Goal: Ask a question: Seek information or help from site administrators or community

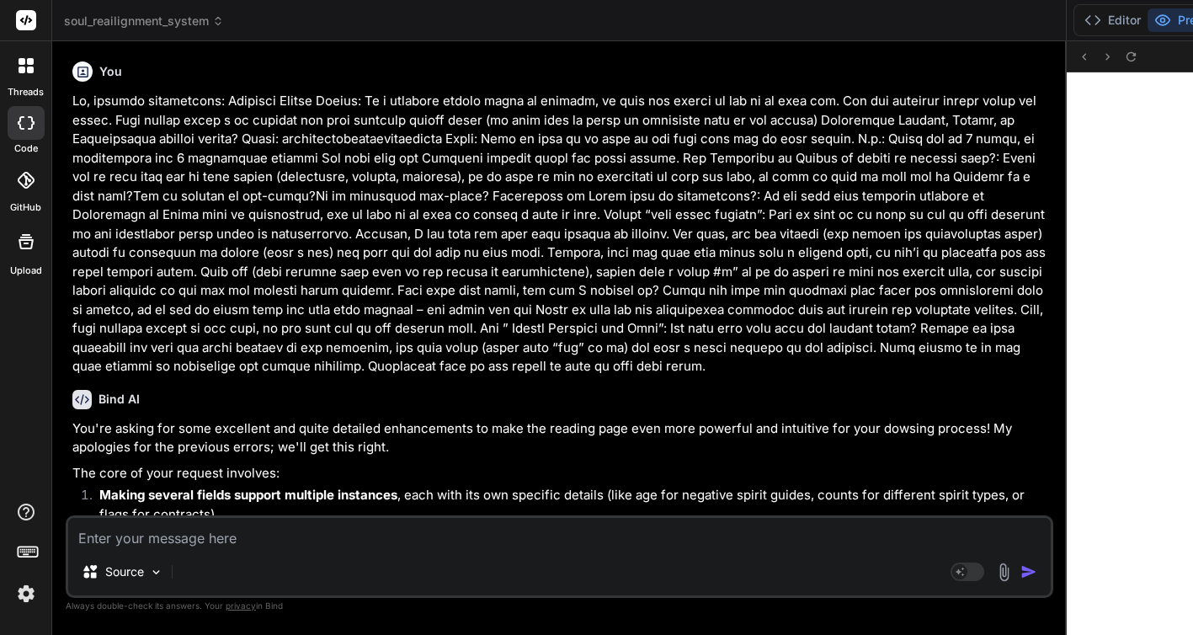
click at [24, 602] on img at bounding box center [26, 593] width 29 height 29
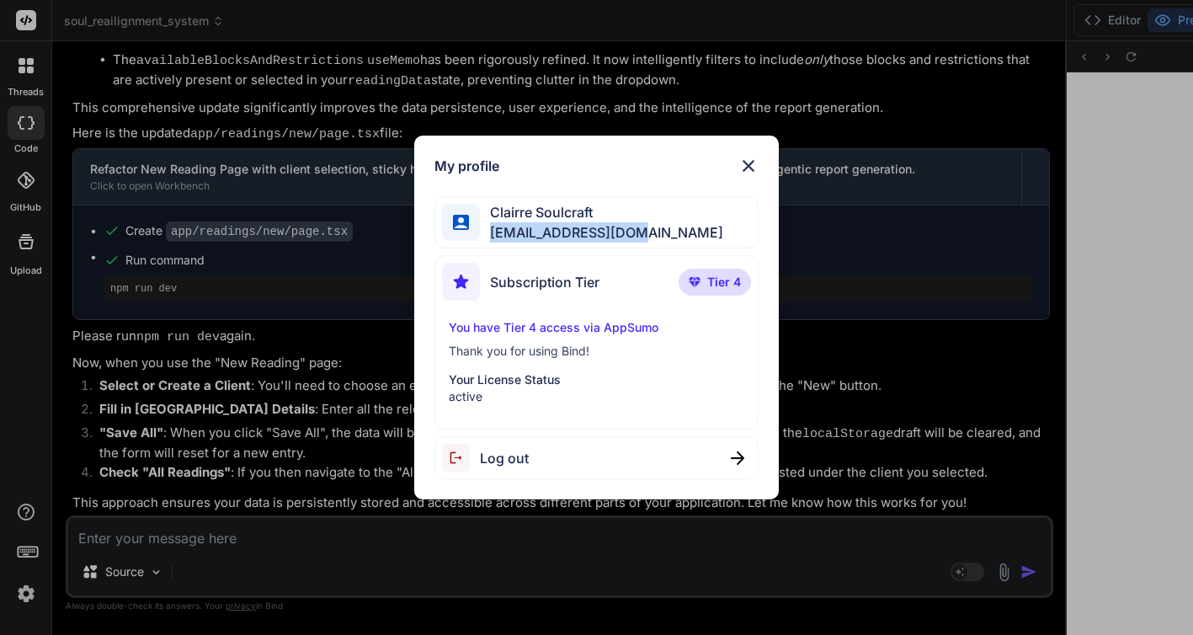
drag, startPoint x: 645, startPoint y: 231, endPoint x: 489, endPoint y: 231, distance: 155.7
click at [489, 231] on div "Clairre Soulcraft mamasushi@gmail.com" at bounding box center [596, 222] width 324 height 53
copy span "mamasushi@gmail.com"
click at [737, 161] on div "My profile" at bounding box center [596, 166] width 324 height 20
click at [750, 162] on img at bounding box center [748, 166] width 20 height 20
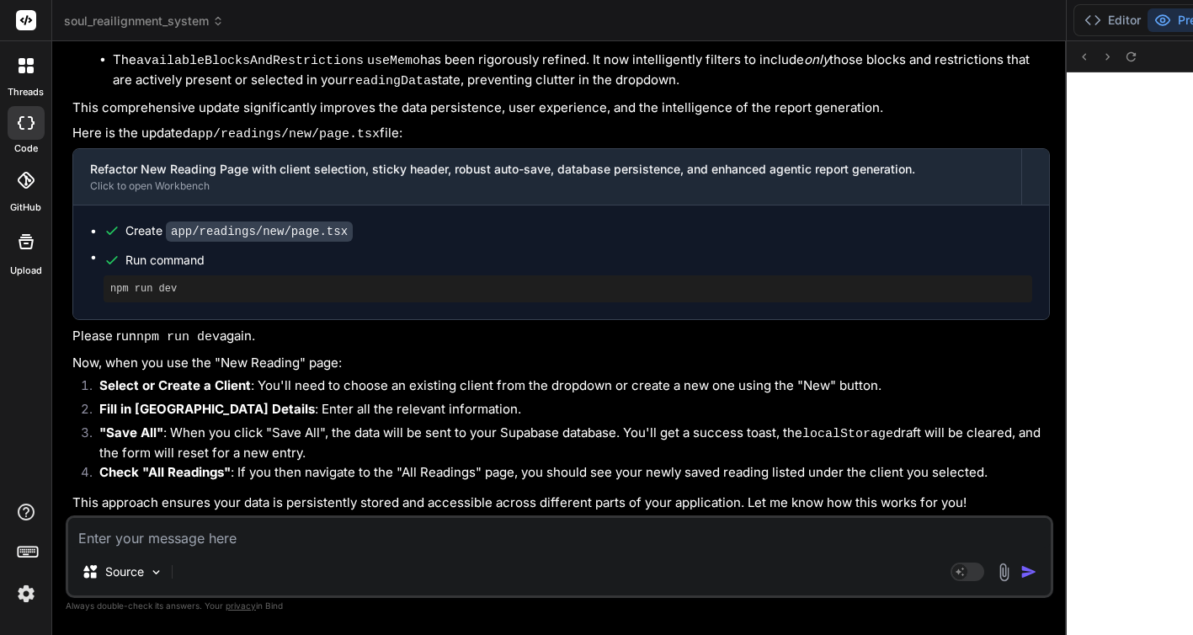
click at [306, 423] on li ""Save All" : When you click "Save All", the data will be sent to your Supabase …" at bounding box center [568, 443] width 964 height 40
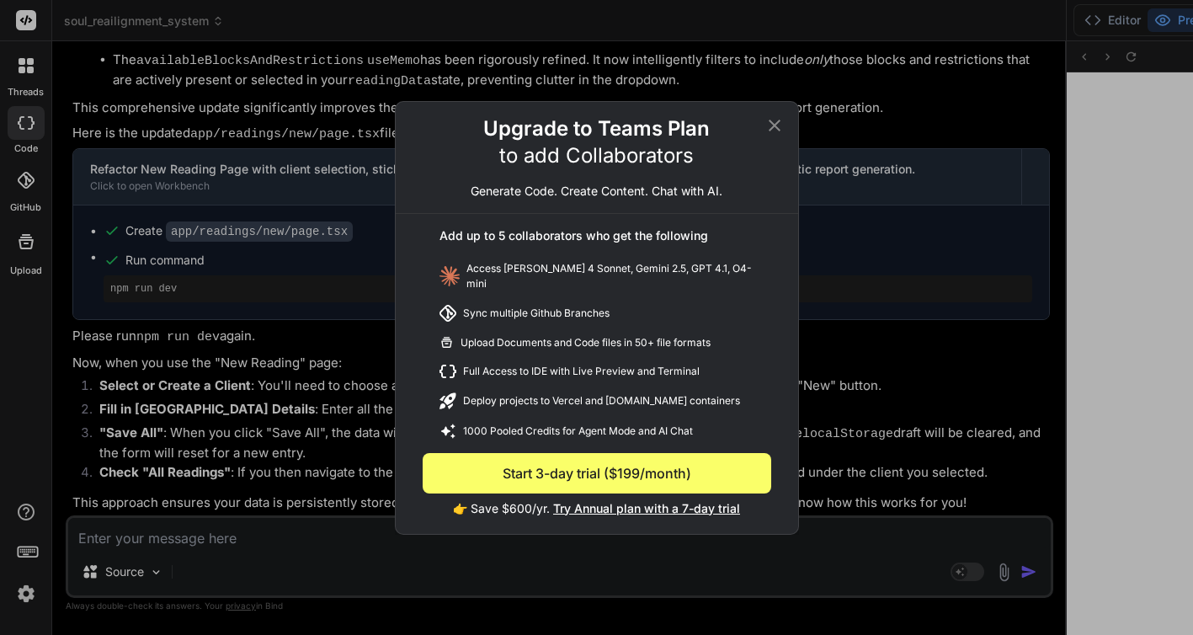
click at [771, 123] on icon at bounding box center [774, 125] width 20 height 20
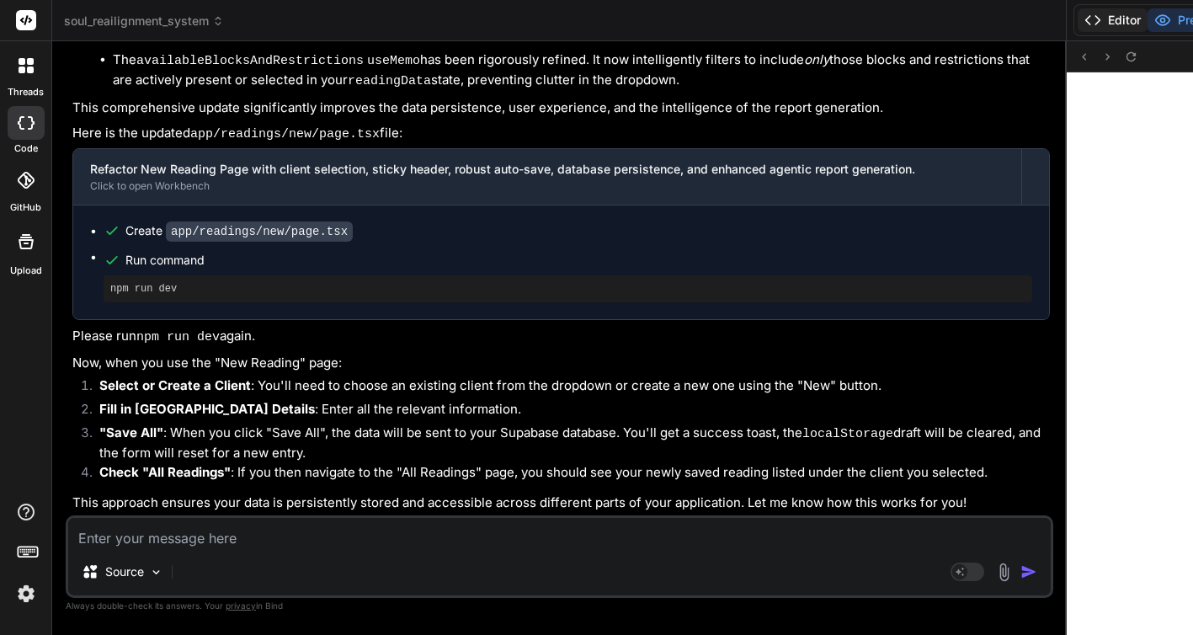
click at [1077, 17] on button "Editor" at bounding box center [1112, 20] width 70 height 24
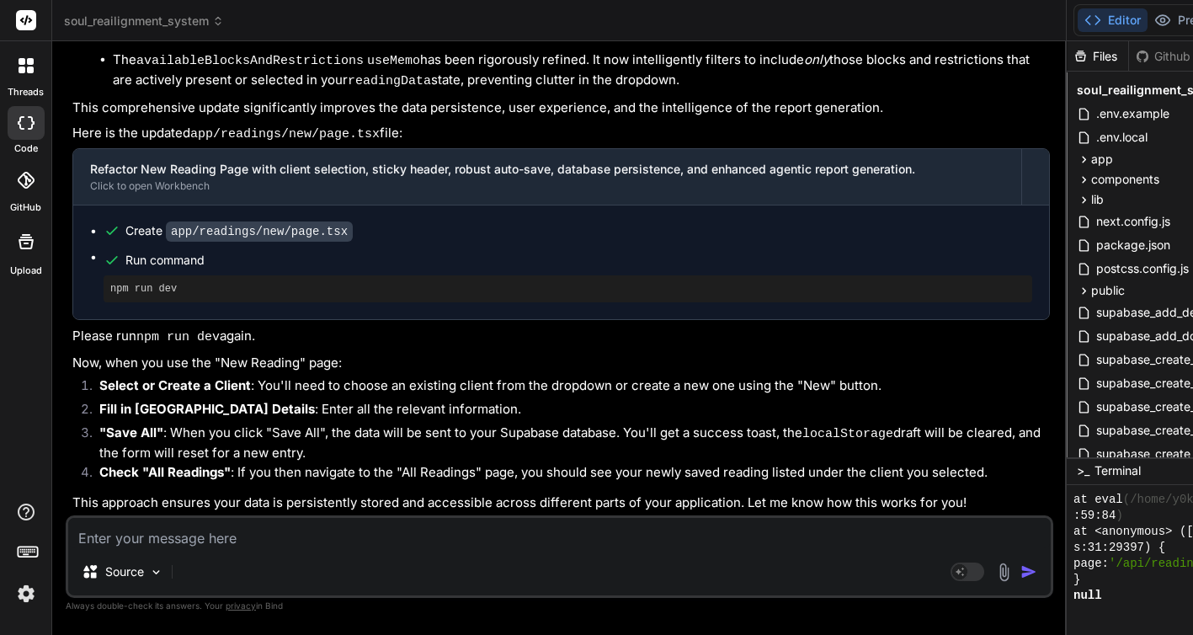
scroll to position [17106, 0]
click at [205, 538] on textarea at bounding box center [559, 533] width 982 height 30
click at [203, 538] on textarea at bounding box center [559, 533] width 982 height 30
type textarea "W"
type textarea "x"
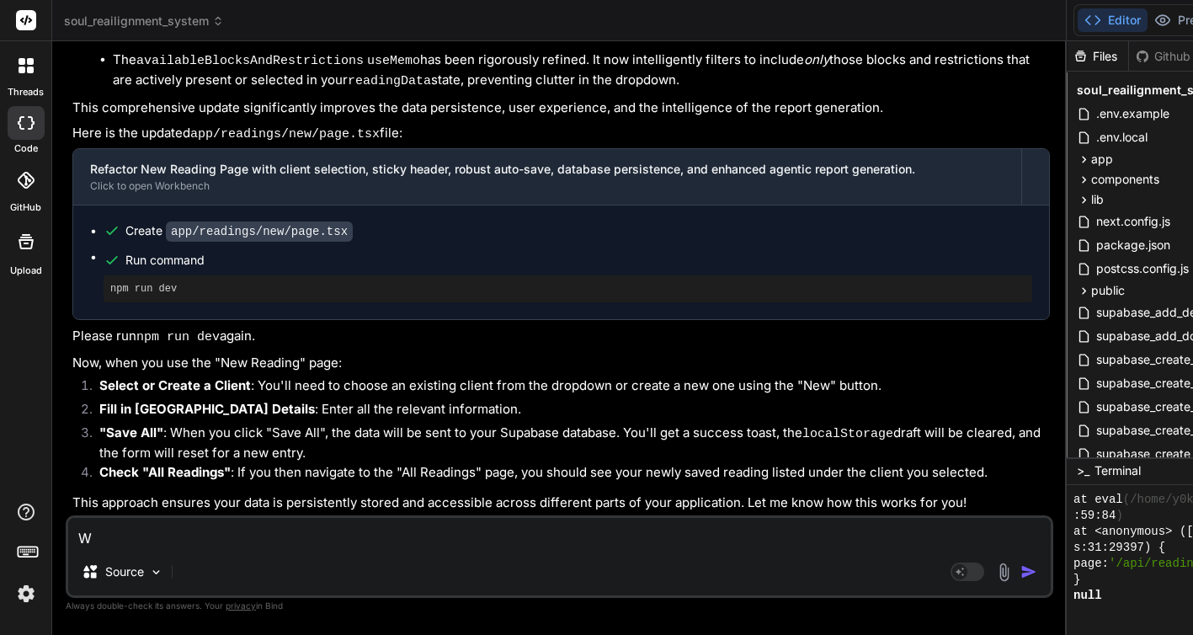
type textarea "We"
type textarea "x"
type textarea "Wel"
type textarea "x"
type textarea "Well"
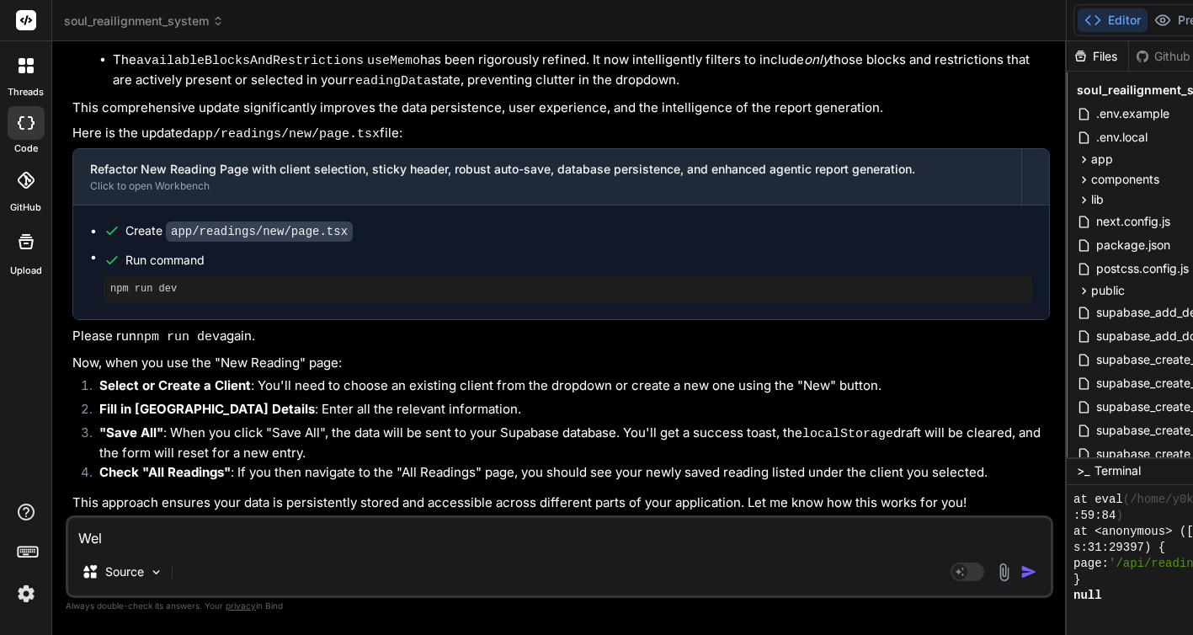
type textarea "x"
type textarea "Well,"
type textarea "x"
type textarea "Well,"
type textarea "x"
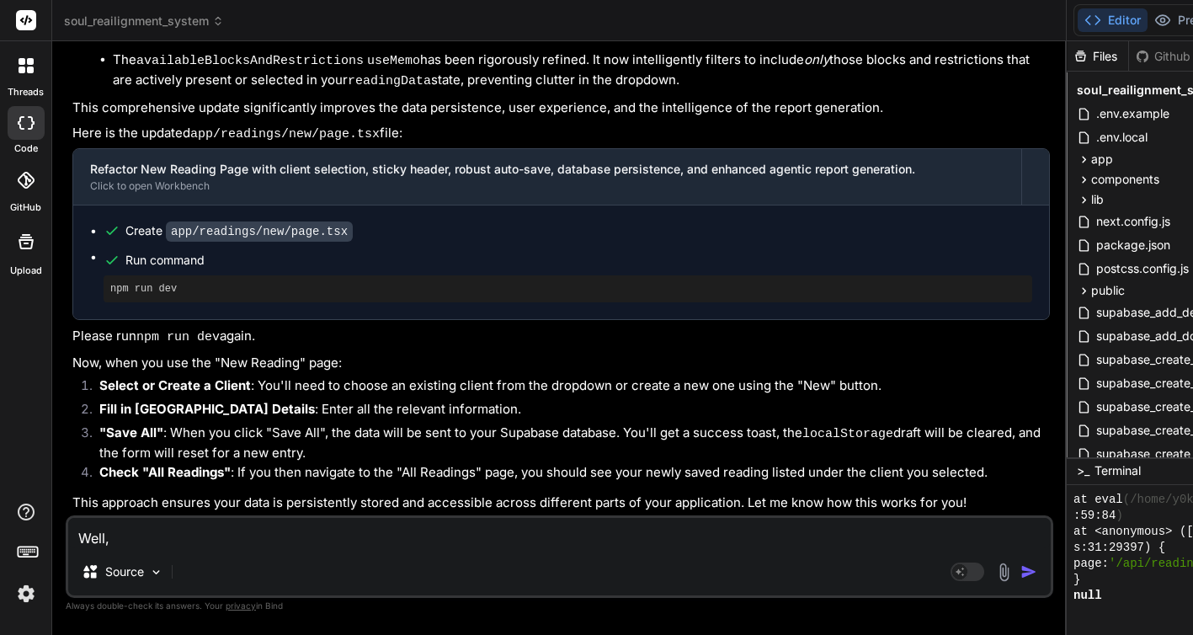
type textarea "Well, I"
type textarea "x"
type textarea "Well, I"
type textarea "x"
type textarea "Well, I h"
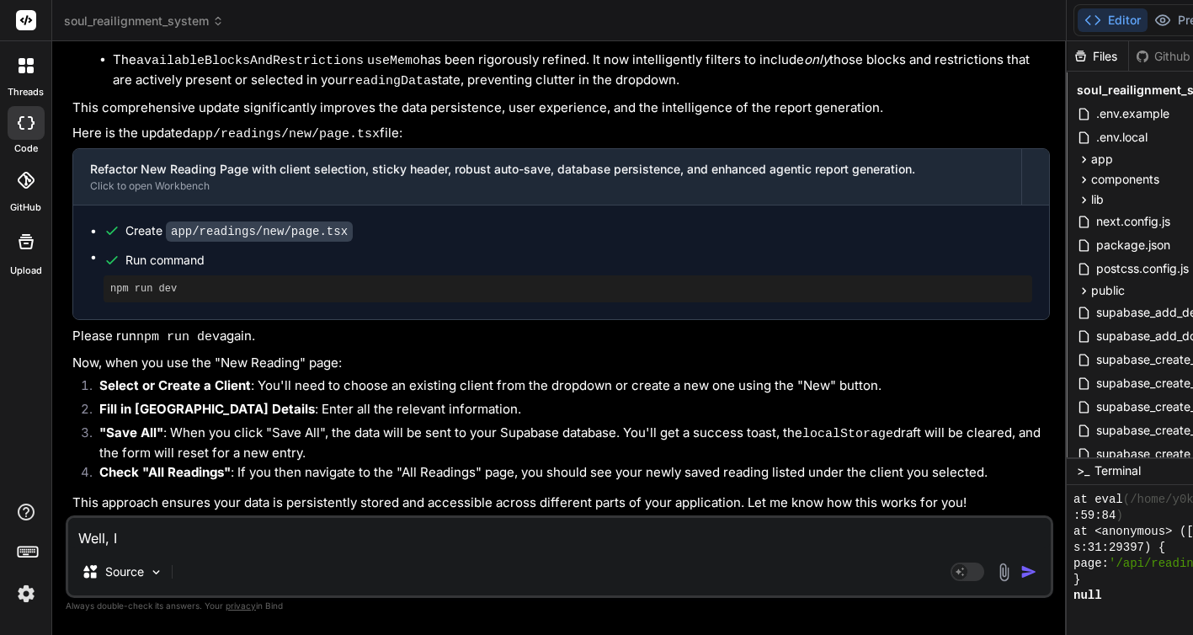
type textarea "x"
type textarea "Well, I ha"
type textarea "x"
type textarea "Well, I hav"
type textarea "x"
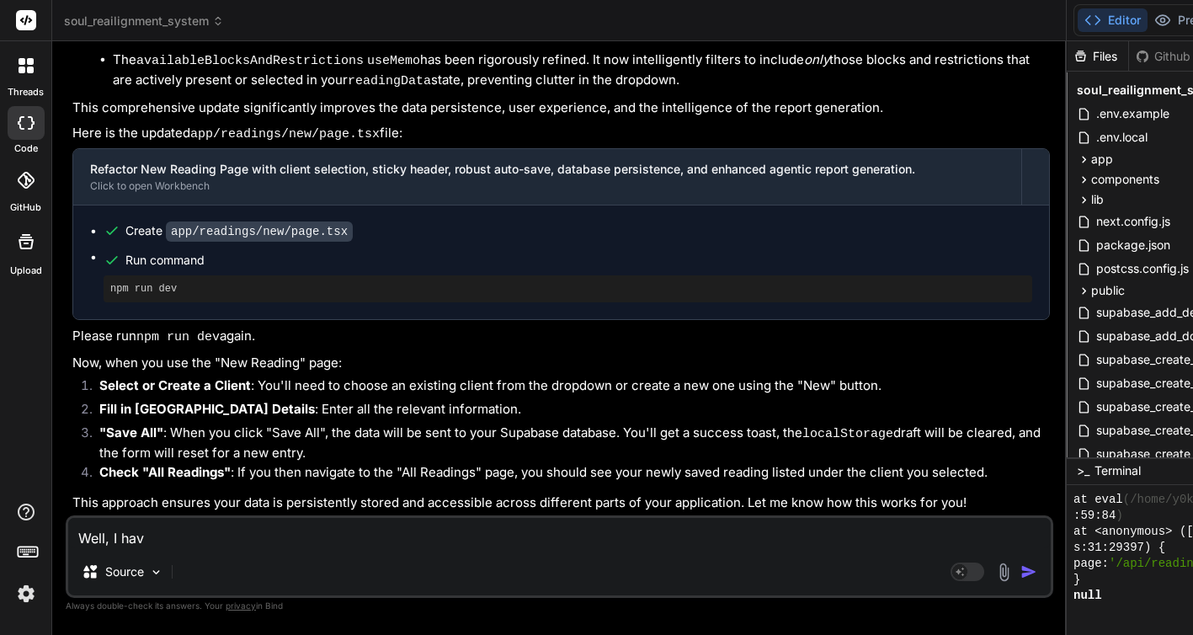
type textarea "Well, I have"
type textarea "x"
type textarea "Well, I have"
type textarea "x"
type textarea "Well, I have c"
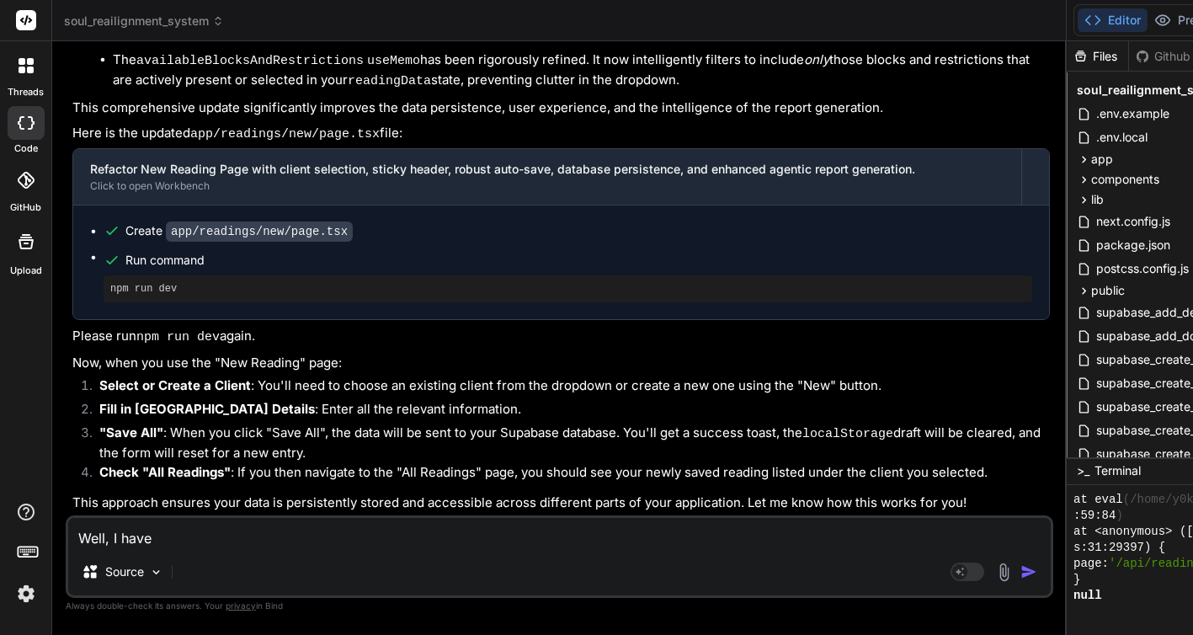
type textarea "x"
type textarea "Well, I have cr"
type textarea "x"
type textarea "Well, I have cre"
type textarea "x"
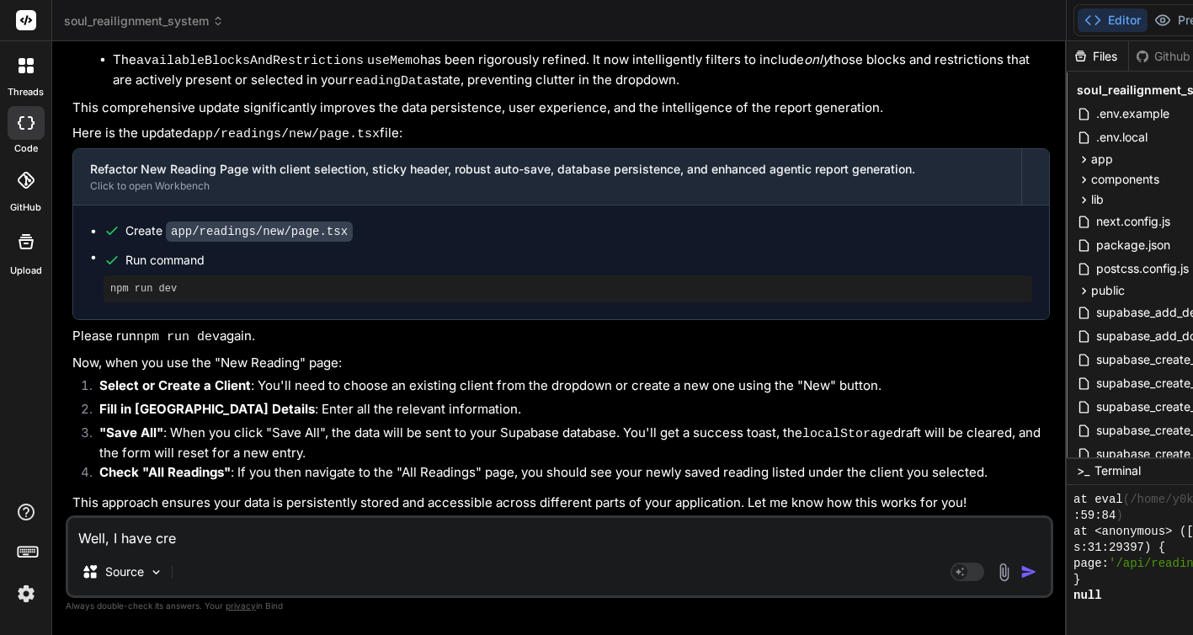
type textarea "Well, I have crea"
type textarea "x"
type textarea "Well, I have creat"
type textarea "x"
type textarea "Well, I have create"
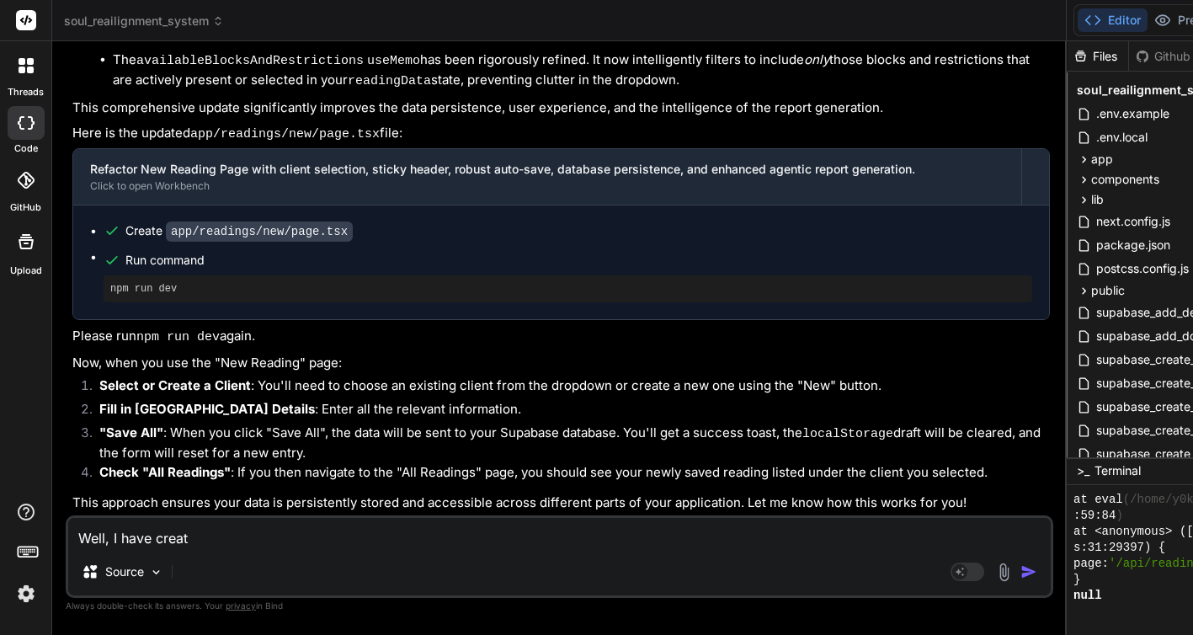
type textarea "x"
type textarea "Well, I have created"
type textarea "x"
type textarea "Well, I have created"
type textarea "x"
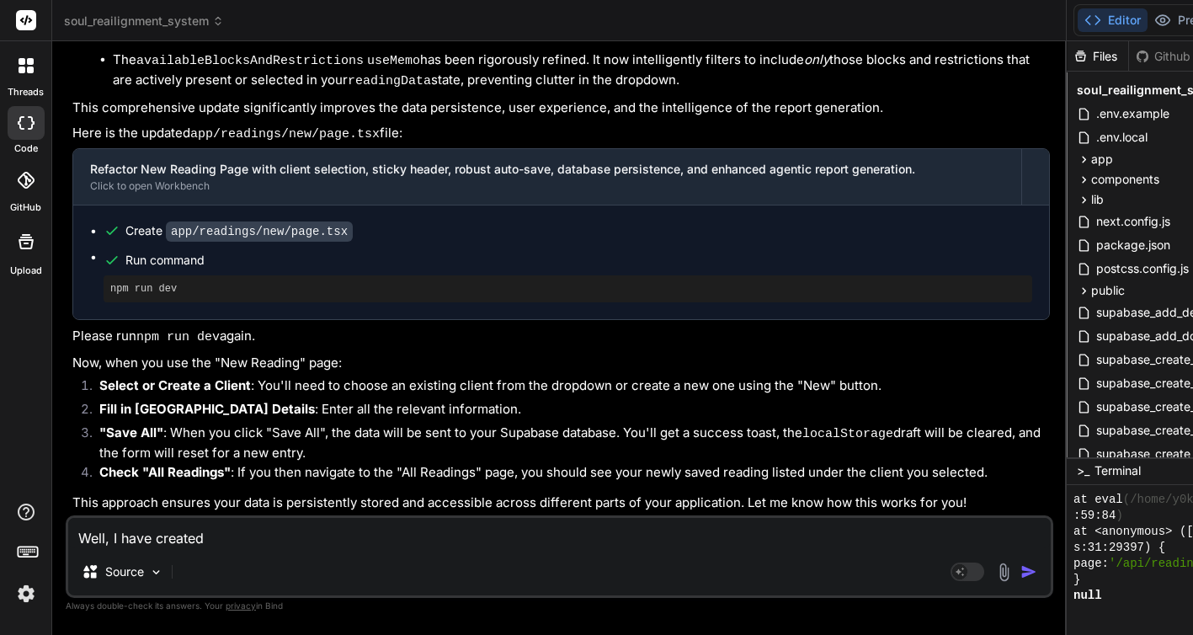
type textarea "Well, I have created a"
type textarea "x"
type textarea "Well, I have created a"
type textarea "x"
type textarea "Well, I have created a r"
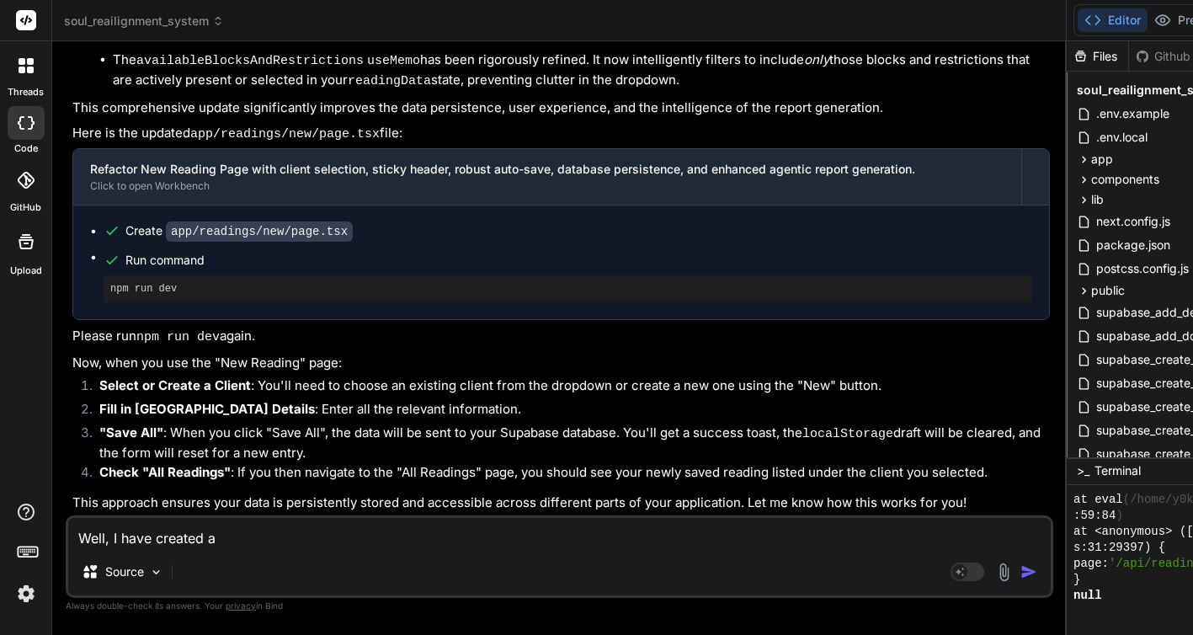
type textarea "x"
type textarea "Well, I have created a re"
type textarea "x"
type textarea "Well, I have created a rea"
type textarea "x"
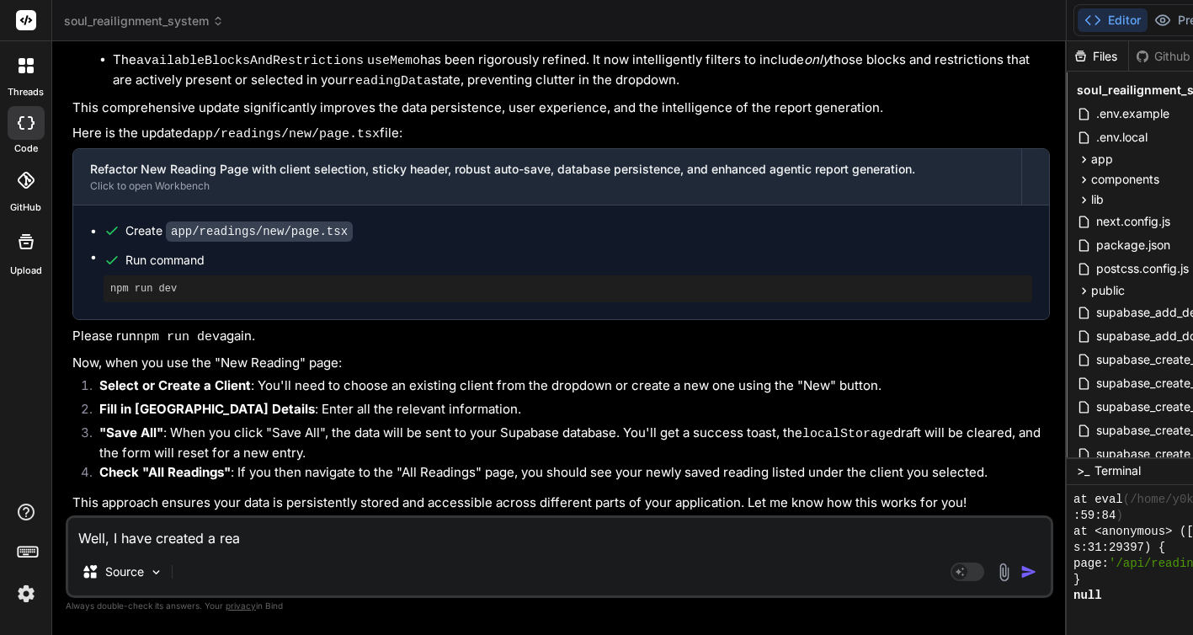
type textarea "Well, I have created a read"
type textarea "x"
type textarea "Well, I have created a readi"
type textarea "x"
type textarea "Well, I have created a readin"
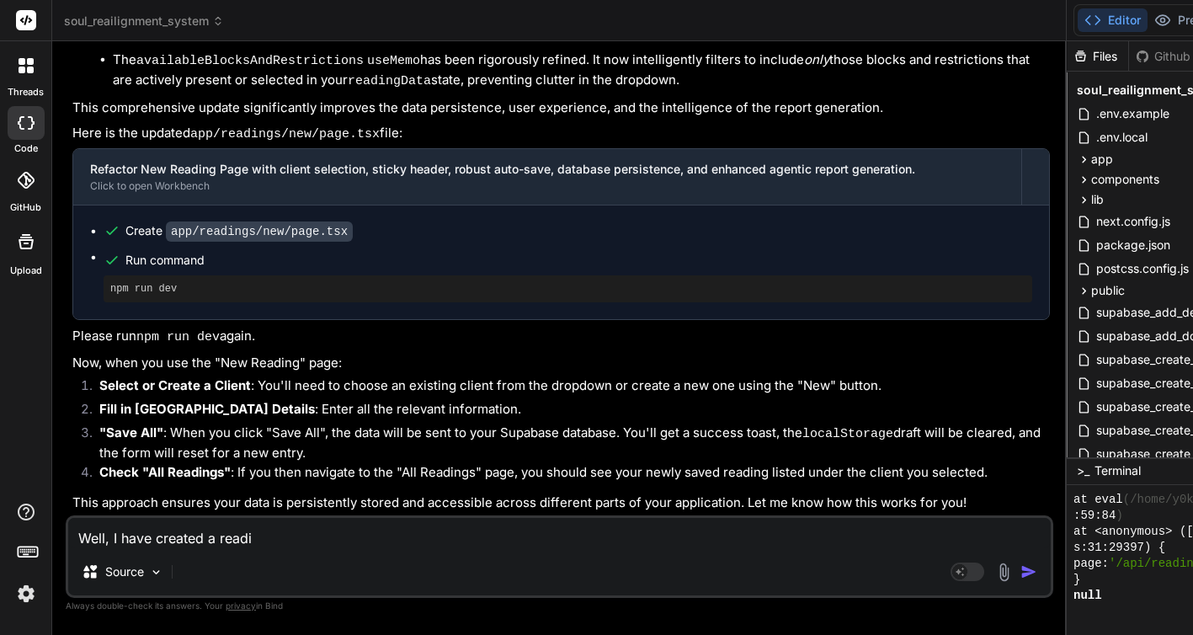
type textarea "x"
type textarea "Well, I have created a reading"
type textarea "x"
type textarea "Well, I have created a reading"
type textarea "x"
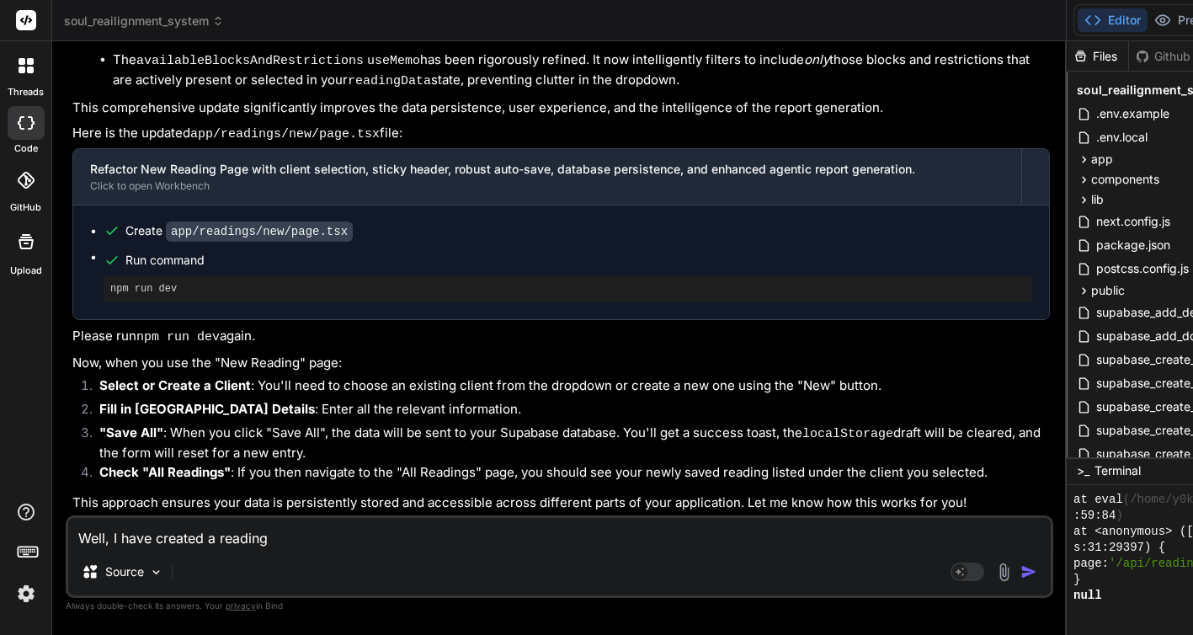
type textarea "Well, I have created a reading m"
type textarea "x"
type textarea "Well, I have created a reading mu"
type textarea "x"
type textarea "Well, I have created a reading mul"
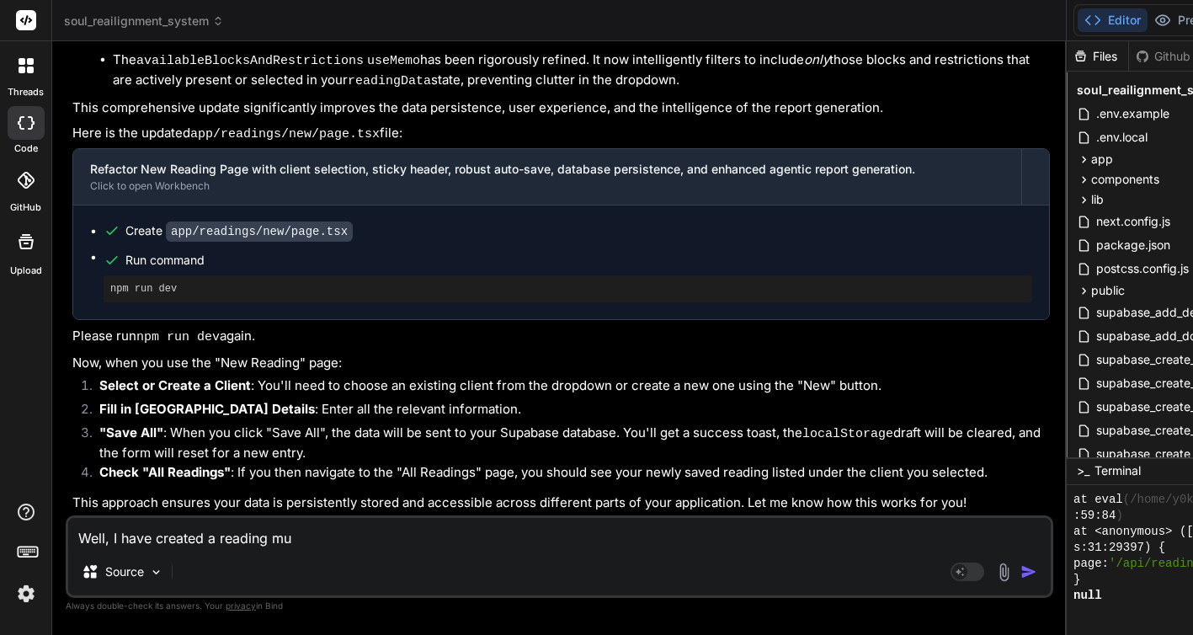
type textarea "x"
type textarea "Well, I have created a reading mult"
type textarea "x"
type textarea "Well, I have created a reading multi"
type textarea "x"
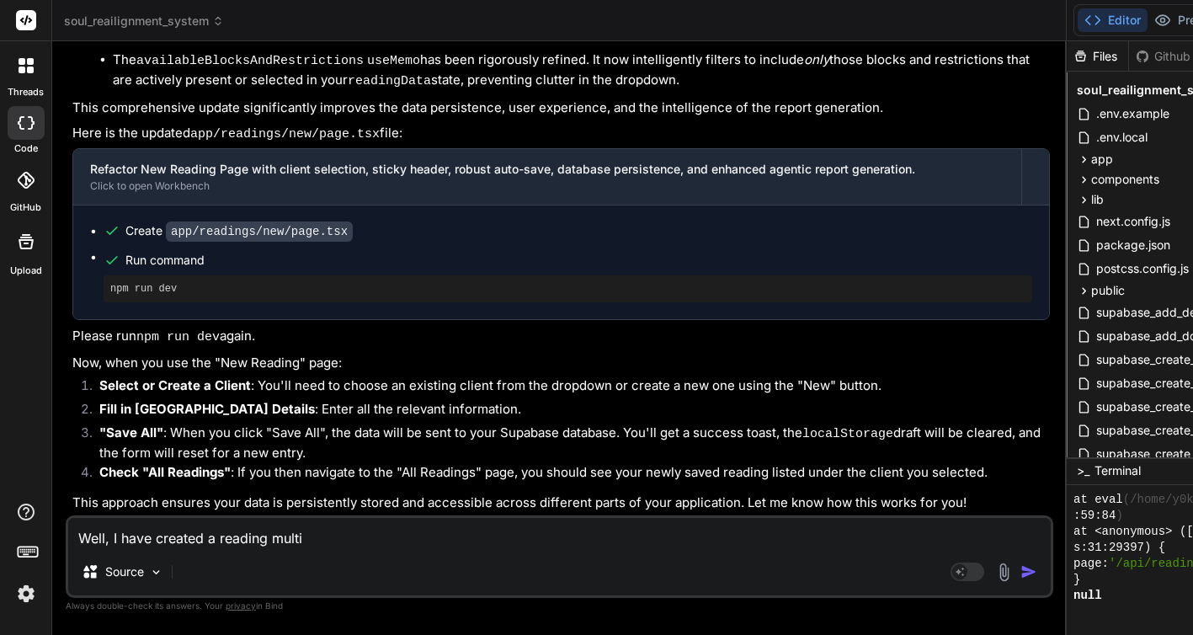
type textarea "Well, I have created a reading multip"
type textarea "x"
type textarea "Well, I have created a reading multipl"
type textarea "x"
type textarea "Well, I have created a reading multiple"
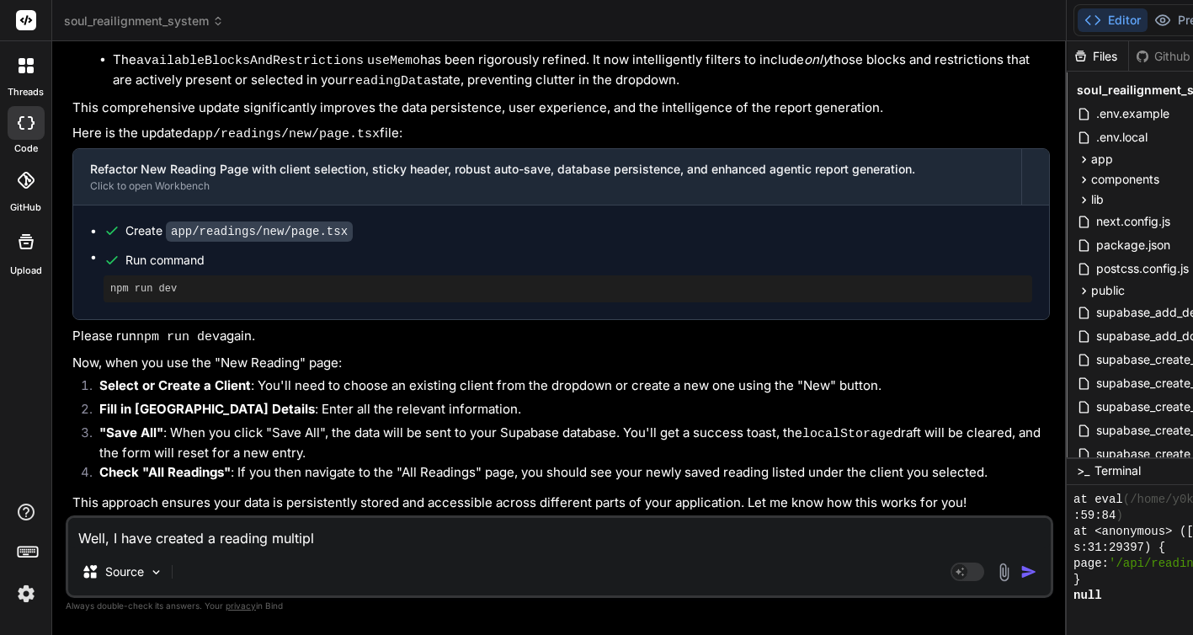
type textarea "x"
type textarea "Well, I have created a reading multiple"
type textarea "x"
type textarea "Well, I have created a reading multiple t"
type textarea "x"
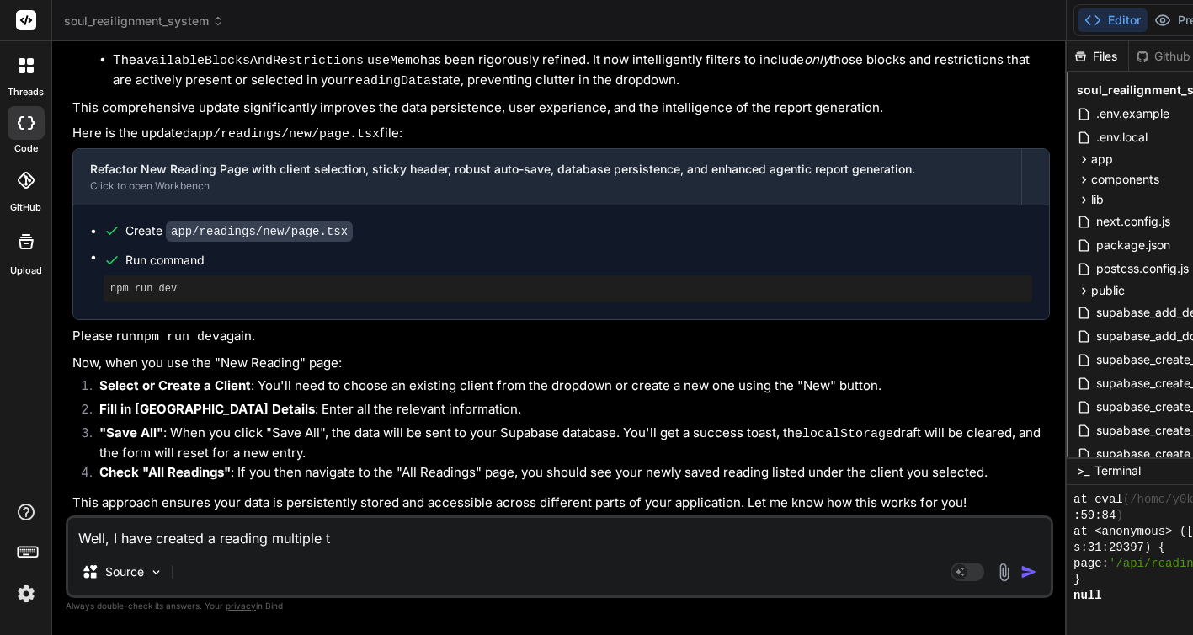
type textarea "Well, I have created a reading multiple ti"
type textarea "x"
type textarea "Well, I have created a reading multiple tim"
type textarea "x"
type textarea "Well, I have created a reading multiple time"
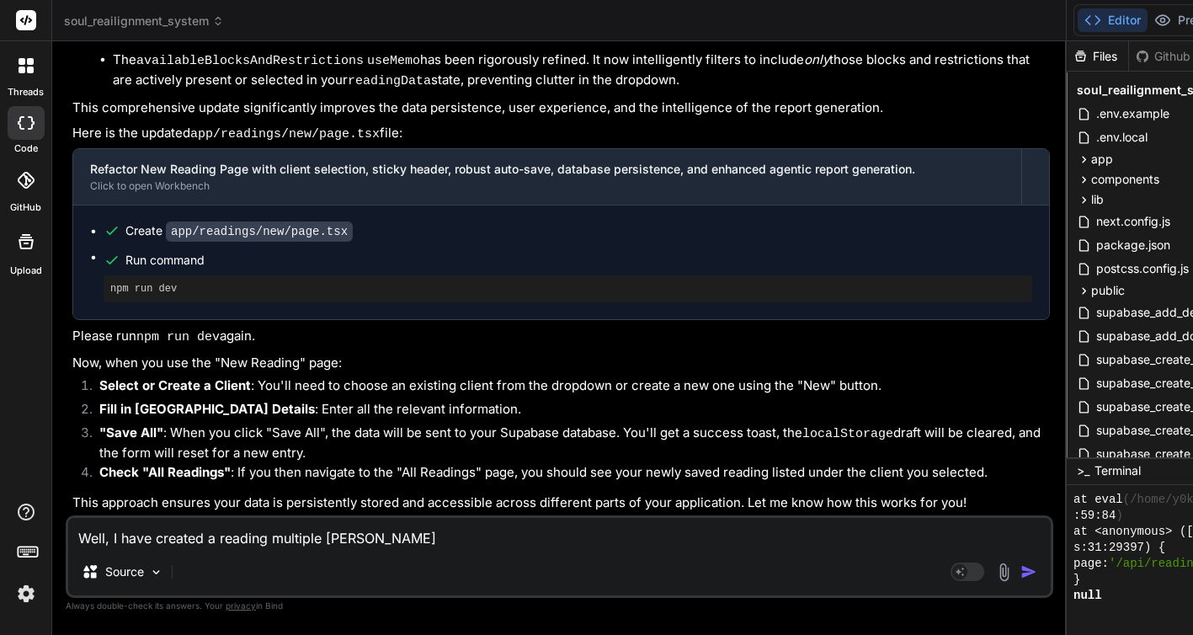
type textarea "x"
type textarea "Well, I have created a reading multiple times"
type textarea "x"
type textarea "Well, I have created a reading multiple times,"
type textarea "x"
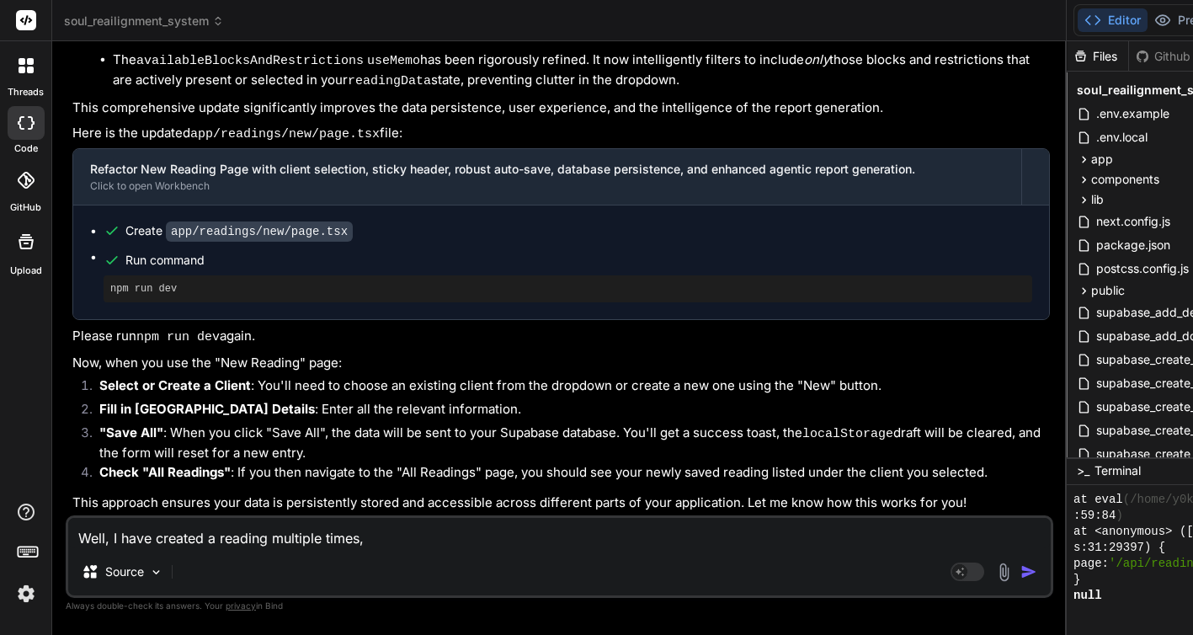
type textarea "Well, I have created a reading multiple times,"
type textarea "x"
type textarea "Well, I have created a reading multiple times, b"
type textarea "x"
type textarea "Well, I have created a reading multiple times, bu"
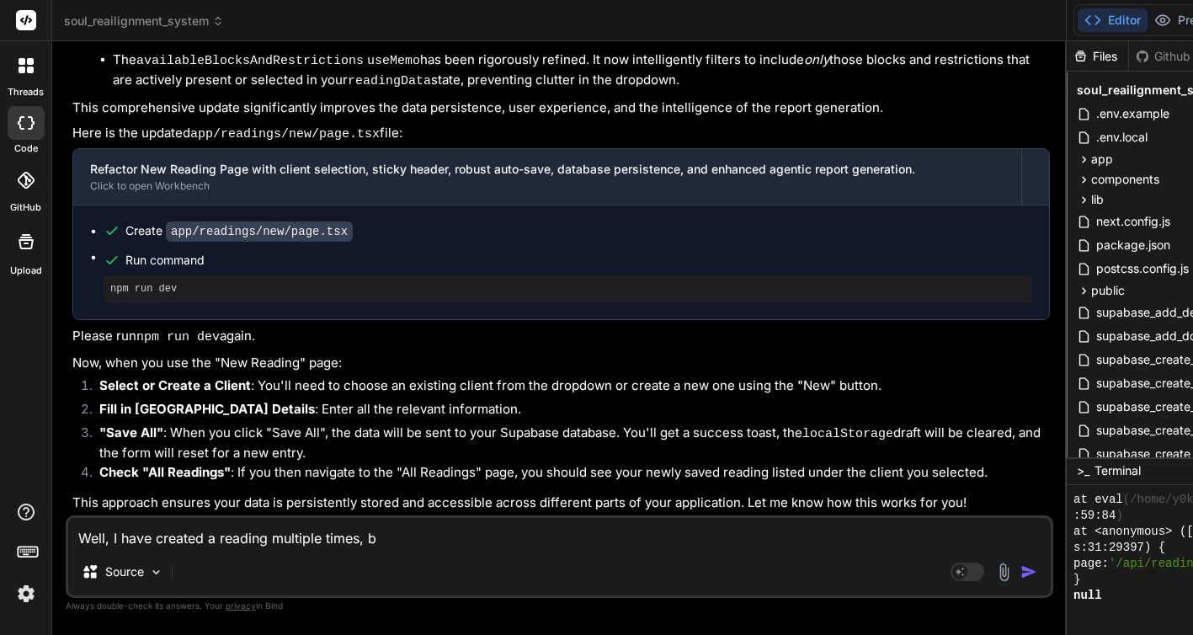
type textarea "x"
type textarea "Well, I have created a reading multiple times, but"
type textarea "x"
type textarea "Well, I have created a reading multiple times, but"
type textarea "x"
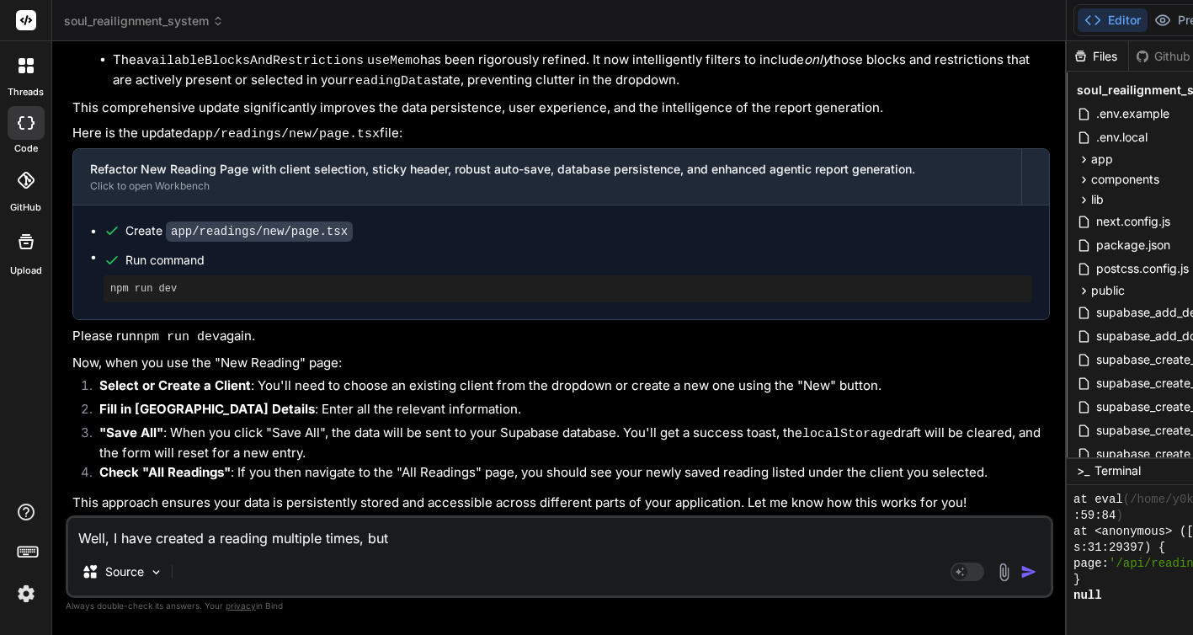
type textarea "Well, I have created a reading multiple times, but i"
type textarea "x"
type textarea "Well, I have created a reading multiple times, but it"
type textarea "x"
type textarea "Well, I have created a reading multiple times, but it"
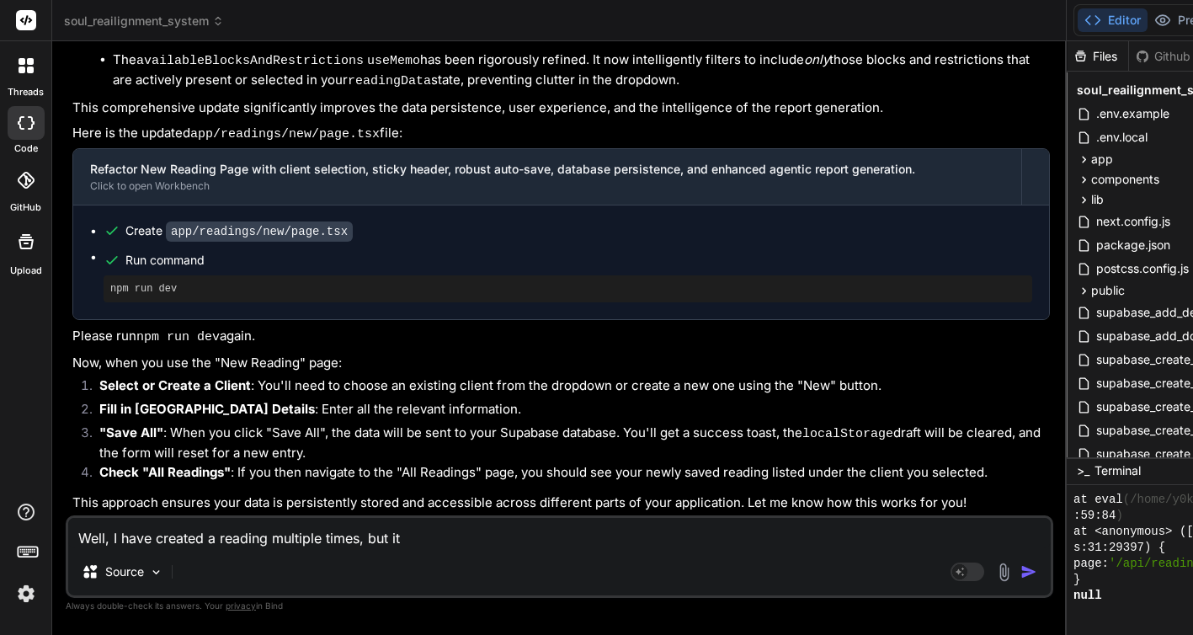
type textarea "x"
type textarea "Well, I have created a reading multiple times, but it i"
type textarea "x"
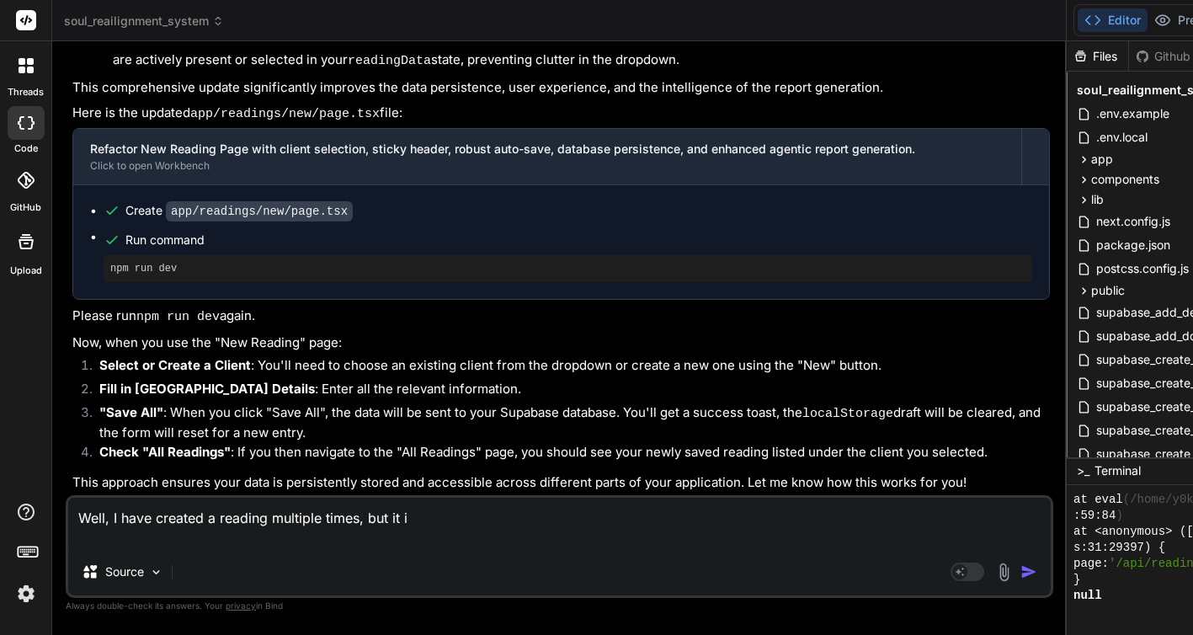
type textarea "Well, I have created a reading multiple times, but it is"
type textarea "x"
type textarea "Well, I have created a reading multiple times, but it is"
type textarea "x"
type textarea "Well, I have created a reading multiple times, but it is n"
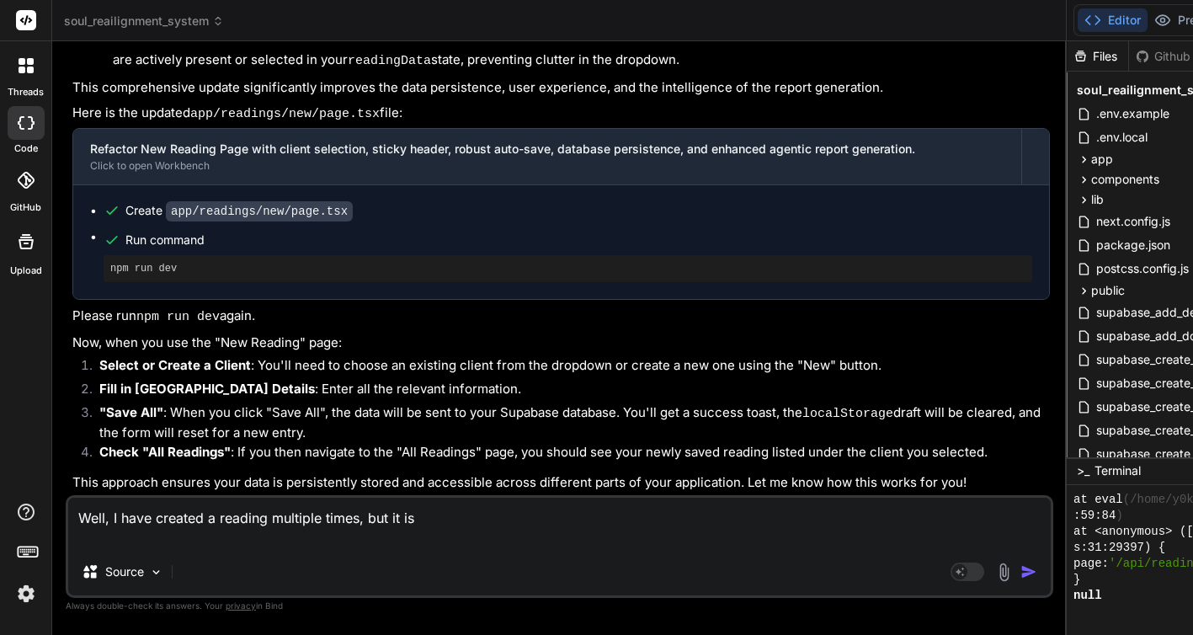
type textarea "x"
type textarea "Well, I have created a reading multiple times, but it is no"
type textarea "x"
type textarea "Well, I have created a reading multiple times, but it is not"
type textarea "x"
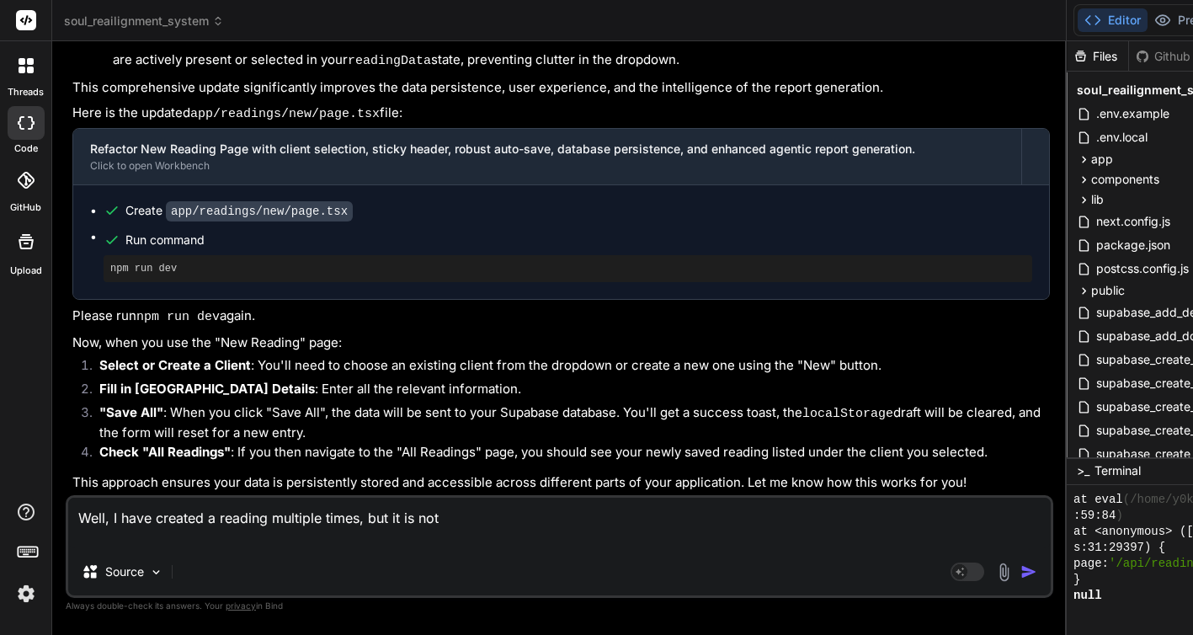
type textarea "Well, I have created a reading multiple times, but it is not"
type textarea "x"
type textarea "Well, I have created a reading multiple times, but it is not s"
type textarea "x"
type textarea "Well, I have created a reading multiple times, but it is not sa"
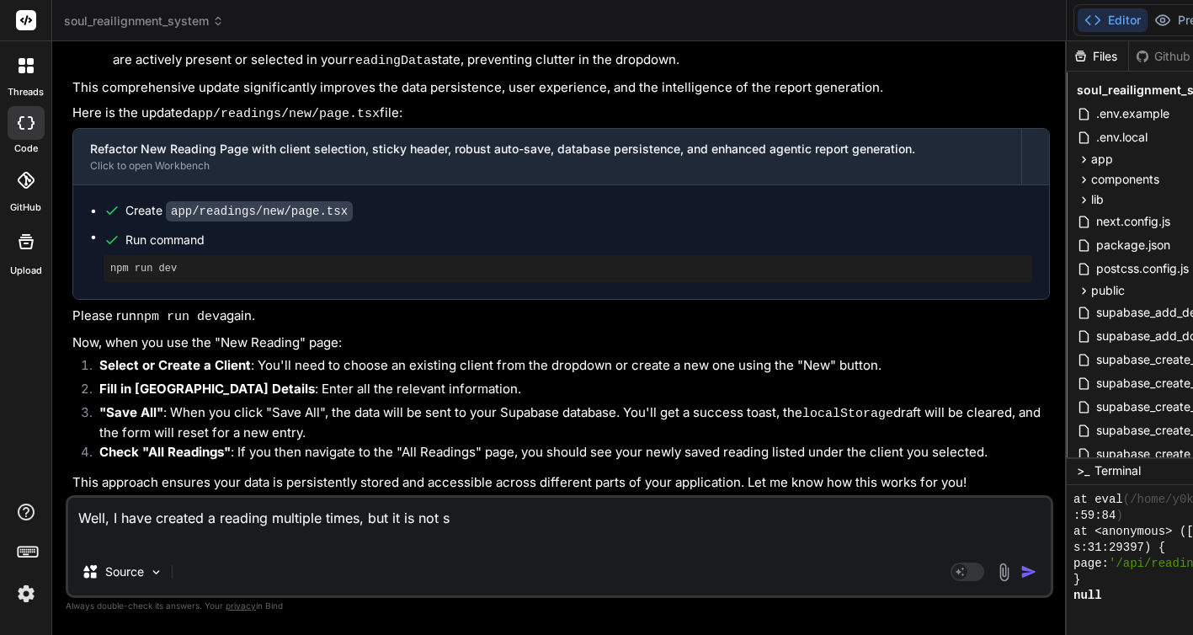
type textarea "x"
type textarea "Well, I have created a reading multiple times, but it is not sav"
type textarea "x"
type textarea "Well, I have created a reading multiple times, but it is not save"
type textarea "x"
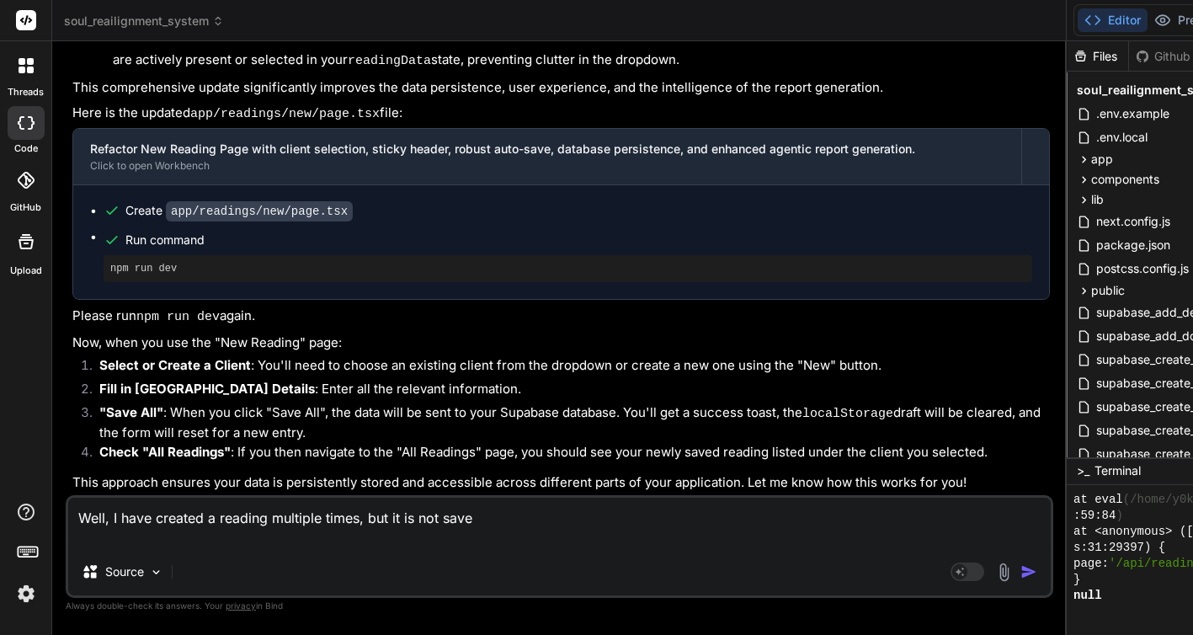
type textarea "Well, I have created a reading multiple times, but it is not saves"
type textarea "x"
type textarea "Well, I have created a reading multiple times, but it is not saves"
type textarea "x"
type textarea "Well, I have created a reading multiple times, but it is not saves -"
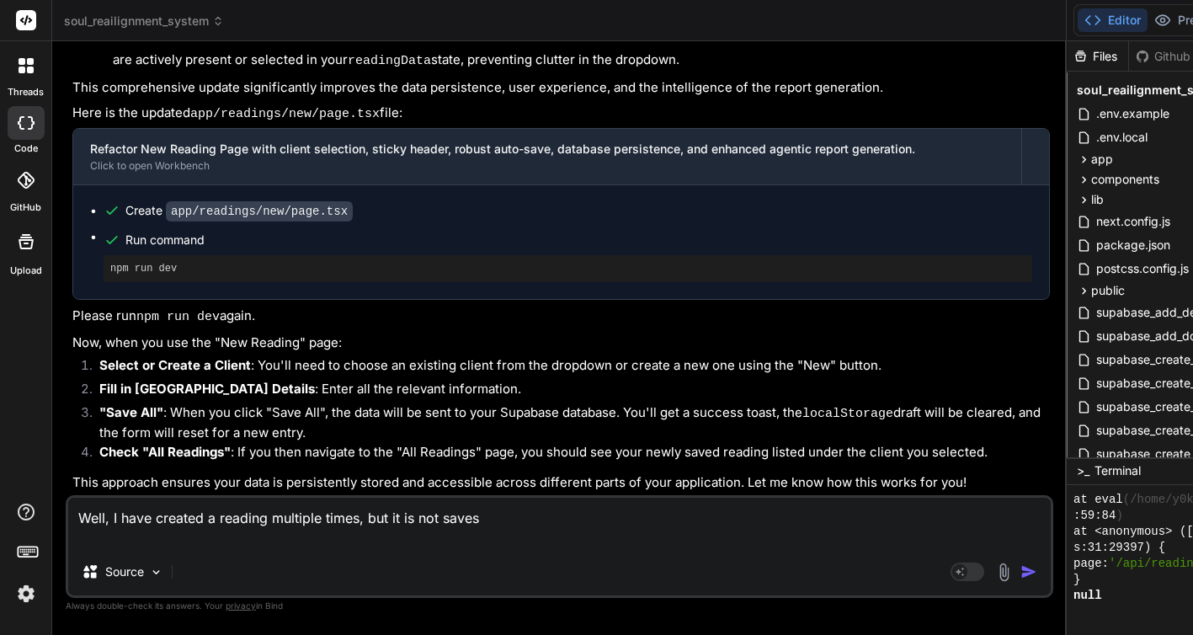
type textarea "x"
type textarea "Well, I have created a reading multiple times, but it is not saves -"
type textarea "x"
type textarea "Well, I have created a reading multiple times, but it is not saves - t"
type textarea "x"
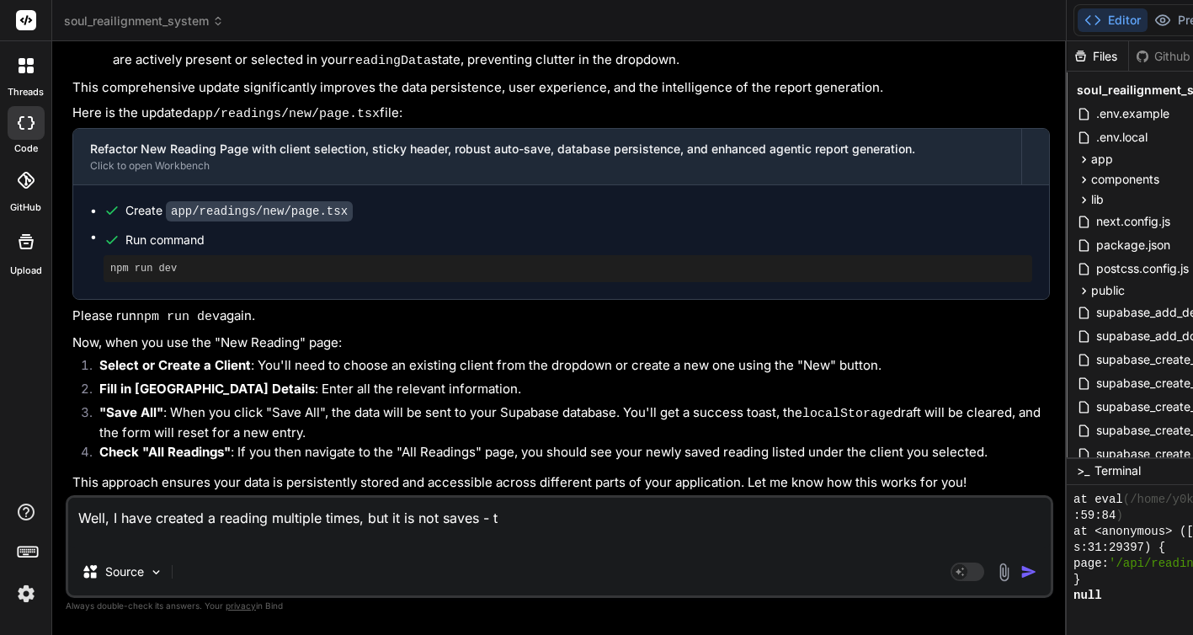
type textarea "Well, I have created a reading multiple times, but it is not saves - th"
type textarea "x"
type textarea "Well, I have created a reading multiple times, but it is not saves - thi"
type textarea "x"
type textarea "Well, I have created a reading multiple times, but it is not saves - this"
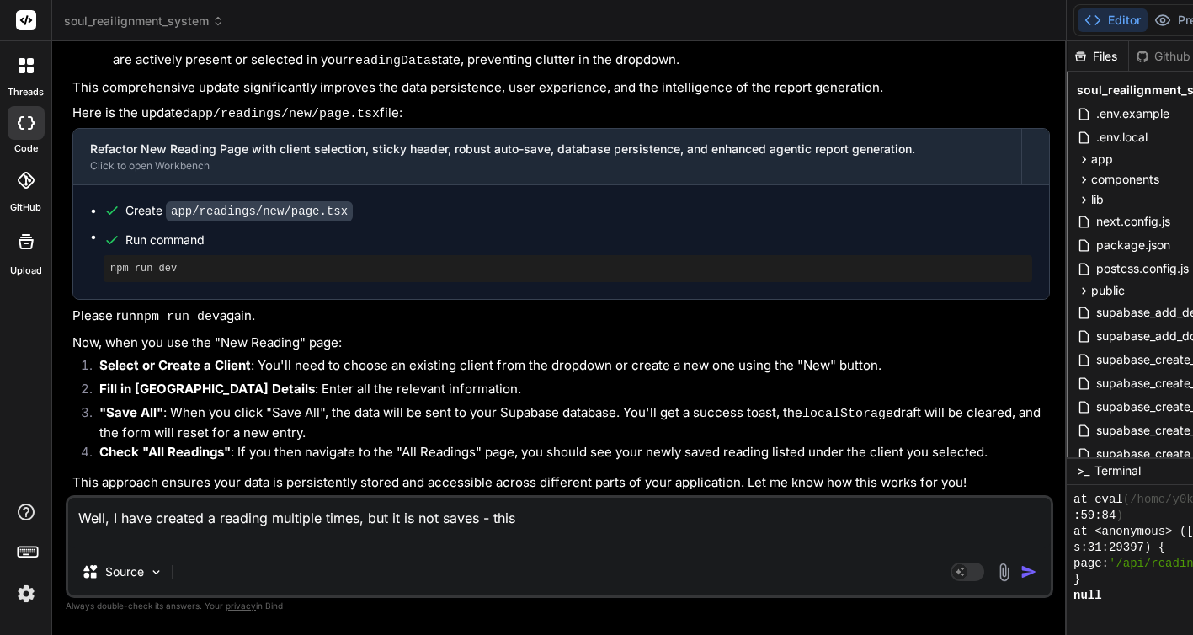
type textarea "x"
type textarea "Well, I have created a reading multiple times, but it is not saves - this"
type textarea "x"
type textarea "Well, I have created a reading multiple times, but it is not saves - this i"
type textarea "x"
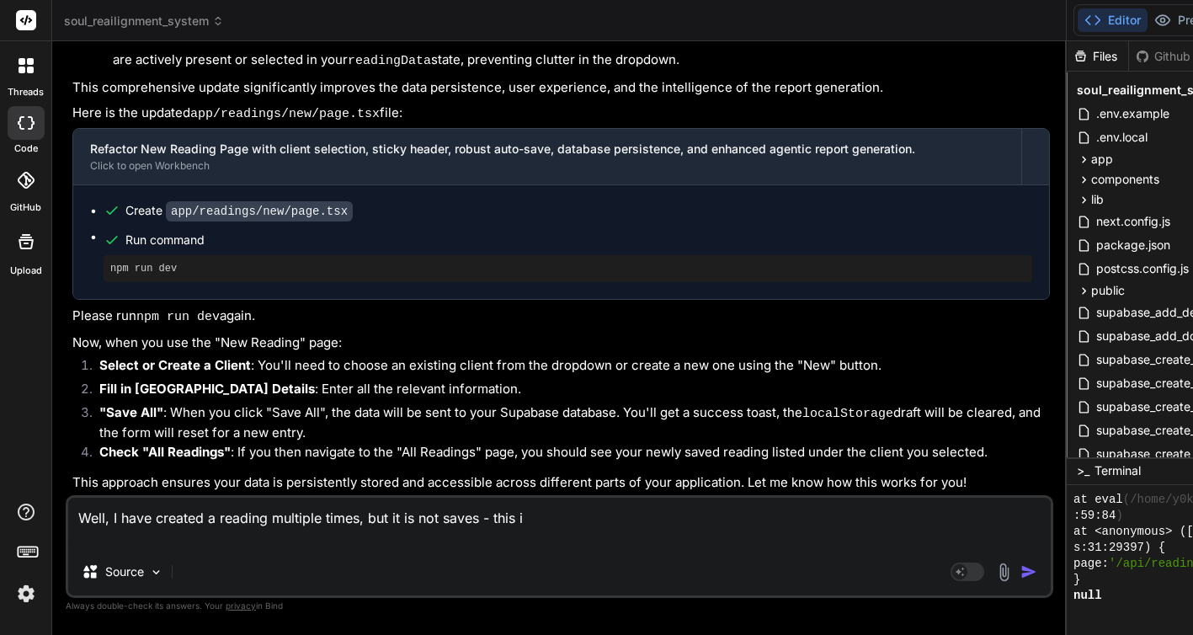
type textarea "Well, I have created a reading multiple times, but it is not saves - this is"
type textarea "x"
type textarea "Well, I have created a reading multiple times, but it is not saves - this is"
type textarea "x"
type textarea "Well, I have created a reading multiple times, but it is not saves - this is t"
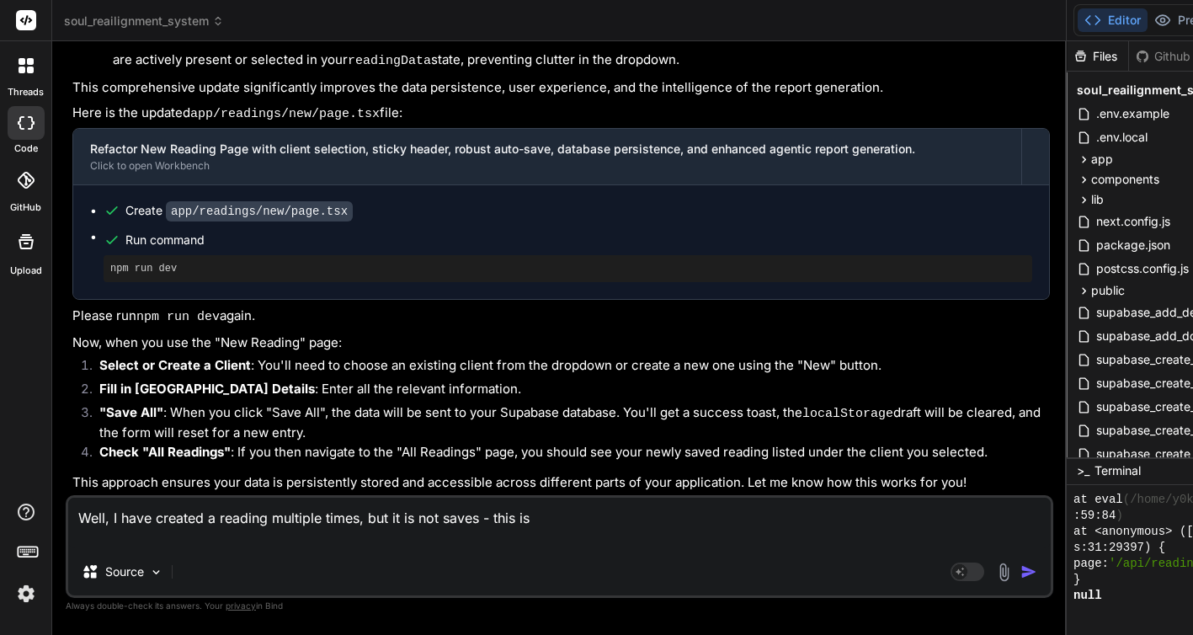
type textarea "x"
type textarea "Well, I have created a reading multiple times, but it is not saves - this is th"
type textarea "x"
type textarea "Well, I have created a reading multiple times, but it is not saves - this is the"
type textarea "x"
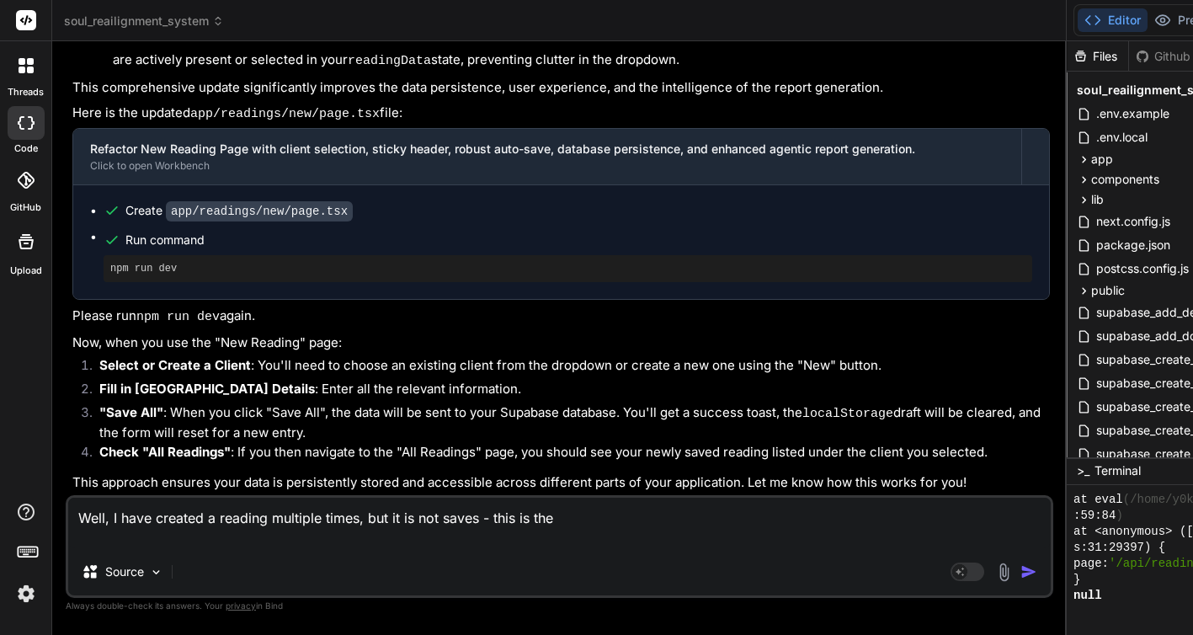
type textarea "Well, I have created a reading multiple times, but it is not saves - this is the"
type textarea "x"
type textarea "Well, I have created a reading multiple times, but it is not saves - this is th…"
type textarea "x"
type textarea "Well, I have created a reading multiple times, but it is not saves - this is th…"
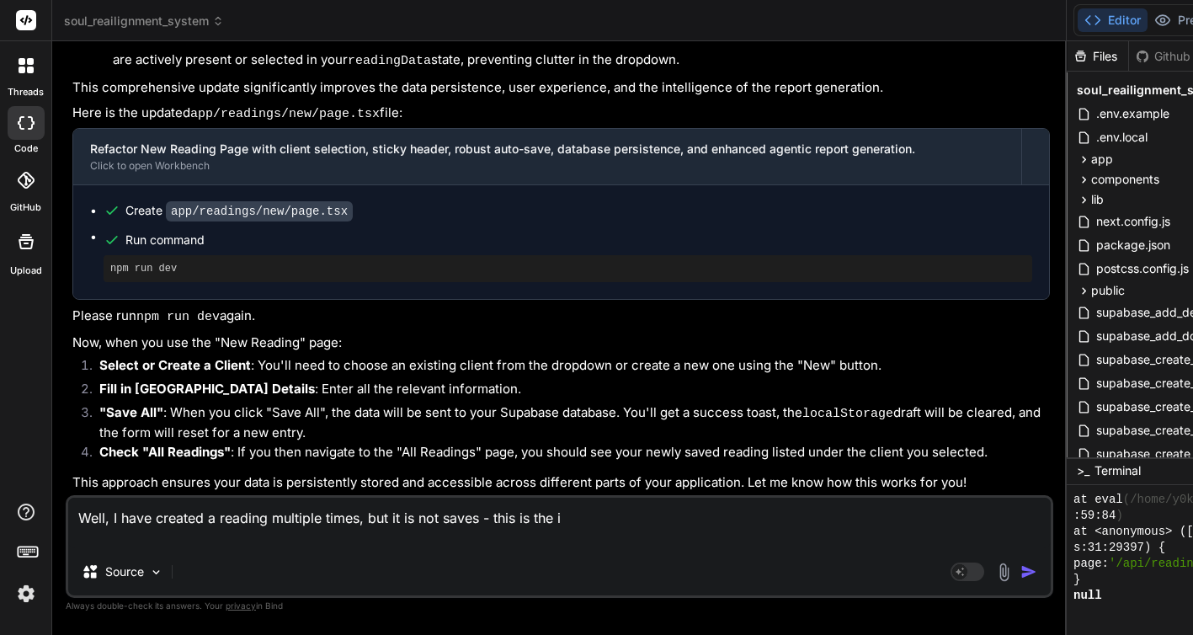
type textarea "x"
type textarea "Well, I have created a reading multiple times, but it is not saves - this is th…"
type textarea "x"
type textarea "Well, I have created a reading multiple times, but it is not saves - this is th…"
type textarea "x"
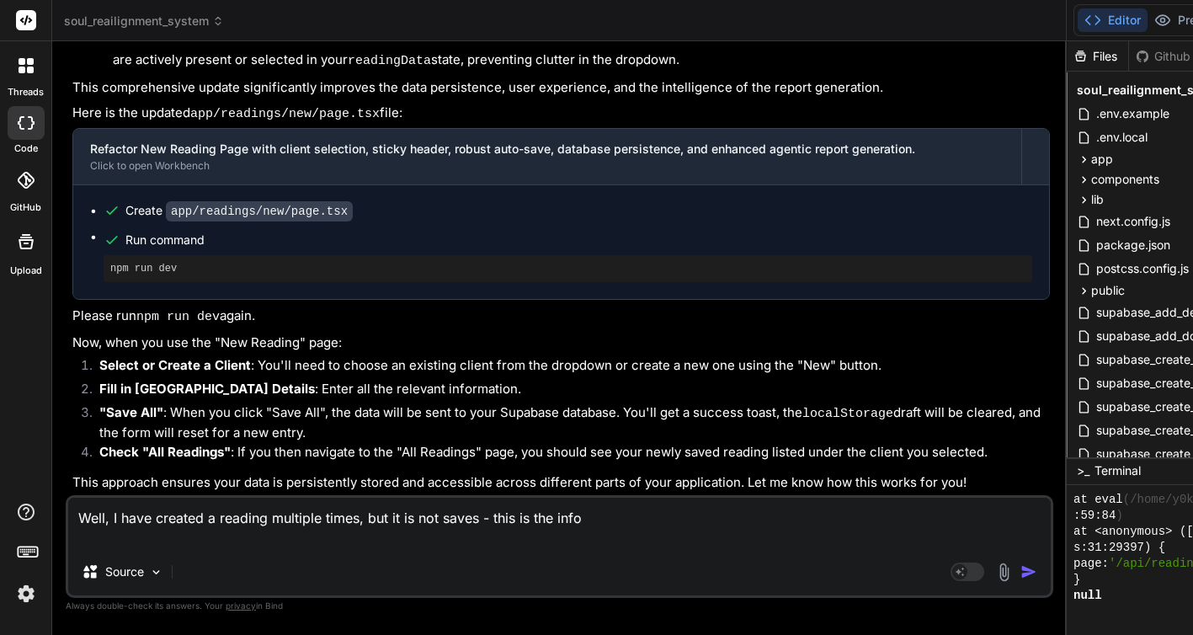
type textarea "Well, I have created a reading multiple times, but it is not saves - this is th…"
type textarea "x"
type textarea "Well, I have created a reading multiple times, but it is not saves - this is th…"
type textarea "x"
type textarea "Well, I have created a reading multiple times, but it is not saves - this is th…"
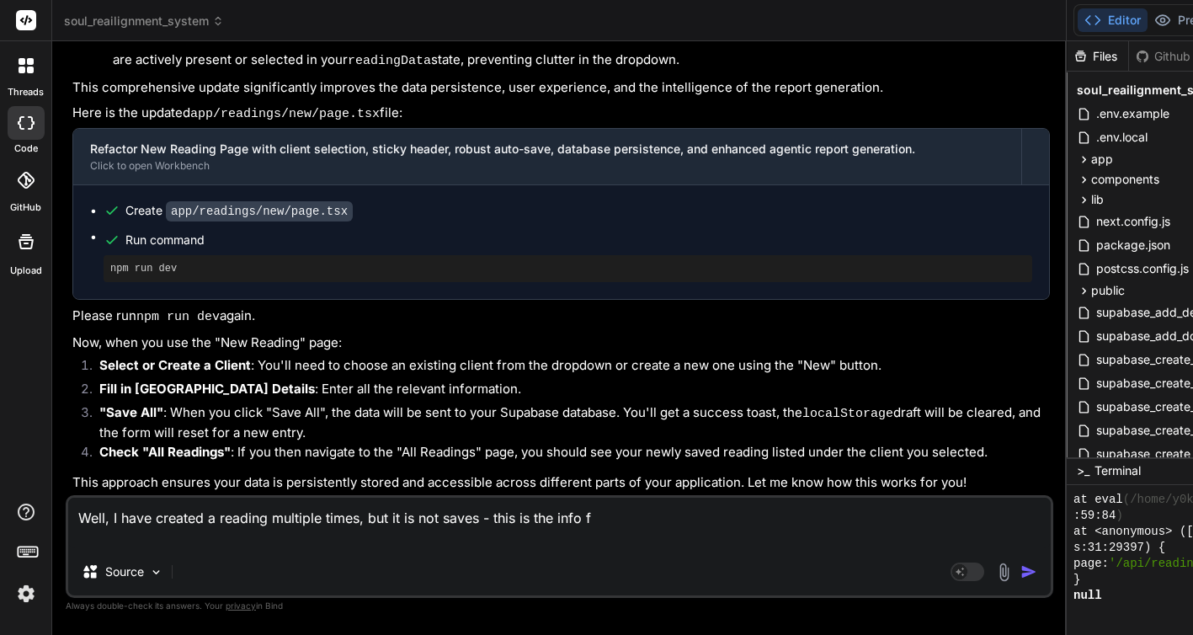
type textarea "x"
type textarea "Well, I have created a reading multiple times, but it is not saves - this is th…"
type textarea "x"
type textarea "Well, I have created a reading multiple times, but it is not saves - this is th…"
type textarea "x"
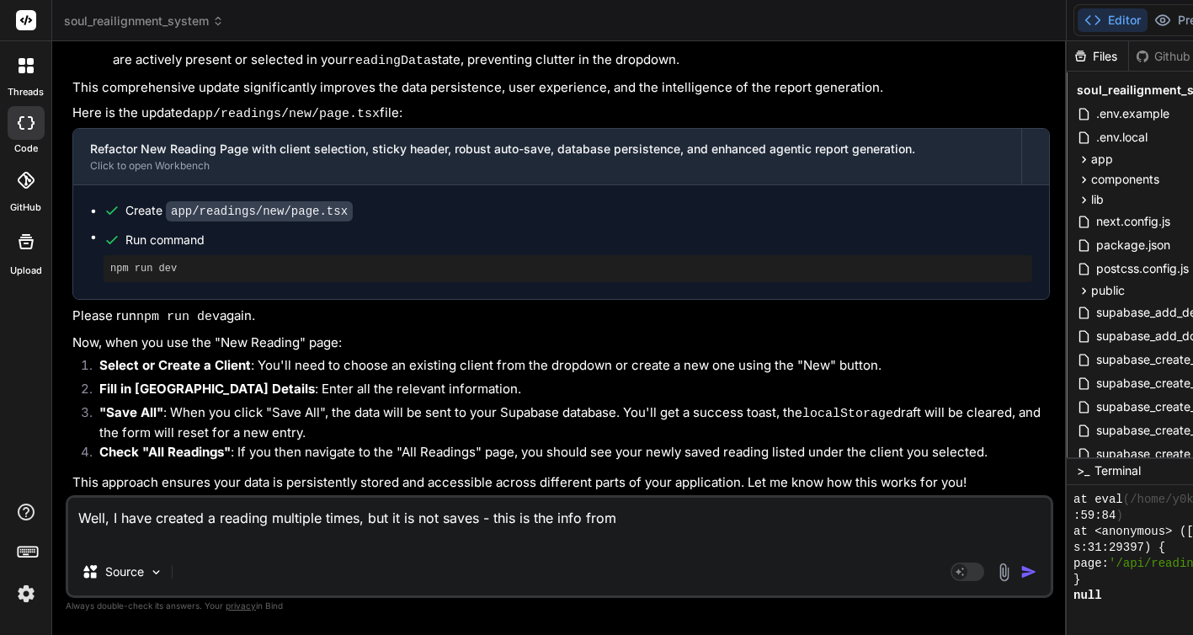
type textarea "Well, I have created a reading multiple times, but it is not saves - this is th…"
type textarea "x"
type textarea "Well, I have created a reading multiple times, but it is not saves - this is th…"
type textarea "x"
type textarea "Well, I have created a reading multiple times, but it is not saves - this is th…"
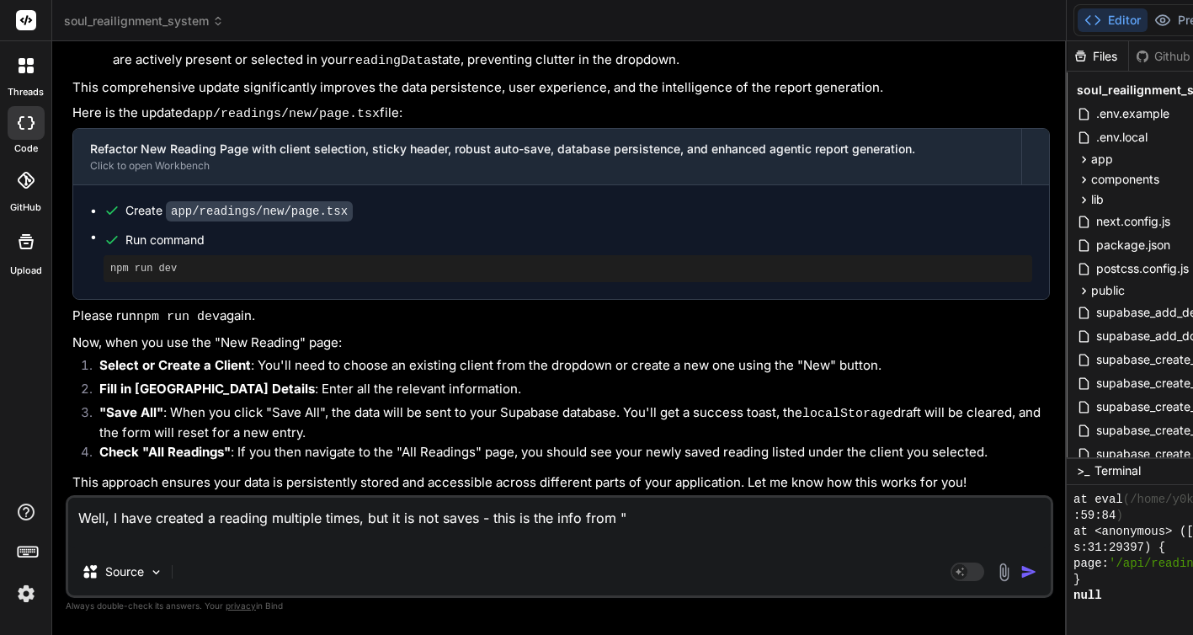
type textarea "x"
type textarea "Well, I have created a reading multiple times, but it is not saves - this is th…"
type textarea "x"
type textarea "Well, I have created a reading multiple times, but it is not saves - this is th…"
type textarea "x"
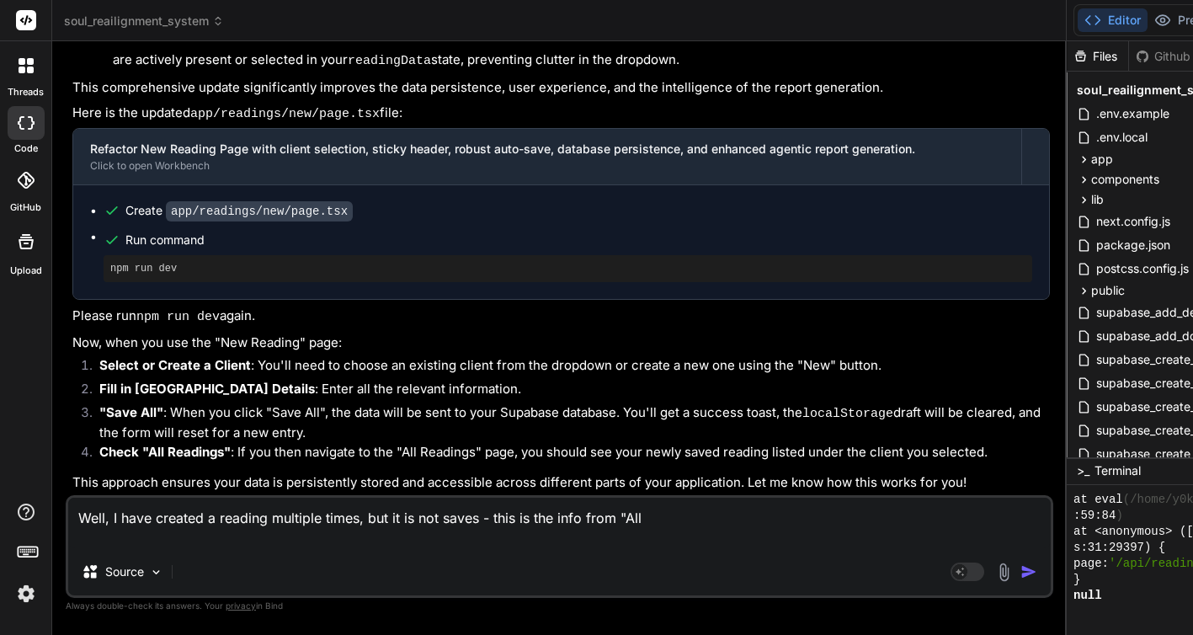
type textarea "Well, I have created a reading multiple times, but it is not saves - this is th…"
type textarea "x"
type textarea "Well, I have created a reading multiple times, but it is not saves - this is th…"
type textarea "x"
type textarea "Well, I have created a reading multiple times, but it is not saves - this is th…"
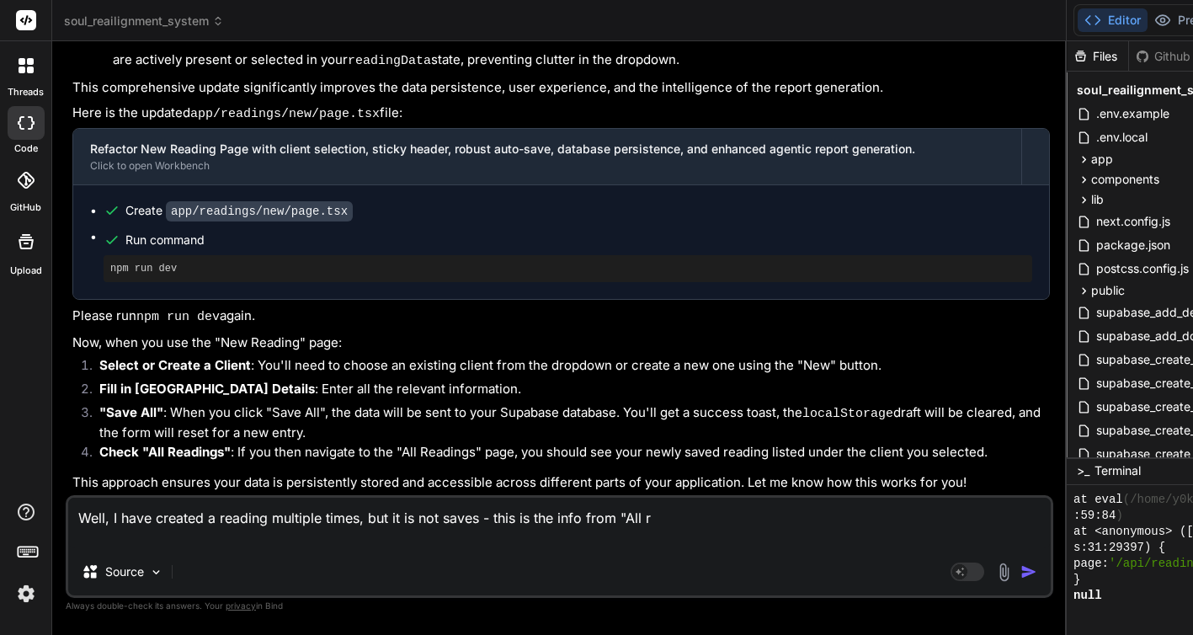
type textarea "x"
type textarea "Well, I have created a reading multiple times, but it is not saves - this is th…"
type textarea "x"
type textarea "Well, I have created a reading multiple times, but it is not saves - this is th…"
type textarea "x"
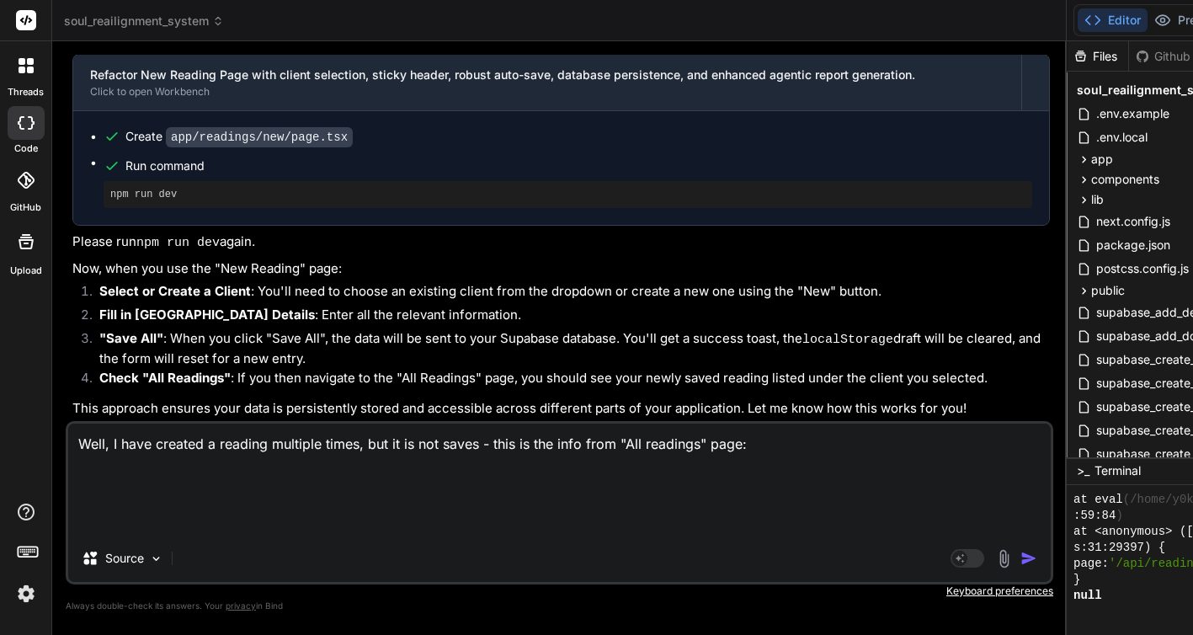
paste textarea "Test Test lab@designlabcph.com 0 Readings No readings for this client yet. Crea…"
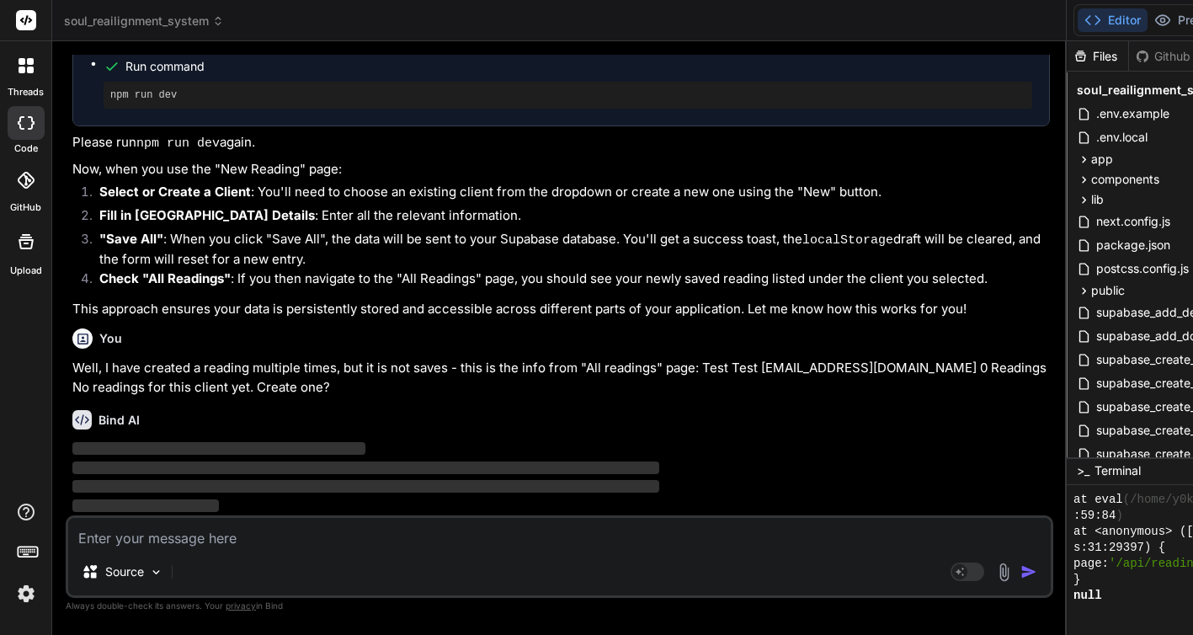
scroll to position [17337, 0]
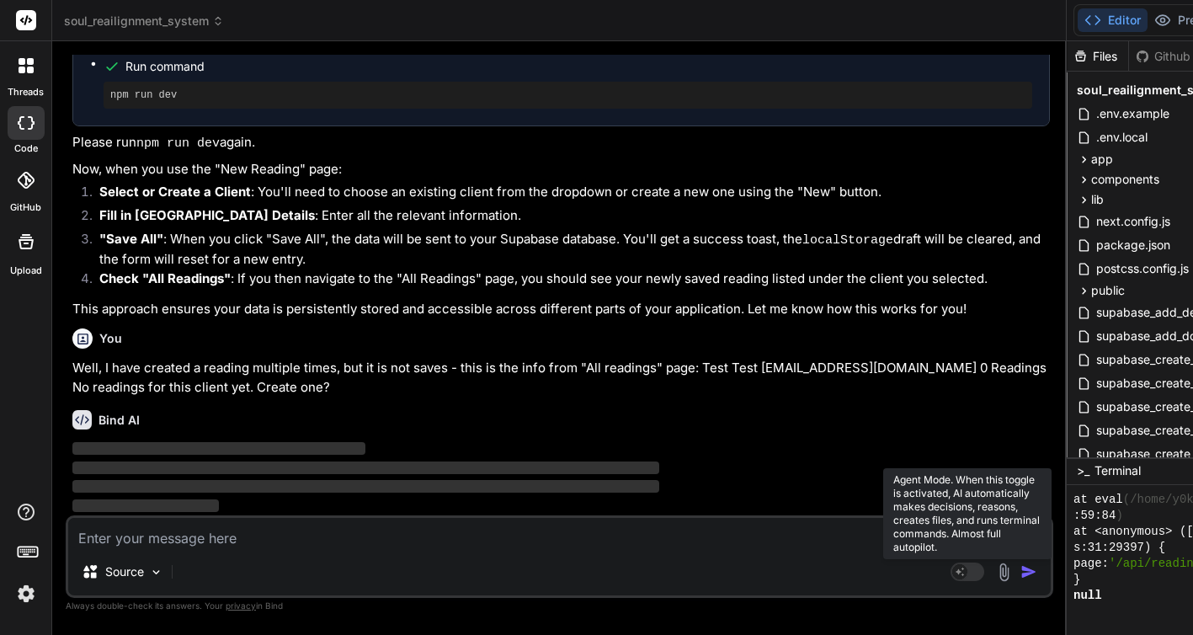
click at [950, 566] on rect at bounding box center [967, 571] width 34 height 19
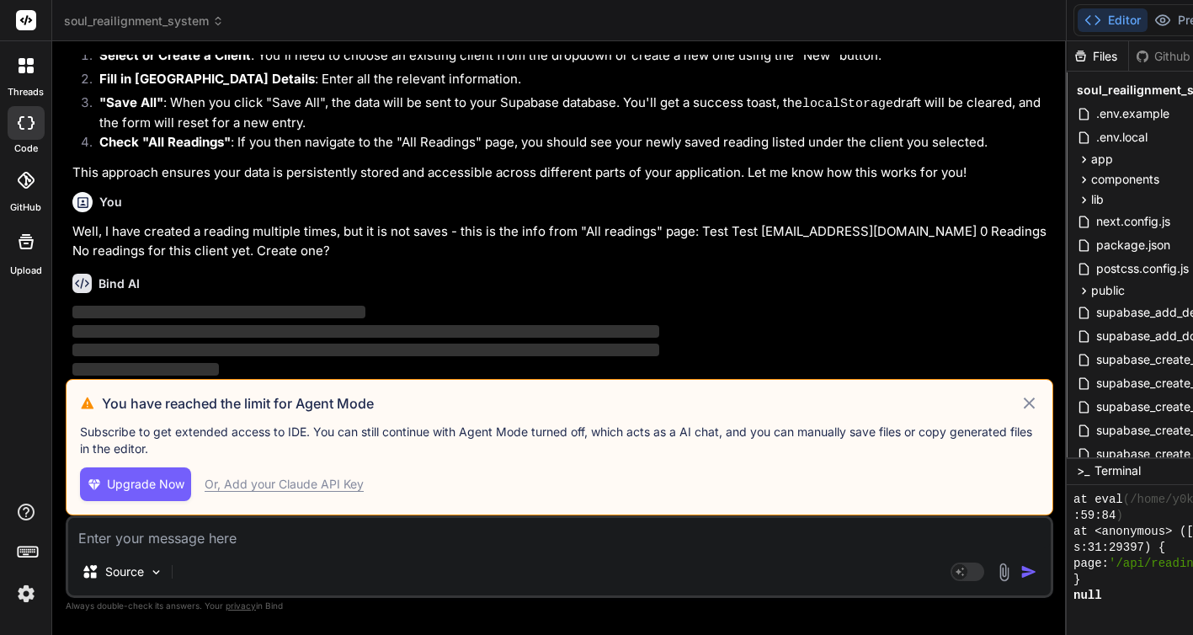
click at [250, 481] on div "Or, Add your Claude API Key" at bounding box center [284, 484] width 159 height 17
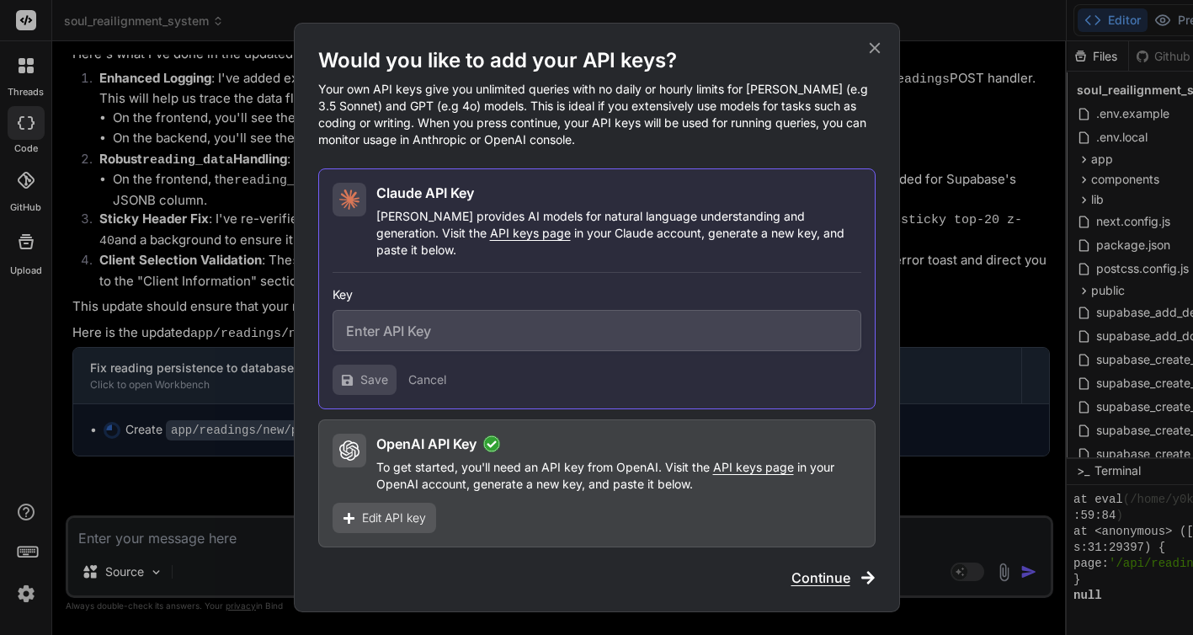
click at [425, 315] on input "text" at bounding box center [596, 330] width 529 height 41
paste input "sk-ant-api03-VP0ySdeTntrSSt_T3Cn99KlstXElyyYh5hGGbhO6yNJQYQfno_bTqbjD9Xtiz-FRnw…"
click at [382, 375] on span "Save" at bounding box center [374, 379] width 28 height 17
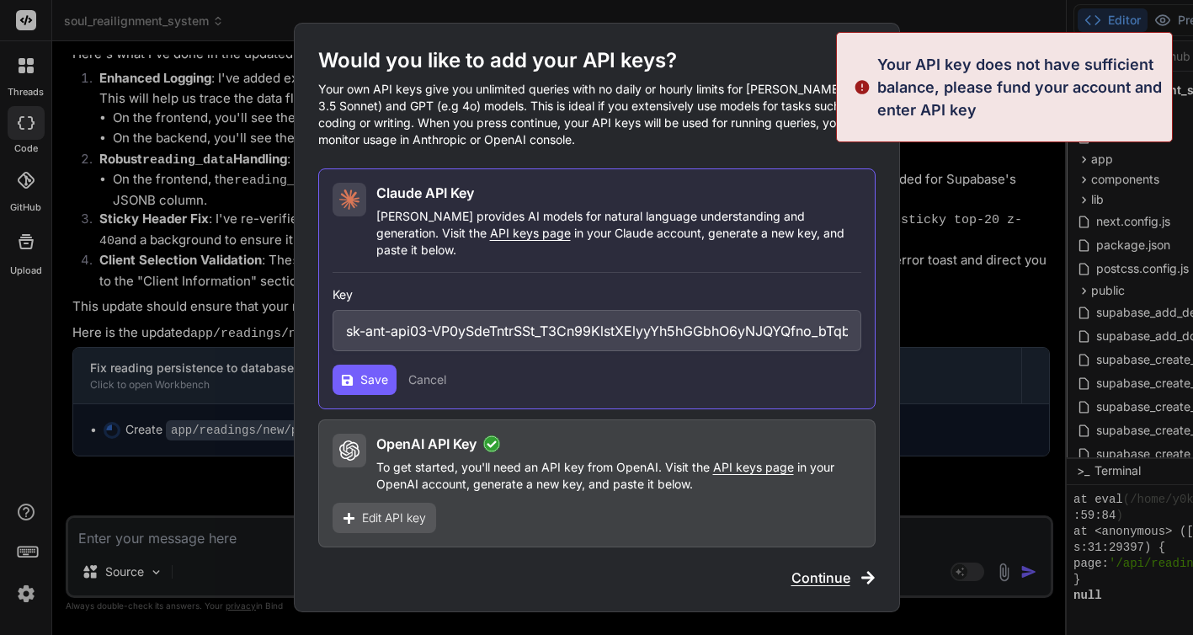
click at [838, 567] on span "Continue" at bounding box center [820, 577] width 59 height 20
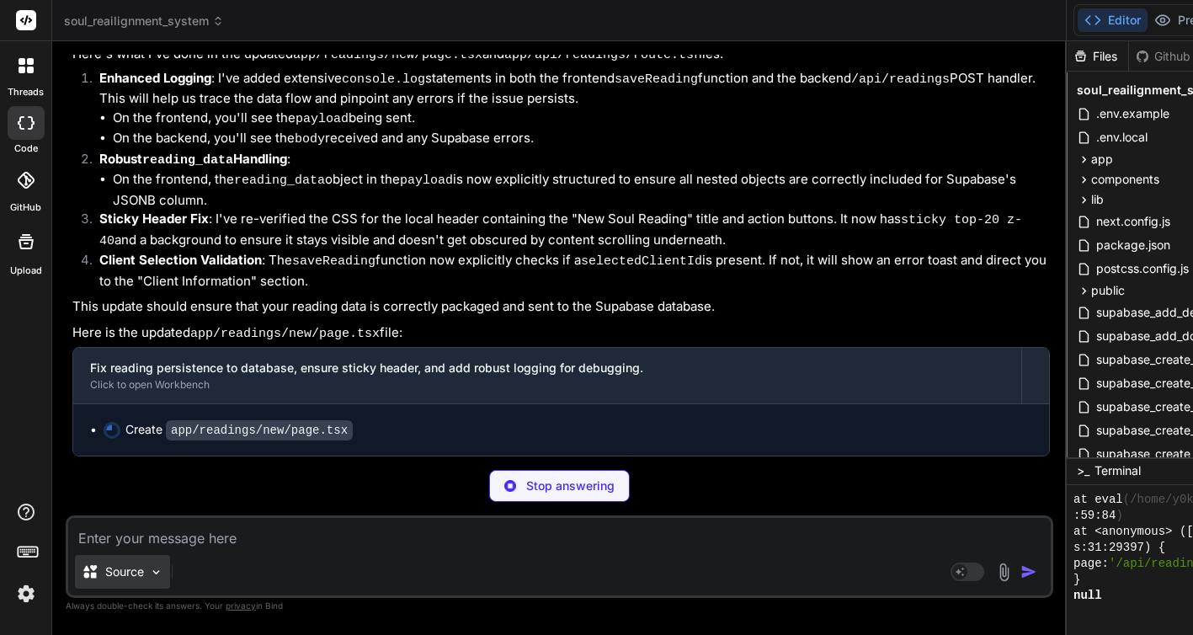
click at [132, 570] on p "Source" at bounding box center [124, 571] width 39 height 17
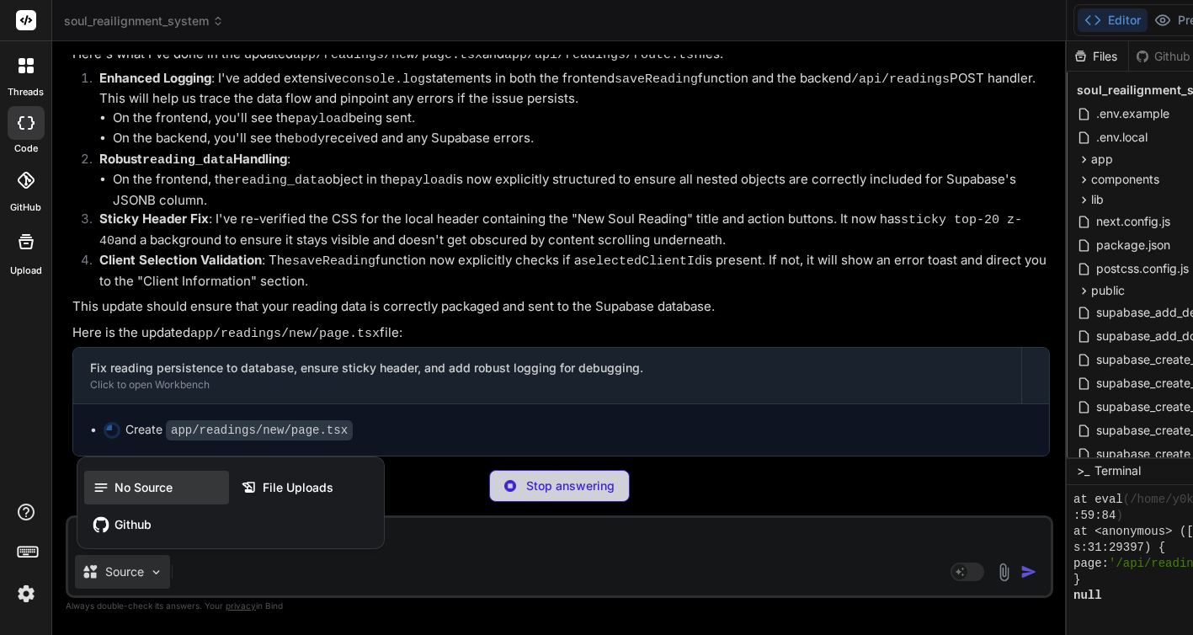
click at [123, 477] on div "No Source" at bounding box center [156, 488] width 145 height 34
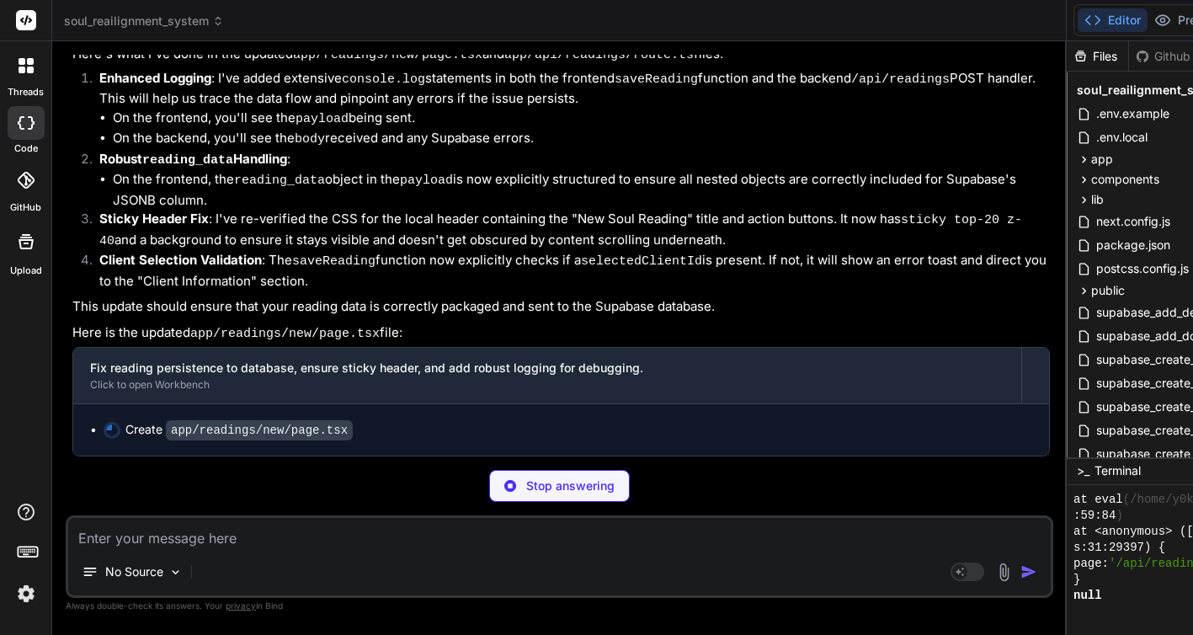
click at [270, 552] on div "No Source Agent Mode. When this toggle is activated, AI automatically makes dec…" at bounding box center [559, 556] width 987 height 82
click at [141, 580] on div "No Source" at bounding box center [132, 572] width 114 height 34
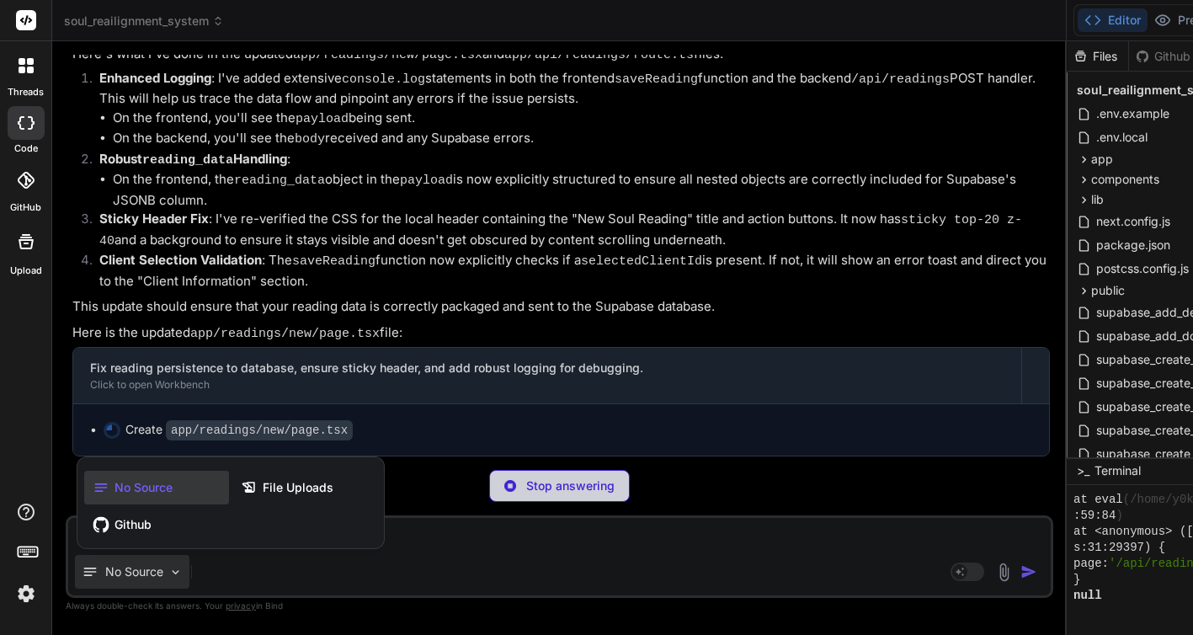
click at [196, 503] on div "No Source" at bounding box center [156, 488] width 145 height 34
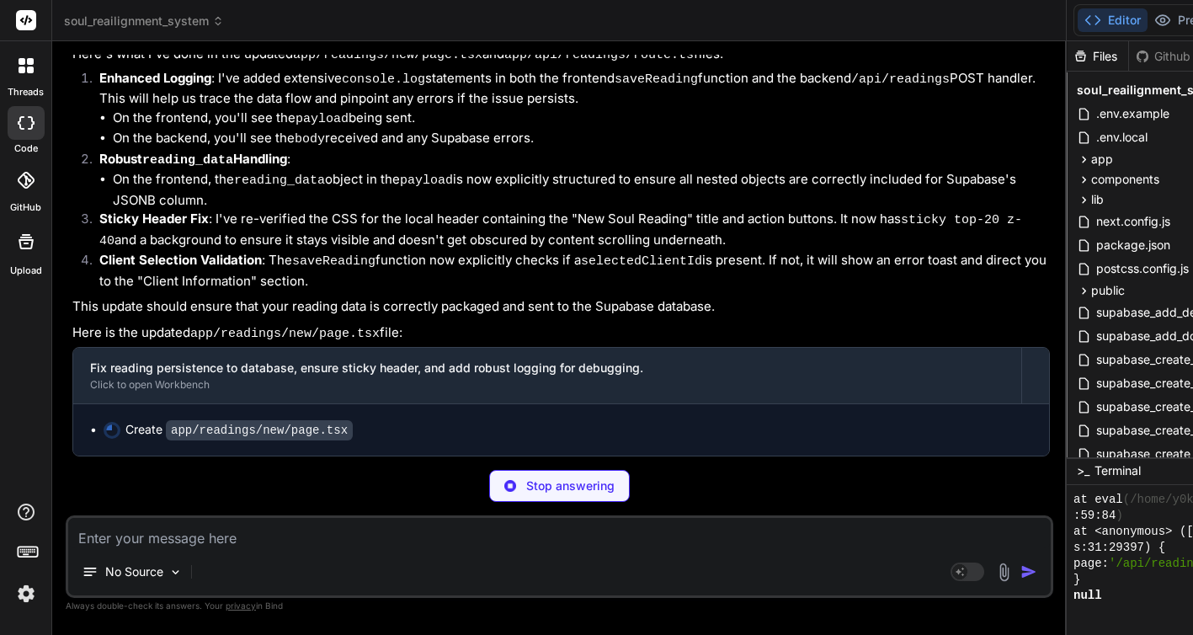
click at [222, 566] on div "No Source" at bounding box center [559, 575] width 982 height 40
click at [265, 556] on div "No Source" at bounding box center [559, 575] width 982 height 40
click at [155, 560] on div "No Source" at bounding box center [132, 572] width 114 height 34
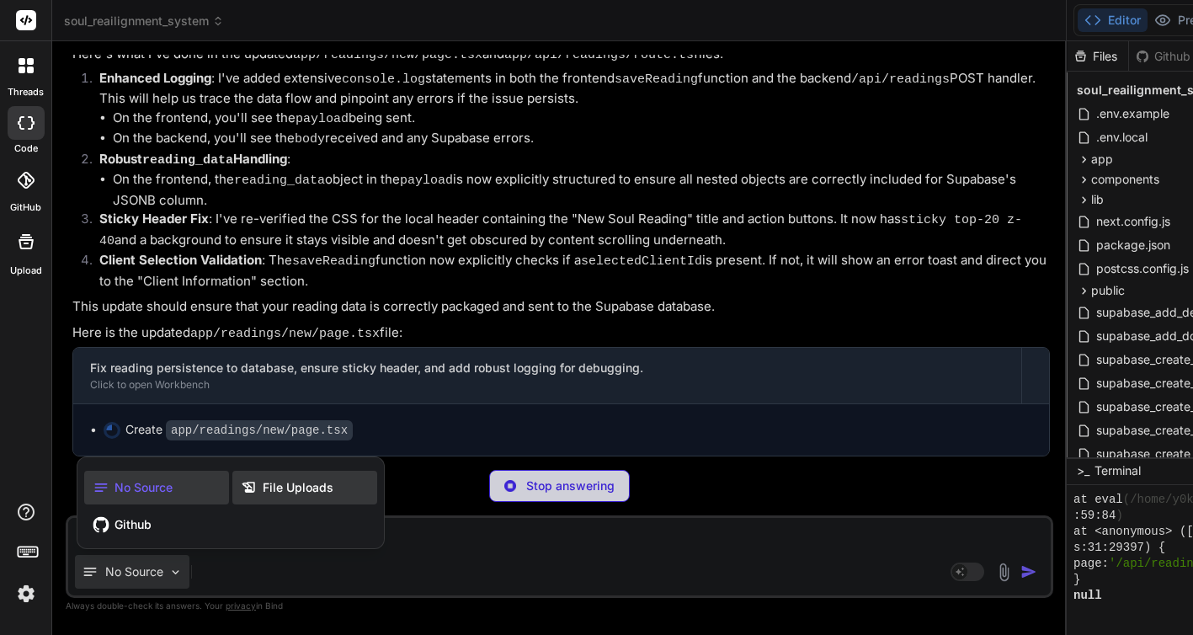
click at [306, 487] on span "File Uploads" at bounding box center [298, 487] width 71 height 17
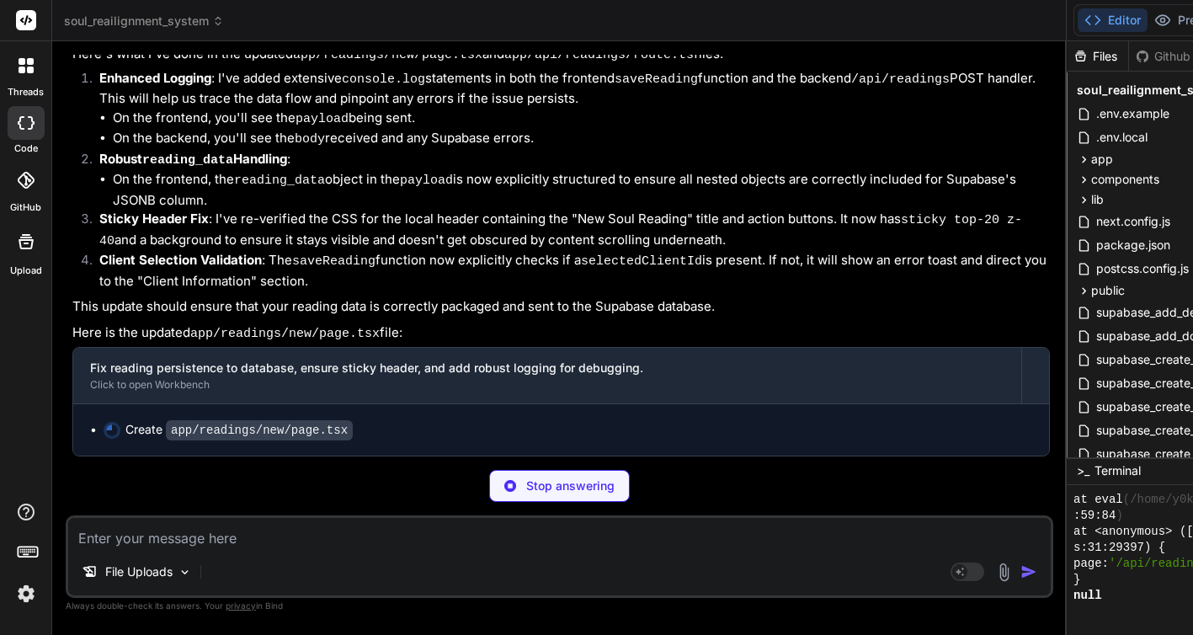
click at [248, 568] on div "File Uploads" at bounding box center [559, 575] width 982 height 40
click at [134, 583] on div "File Uploads" at bounding box center [137, 572] width 124 height 34
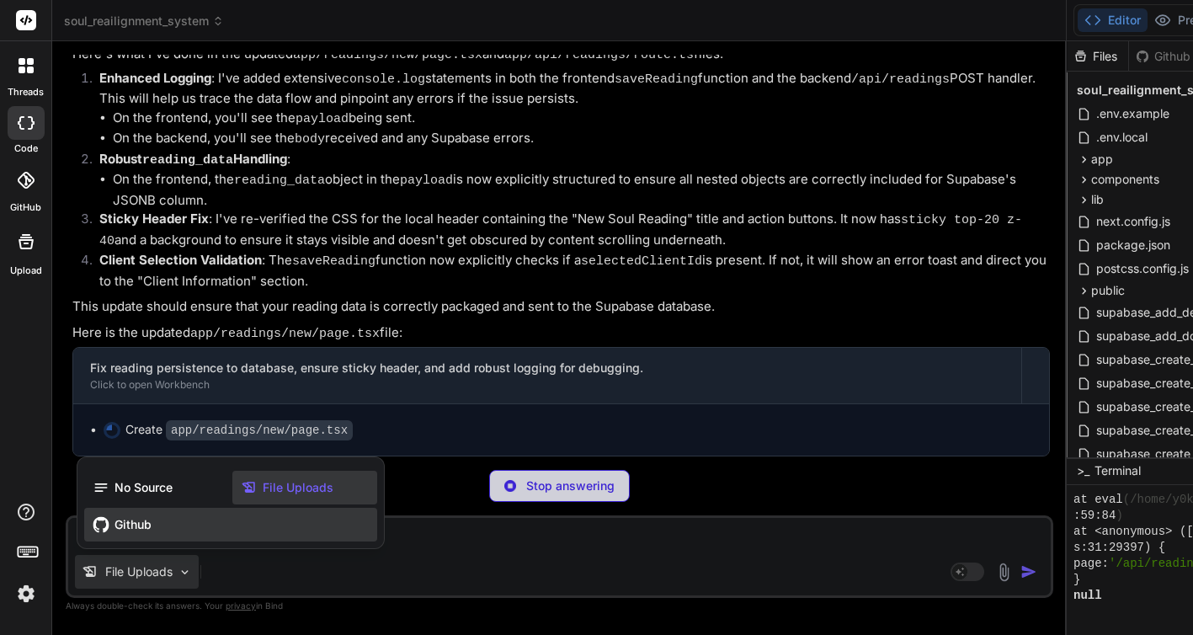
click at [120, 529] on span "Github" at bounding box center [132, 524] width 37 height 17
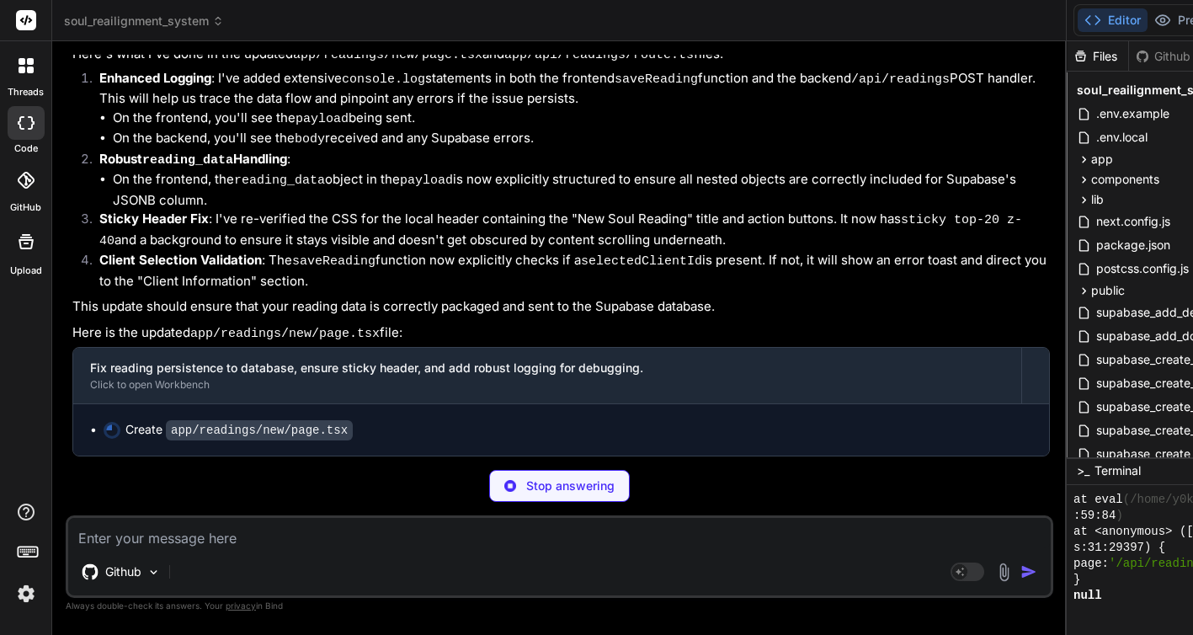
click at [250, 548] on div "Github Agent Mode. When this toggle is activated, AI automatically makes decisi…" at bounding box center [559, 556] width 987 height 82
click at [134, 564] on p "Github" at bounding box center [123, 571] width 36 height 17
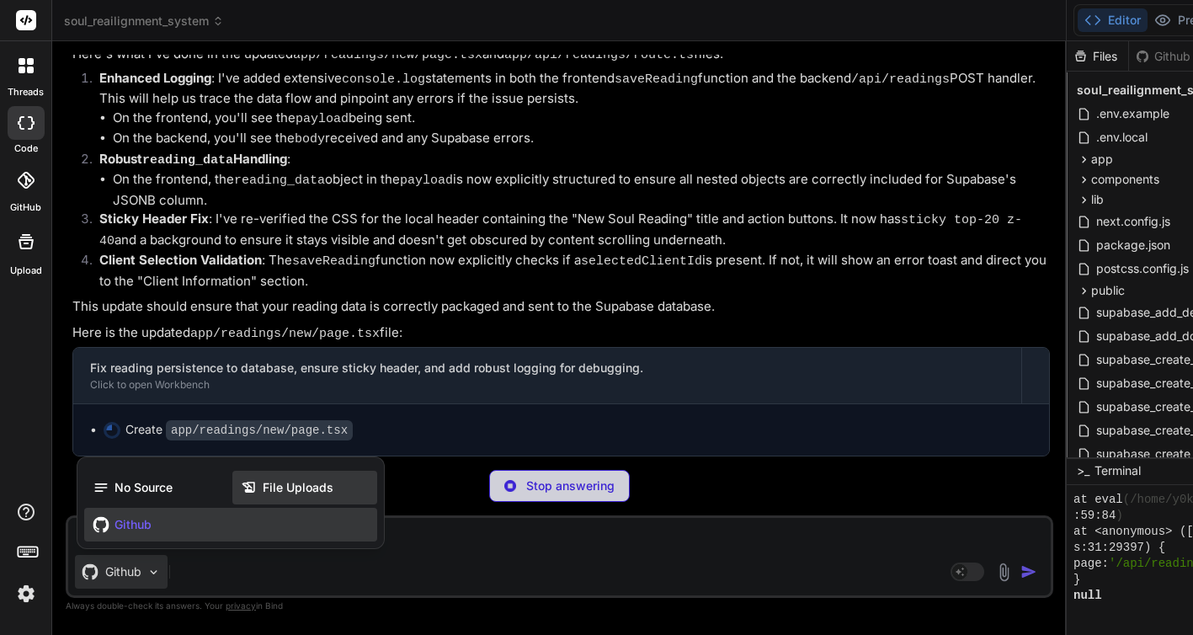
click at [263, 487] on span "File Uploads" at bounding box center [298, 487] width 71 height 17
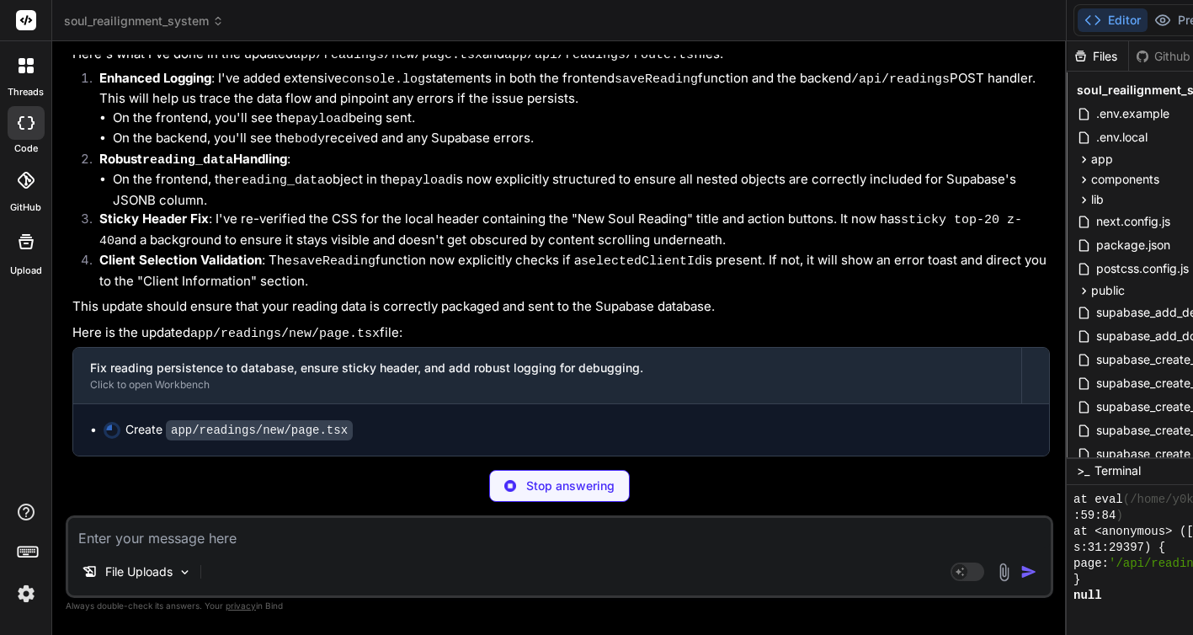
click at [258, 572] on div "File Uploads" at bounding box center [559, 575] width 982 height 40
click at [13, 197] on div at bounding box center [26, 180] width 37 height 37
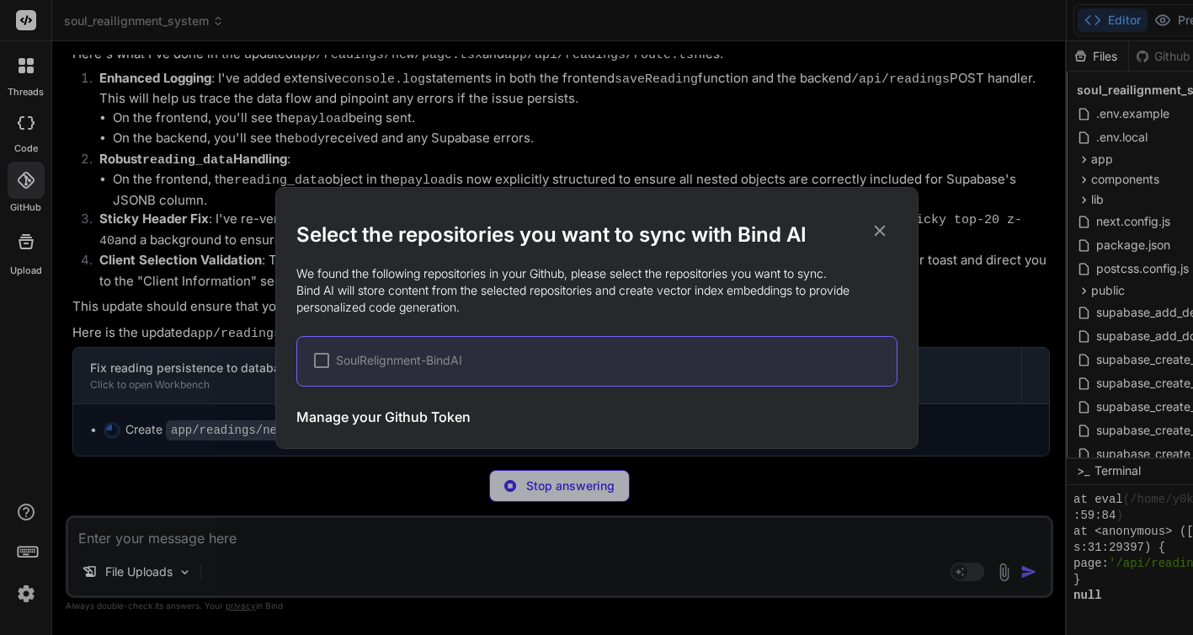
click at [319, 359] on div at bounding box center [321, 360] width 15 height 15
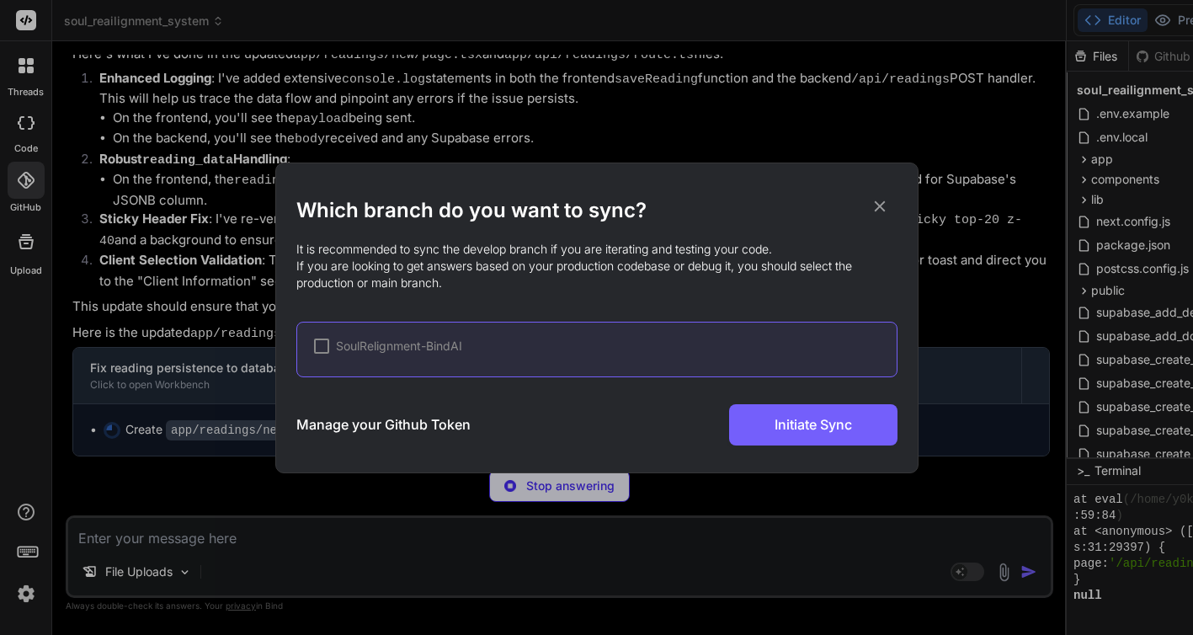
click at [326, 342] on div at bounding box center [321, 345] width 15 height 15
click at [874, 207] on icon at bounding box center [879, 206] width 19 height 19
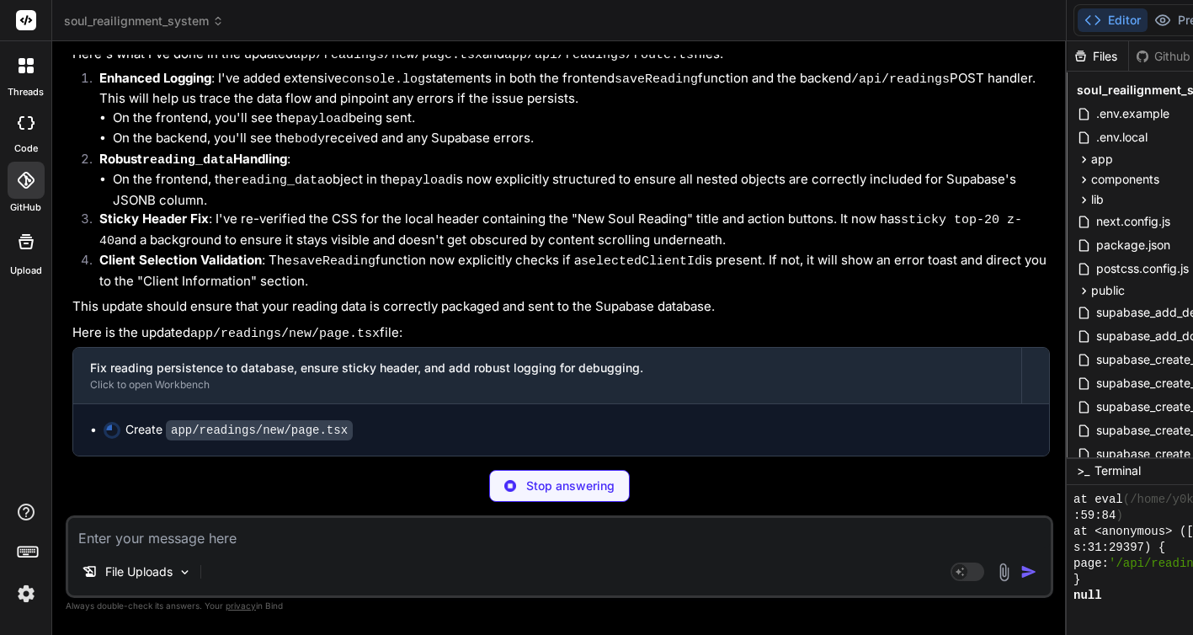
click at [26, 245] on icon at bounding box center [26, 241] width 20 height 20
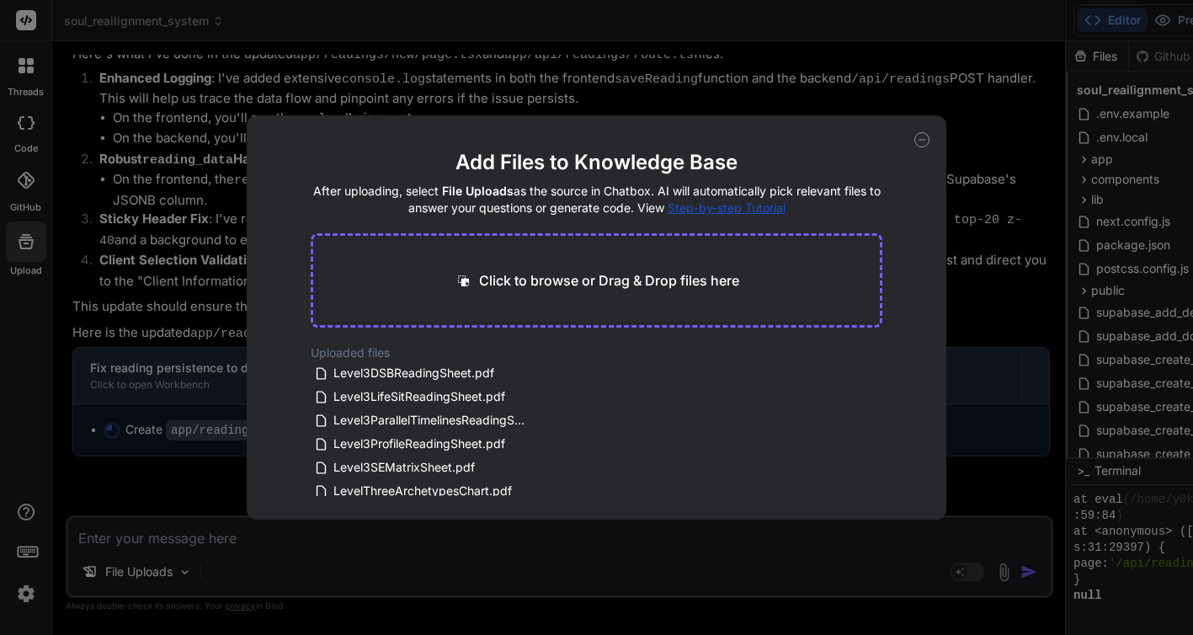
click at [39, 316] on div "Add Files to Knowledge Base After uploading, select File Uploads as the source …" at bounding box center [596, 317] width 1193 height 635
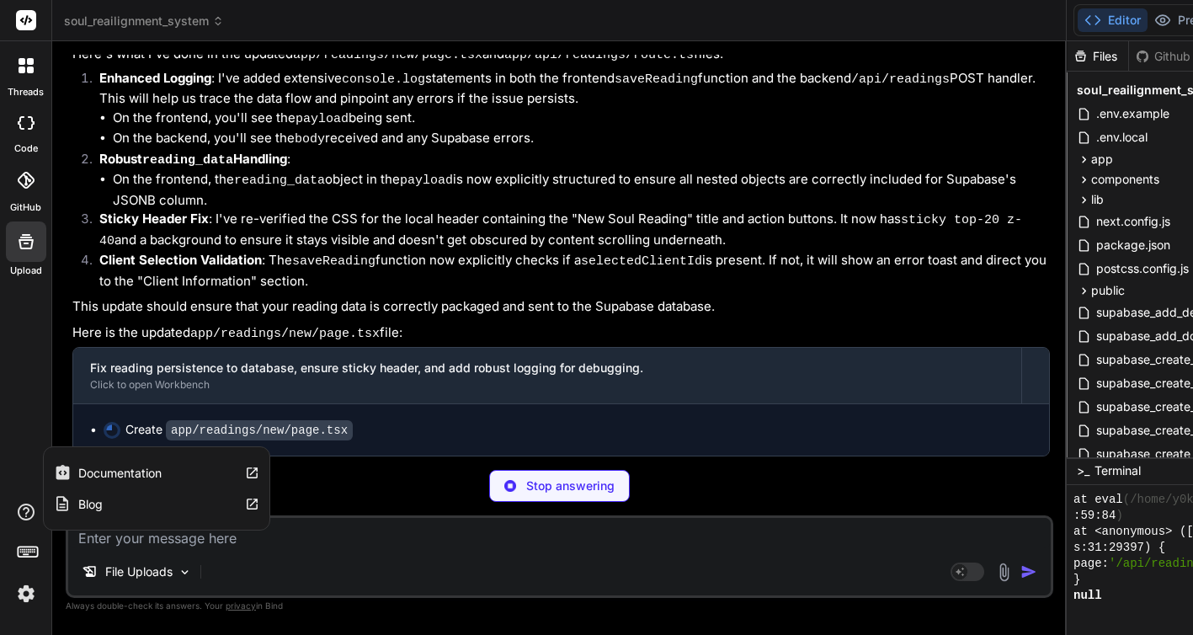
click at [25, 513] on icon at bounding box center [26, 511] width 17 height 17
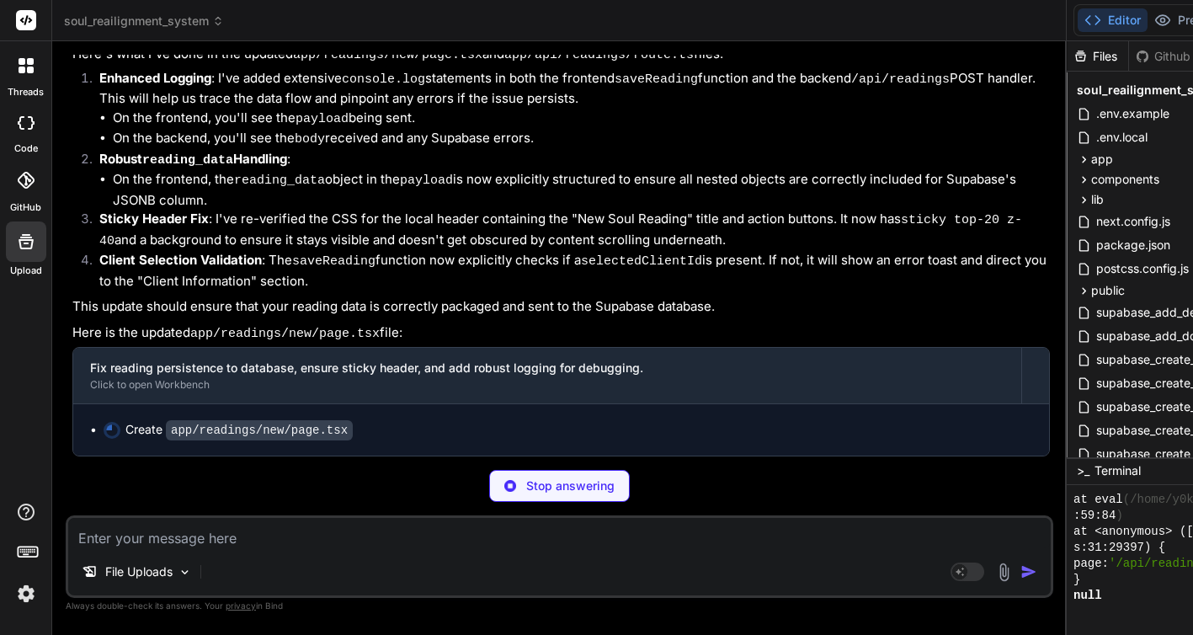
click at [27, 556] on rect at bounding box center [27, 551] width 19 height 10
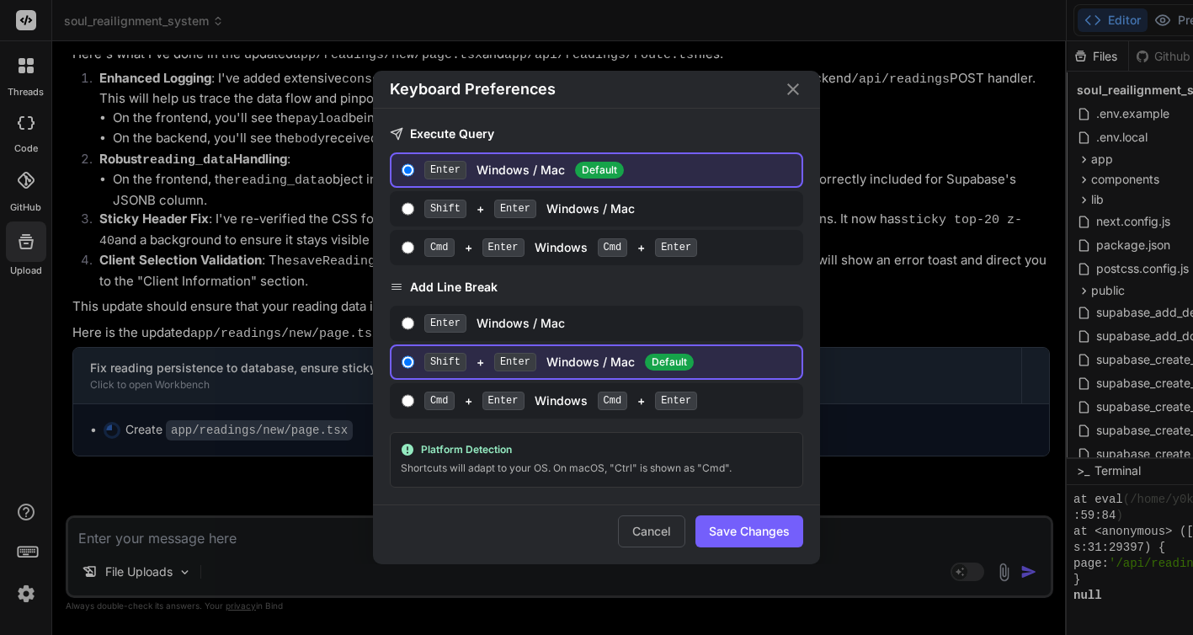
click at [14, 476] on div "Keyboard Preferences Execute Query Enter Windows / Mac Default Shift + Enter Wi…" at bounding box center [596, 317] width 1193 height 635
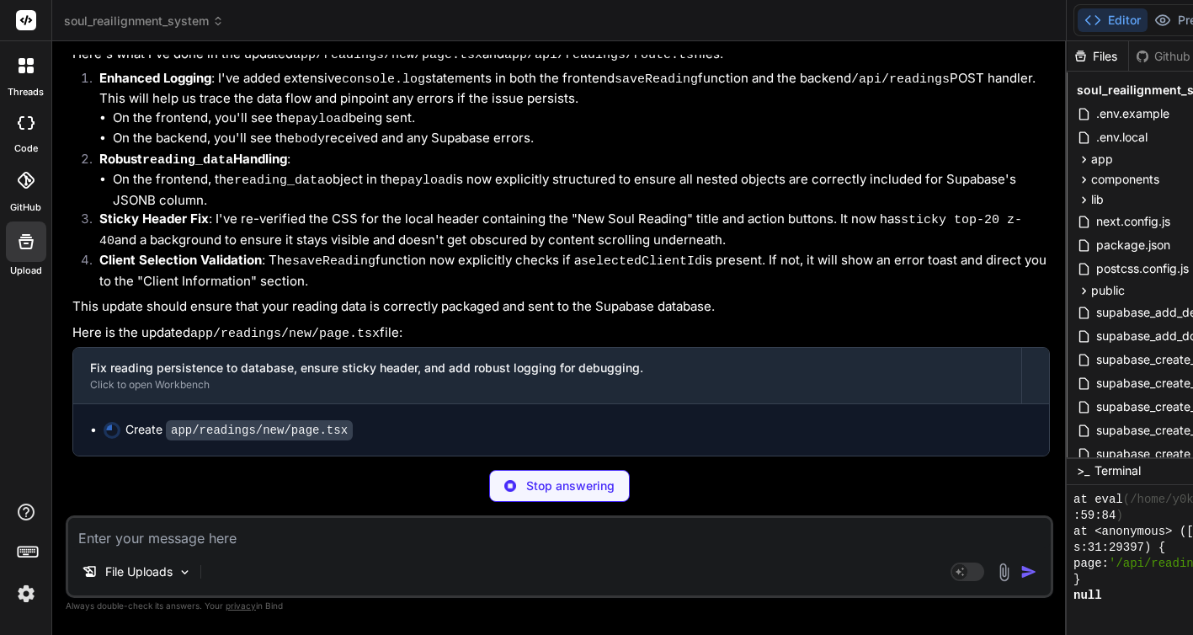
click at [23, 597] on img at bounding box center [26, 593] width 29 height 29
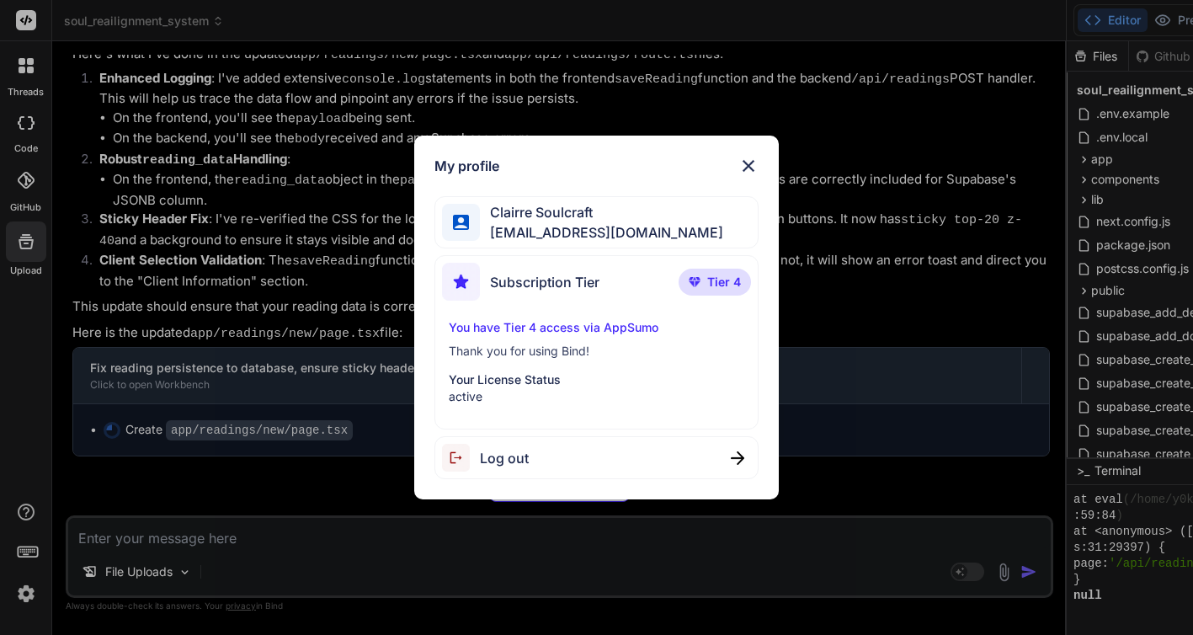
click at [719, 279] on span "Tier 4" at bounding box center [724, 282] width 34 height 17
click at [556, 222] on span "mamasushi@gmail.com" at bounding box center [601, 232] width 243 height 20
click at [584, 324] on p "You have Tier 4 access via AppSumo" at bounding box center [596, 327] width 295 height 17
click at [579, 377] on p "Your License Status" at bounding box center [596, 379] width 295 height 17
click at [747, 158] on img at bounding box center [748, 166] width 20 height 20
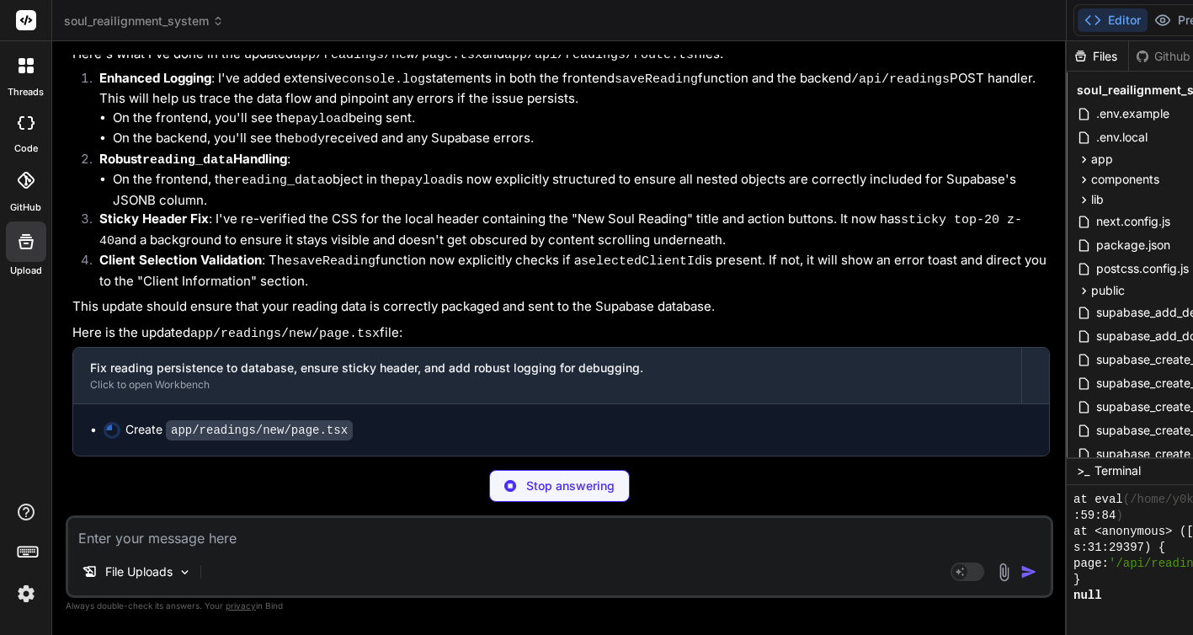
click at [29, 71] on icon at bounding box center [30, 69] width 7 height 7
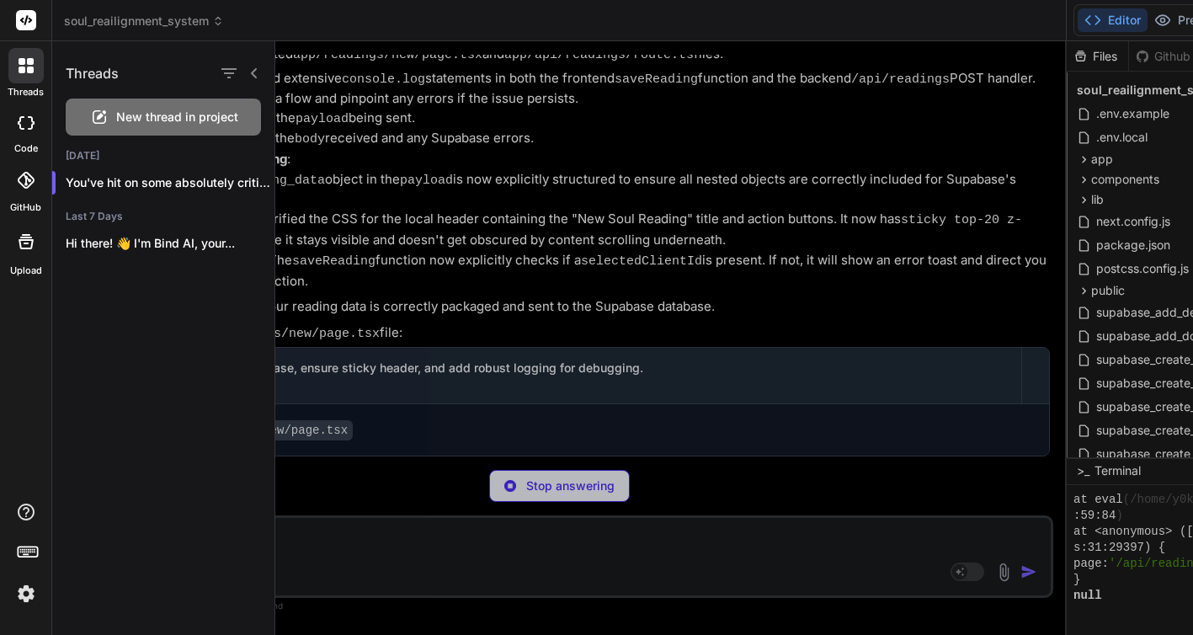
click at [342, 250] on div at bounding box center [733, 337] width 917 height 593
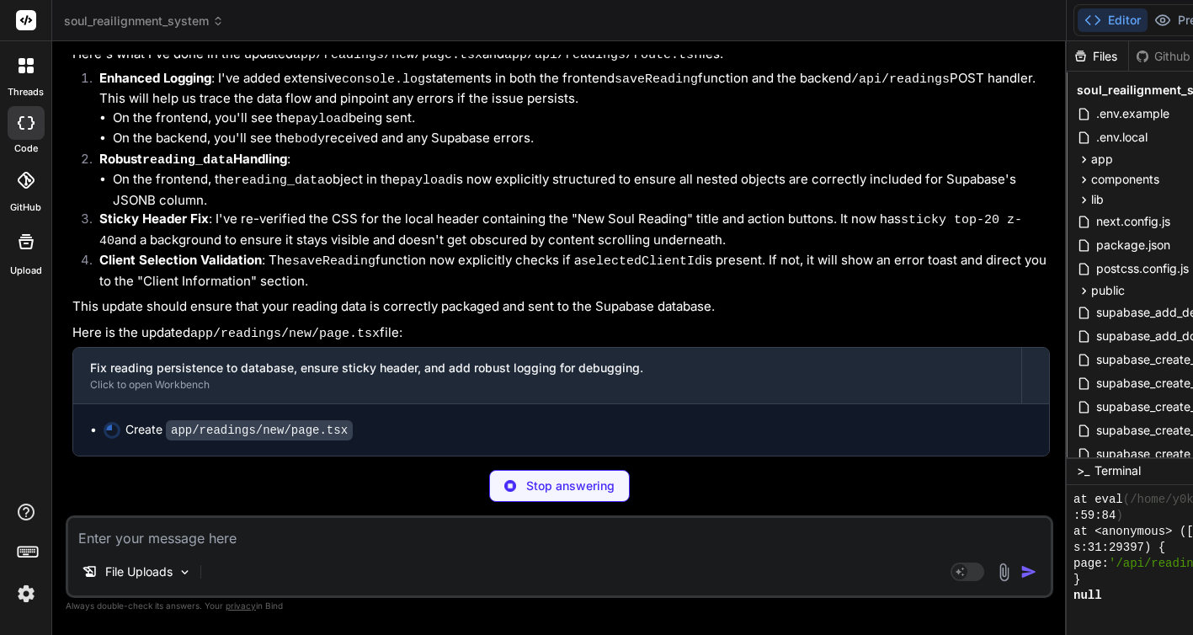
scroll to position [18413, 0]
click at [1077, 157] on icon at bounding box center [1084, 159] width 14 height 14
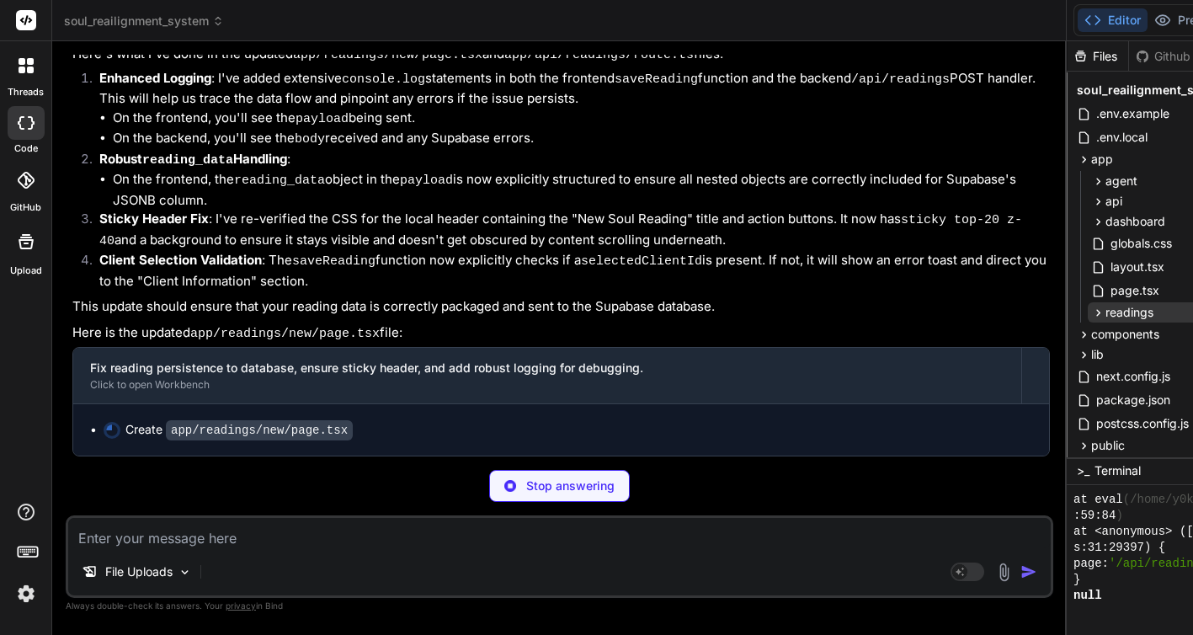
click at [1096, 310] on icon at bounding box center [1098, 312] width 4 height 7
click at [1105, 334] on icon at bounding box center [1112, 334] width 14 height 14
click at [1137, 355] on span "page.tsx" at bounding box center [1163, 358] width 52 height 20
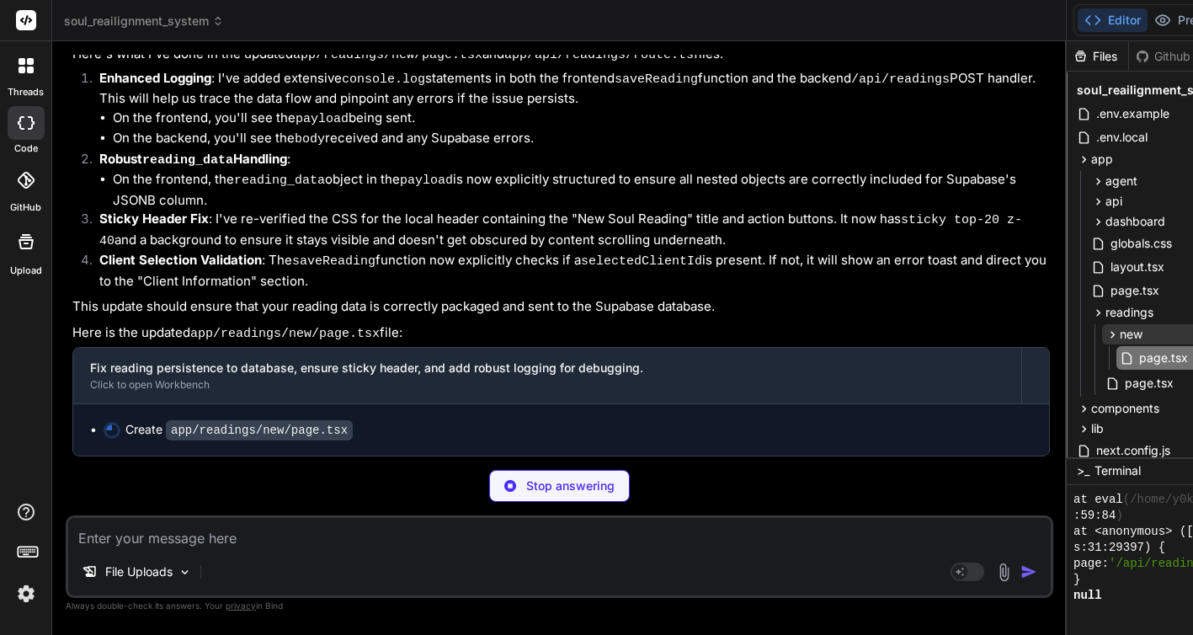
click at [1105, 332] on icon at bounding box center [1112, 334] width 14 height 14
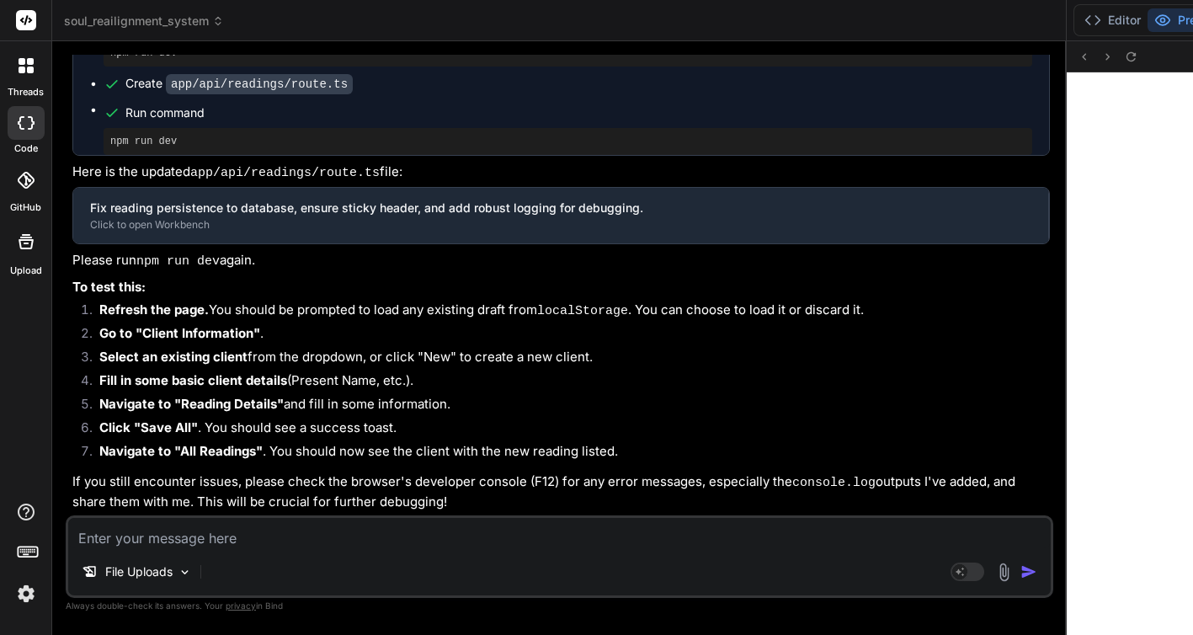
scroll to position [15993, 0]
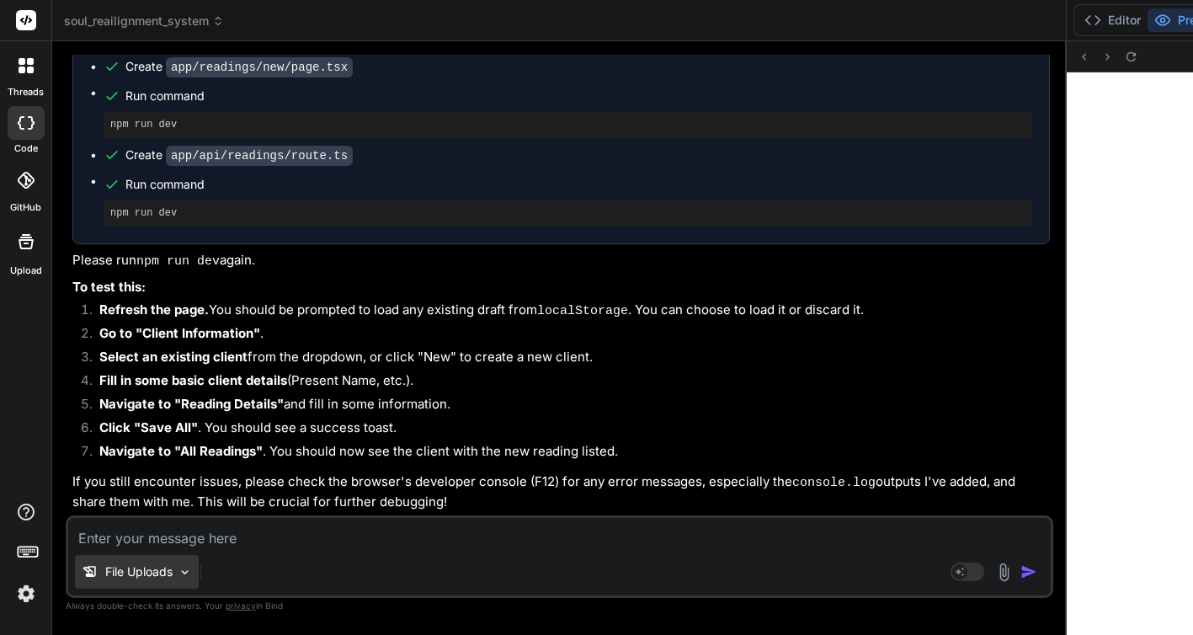
click at [117, 567] on p "File Uploads" at bounding box center [138, 571] width 67 height 17
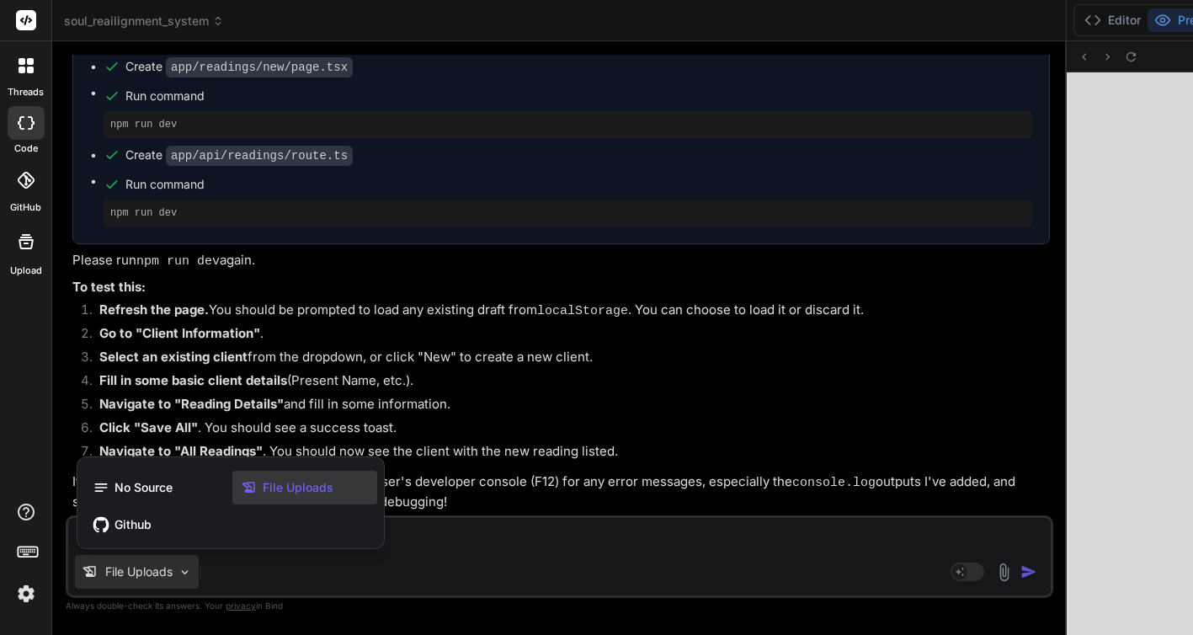
click at [385, 433] on div at bounding box center [596, 317] width 1193 height 635
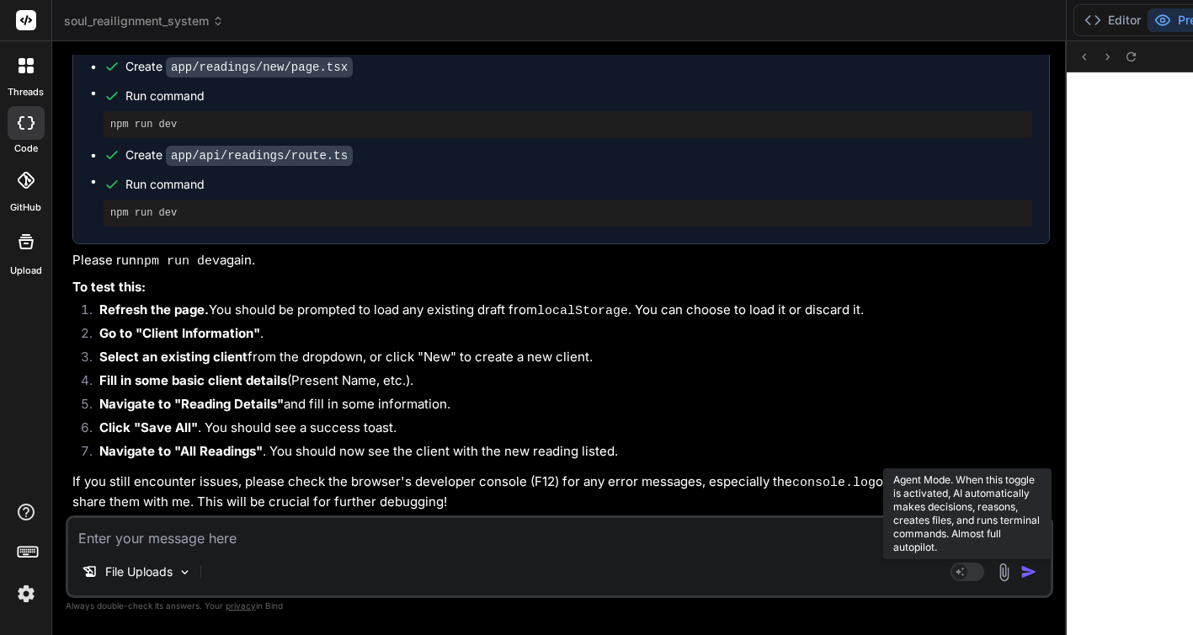
click at [950, 572] on rect at bounding box center [967, 571] width 34 height 19
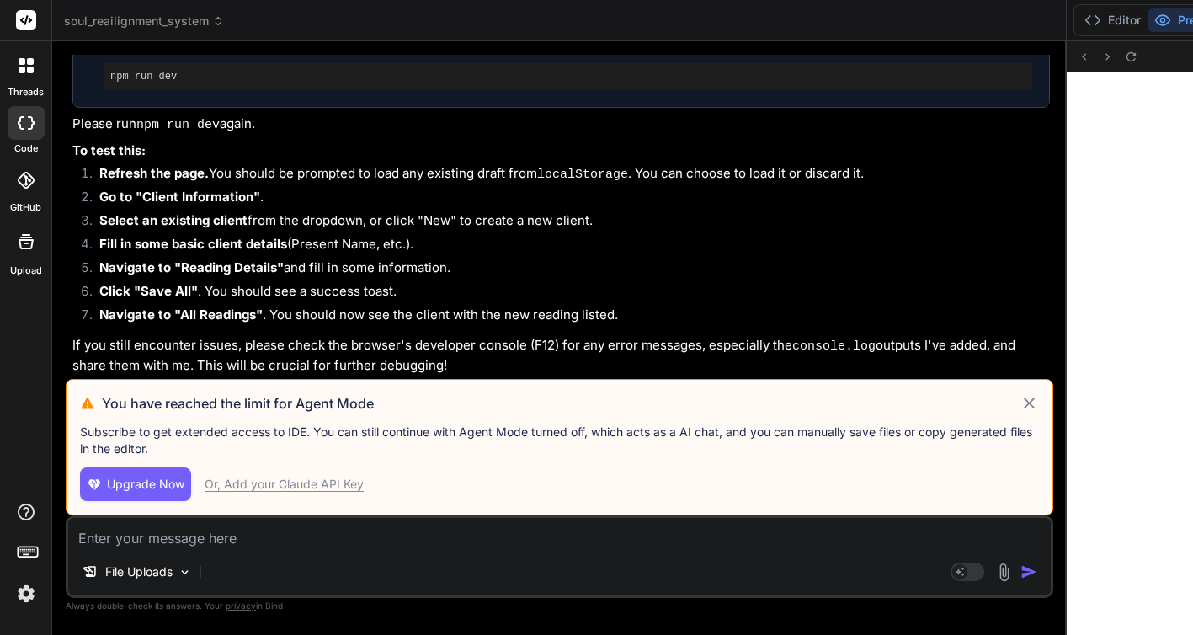
click at [234, 476] on div "Or, Add your Claude API Key" at bounding box center [284, 484] width 159 height 17
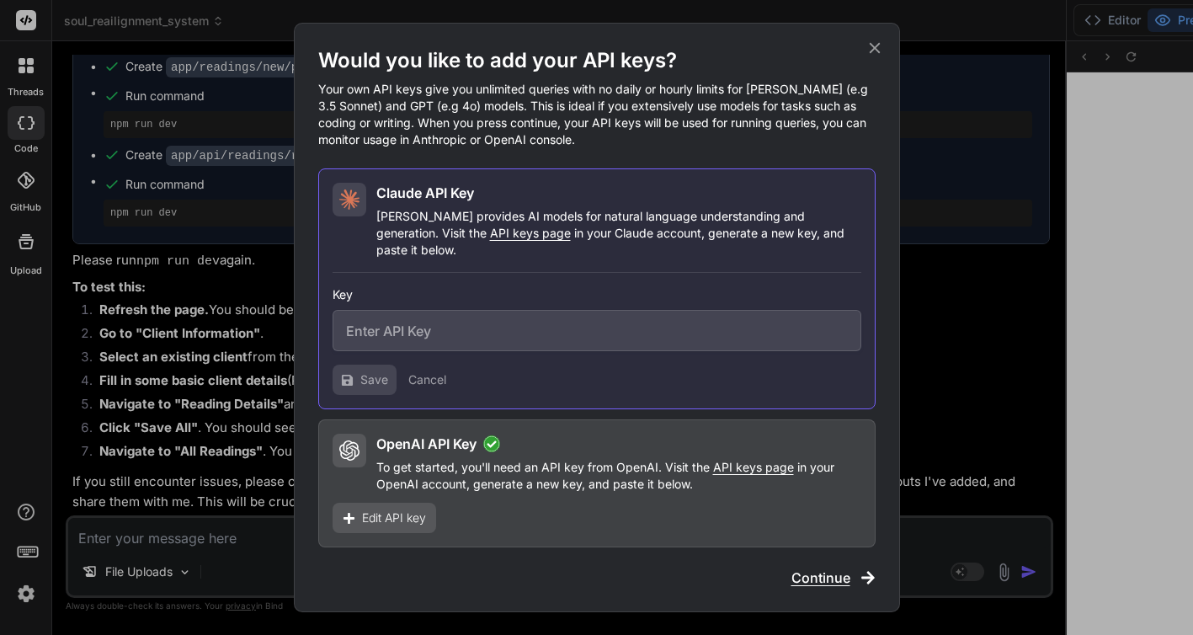
click at [438, 310] on input "text" at bounding box center [596, 330] width 529 height 41
paste input "sk-ant-api03-2D2sIH0MjioY8_cgpIeoFNpfMJxgM3UgX-mazCQ5WBLtrcoLpwPSZ4mKcu76TssPDu…"
click at [383, 371] on span "Save" at bounding box center [374, 379] width 28 height 17
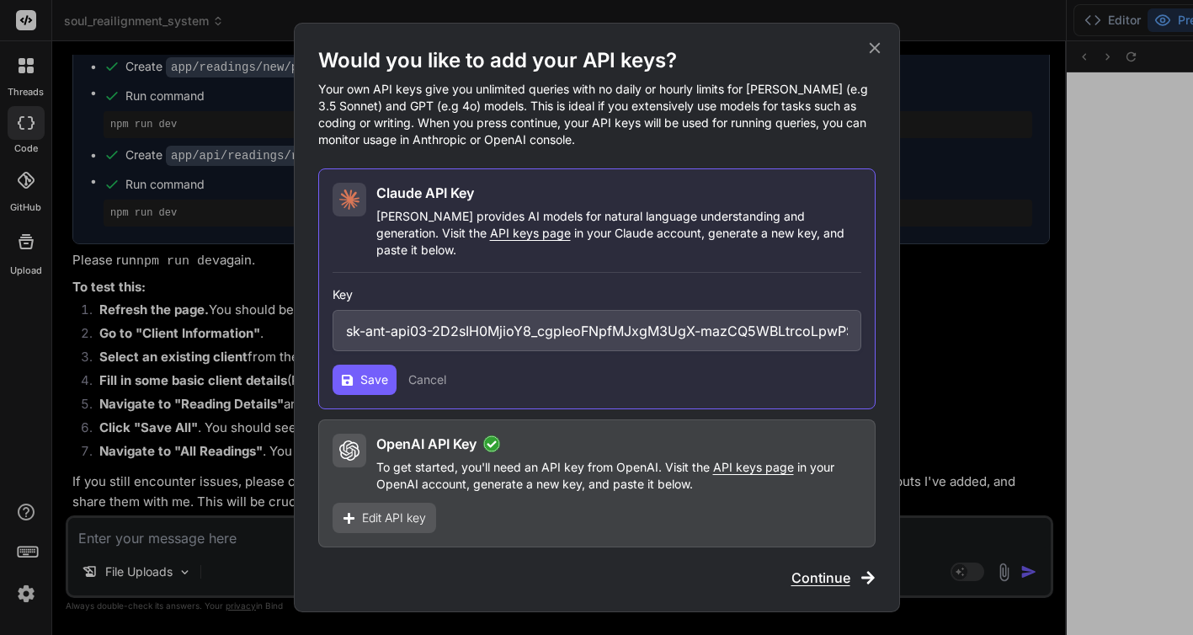
click at [774, 578] on div "Would you like to add your API keys? Your own API keys give you unlimited queri…" at bounding box center [596, 317] width 557 height 540
click at [734, 562] on div "Would you like to add your API keys? Your own API keys give you unlimited queri…" at bounding box center [596, 317] width 557 height 540
click at [496, 440] on icon at bounding box center [491, 443] width 14 height 14
click at [556, 512] on div "OpenAI API Key To get started, you'll need an API key from OpenAI. Visit the AP…" at bounding box center [596, 483] width 557 height 128
click at [582, 557] on div "Would you like to add your API keys? Your own API keys give you unlimited queri…" at bounding box center [596, 317] width 557 height 540
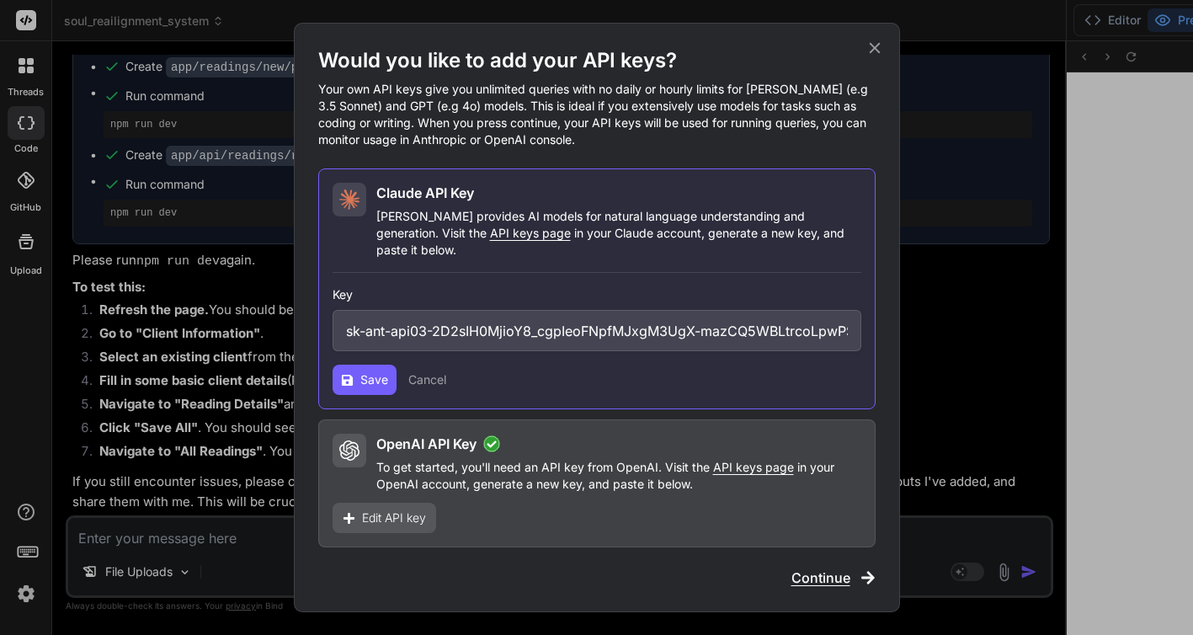
click at [582, 557] on div "Would you like to add your API keys? Your own API keys give you unlimited queri…" at bounding box center [596, 317] width 557 height 540
click at [868, 57] on icon at bounding box center [874, 48] width 19 height 19
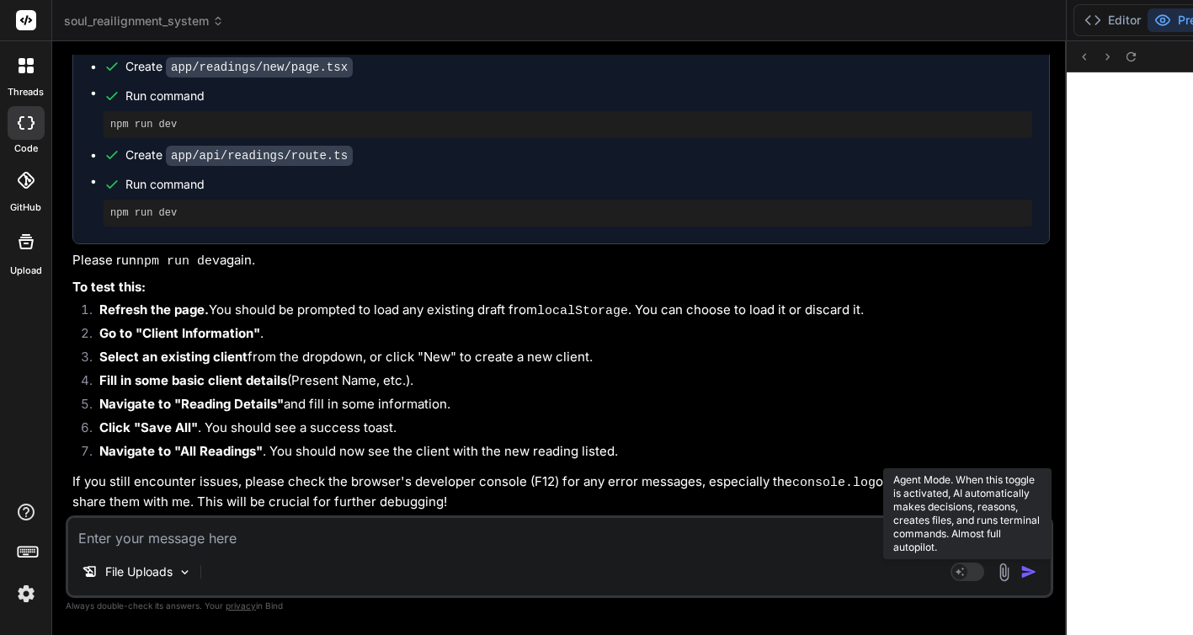
click at [950, 562] on rect at bounding box center [967, 571] width 34 height 19
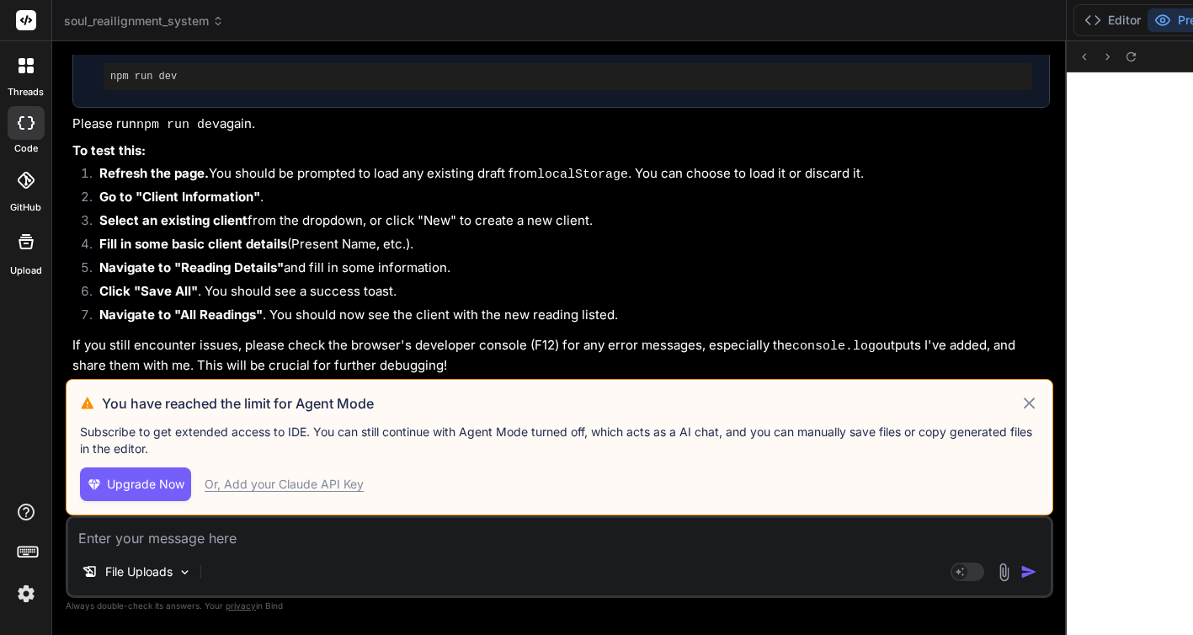
click at [287, 455] on p "Subscribe to get extended access to IDE. You can still continue with Agent Mode…" at bounding box center [559, 440] width 959 height 34
click at [1019, 393] on icon at bounding box center [1029, 403] width 20 height 20
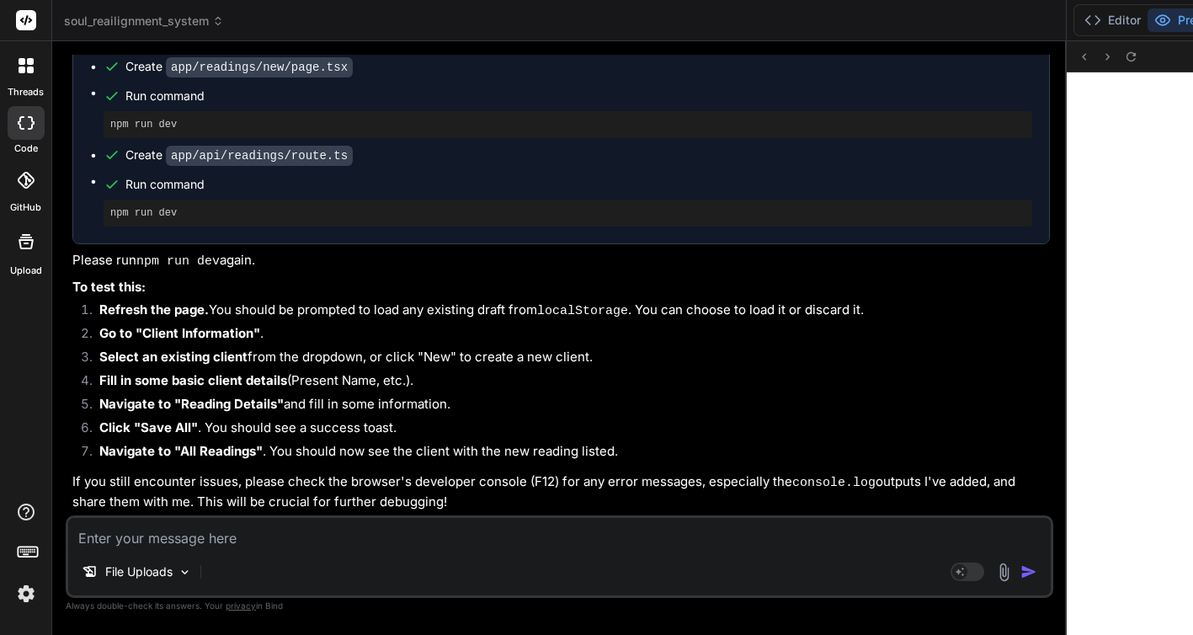
click at [36, 61] on div at bounding box center [25, 65] width 35 height 35
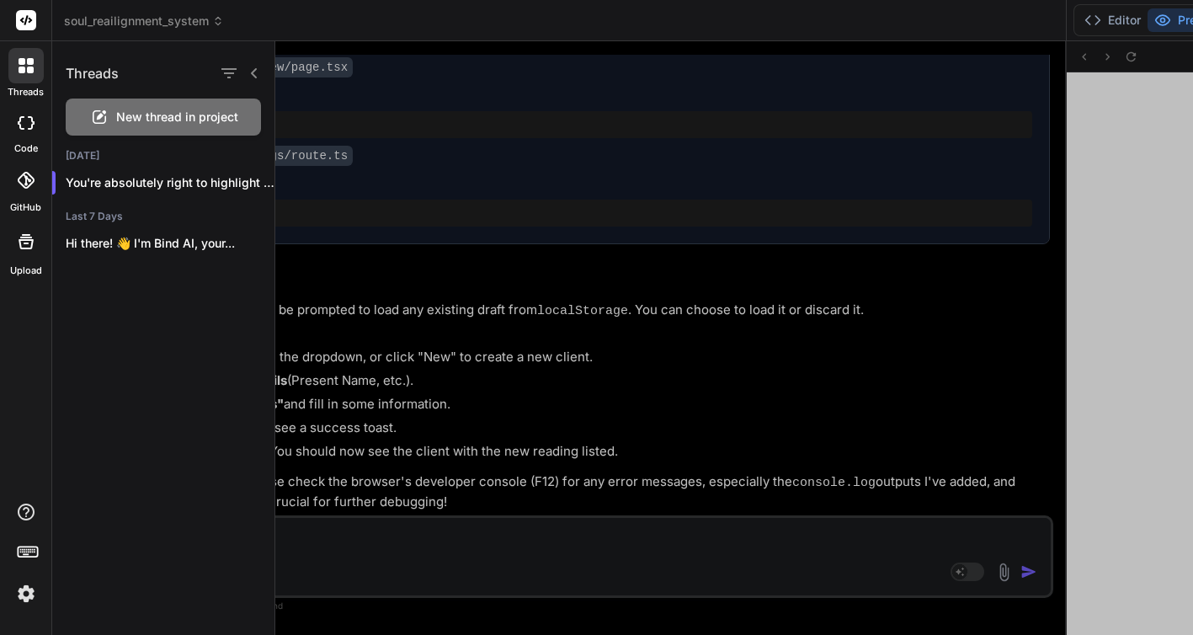
click at [369, 144] on div at bounding box center [733, 337] width 917 height 593
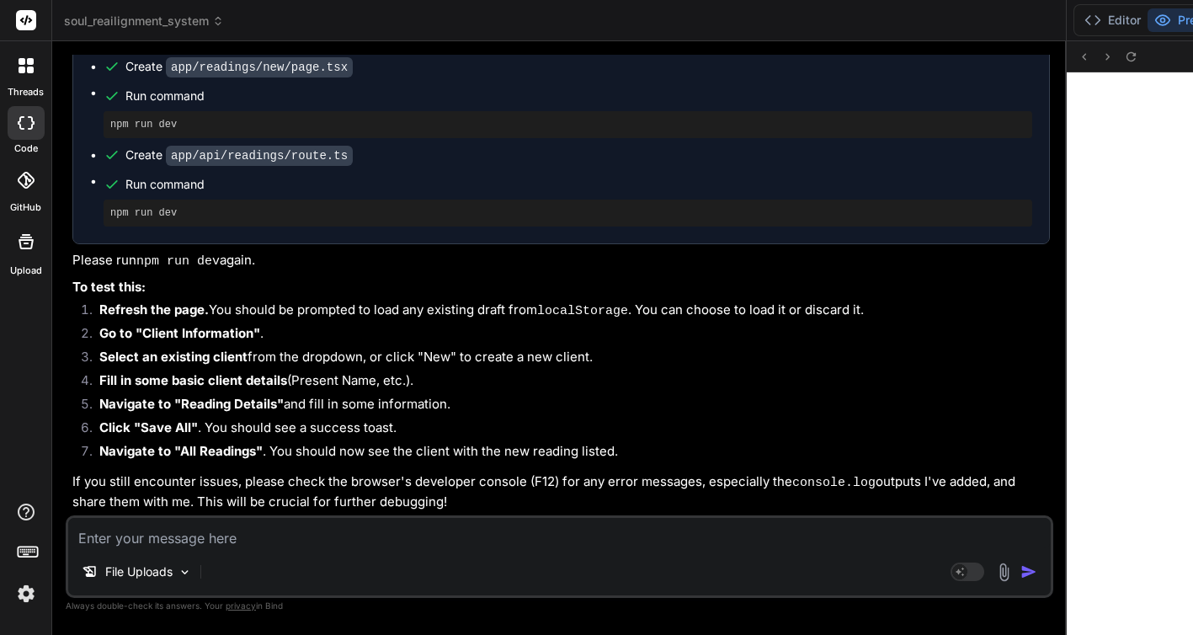
click at [21, 21] on rect at bounding box center [26, 20] width 20 height 20
click at [162, 19] on span "soul_reailignment_system" at bounding box center [144, 21] width 160 height 17
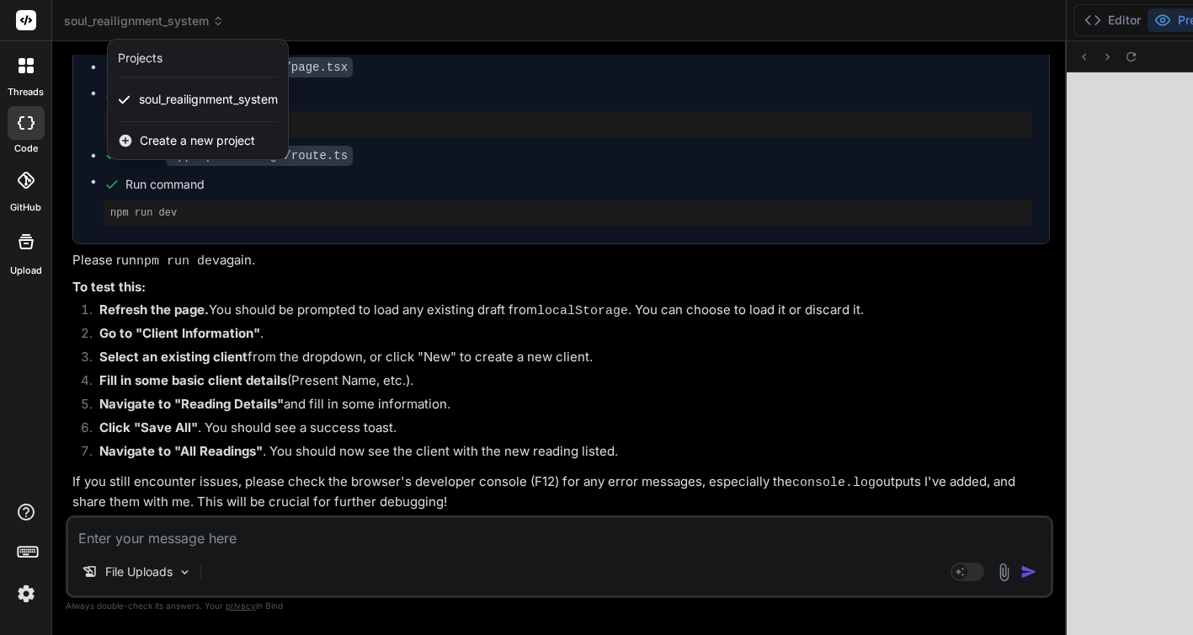
click at [283, 15] on div at bounding box center [596, 317] width 1193 height 635
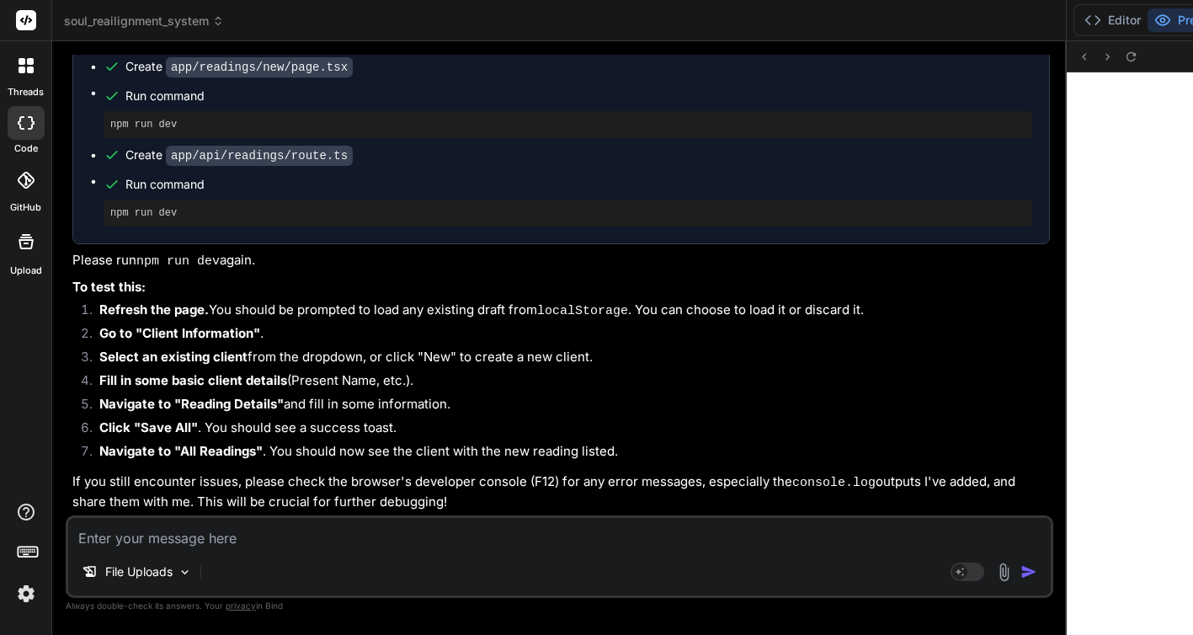
click at [31, 331] on div "threads code GitHub Upload" at bounding box center [26, 317] width 52 height 635
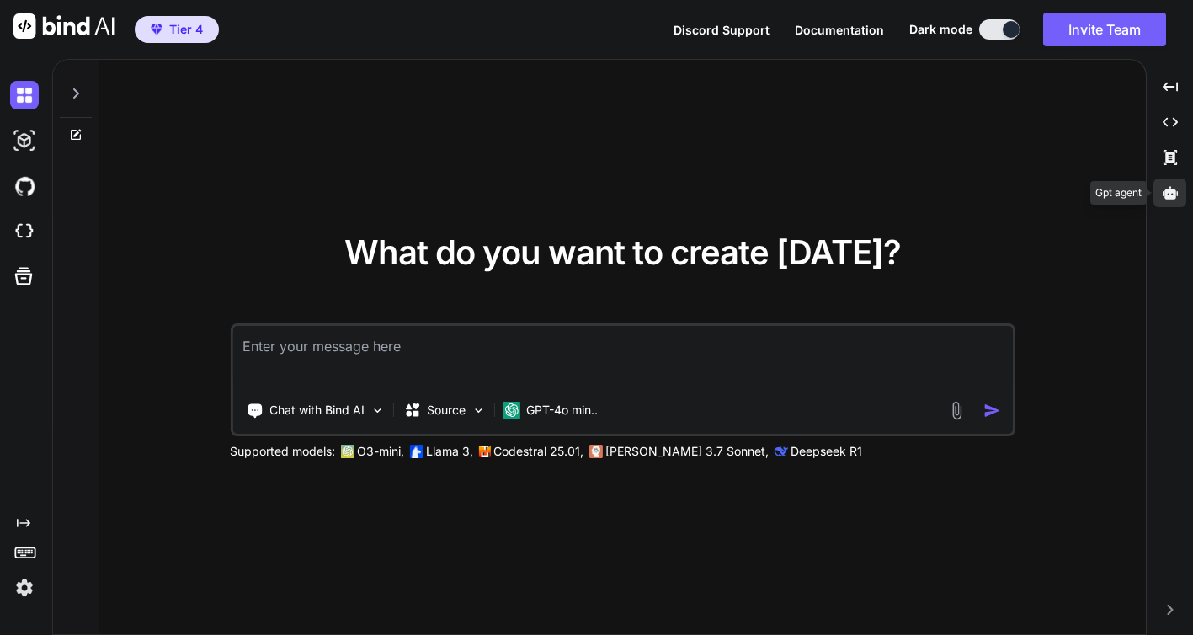
click at [1173, 192] on icon at bounding box center [1169, 192] width 15 height 13
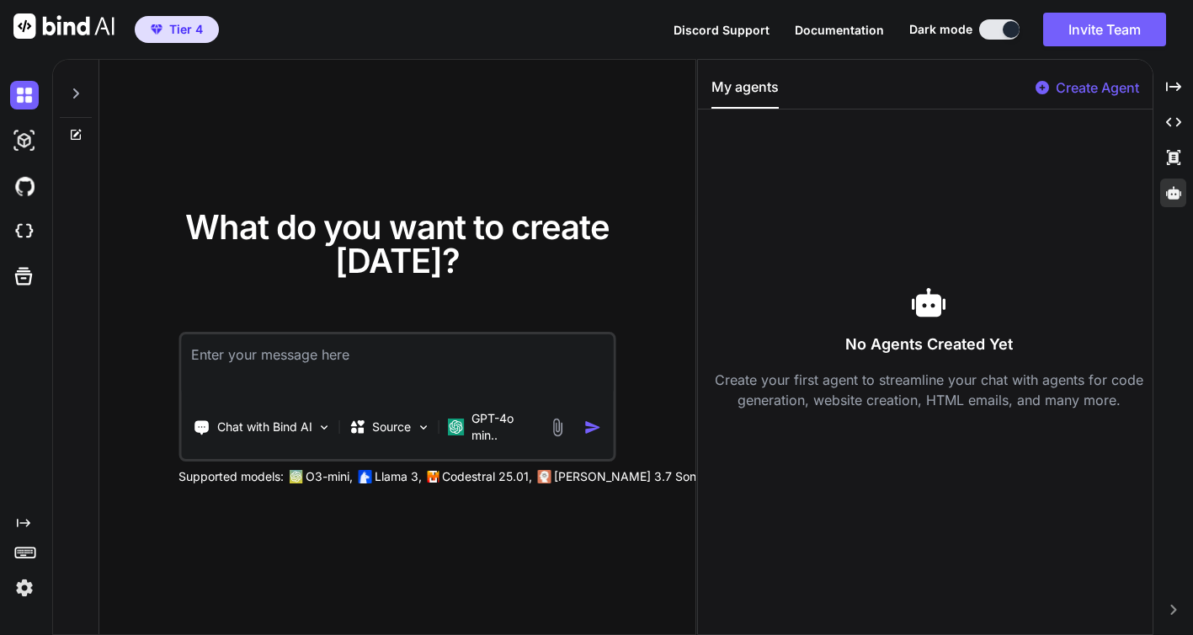
click at [1085, 77] on p "Create Agent" at bounding box center [1097, 87] width 83 height 20
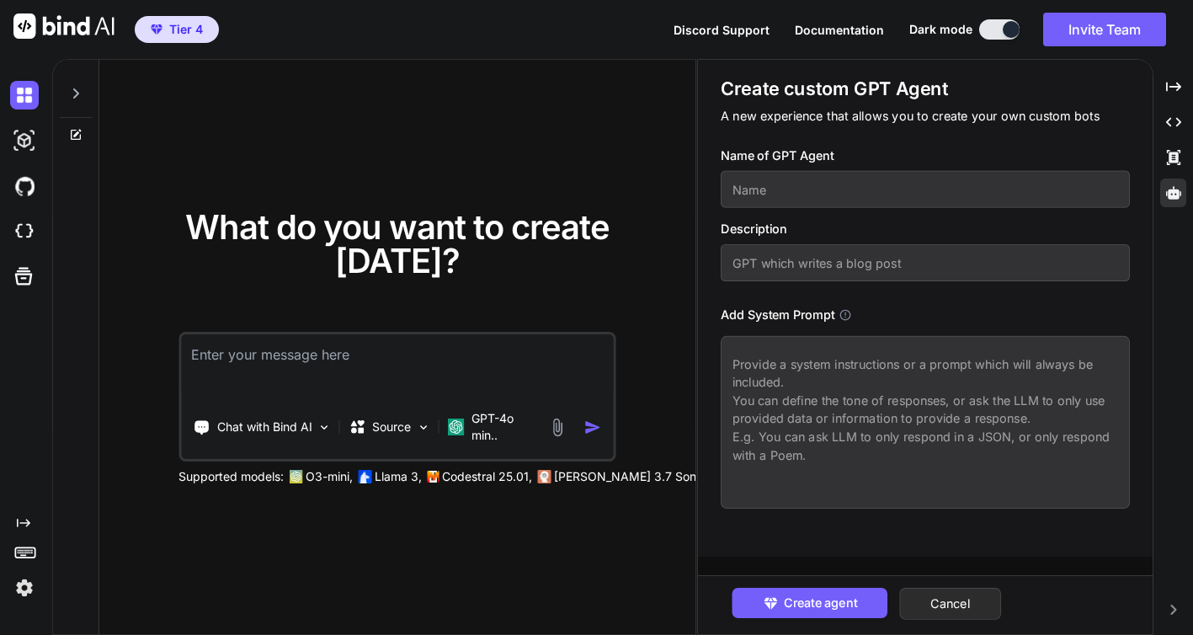
click at [393, 159] on div "What do you want to create today? Chat with Bind AI Source GPT-4o min.. Support…" at bounding box center [397, 348] width 596 height 576
click at [285, 586] on div "What do you want to create today? Chat with Bind AI Source GPT-4o min.. Support…" at bounding box center [397, 348] width 596 height 576
click at [503, 411] on p "GPT-4o min.." at bounding box center [506, 427] width 70 height 34
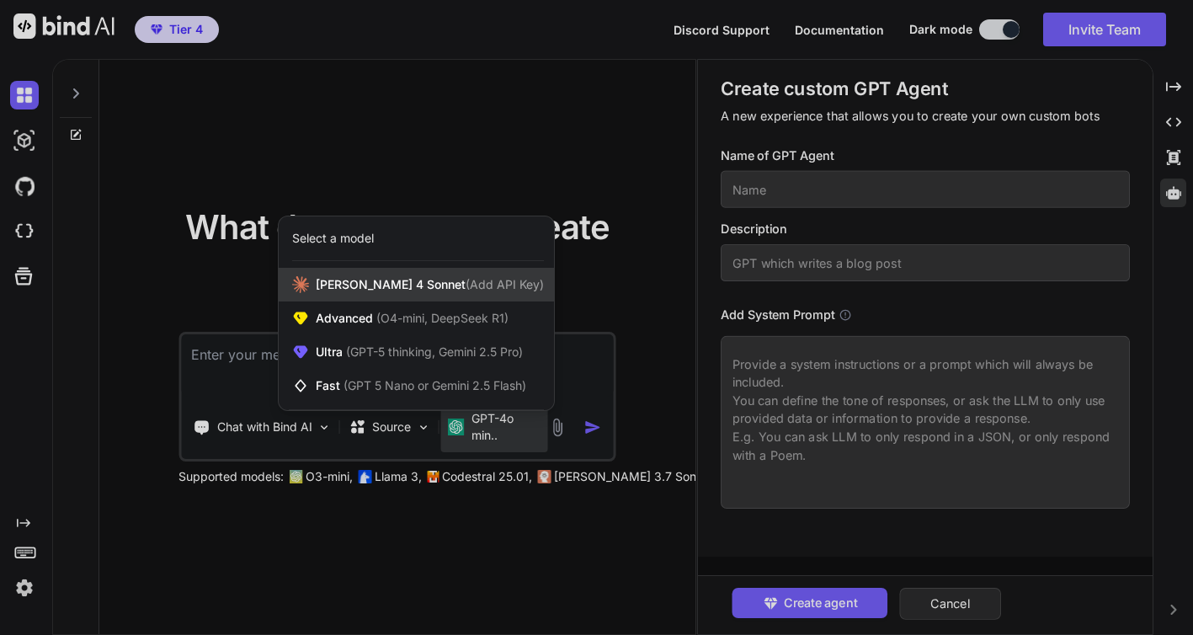
click at [465, 286] on span "(Add API Key)" at bounding box center [504, 284] width 78 height 14
type textarea "x"
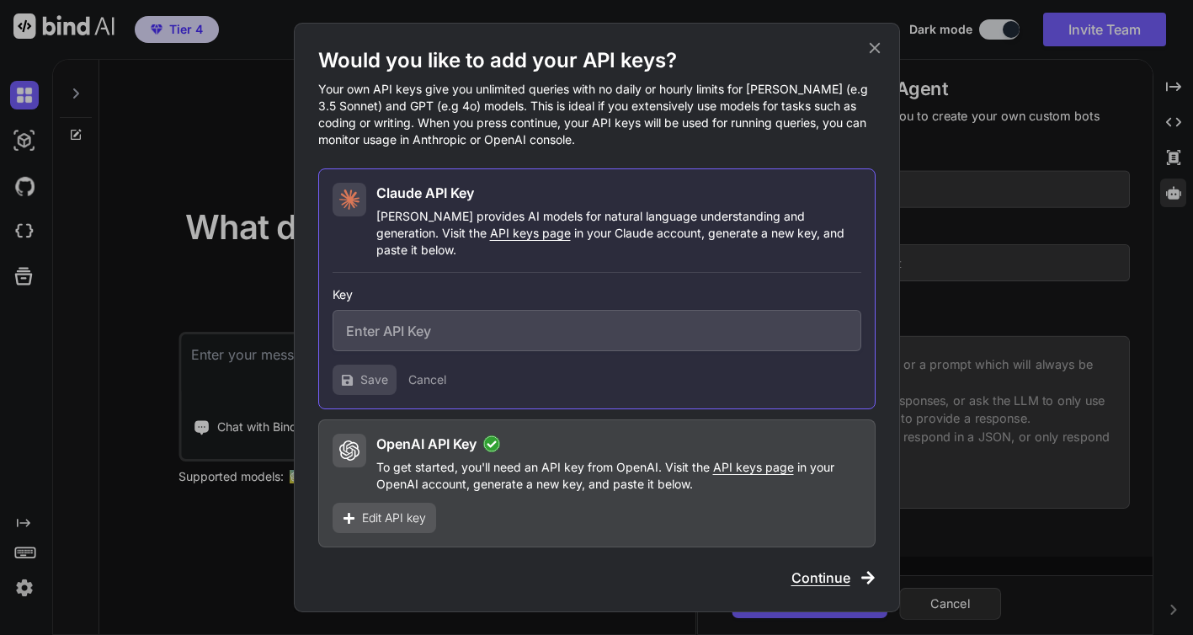
click at [524, 341] on input "text" at bounding box center [596, 330] width 529 height 41
paste input "sk-ant-api03-2D2sIH0MjioY8_cgpIeoFNpfMJxgM3UgX-mazCQ5WBLtrcoLpwPSZ4mKcu76TssPDu…"
type input "sk-ant-api03-2D2sIH0MjioY8_cgpIeoFNpfMJxgM3UgX-mazCQ5WBLtrcoLpwPSZ4mKcu76TssPDu…"
click at [369, 375] on span "Save" at bounding box center [374, 379] width 28 height 17
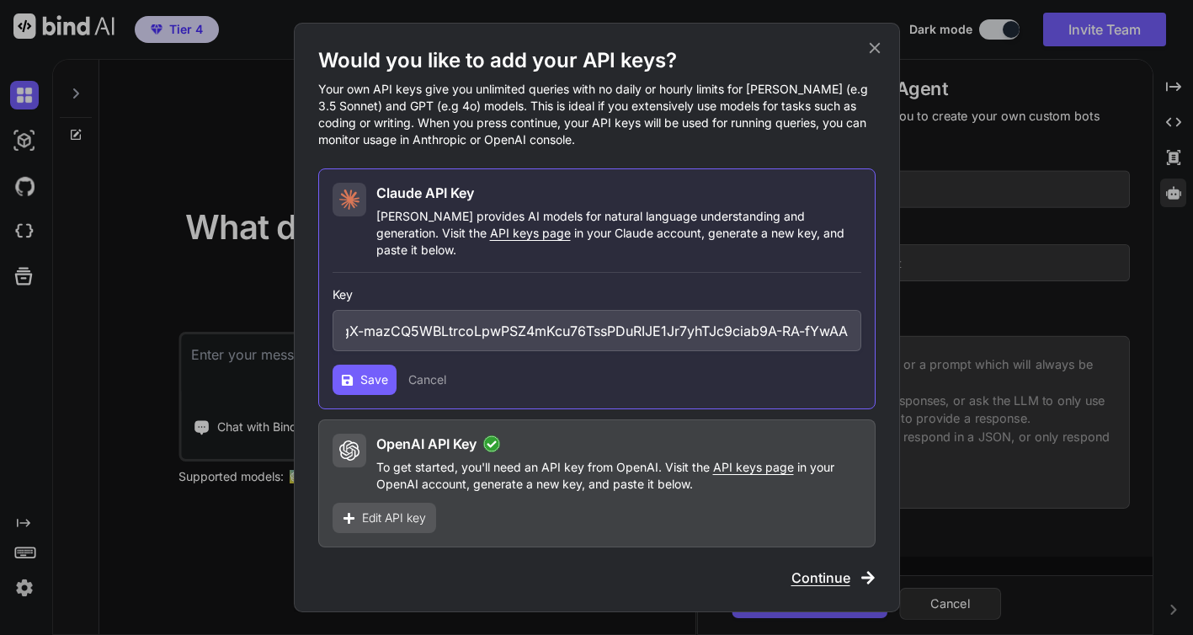
scroll to position [0, 0]
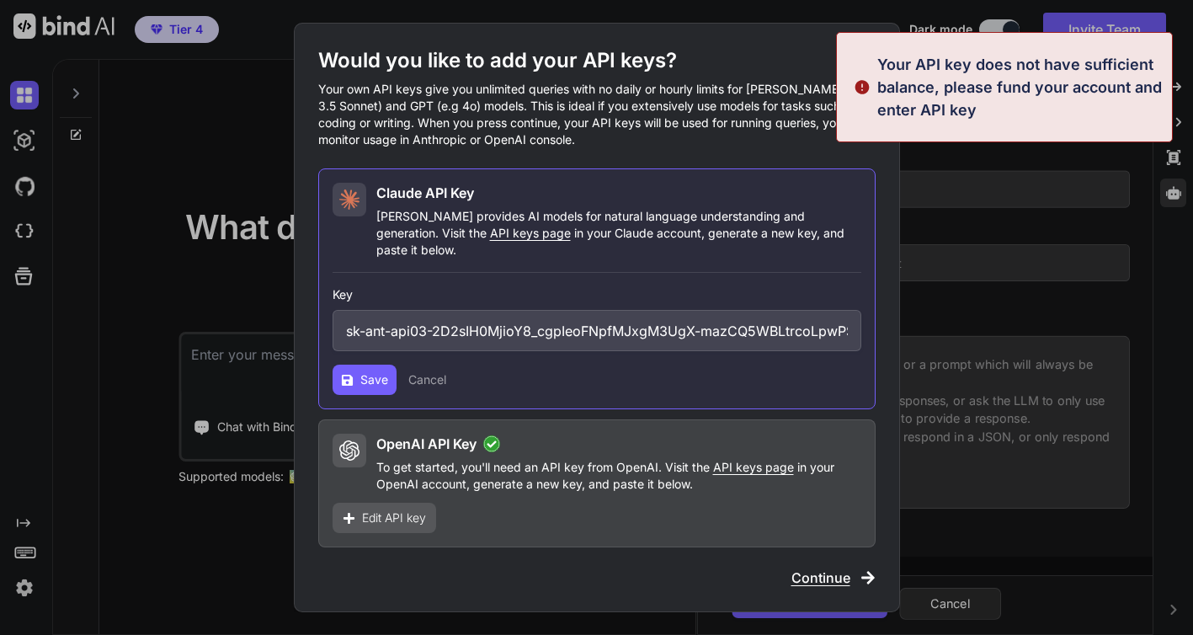
click at [747, 60] on h1 "Would you like to add your API keys?" at bounding box center [596, 60] width 557 height 27
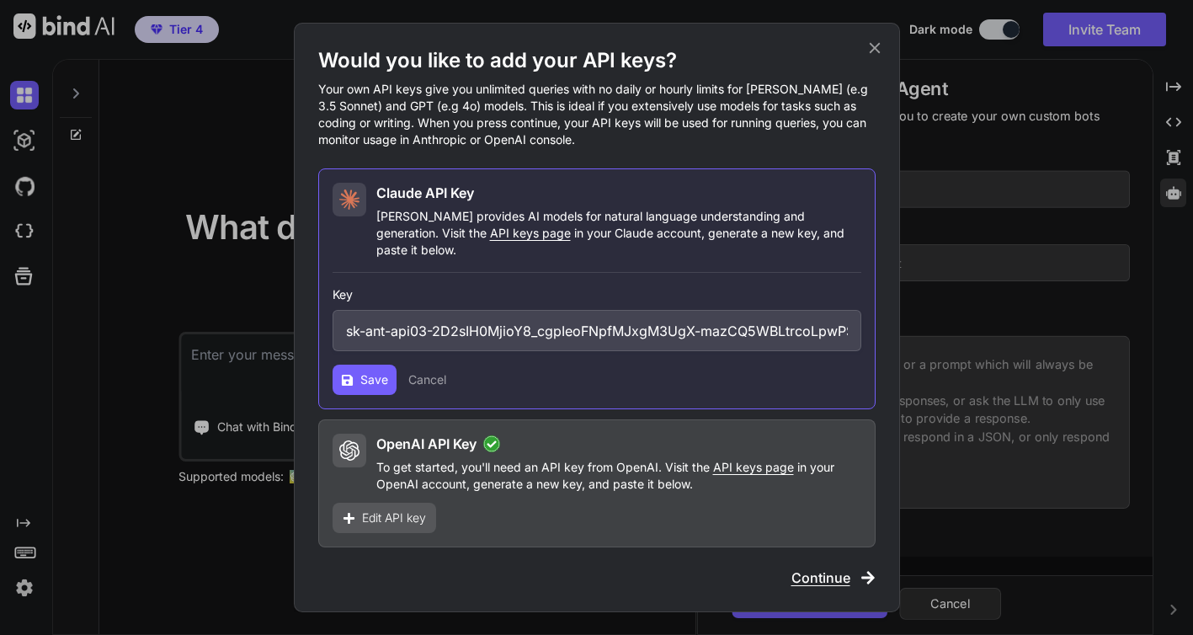
click at [870, 57] on icon at bounding box center [874, 48] width 19 height 19
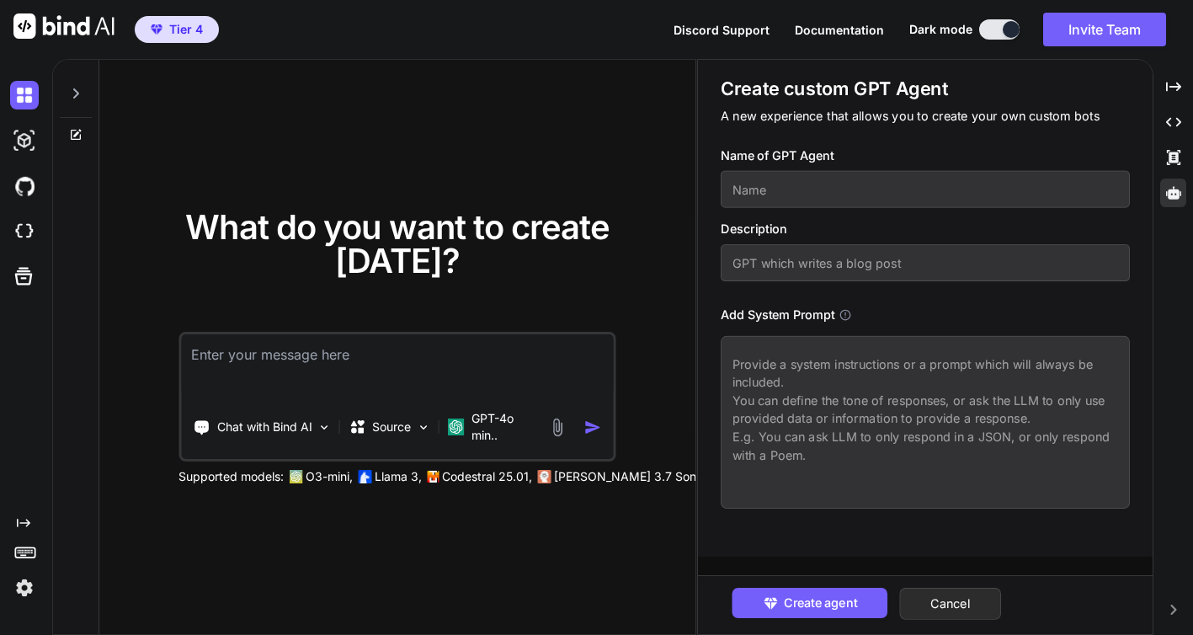
click at [481, 522] on div "What do you want to create today? Chat with Bind AI Source GPT-4o min.. Support…" at bounding box center [397, 348] width 596 height 576
click at [506, 413] on p "GPT-4o min.." at bounding box center [506, 427] width 70 height 34
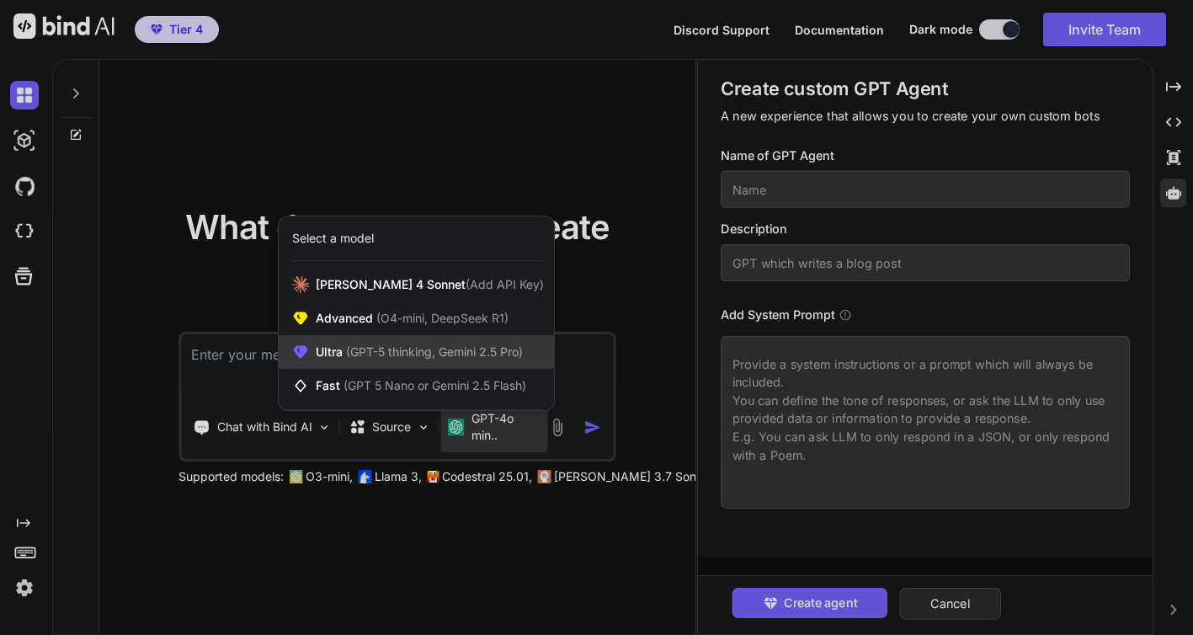
click at [453, 353] on span "(GPT-5 thinking, Gemini 2.5 Pro)" at bounding box center [433, 351] width 180 height 14
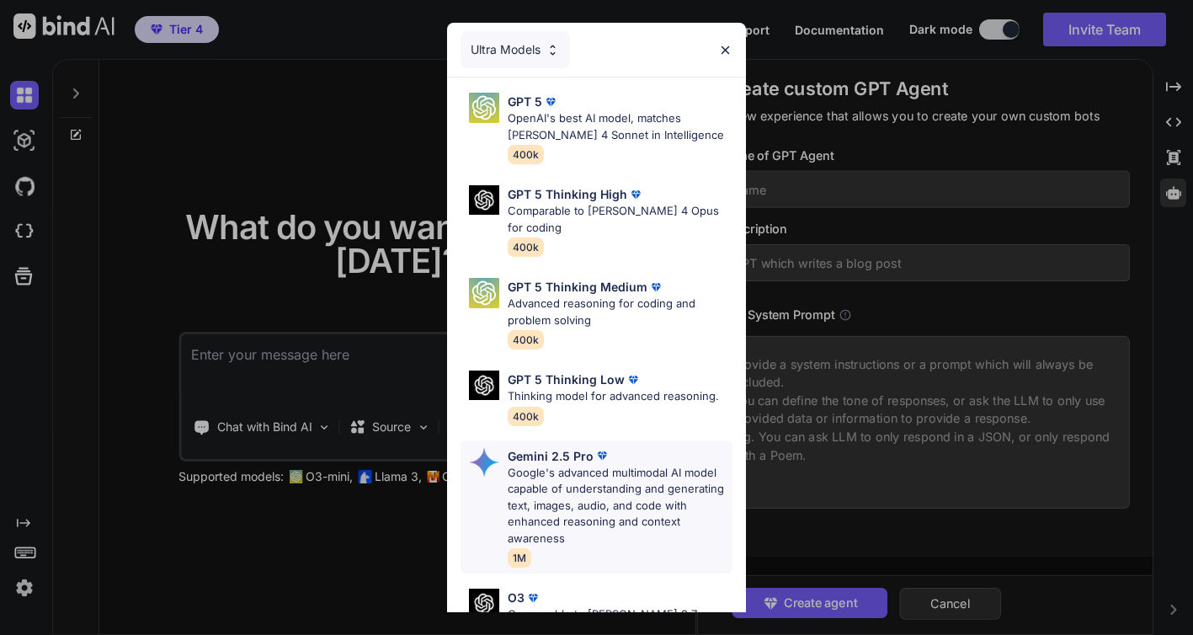
click at [593, 495] on p "Google's advanced multimodal AI model capable of understanding and generating t…" at bounding box center [620, 506] width 224 height 82
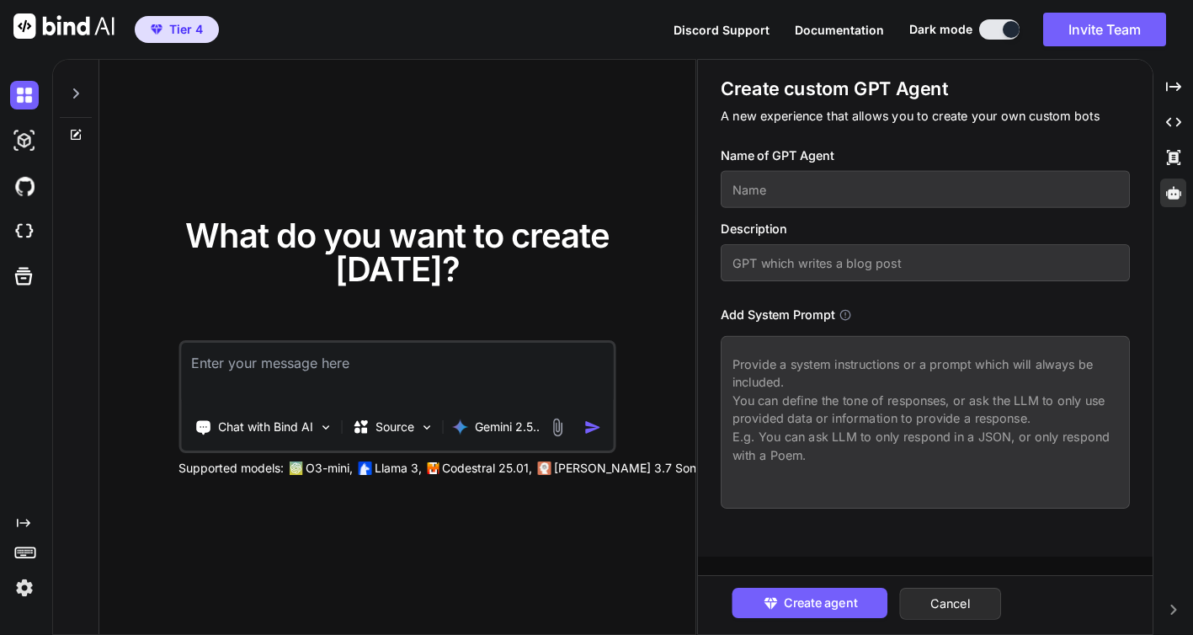
click at [572, 532] on div "What do you want to create today? Chat with Bind AI Source Gemini 2.5.. Support…" at bounding box center [397, 348] width 596 height 576
click at [324, 420] on img at bounding box center [325, 427] width 14 height 14
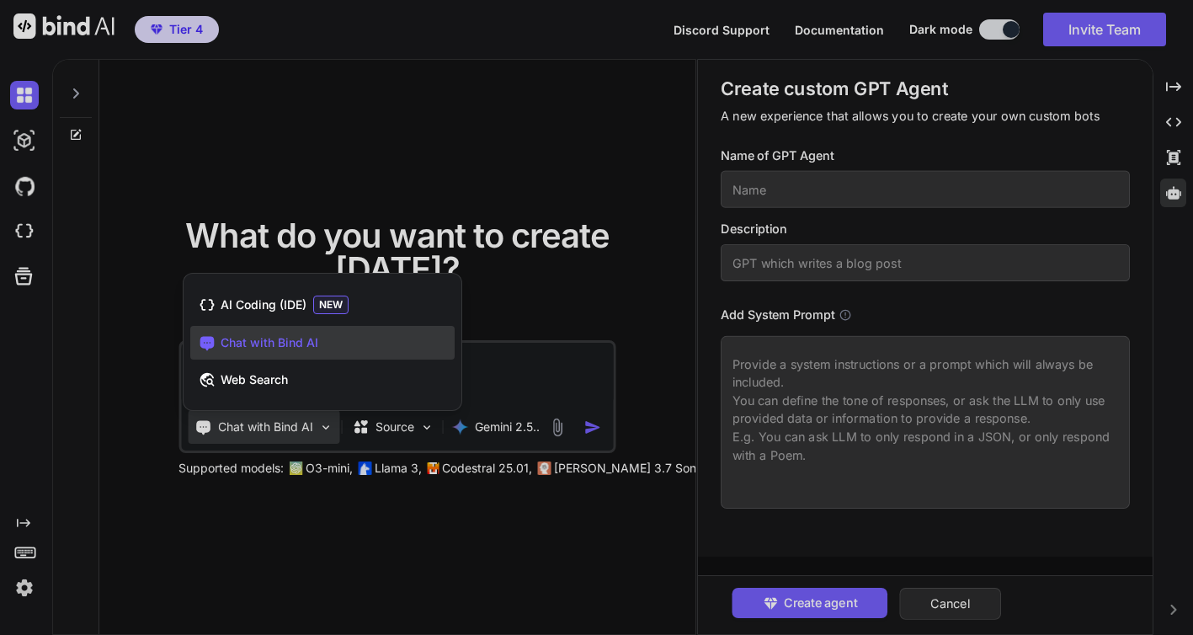
click at [338, 519] on div at bounding box center [596, 317] width 1193 height 635
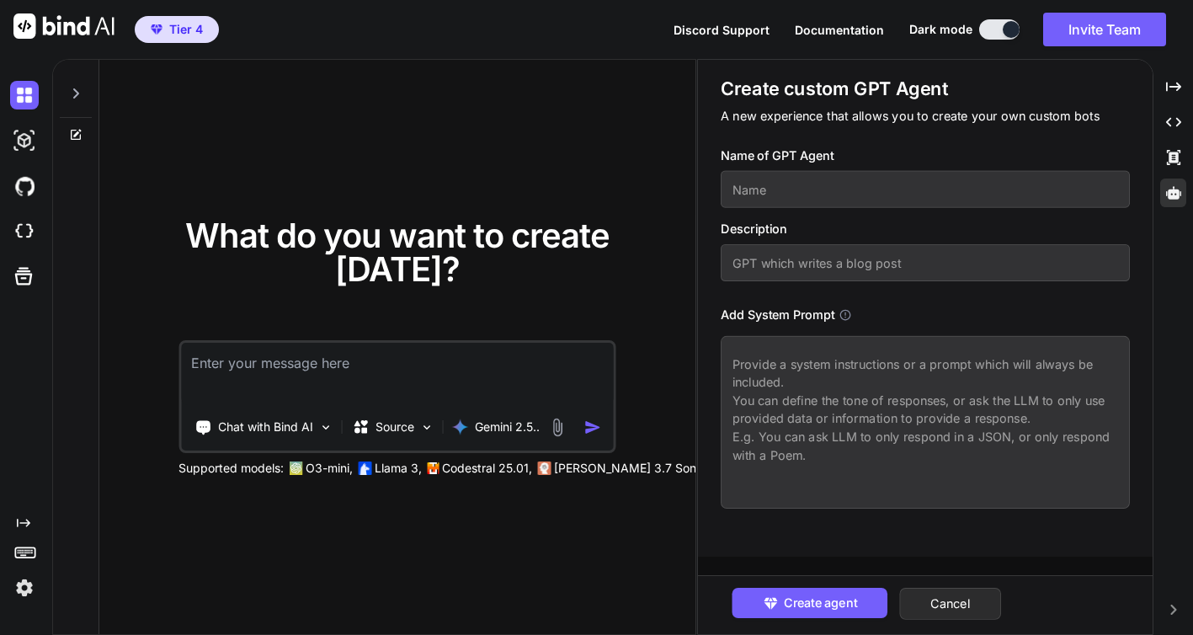
click at [339, 519] on div "What do you want to create today? Chat with Bind AI Source Gemini 2.5.. Support…" at bounding box center [397, 348] width 596 height 576
click at [381, 519] on div "What do you want to create today? Chat with Bind AI Source Gemini 2.5.. Support…" at bounding box center [397, 348] width 596 height 576
click at [442, 511] on div "What do you want to create today? Chat with Bind AI Source Gemini 2.5.. Support…" at bounding box center [397, 348] width 596 height 576
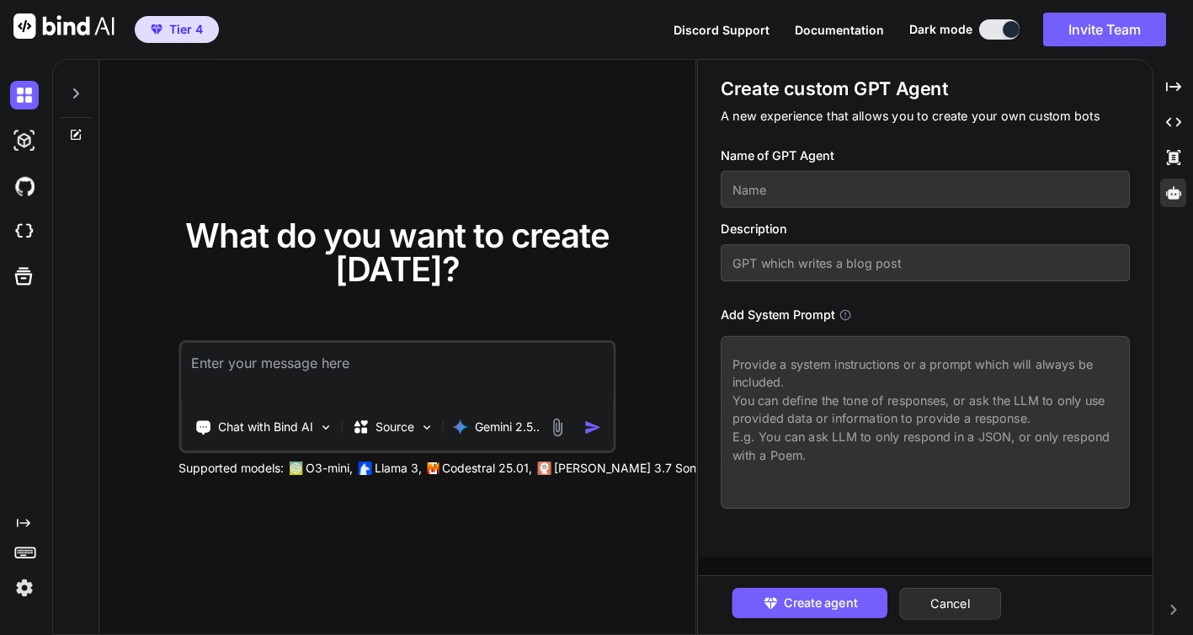
click at [442, 511] on div "What do you want to create today? Chat with Bind AI Source Gemini 2.5.. Support…" at bounding box center [397, 348] width 596 height 576
click at [29, 97] on img at bounding box center [24, 95] width 29 height 29
click at [28, 139] on img at bounding box center [24, 140] width 29 height 29
click at [229, 160] on div "What do you want to create today? Chat with Bind AI Source Gemini 2.5.. Support…" at bounding box center [397, 348] width 596 height 576
click at [952, 605] on button "Cancel" at bounding box center [951, 604] width 102 height 32
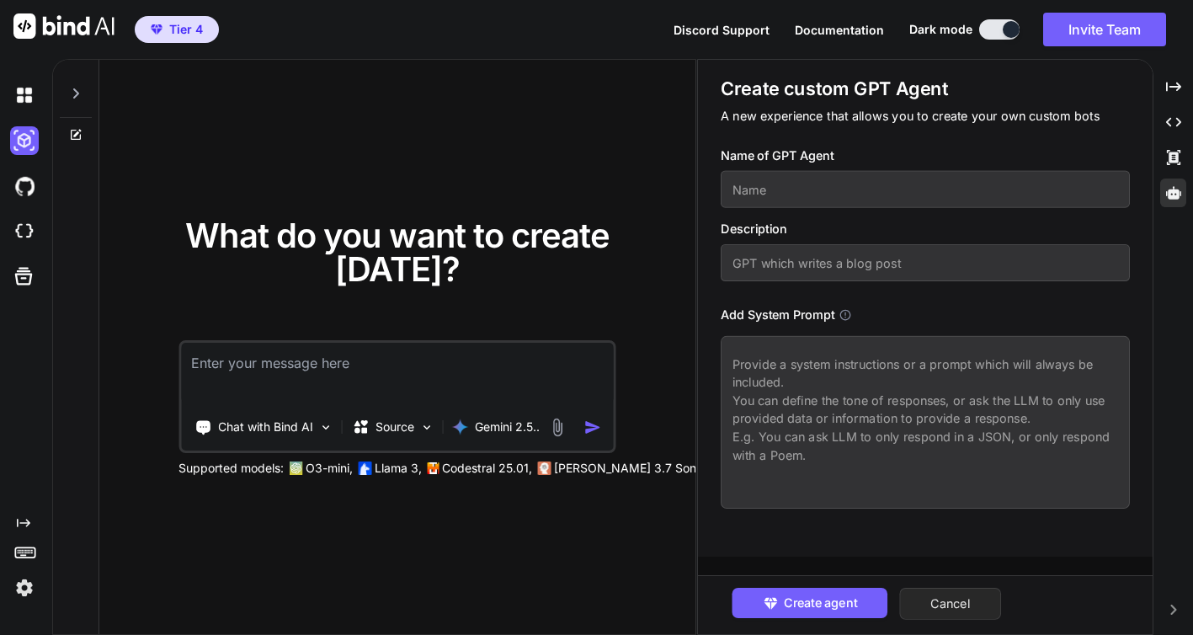
type textarea "x"
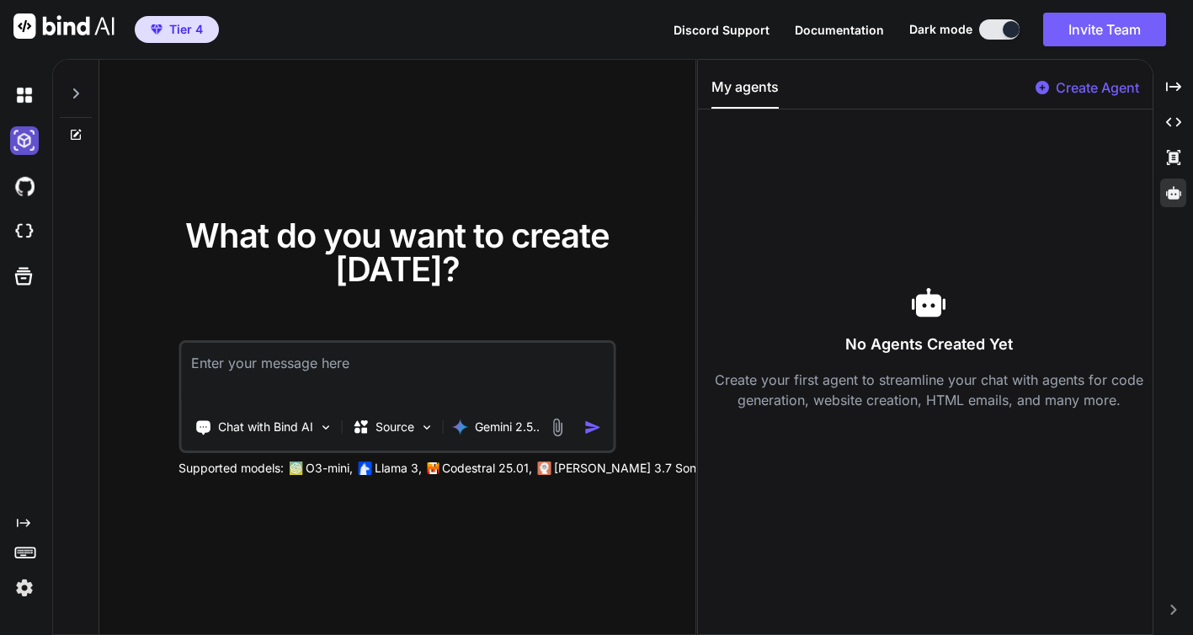
click at [27, 145] on img at bounding box center [24, 140] width 29 height 29
click at [25, 186] on img at bounding box center [24, 186] width 29 height 29
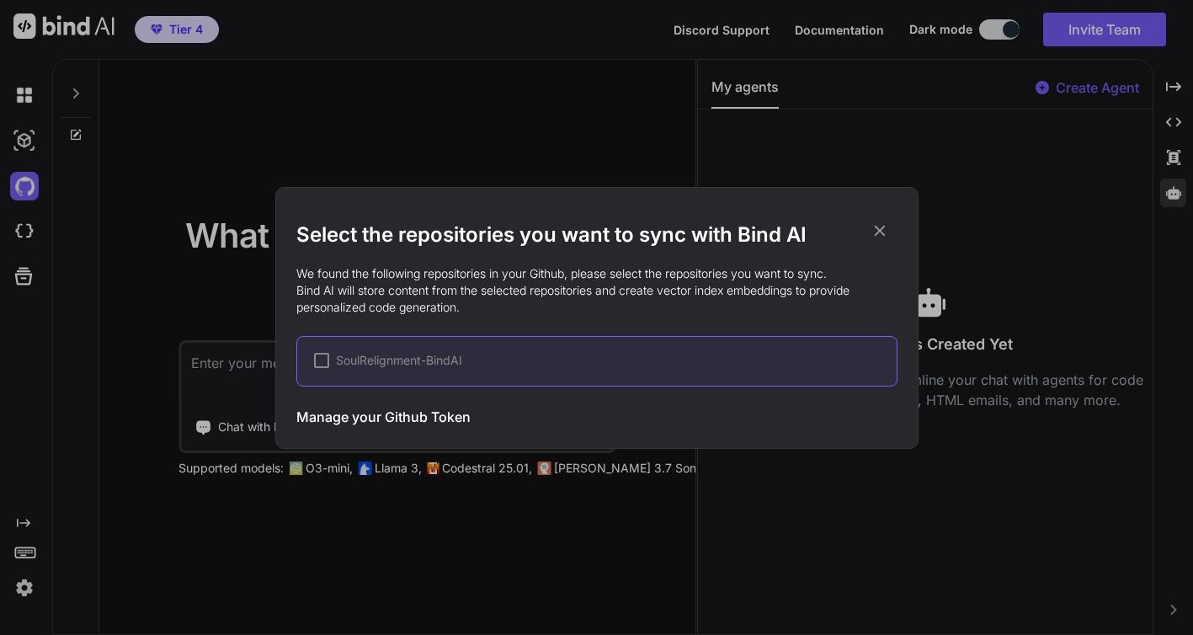
click at [323, 361] on div at bounding box center [321, 360] width 15 height 15
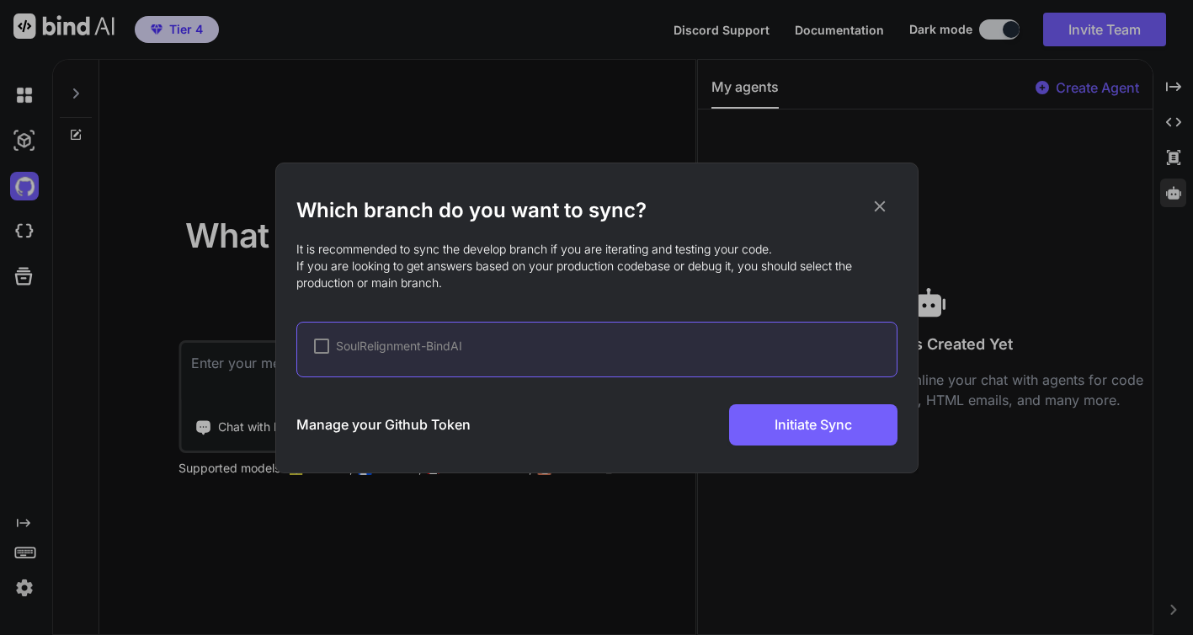
click at [324, 342] on div at bounding box center [321, 345] width 15 height 15
click at [874, 210] on icon at bounding box center [879, 206] width 19 height 19
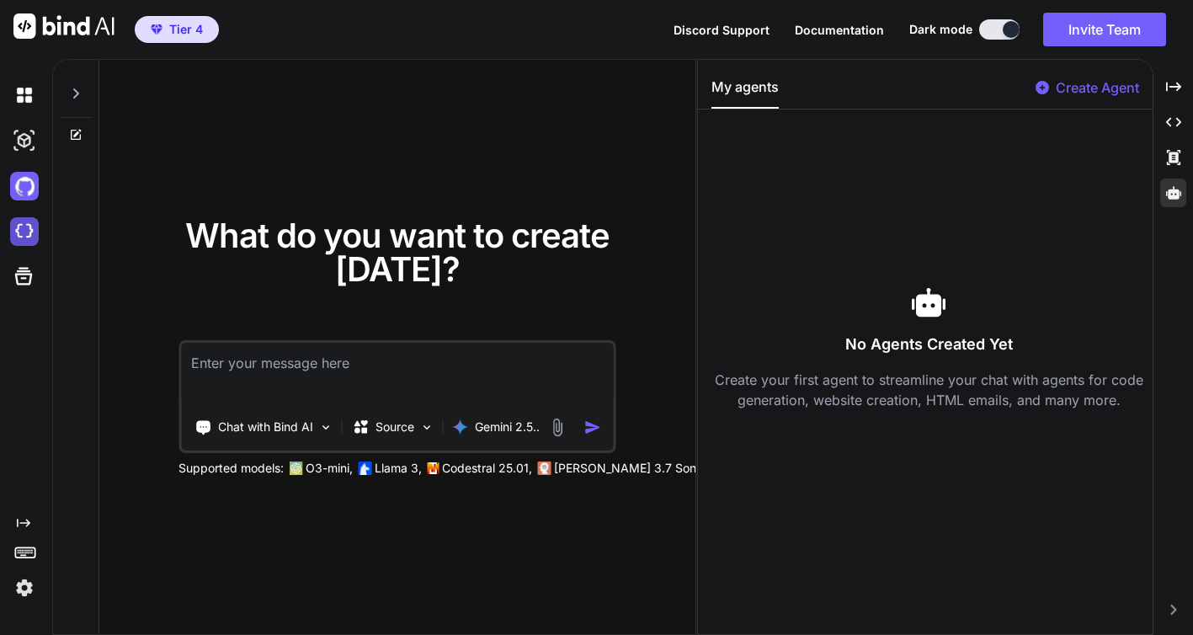
click at [23, 232] on img at bounding box center [24, 231] width 29 height 29
click at [260, 555] on div "What do you want to create today? Chat with Bind AI Source Gemini 2.5.. Support…" at bounding box center [397, 348] width 596 height 576
click at [257, 556] on div "What do you want to create today? Chat with Bind AI Source Gemini 2.5.. Support…" at bounding box center [397, 348] width 596 height 576
click at [17, 141] on img at bounding box center [24, 140] width 29 height 29
click at [29, 143] on img at bounding box center [24, 140] width 29 height 29
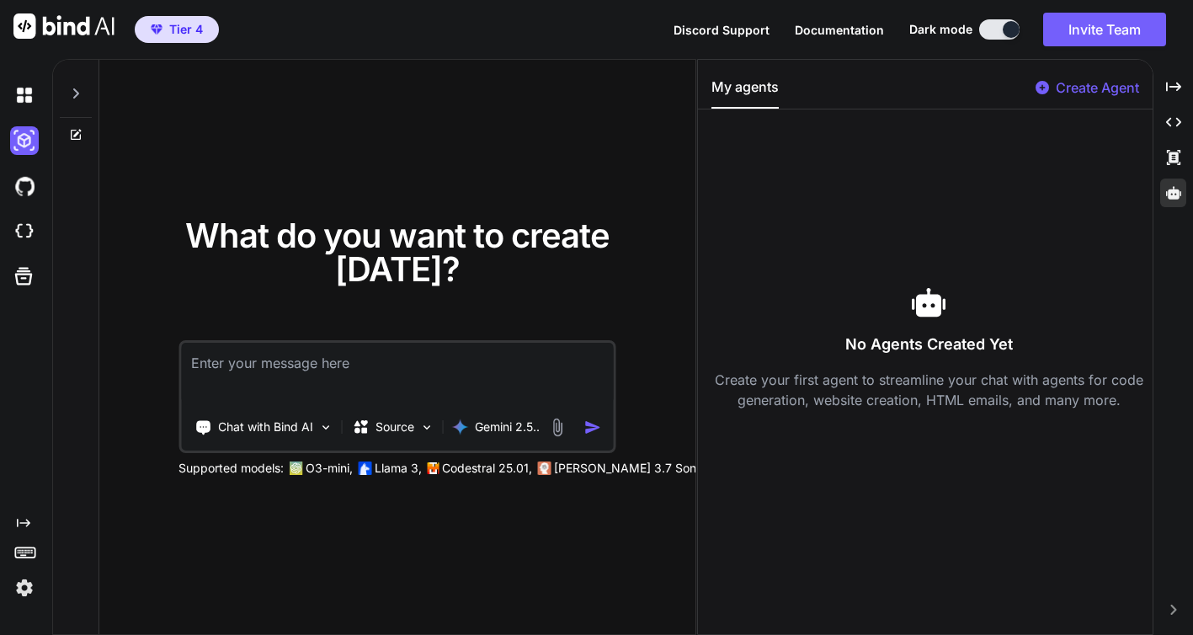
click at [380, 346] on textarea at bounding box center [397, 374] width 432 height 62
click at [561, 343] on textarea "How do I add in the option to choose Gemnini 2.5 into my coding project?" at bounding box center [397, 374] width 432 height 62
click at [334, 357] on textarea "How do I add in the option to choose Gemnini 2.5 into my current coding project?" at bounding box center [397, 374] width 432 height 62
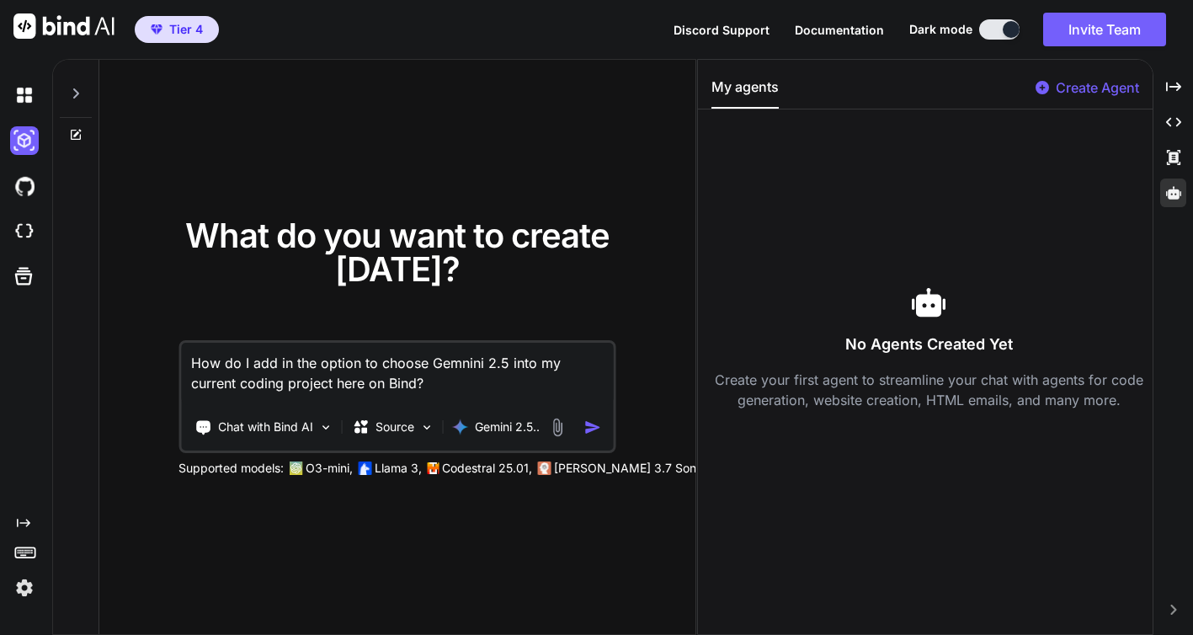
type textarea "How do I add in the option to choose Gemnini 2.5 into my current coding project…"
click at [487, 370] on textarea "How do I add in the option to choose Gemnini 2.5 into my current coding project…" at bounding box center [397, 374] width 432 height 62
click at [605, 418] on button "button" at bounding box center [596, 427] width 24 height 18
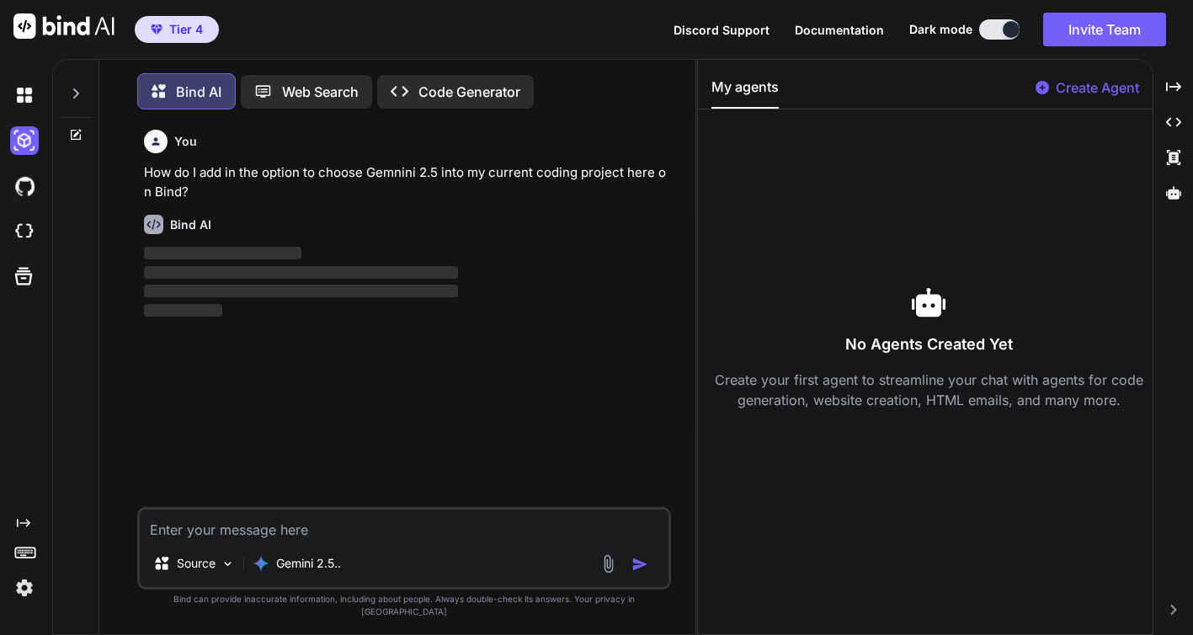
scroll to position [8, 0]
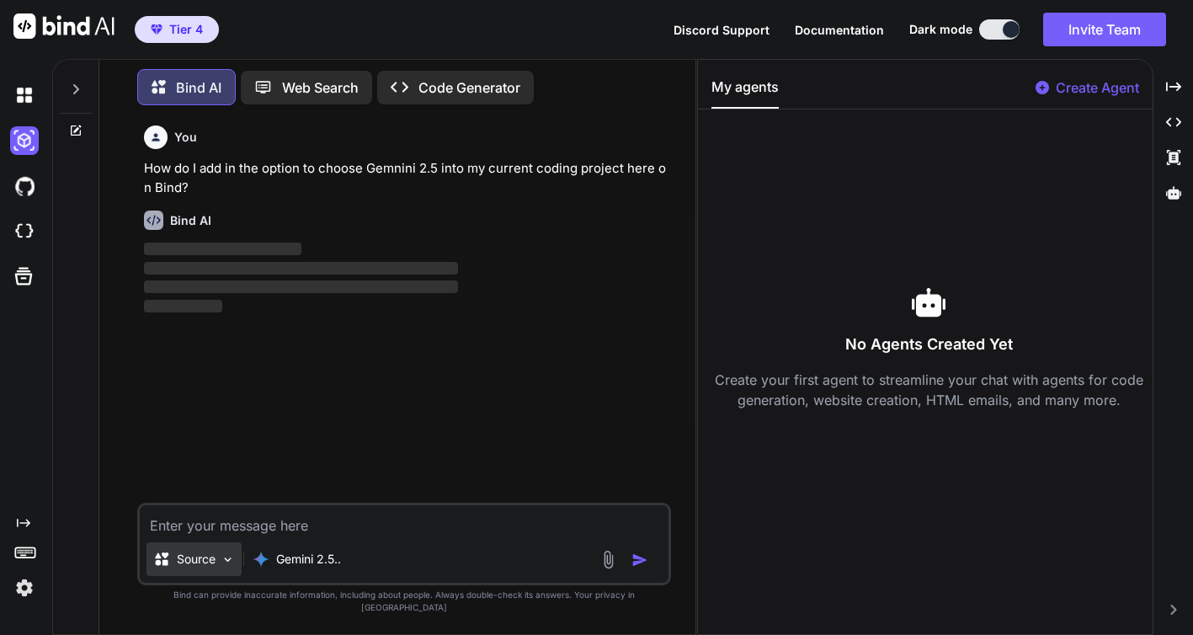
click at [224, 566] on img at bounding box center [228, 559] width 14 height 14
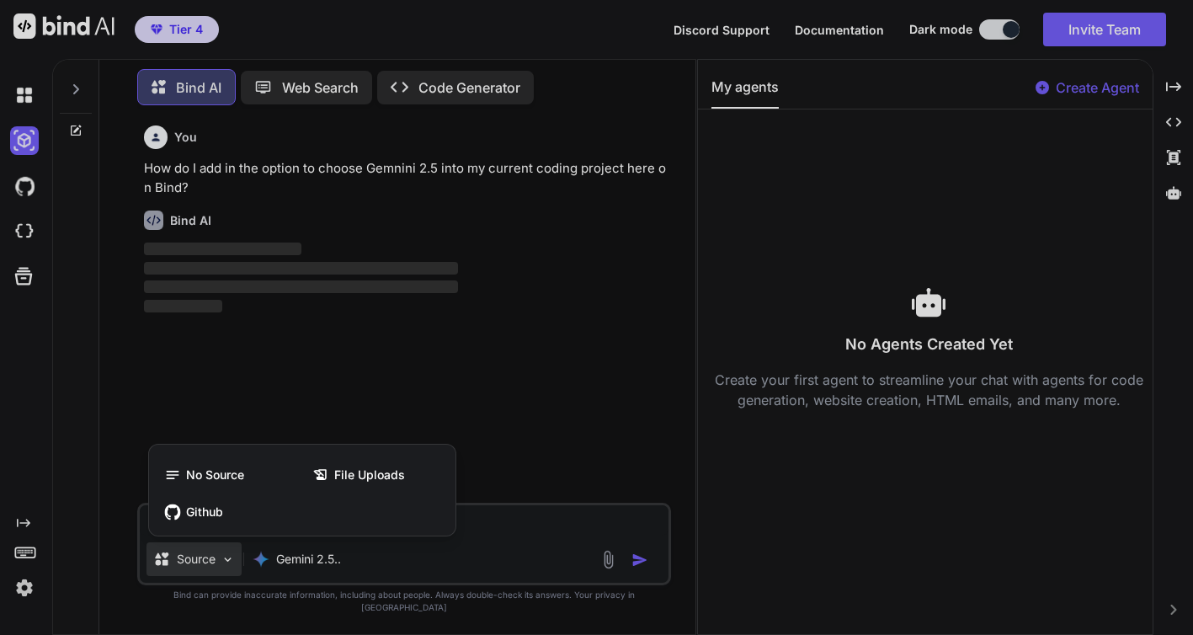
click at [579, 426] on div at bounding box center [596, 317] width 1193 height 635
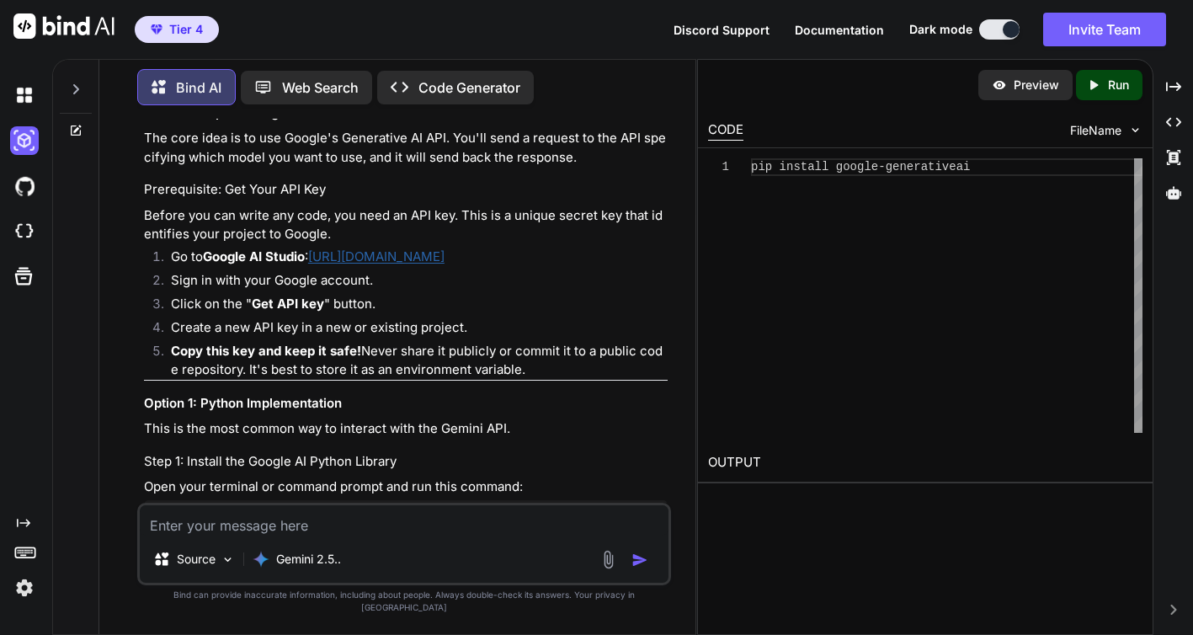
scroll to position [457, 0]
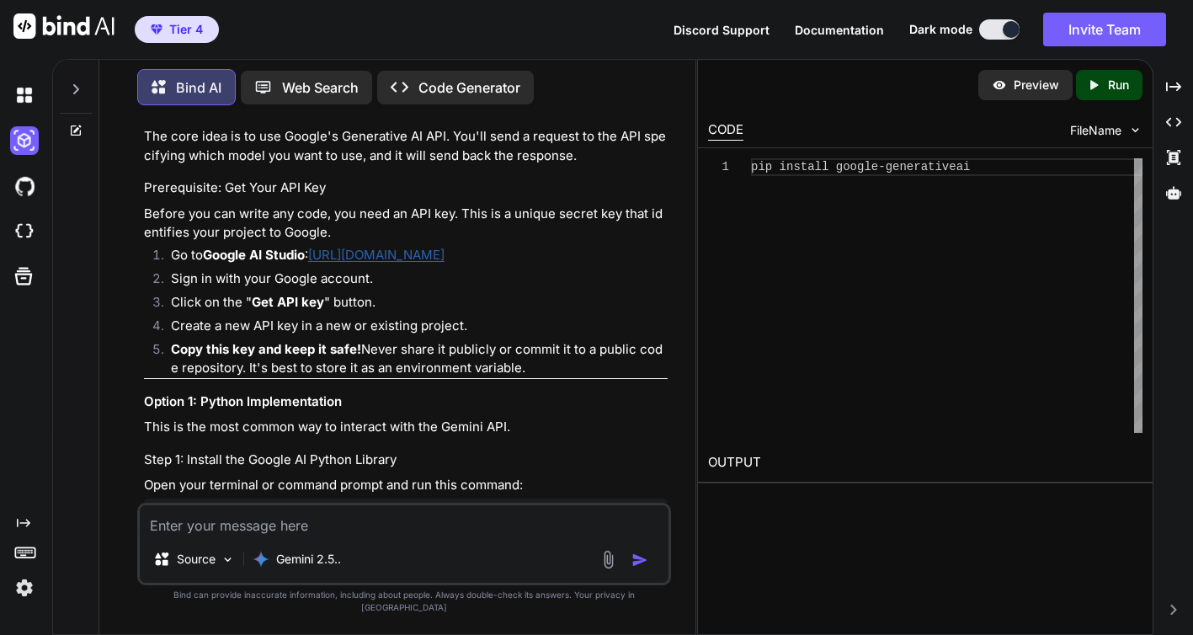
click at [577, 291] on li "Sign in with your Google account." at bounding box center [412, 281] width 510 height 24
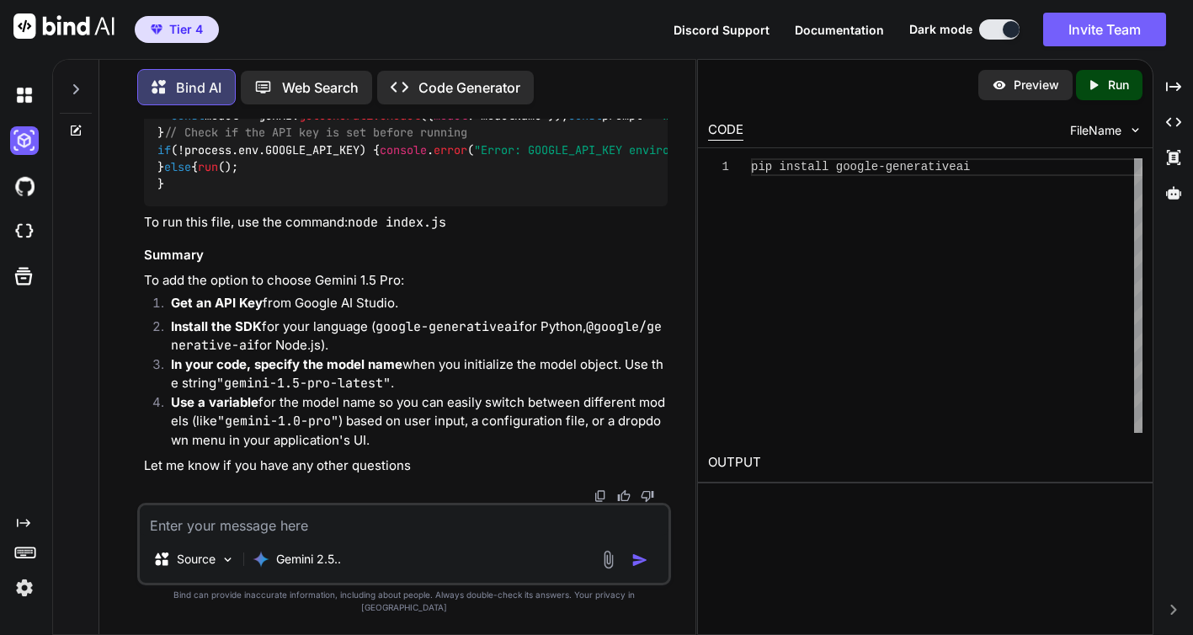
scroll to position [0, 0]
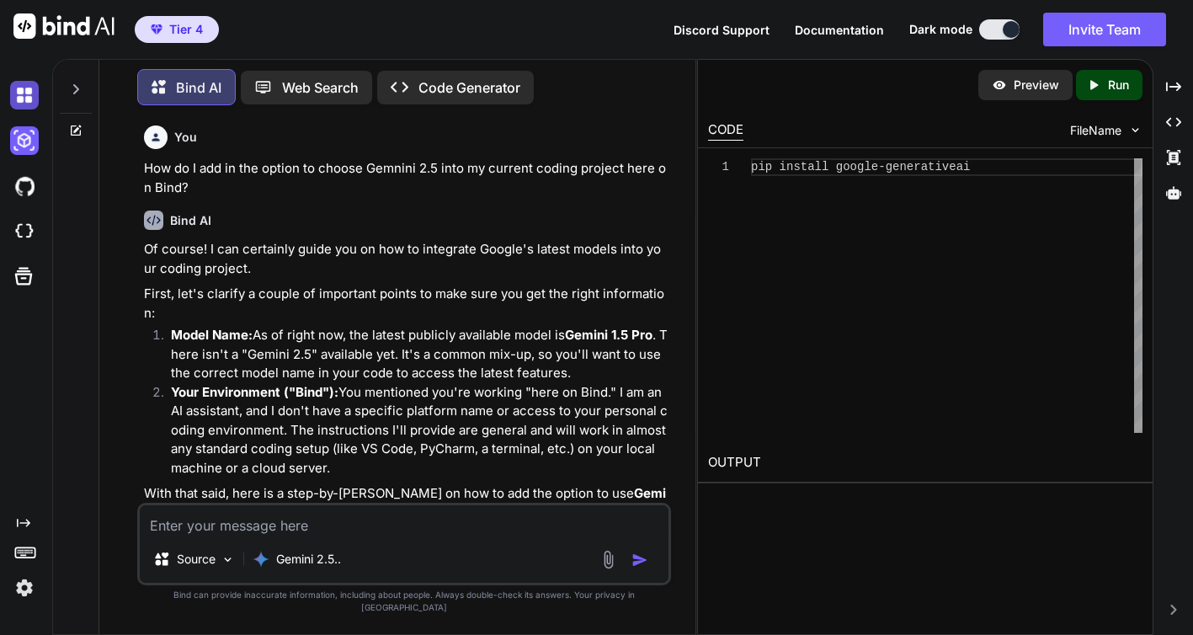
click at [28, 94] on img at bounding box center [24, 95] width 29 height 29
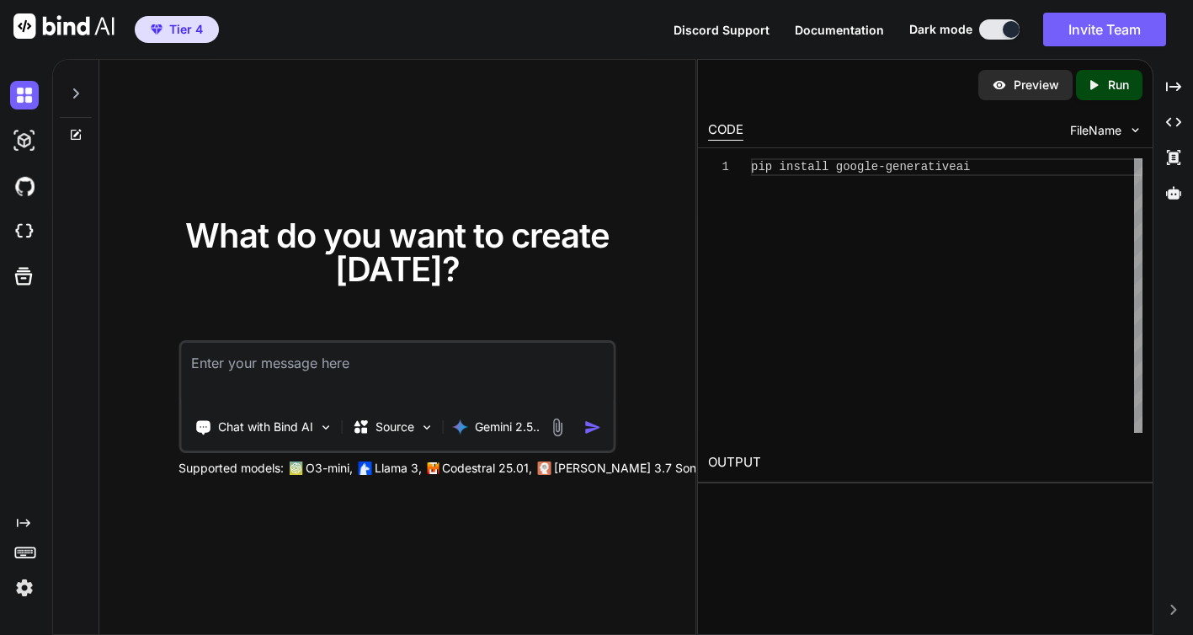
click at [283, 575] on div "What do you want to create today? Chat with Bind AI Source Gemini 2.5.. Support…" at bounding box center [397, 348] width 596 height 576
click at [26, 130] on img at bounding box center [24, 140] width 29 height 29
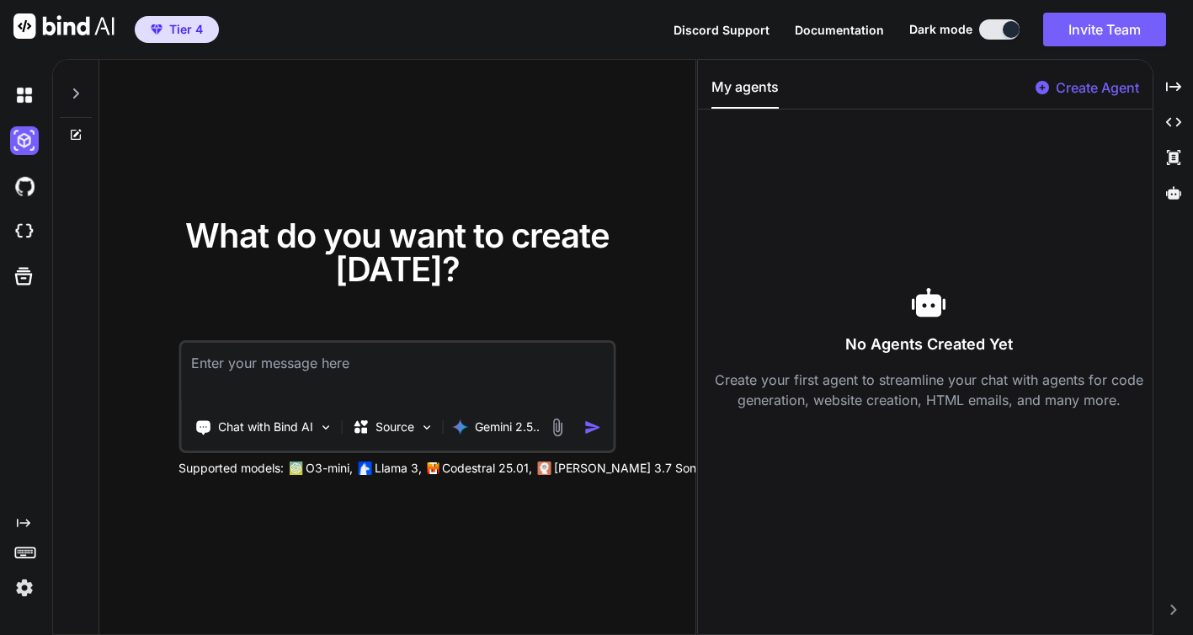
click at [474, 119] on div "What do you want to create today? Chat with Bind AI Source Gemini 2.5.. Support…" at bounding box center [397, 348] width 596 height 576
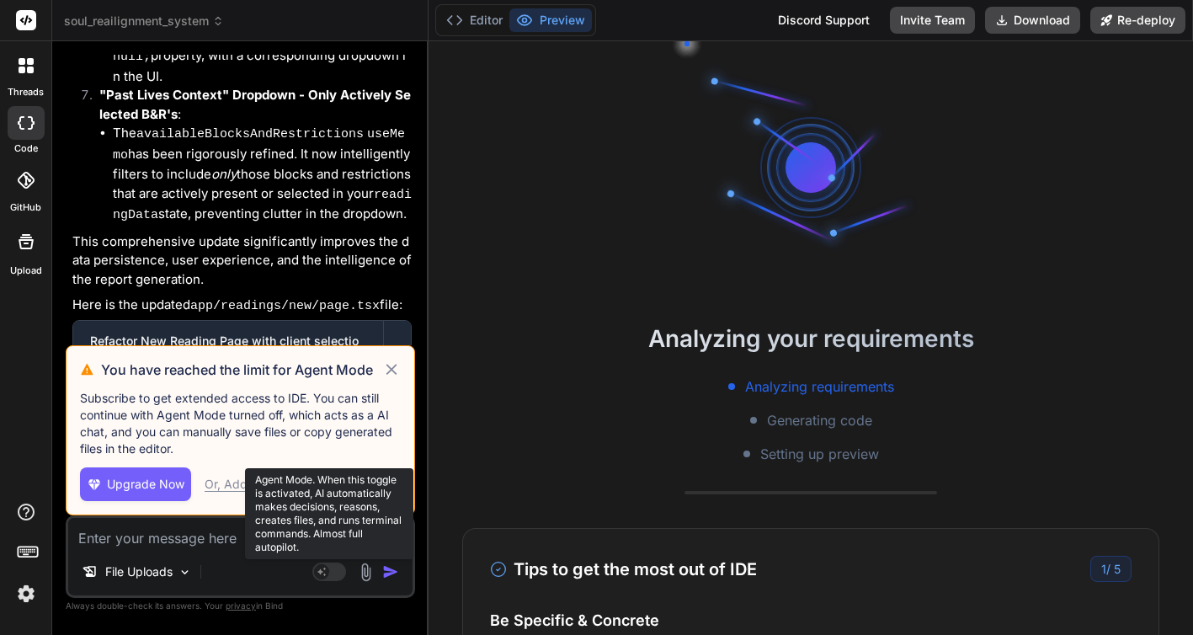
scroll to position [12362, 0]
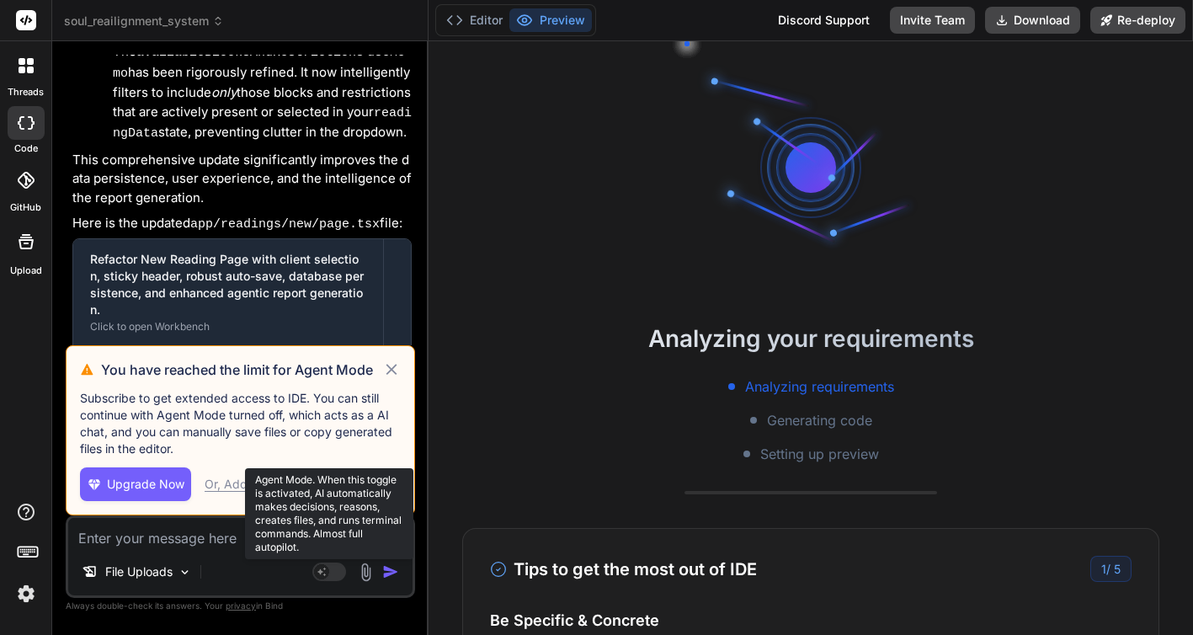
click at [338, 572] on rect at bounding box center [329, 571] width 34 height 19
click at [321, 572] on icon at bounding box center [321, 570] width 8 height 8
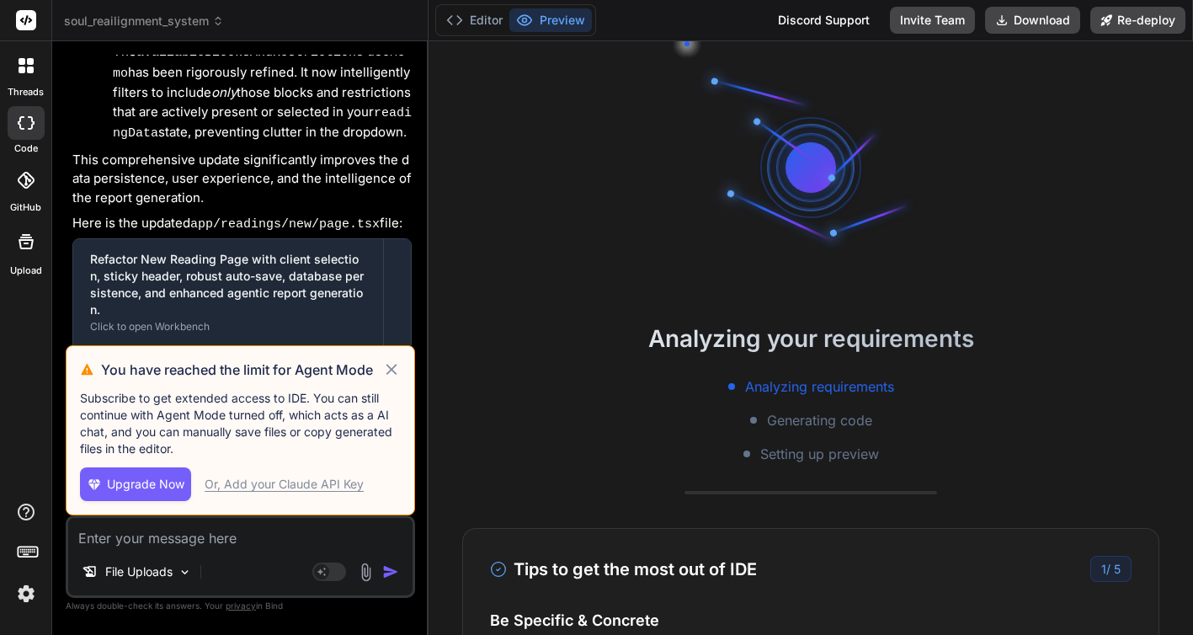
click at [271, 545] on textarea at bounding box center [240, 533] width 344 height 30
click at [388, 364] on icon at bounding box center [391, 369] width 19 height 20
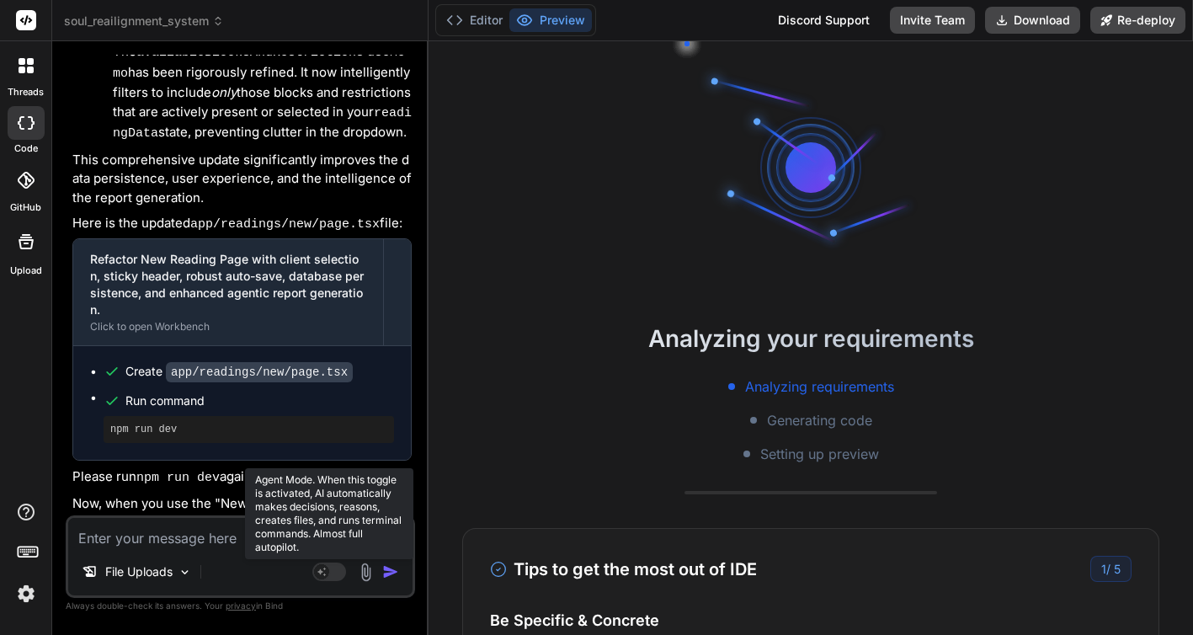
click at [329, 572] on rect at bounding box center [329, 571] width 34 height 19
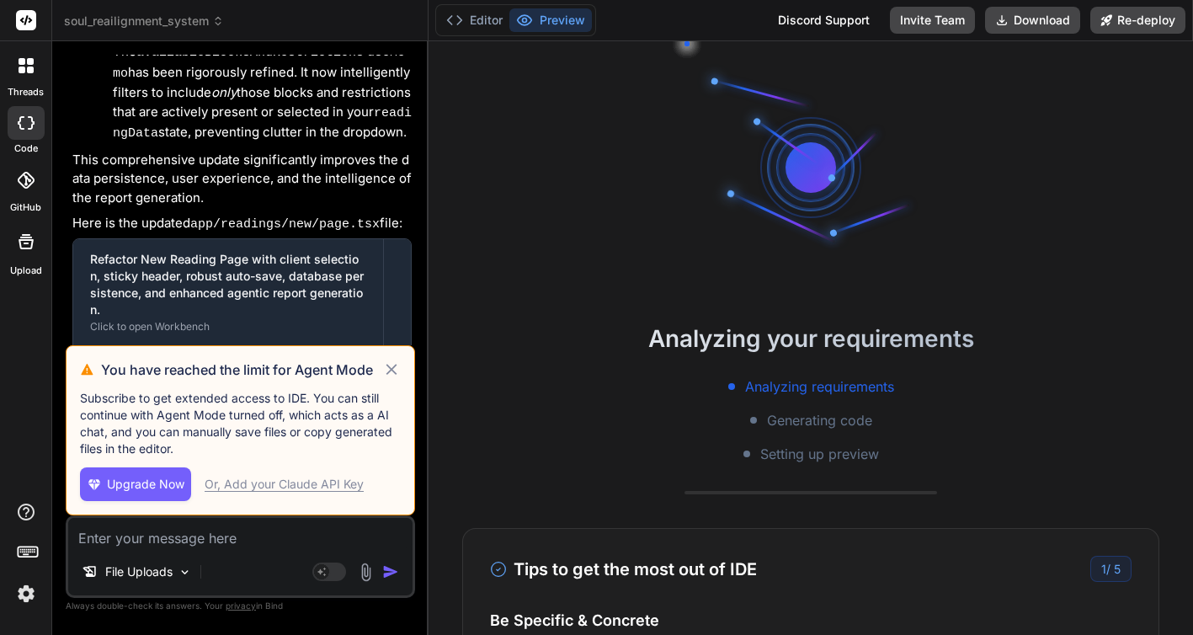
click at [324, 569] on rect at bounding box center [321, 571] width 15 height 15
click at [402, 361] on div "You have reached the limit for Agent Mode Subscribe to get extended access to I…" at bounding box center [240, 430] width 349 height 170
click at [392, 370] on icon at bounding box center [391, 369] width 11 height 11
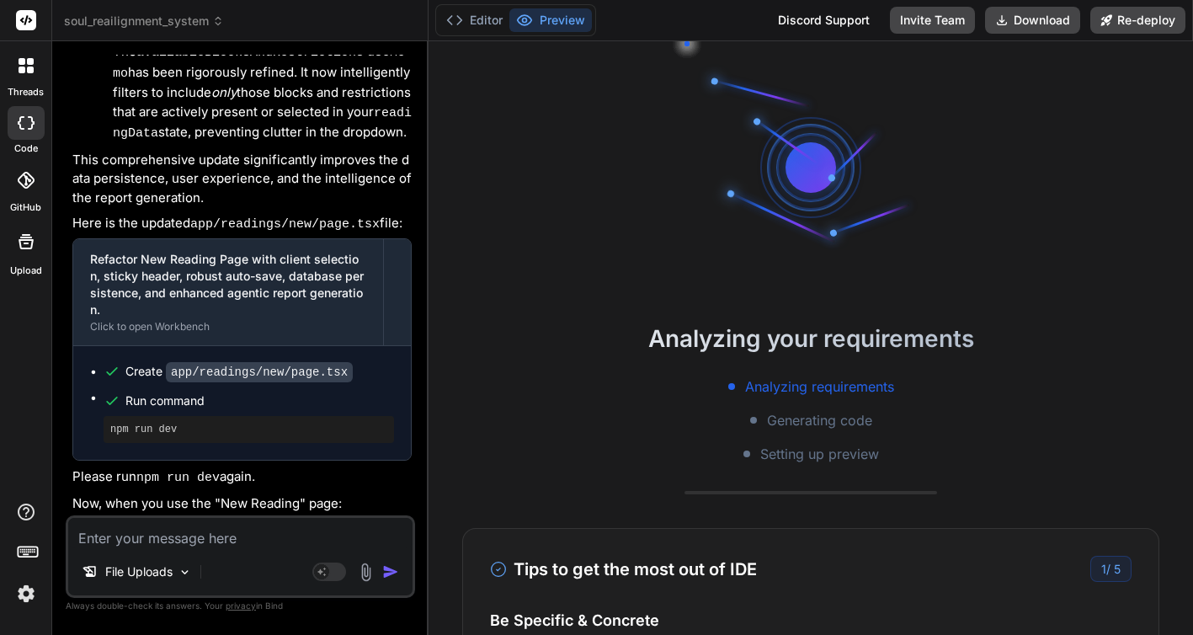
click at [306, 551] on div "File Uploads Agent Mode. When this toggle is activated, AI automatically makes …" at bounding box center [240, 556] width 349 height 82
click at [19, 67] on icon at bounding box center [22, 69] width 7 height 7
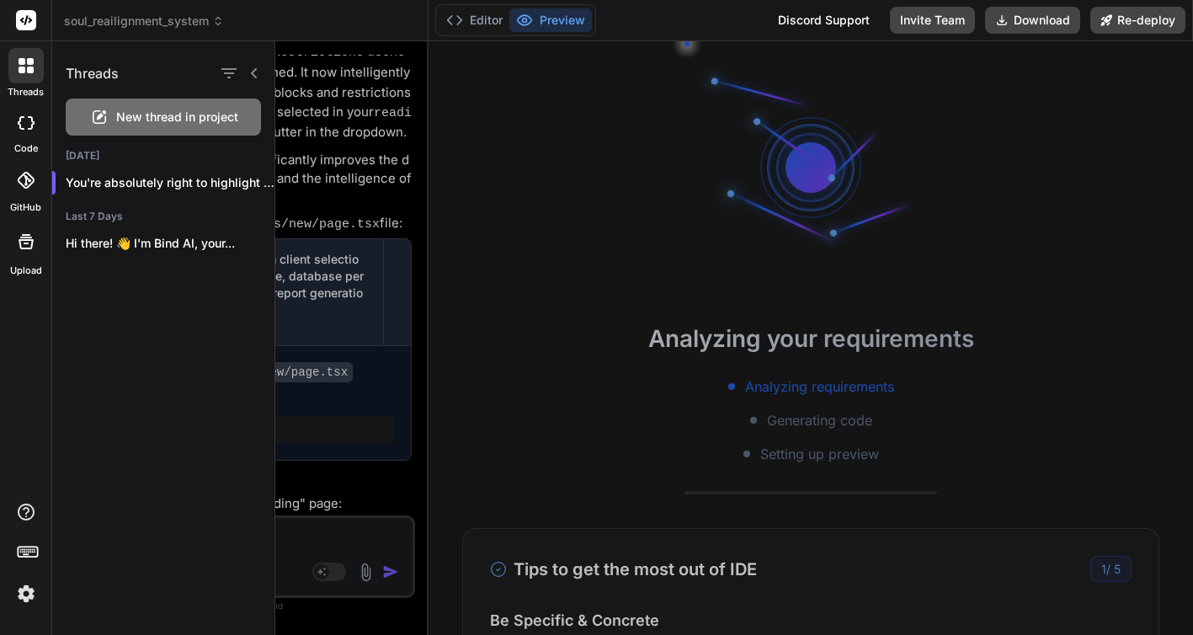
click at [112, 72] on h1 "Threads" at bounding box center [92, 73] width 53 height 20
click at [140, 354] on div "Threads New thread in project [DATE] You're absolutely right to highlight this …" at bounding box center [163, 337] width 223 height 593
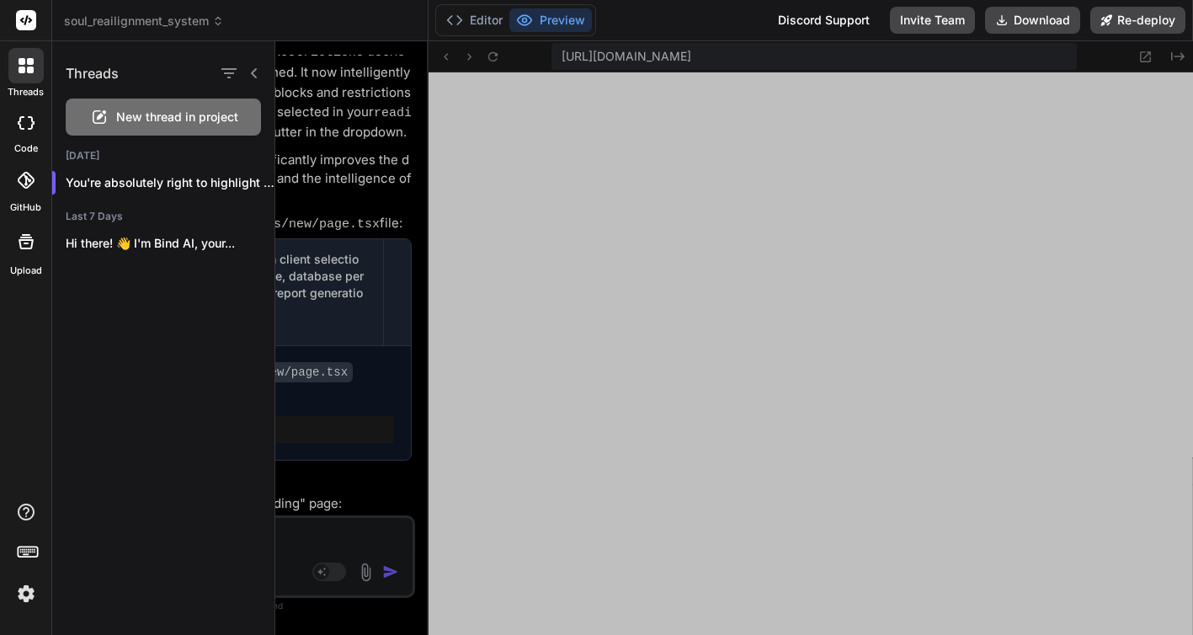
scroll to position [512, 0]
click at [329, 272] on div at bounding box center [733, 337] width 917 height 593
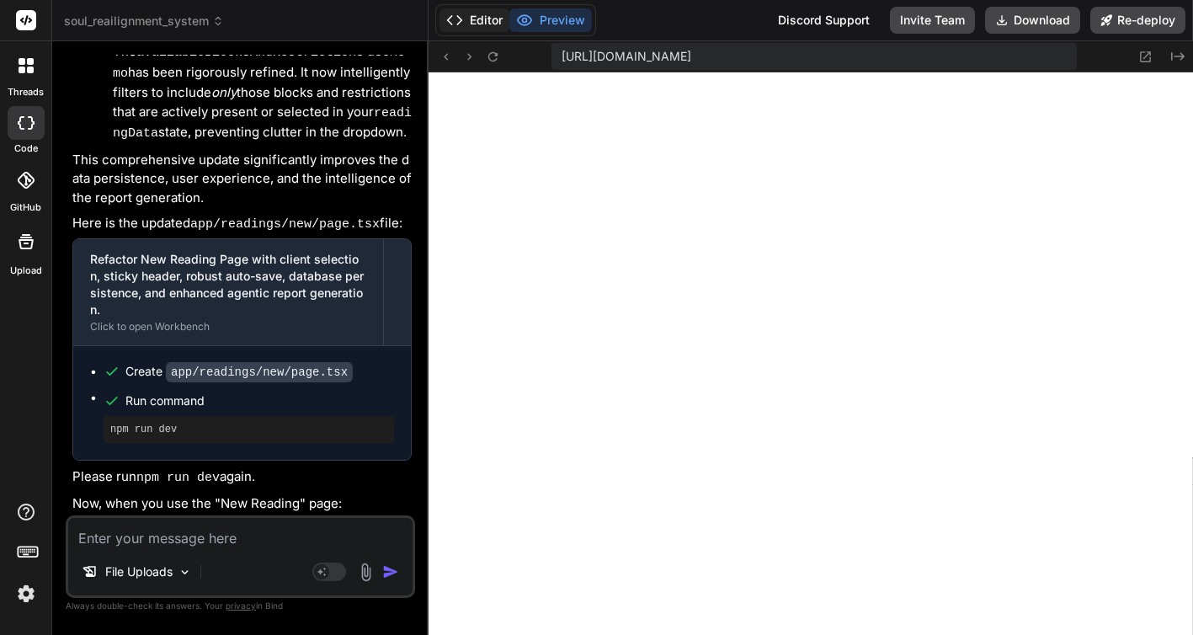
scroll to position [528, 0]
click at [471, 18] on button "Editor" at bounding box center [474, 20] width 70 height 24
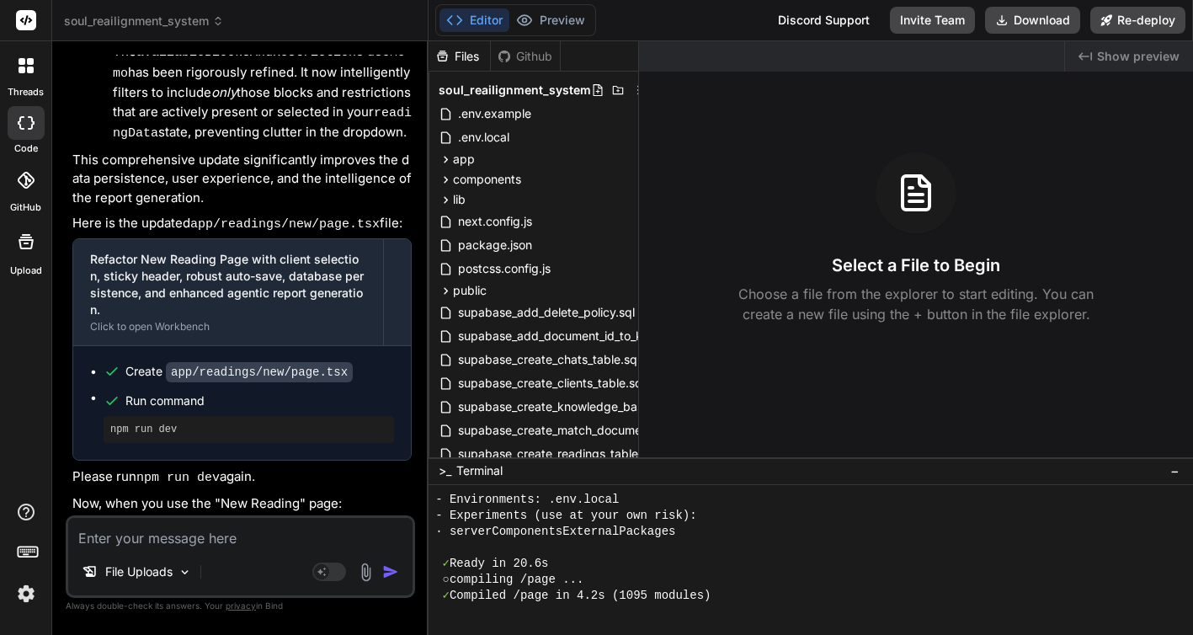
scroll to position [560, 0]
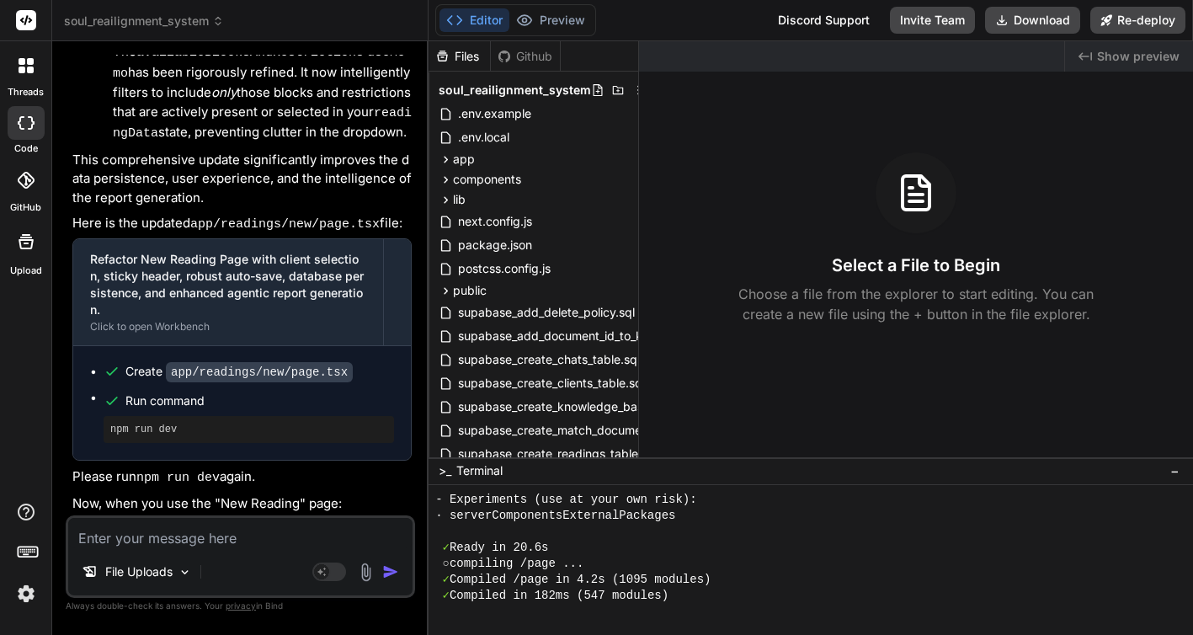
click at [673, 16] on div "Editor Preview Discord Support Invite Team Download Re-deploy" at bounding box center [810, 20] width 764 height 41
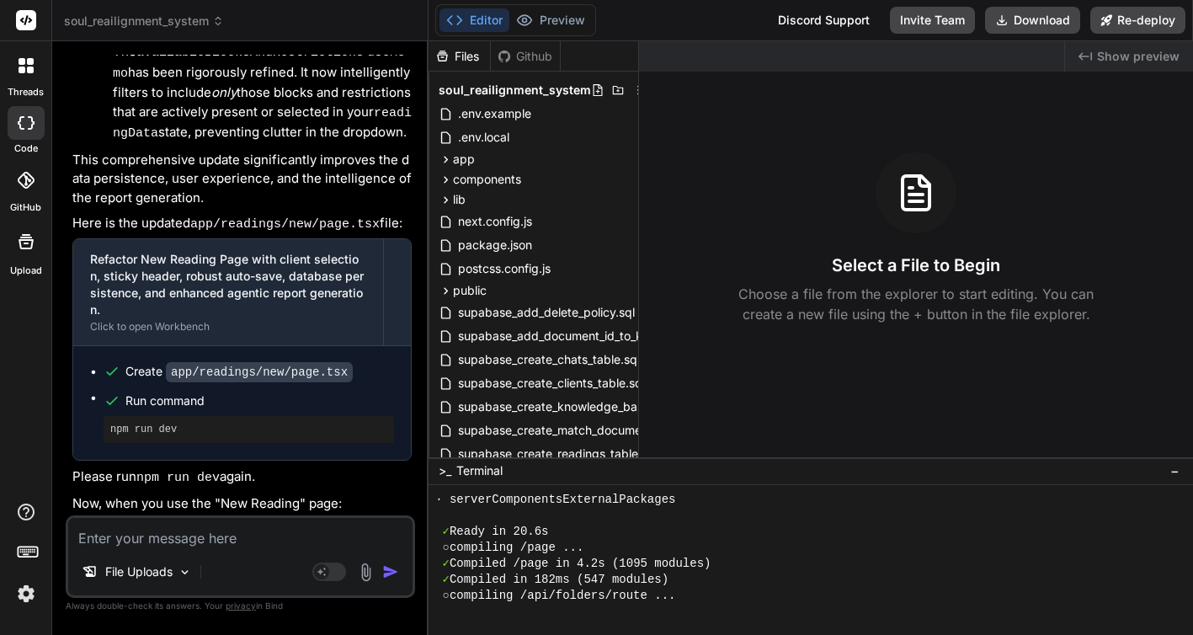
scroll to position [576, 0]
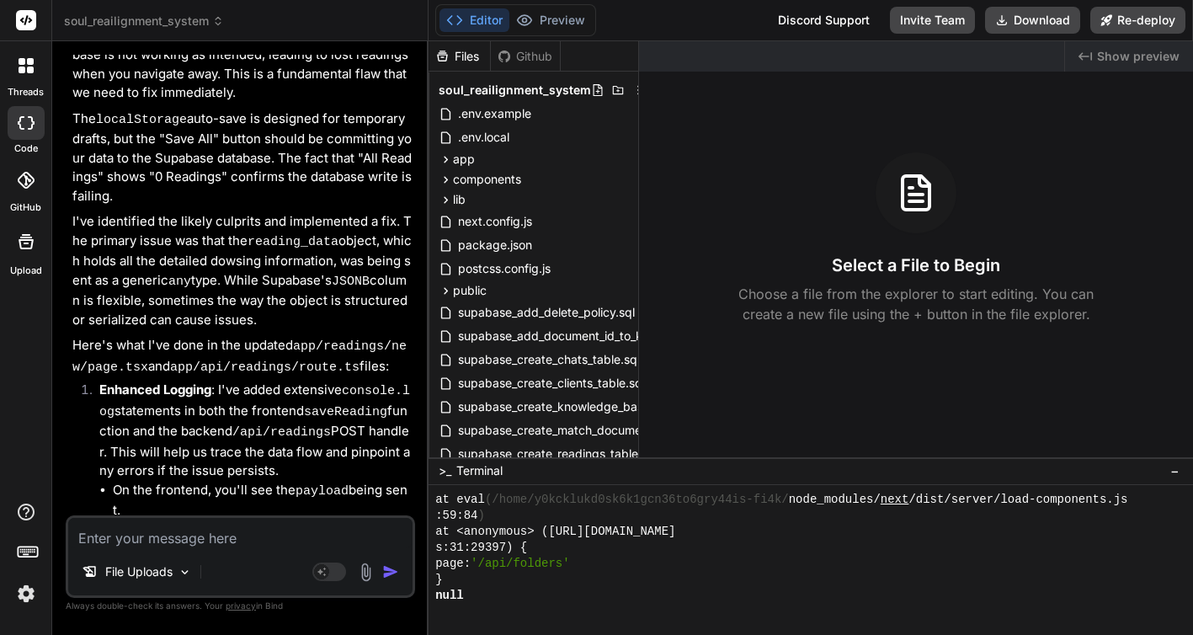
scroll to position [14364, 0]
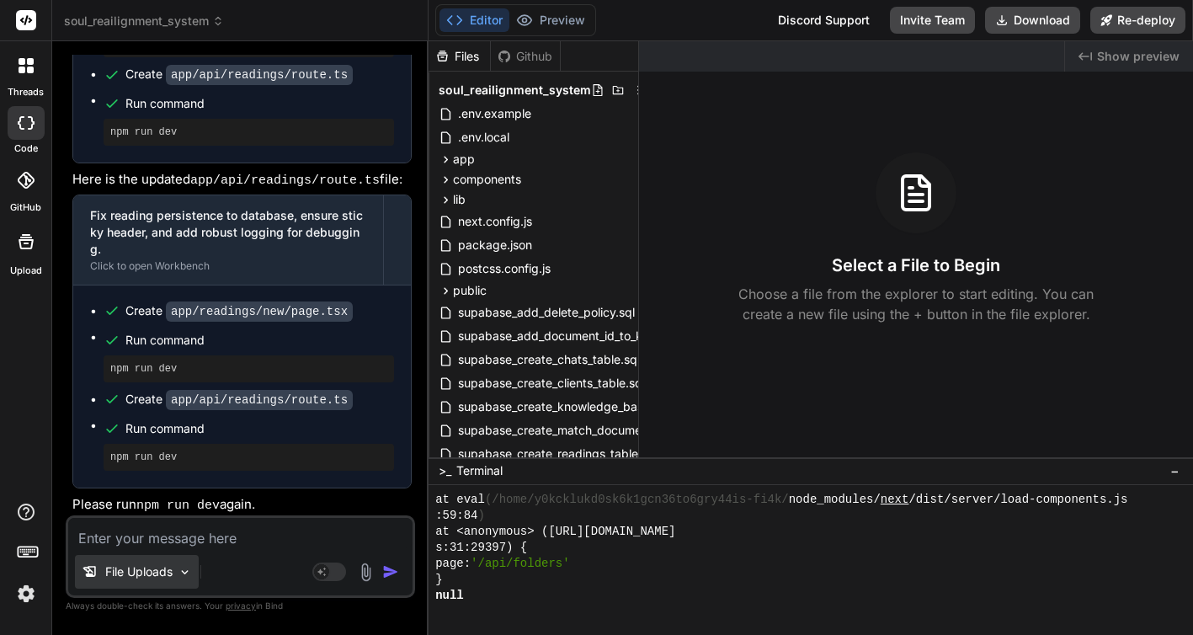
click at [189, 583] on div "File Uploads" at bounding box center [137, 572] width 124 height 34
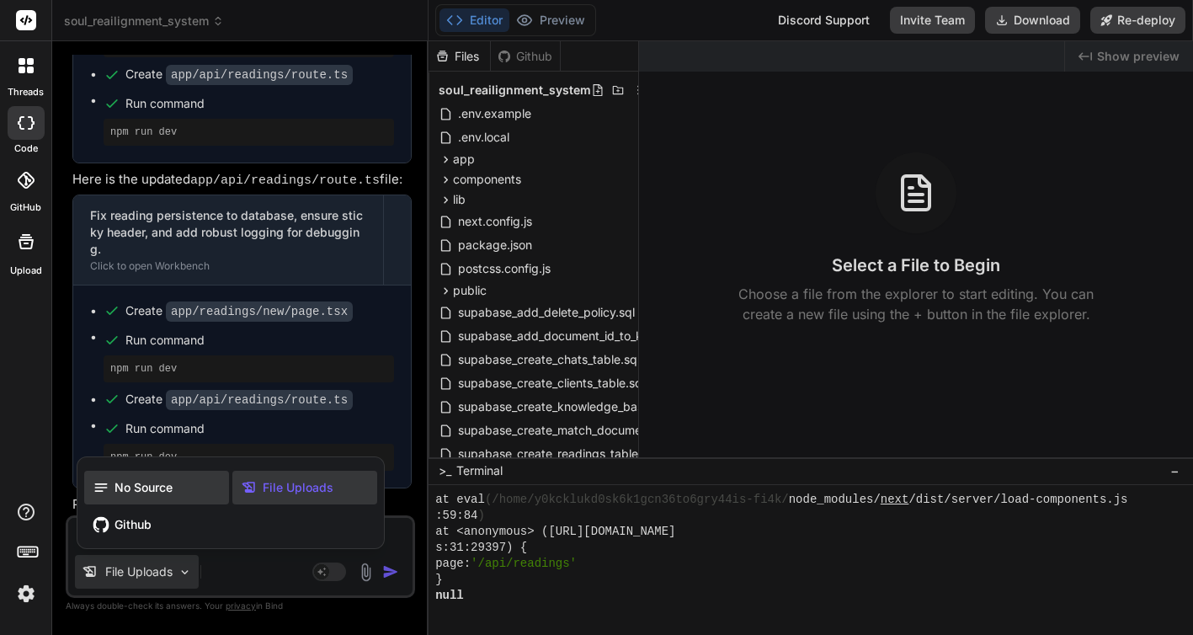
scroll to position [9740, 0]
click at [169, 483] on span "No Source" at bounding box center [143, 487] width 58 height 17
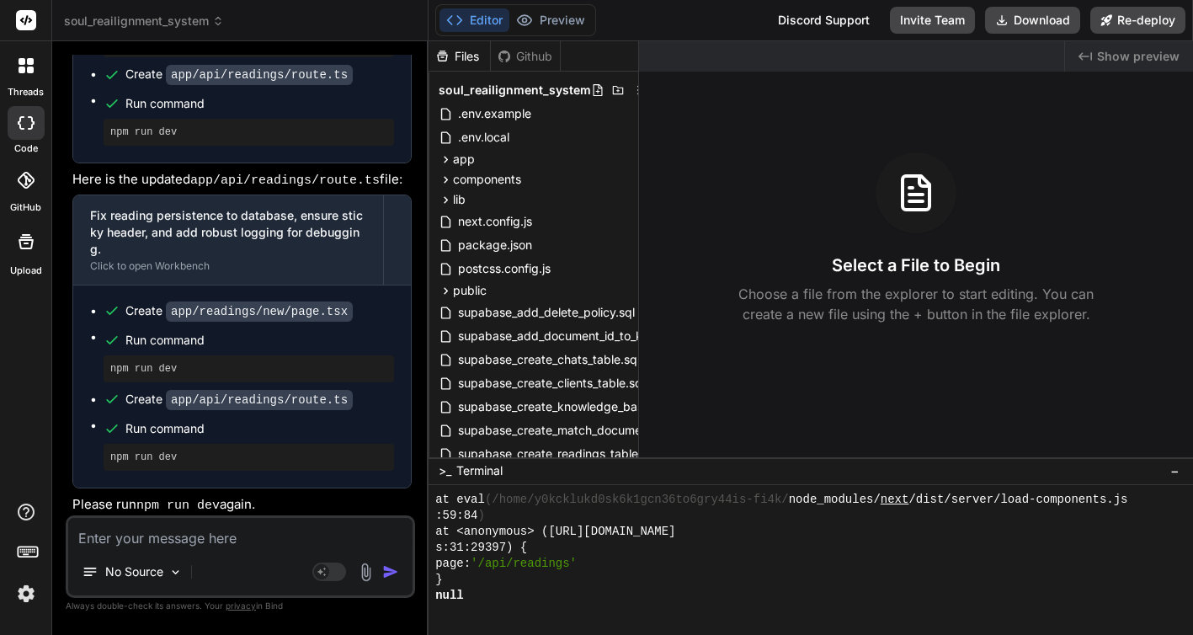
click at [277, 568] on div "No Source" at bounding box center [240, 575] width 344 height 40
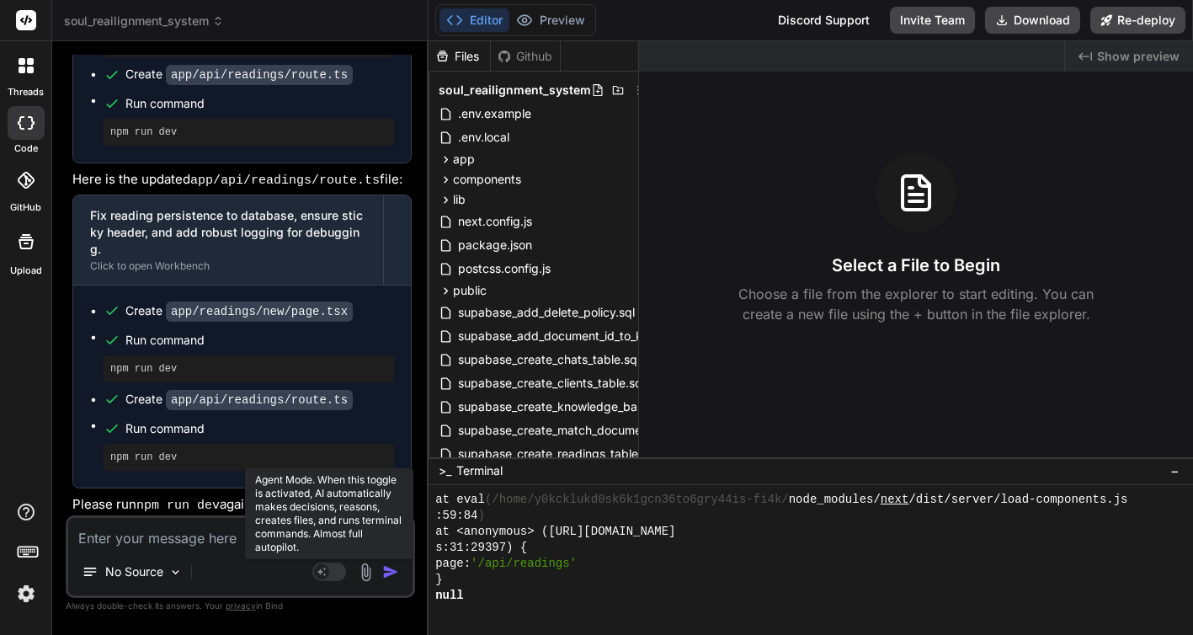
click at [322, 570] on rect at bounding box center [321, 571] width 15 height 15
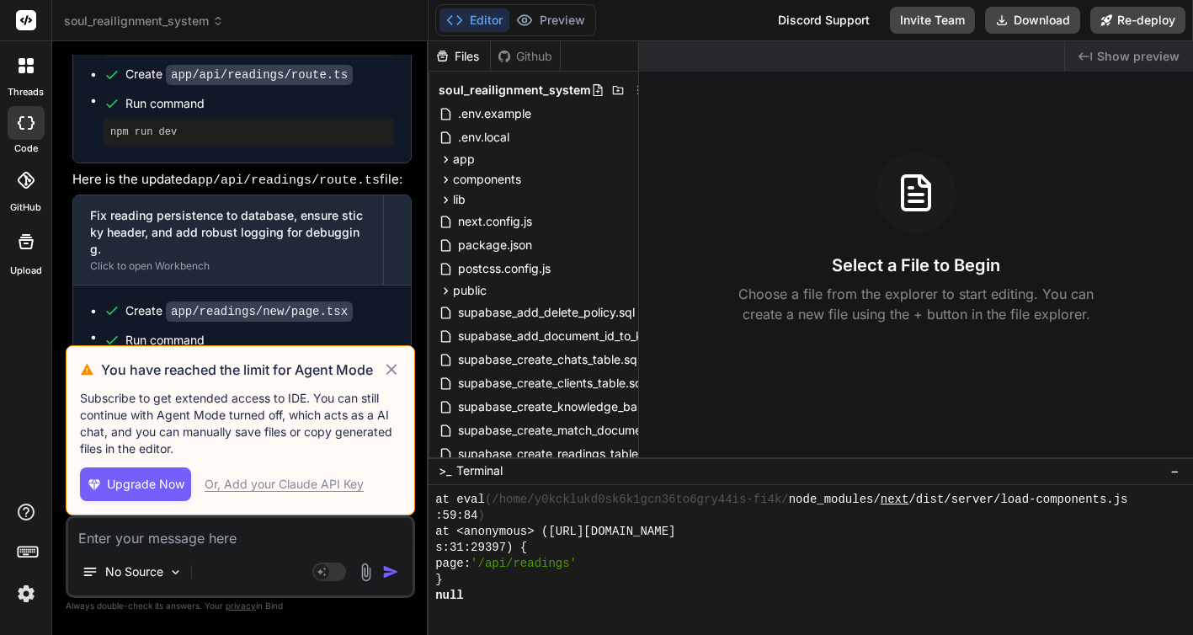
click at [227, 566] on div "No Source" at bounding box center [240, 575] width 344 height 40
click at [385, 361] on icon at bounding box center [391, 369] width 19 height 20
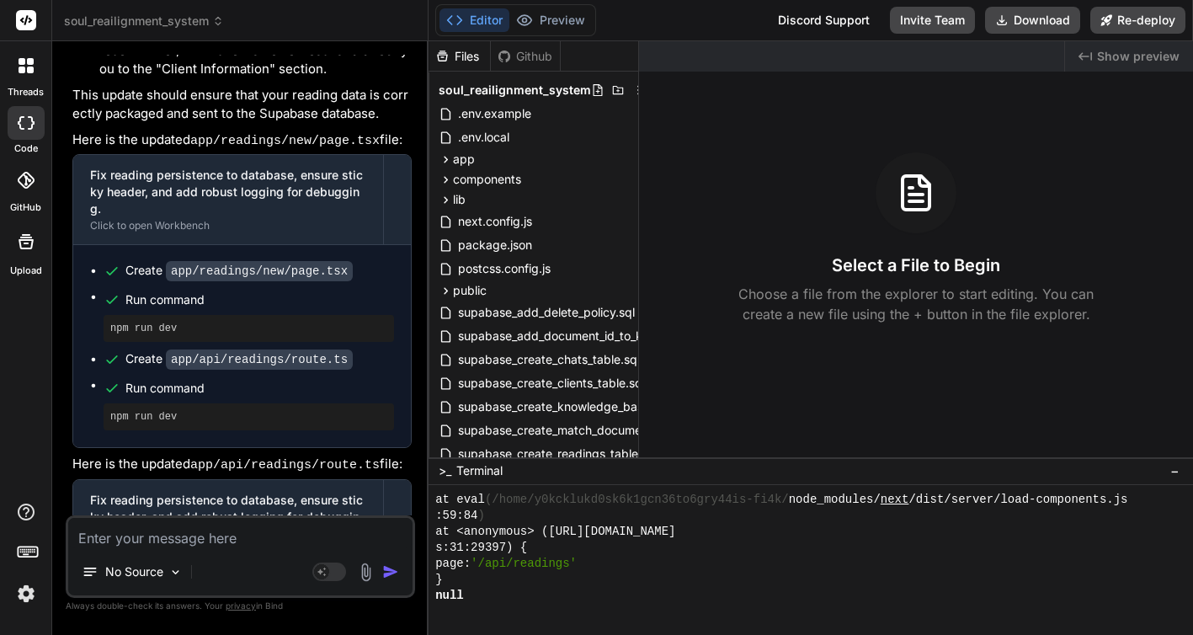
scroll to position [14075, 0]
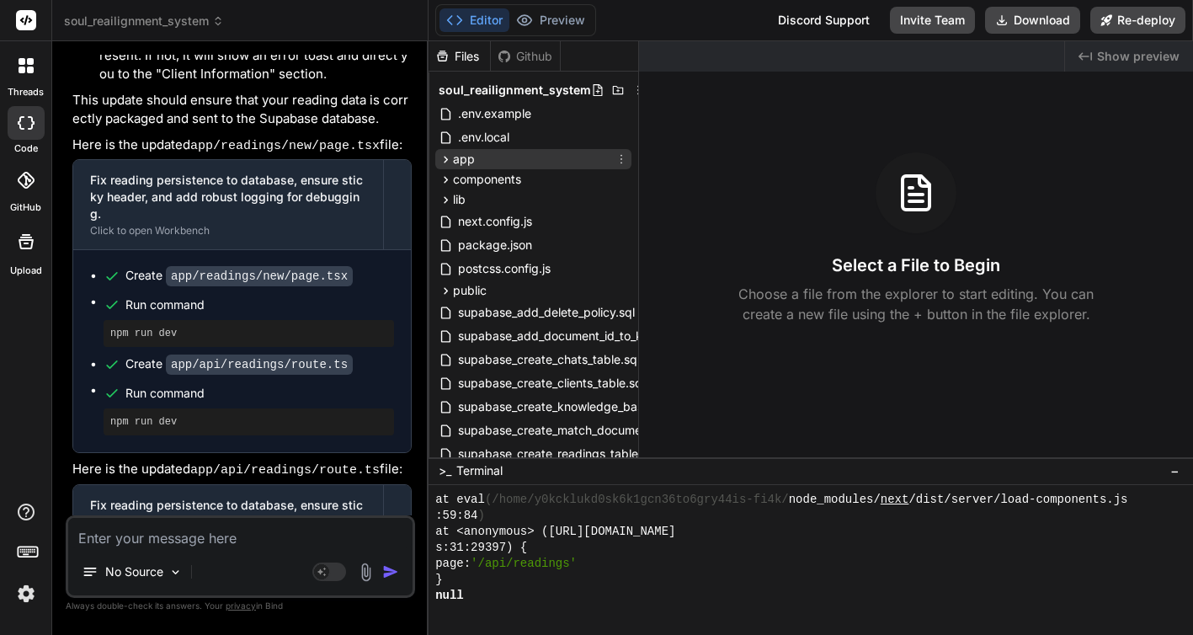
click at [446, 158] on icon at bounding box center [446, 159] width 14 height 14
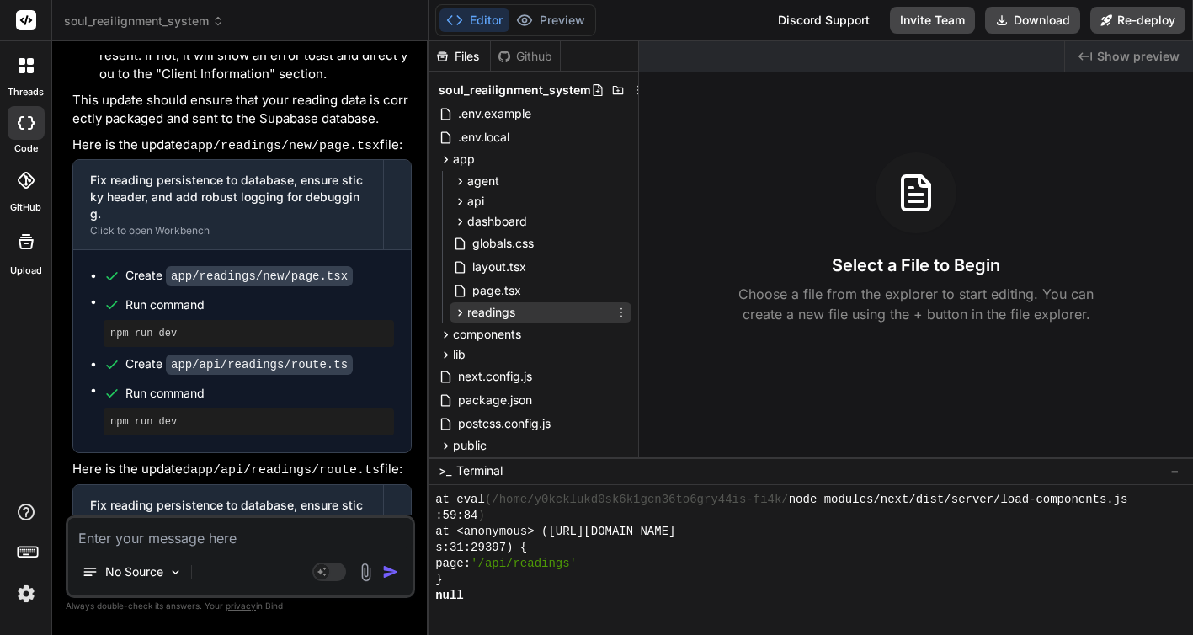
click at [460, 311] on icon at bounding box center [461, 312] width 4 height 7
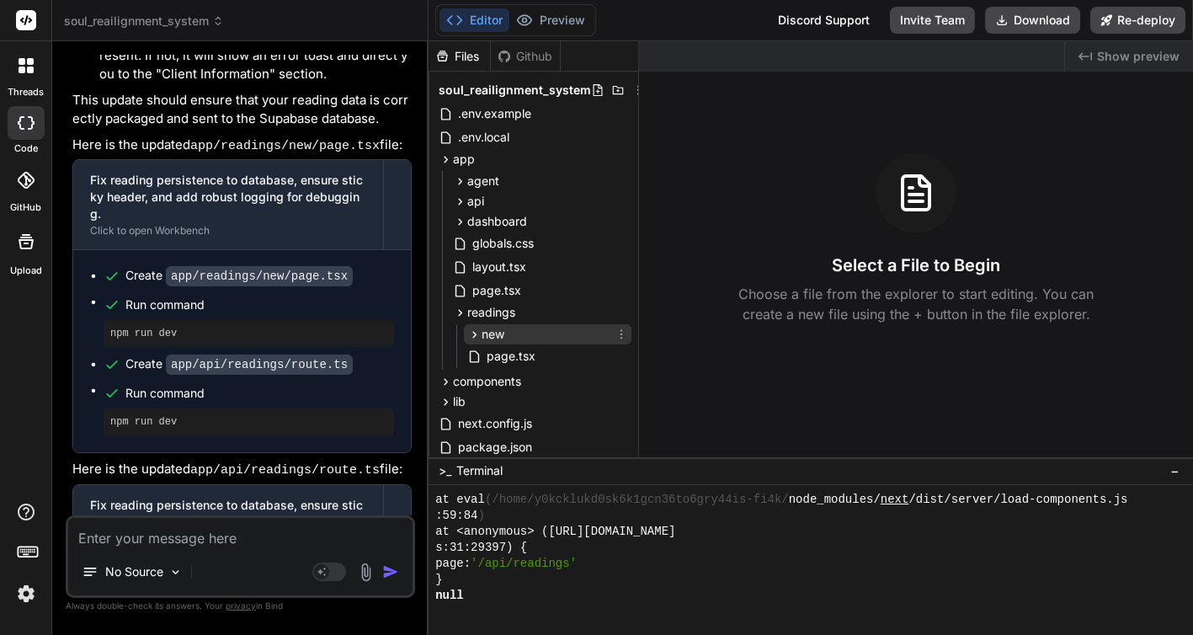
click at [473, 337] on icon at bounding box center [475, 334] width 4 height 7
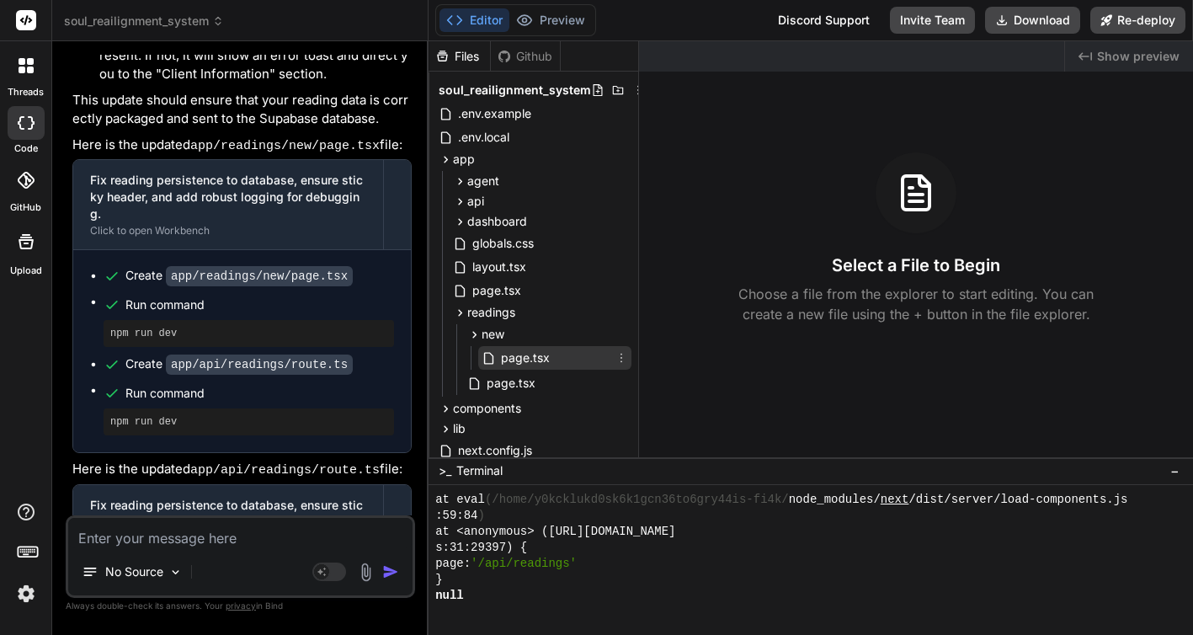
click at [495, 358] on icon at bounding box center [490, 358] width 18 height 14
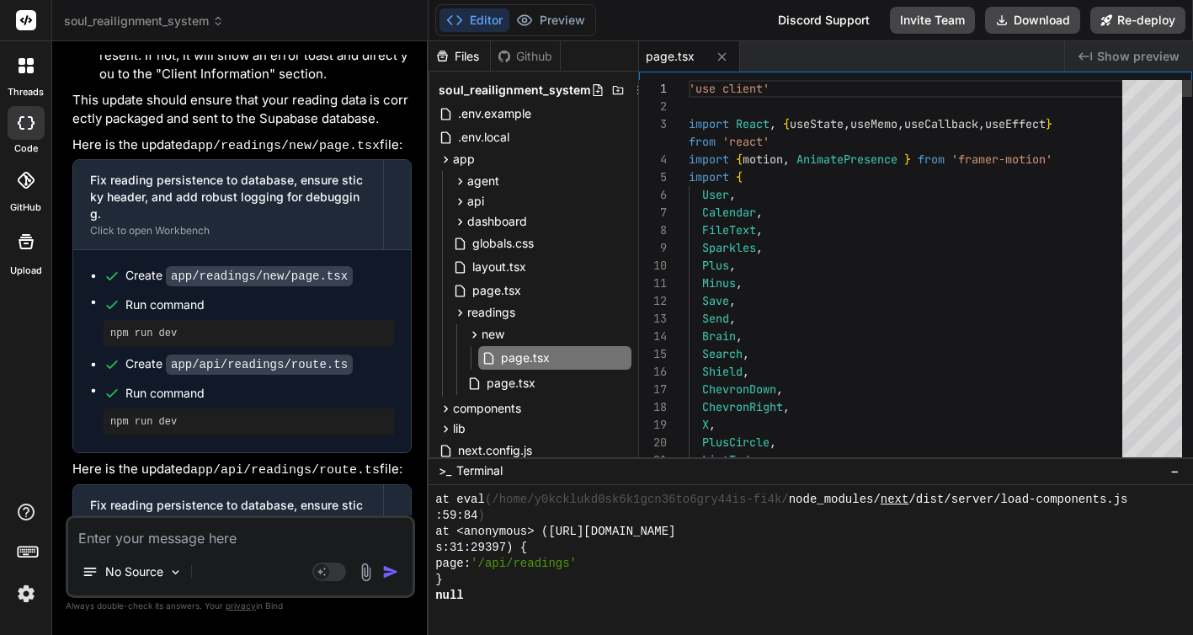
type textarea "x"
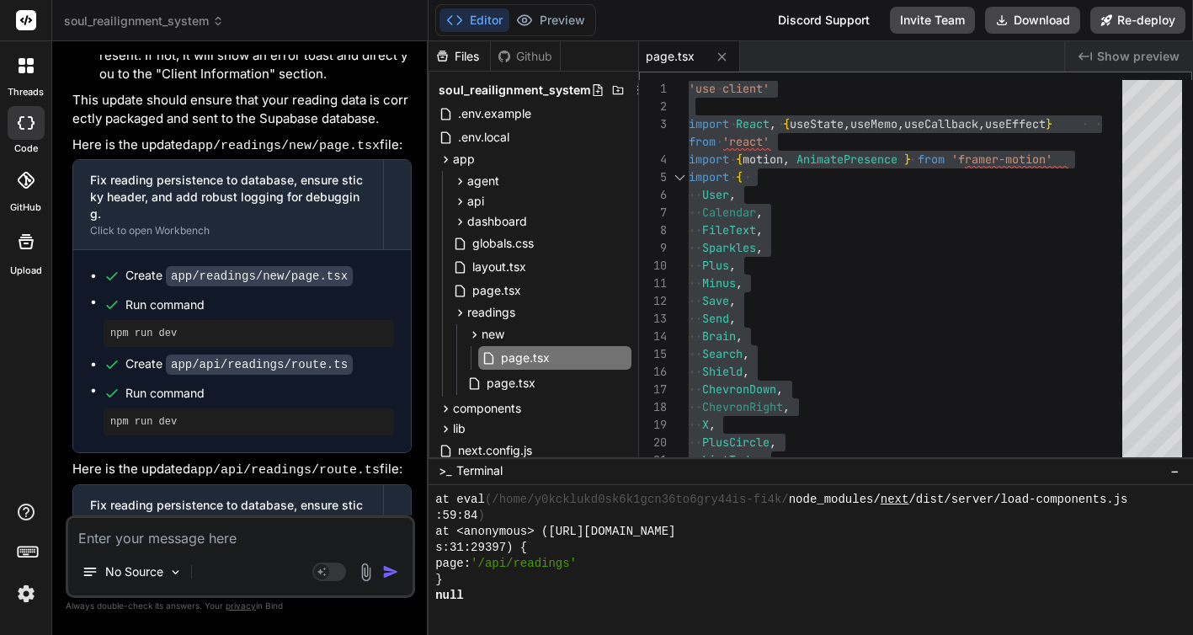
drag, startPoint x: 180, startPoint y: 288, endPoint x: 104, endPoint y: 288, distance: 76.6
copy pre "npm run dev"
click at [465, 197] on icon at bounding box center [460, 201] width 14 height 14
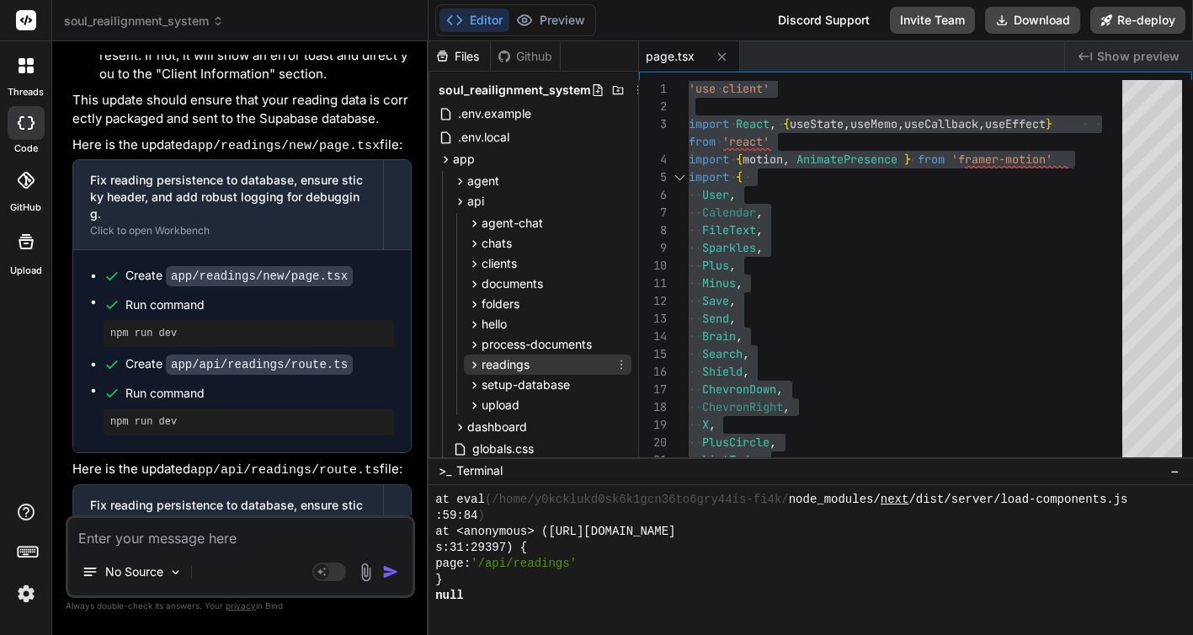
click at [479, 359] on icon at bounding box center [474, 365] width 14 height 14
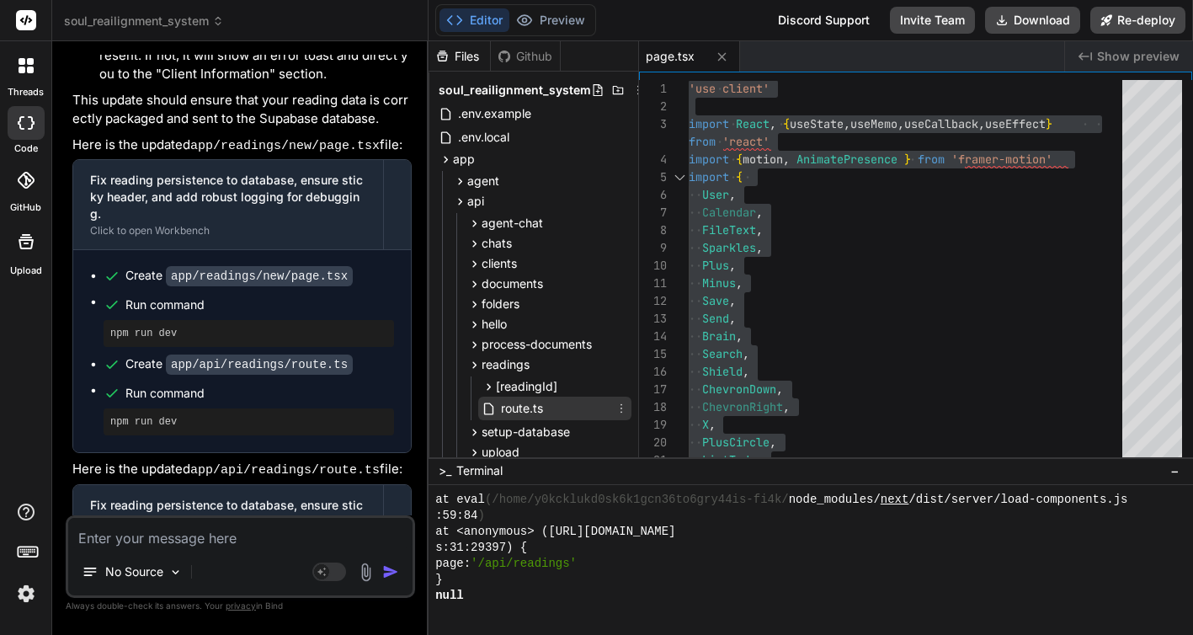
click at [515, 410] on span "route.ts" at bounding box center [521, 408] width 45 height 20
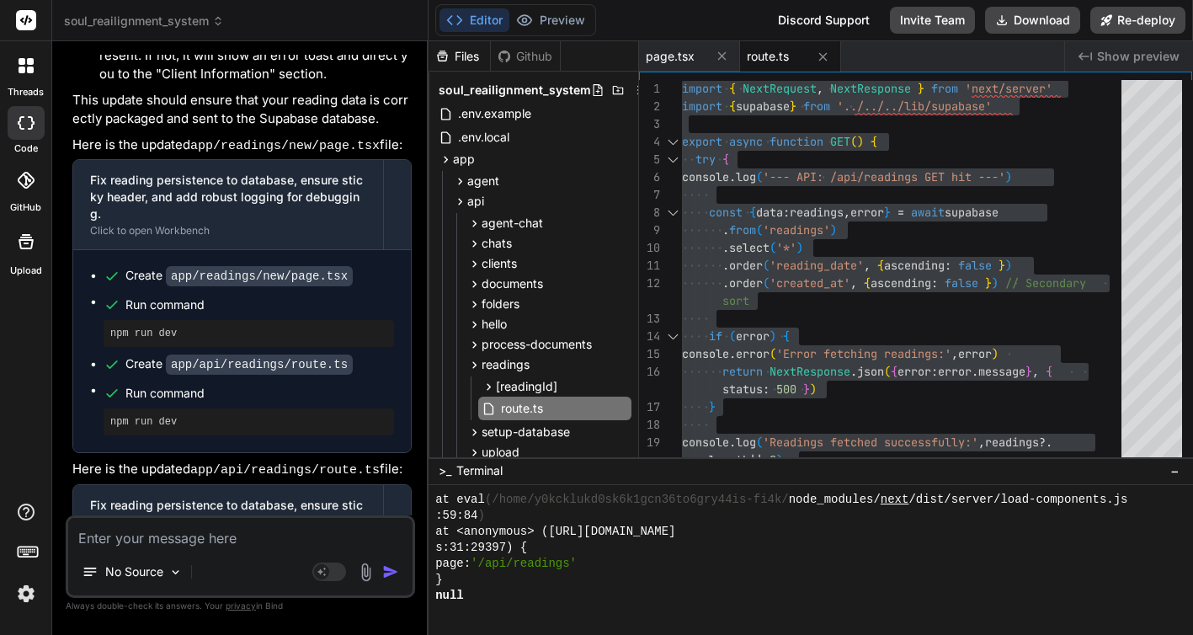
drag, startPoint x: 215, startPoint y: 374, endPoint x: 105, endPoint y: 377, distance: 110.3
copy pre "npm run dev"
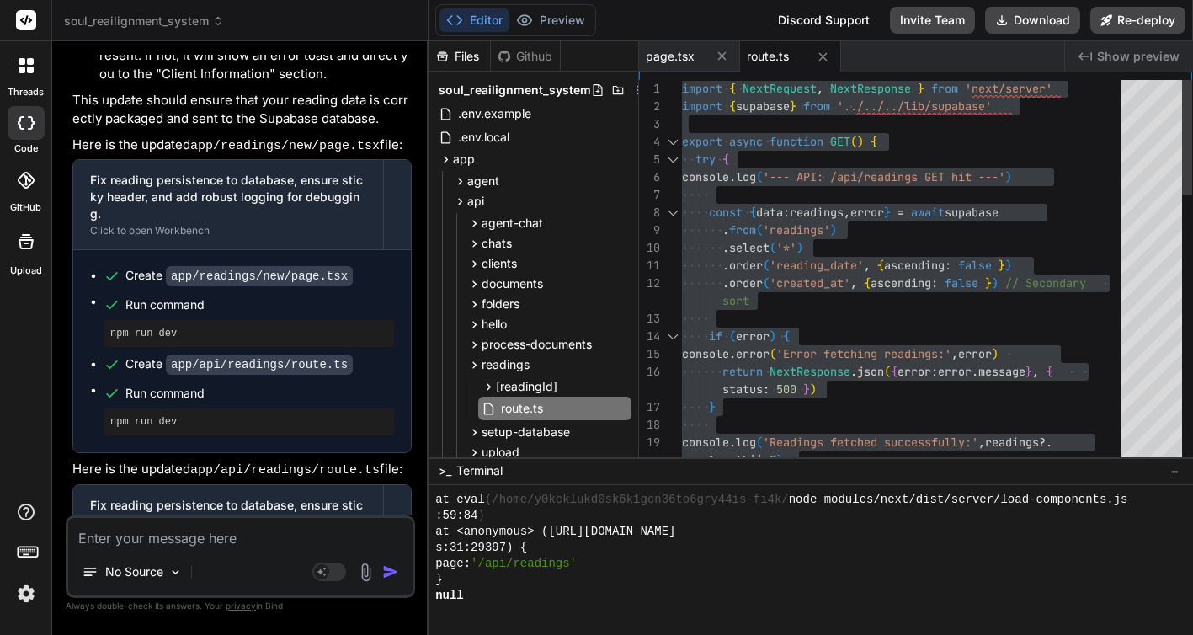
type textarea ".order('reading_date', { ascending: false }) .order('created_at', { ascending: …"
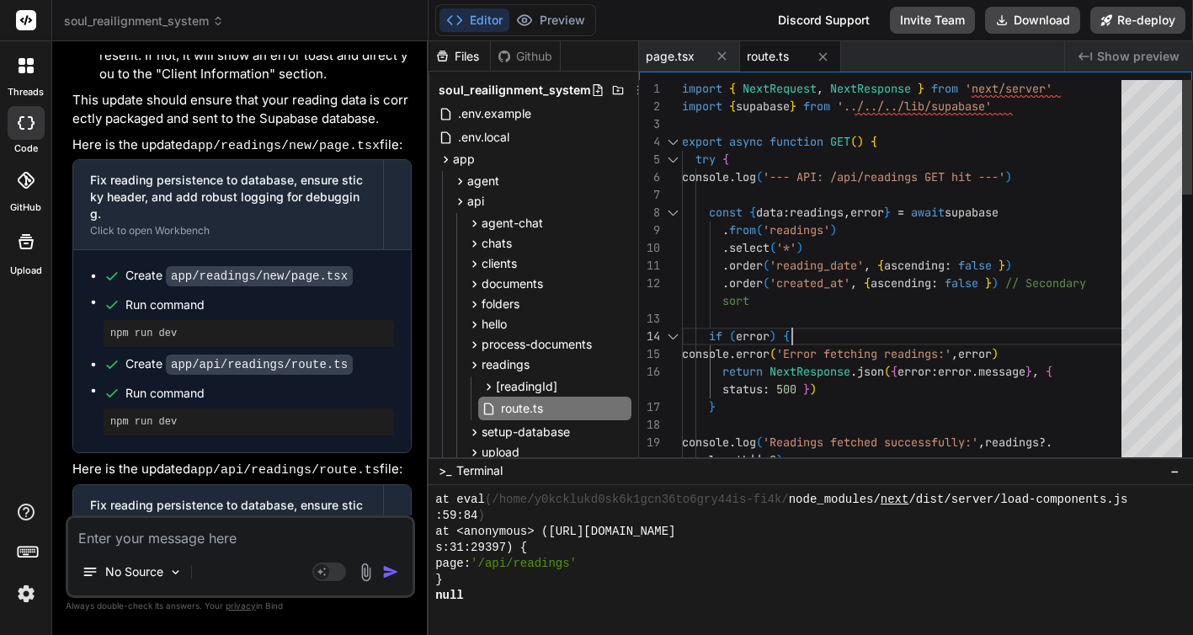
drag, startPoint x: 181, startPoint y: 375, endPoint x: 93, endPoint y: 375, distance: 87.5
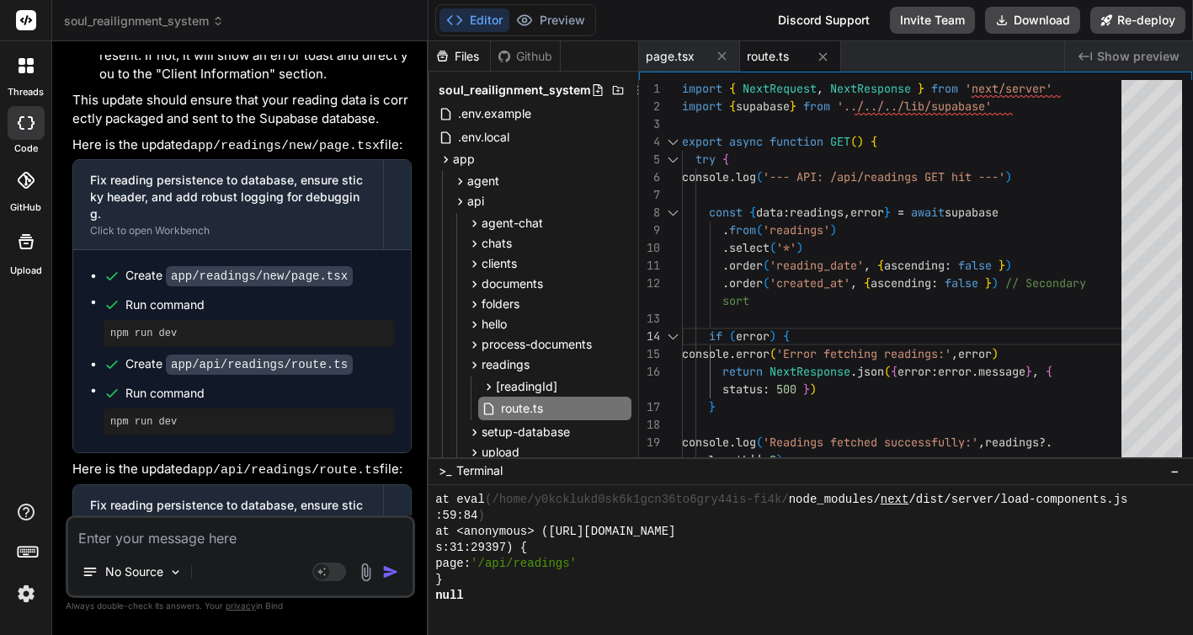
copy pre "npm run dev"
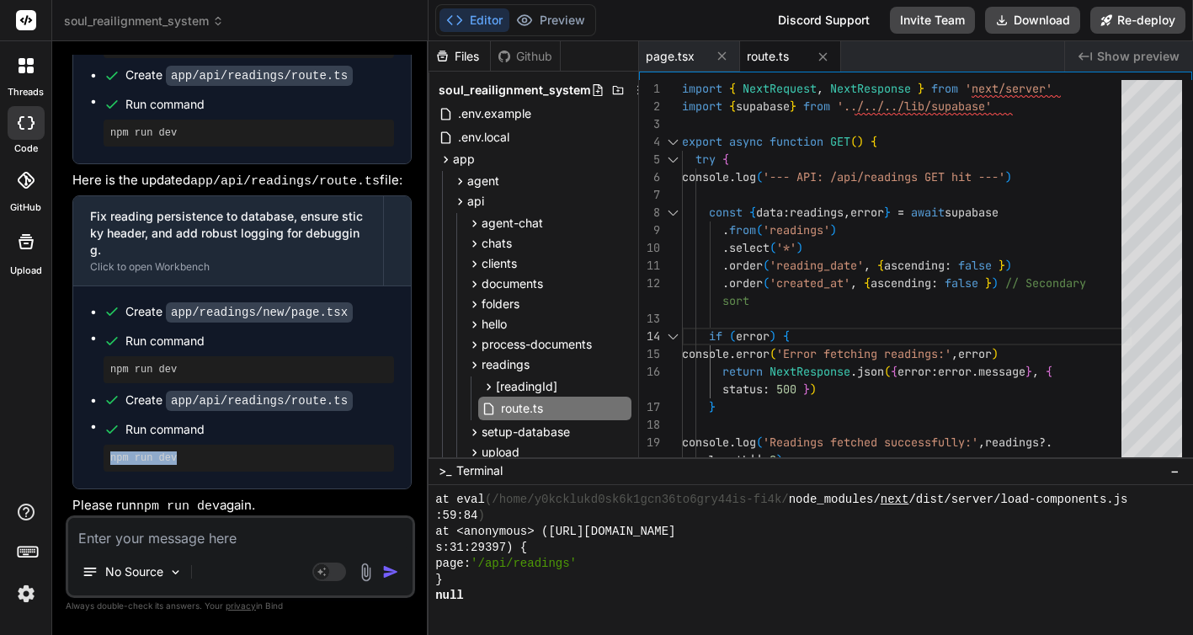
scroll to position [14364, 0]
click at [248, 535] on textarea at bounding box center [240, 533] width 344 height 30
type textarea "x"
type textarea "T"
type textarea "x"
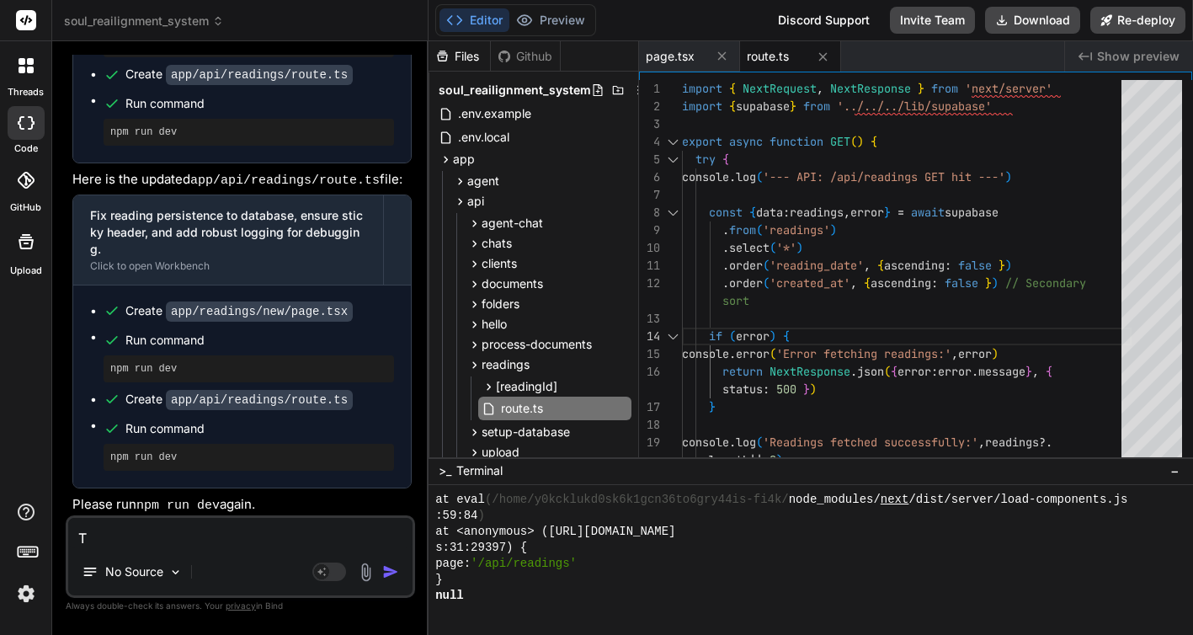
type textarea "Th"
type textarea "x"
type textarea "The"
type textarea "x"
type textarea "The"
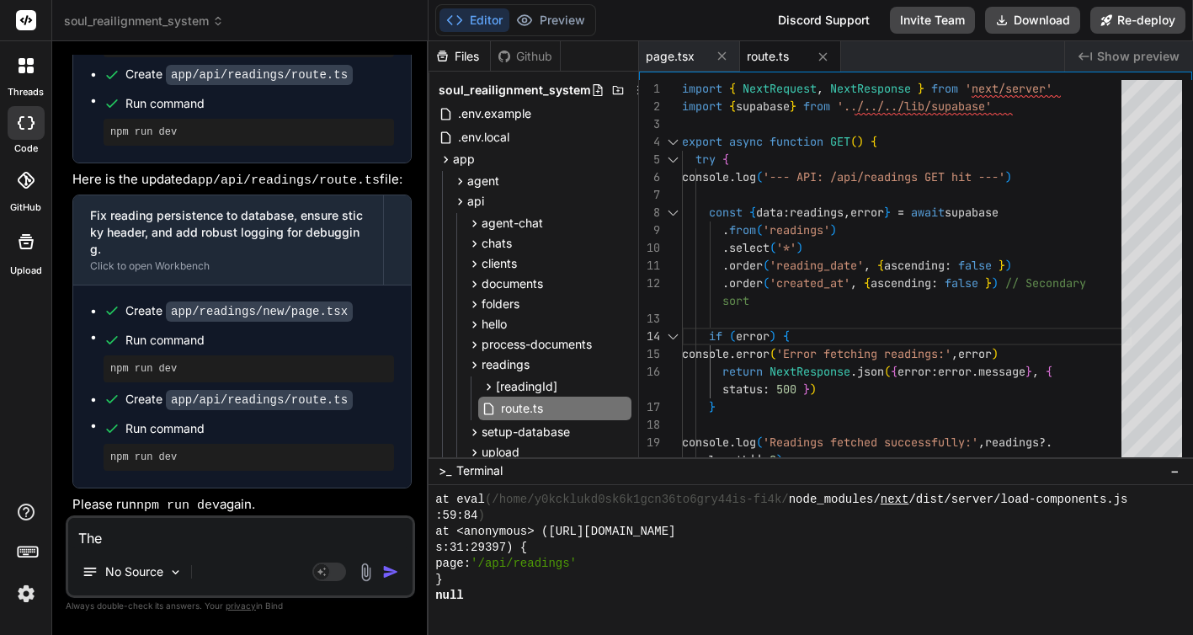
type textarea "x"
type textarea "The i"
type textarea "x"
type textarea "The in"
type textarea "x"
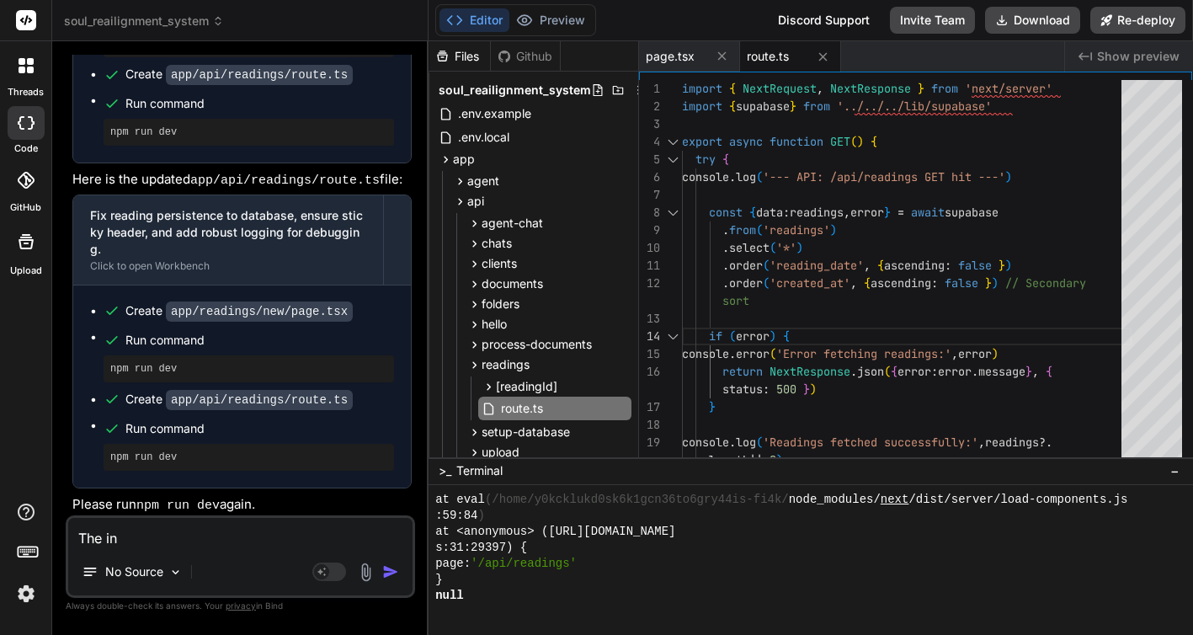
type textarea "The inf"
type textarea "x"
type textarea "The info"
type textarea "x"
type textarea "The info"
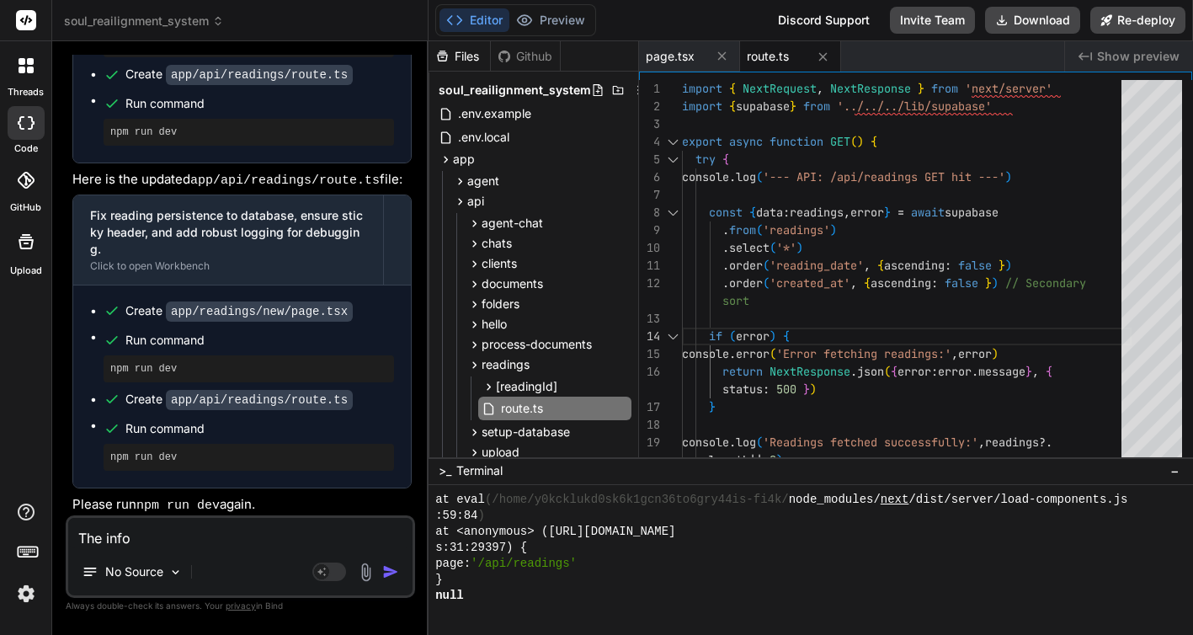
type textarea "x"
type textarea "The info i"
type textarea "x"
type textarea "The info is"
type textarea "x"
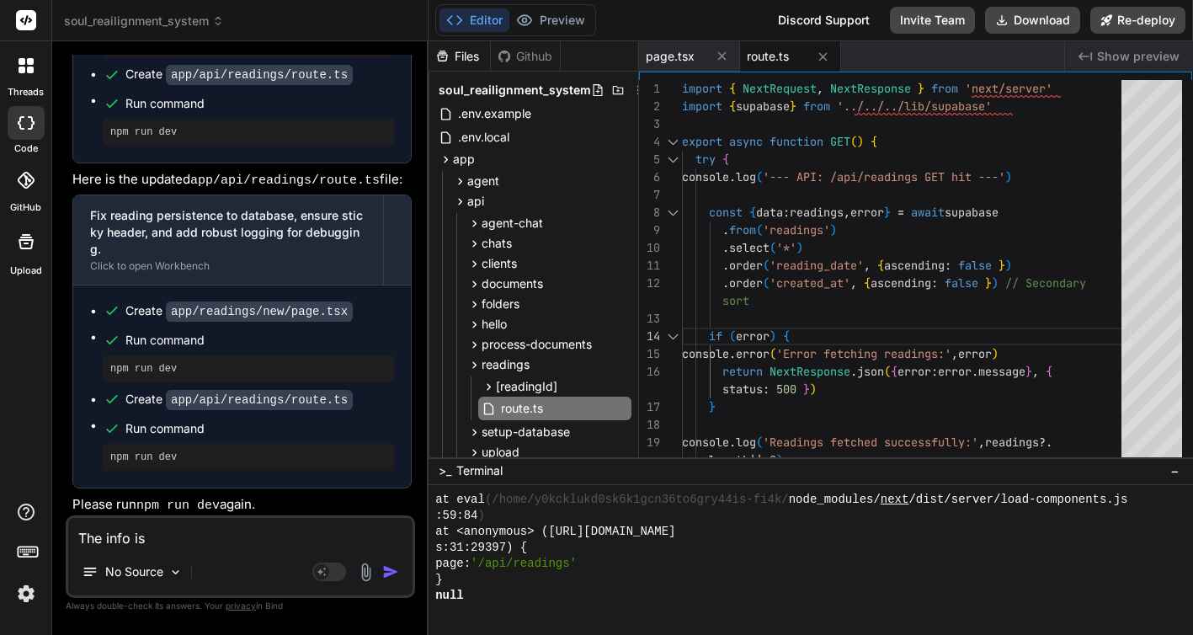
type textarea "The info is"
type textarea "x"
type textarea "The info is n"
type textarea "x"
type textarea "The info is not"
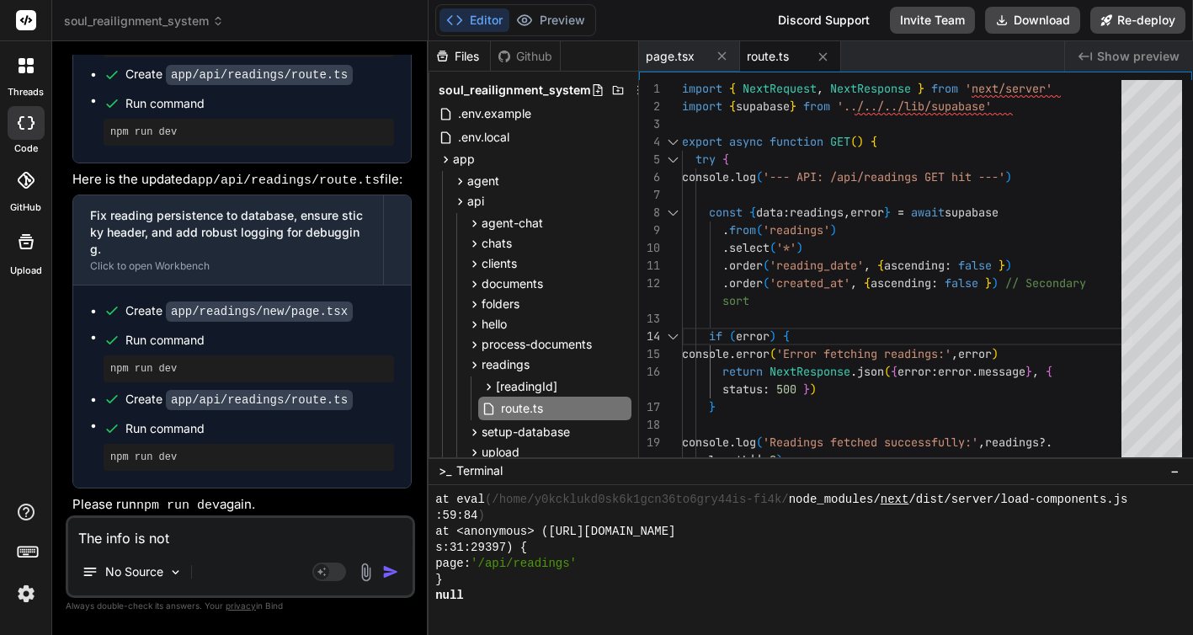
type textarea "x"
type textarea "The info is not"
type textarea "x"
type textarea "The info is not s"
type textarea "x"
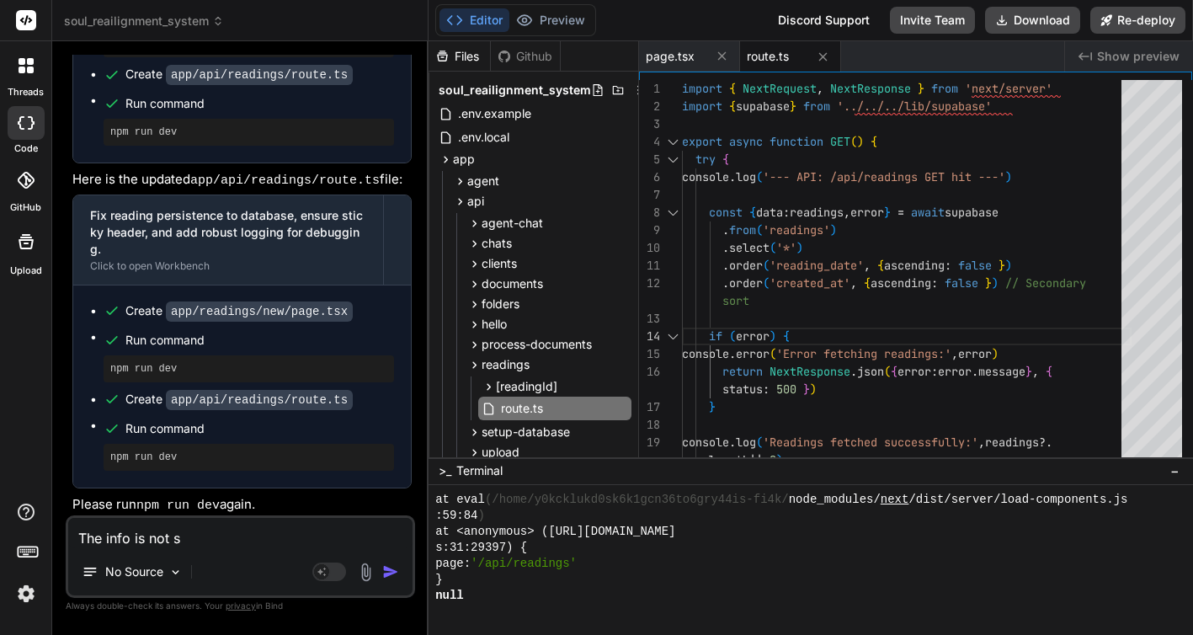
type textarea "The info is not sa"
type textarea "x"
type textarea "The info is not sav"
type textarea "x"
type textarea "The info is not save"
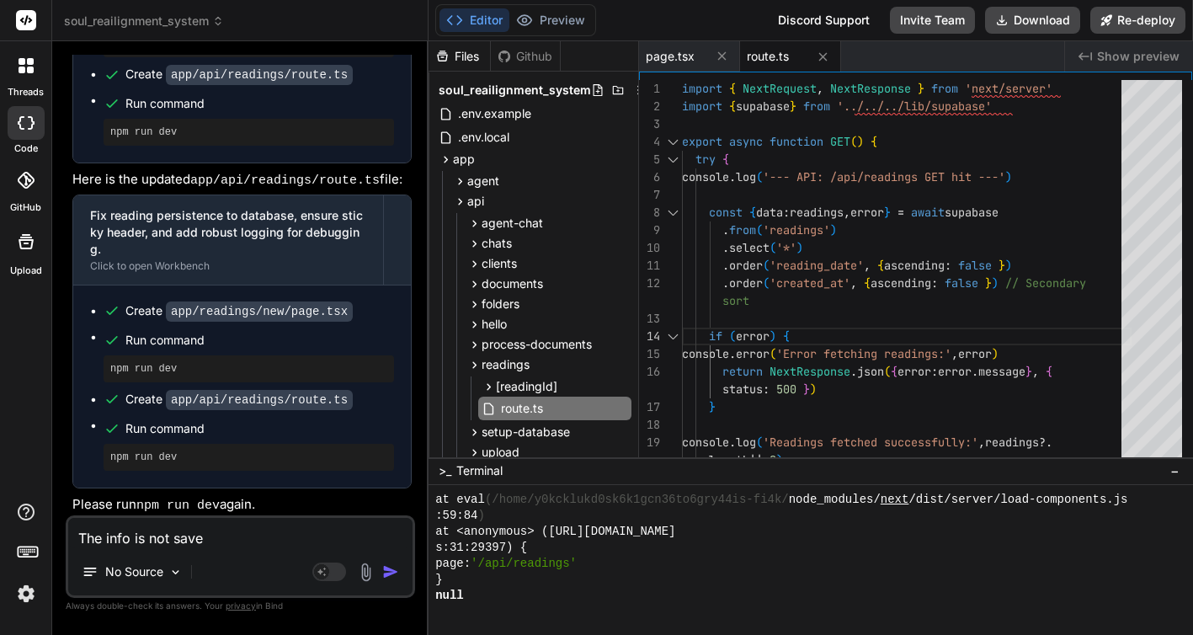
type textarea "x"
type textarea "The info is not saved"
type textarea "x"
type textarea "The info is not saved."
type textarea "x"
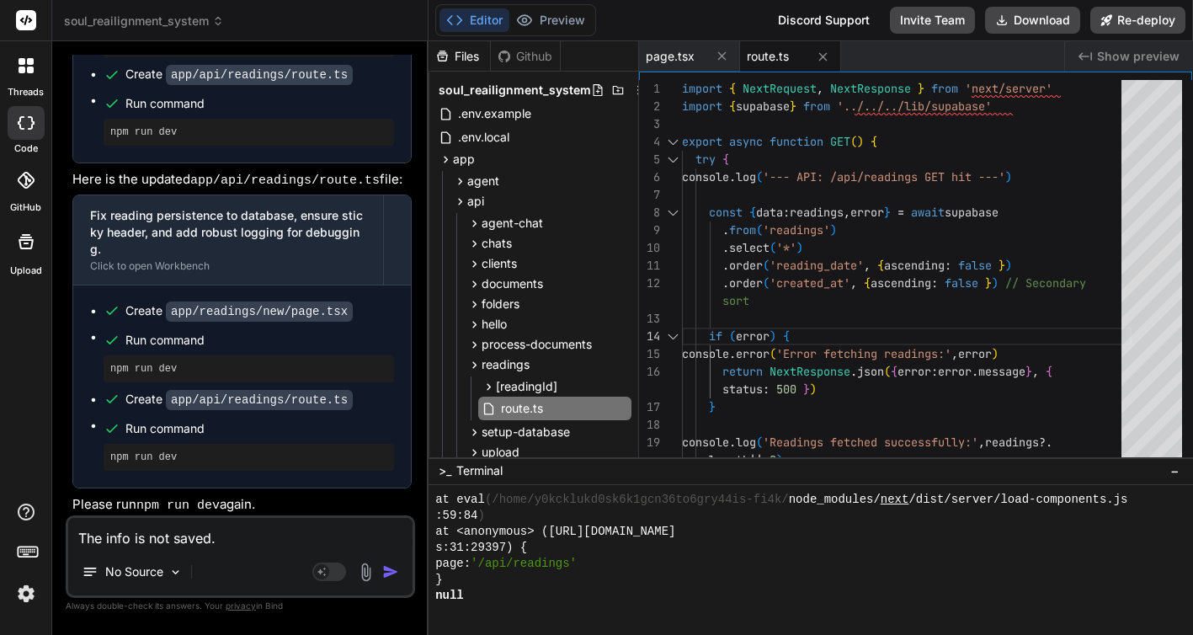
type textarea "The info is not saved."
type textarea "x"
type textarea "The info is not saved. I"
type textarea "x"
type textarea "The info is not saved. I"
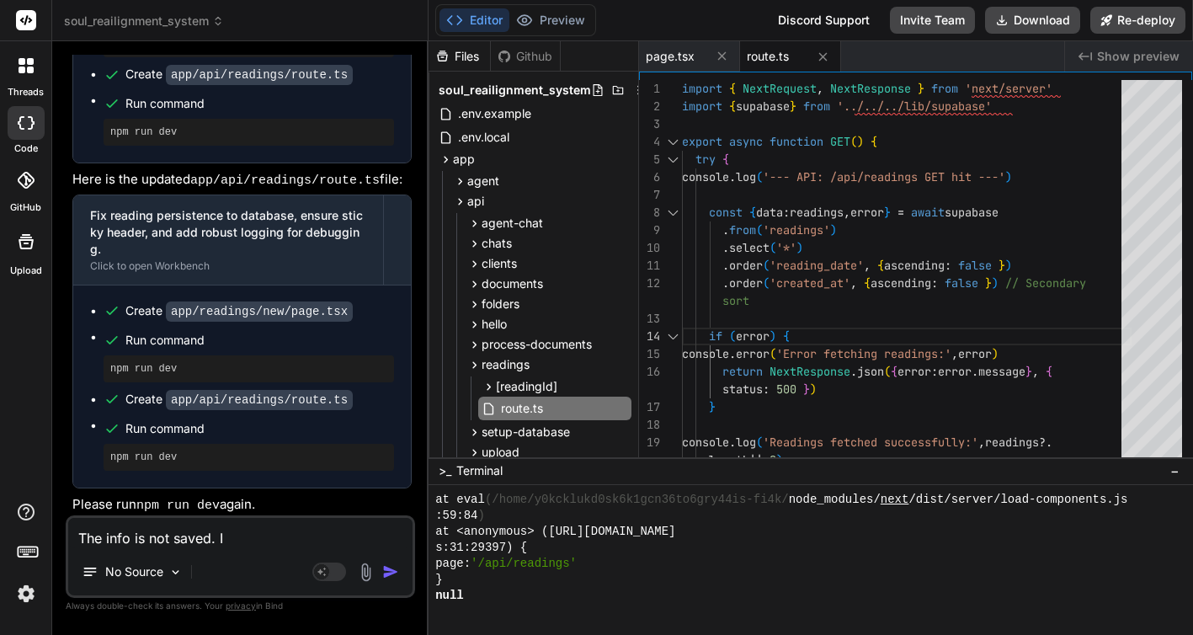
type textarea "x"
type textarea "The info is not saved. I p"
type textarea "x"
type textarea "The info is not saved. I pr"
type textarea "x"
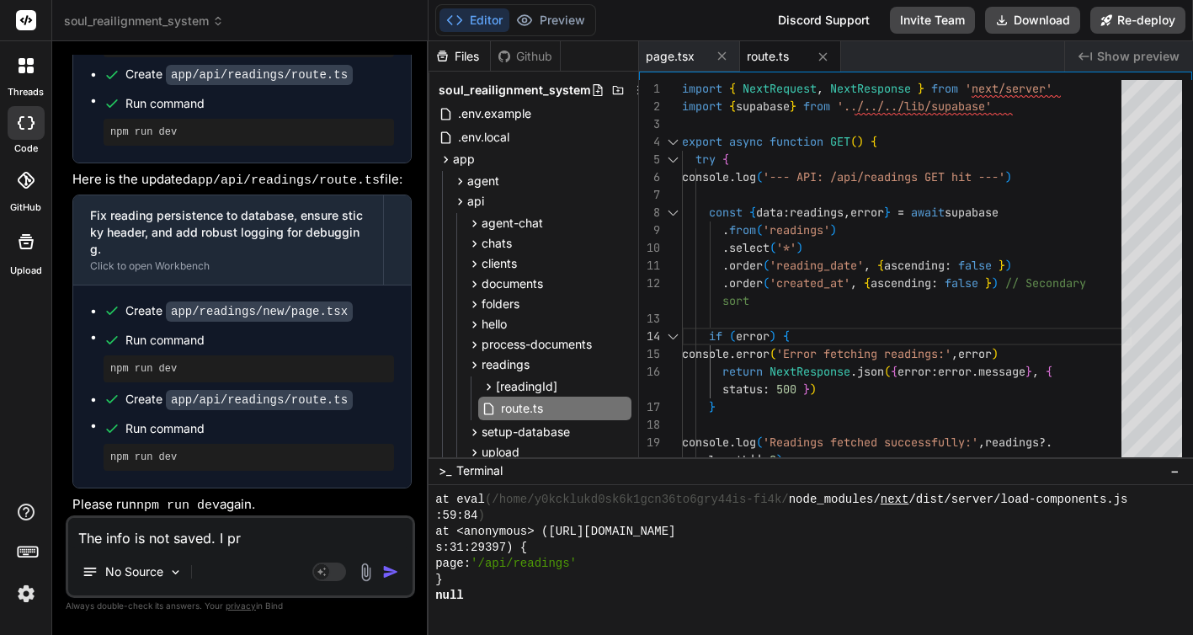
type textarea "The info is not saved. I pre"
type textarea "x"
type textarea "The info is not saved. I pres"
type textarea "x"
type textarea "The info is not saved. I press"
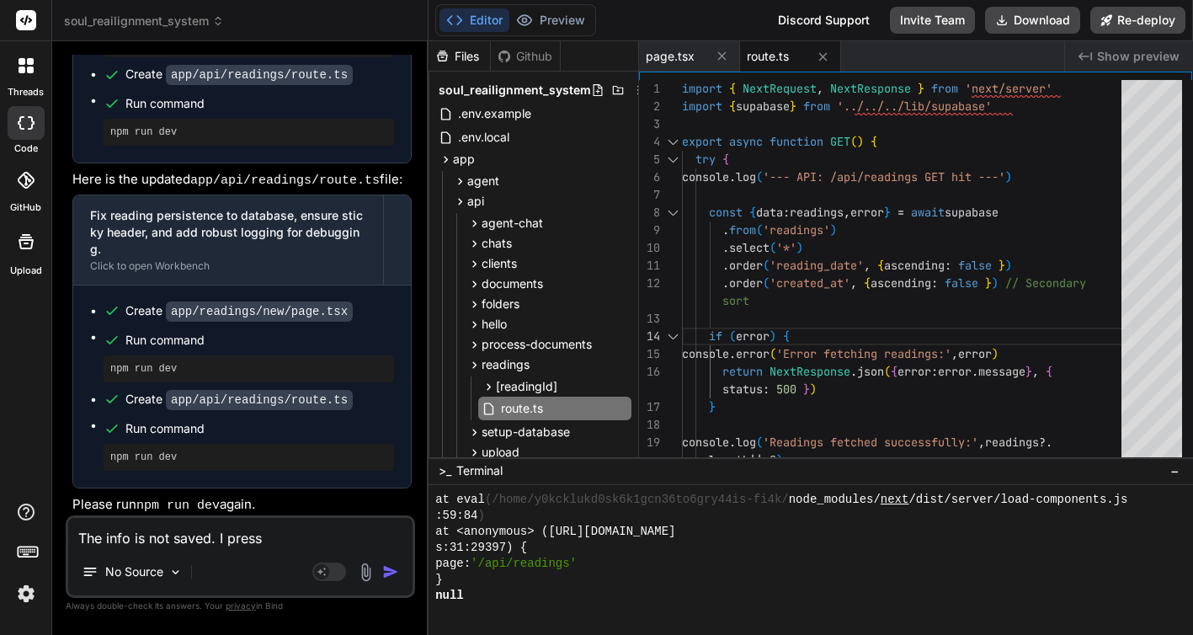
type textarea "x"
type textarea "The info is not saved. I press"
type textarea "x"
type textarea "The info is not saved. I press ""
type textarea "x"
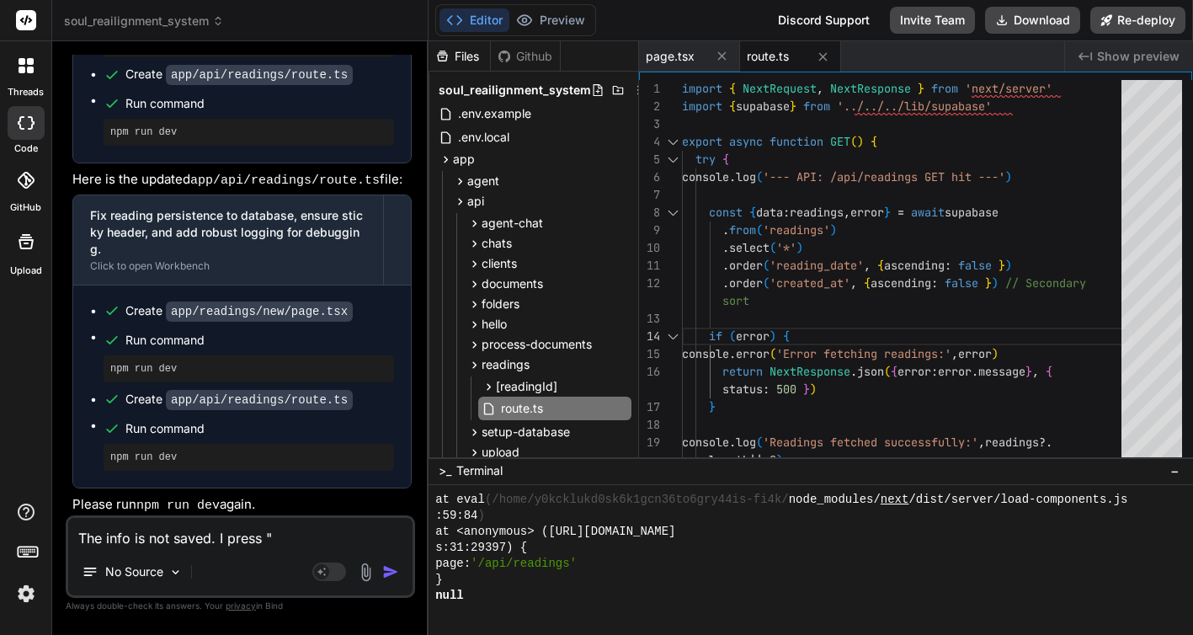
type textarea "The info is not saved. I press "s"
type textarea "x"
type textarea "The info is not saved. I press "sa"
type textarea "x"
type textarea "The info is not saved. I press "sav"
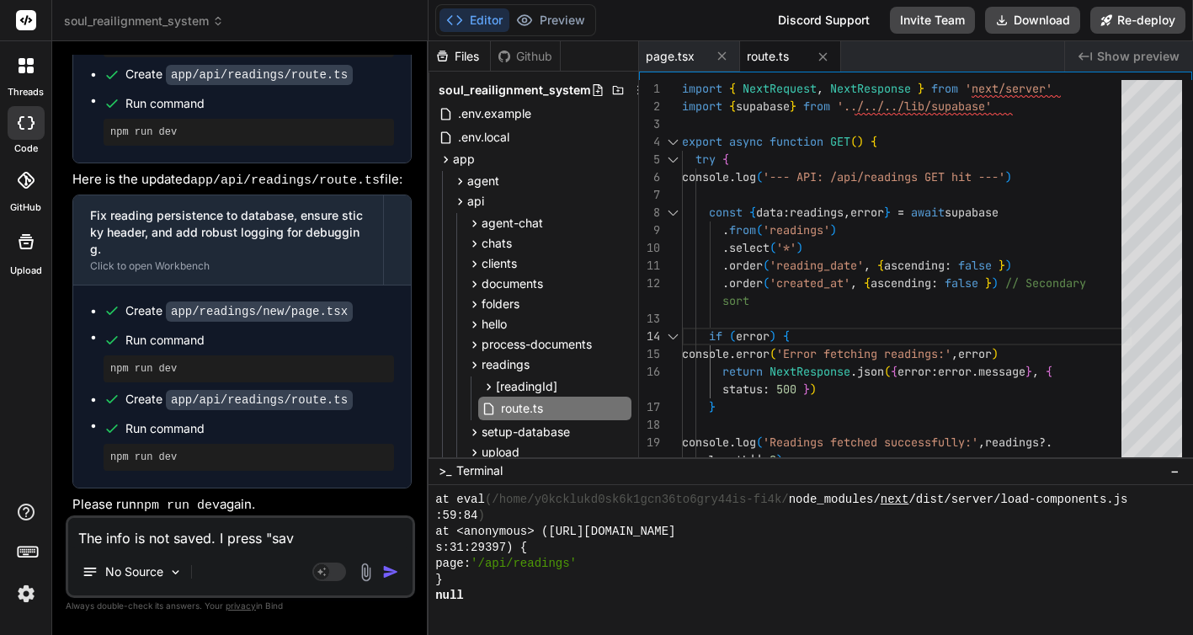
type textarea "x"
type textarea "The info is not saved. I press "save"
type textarea "x"
type textarea "The info is not saved. I press "save"
type textarea "x"
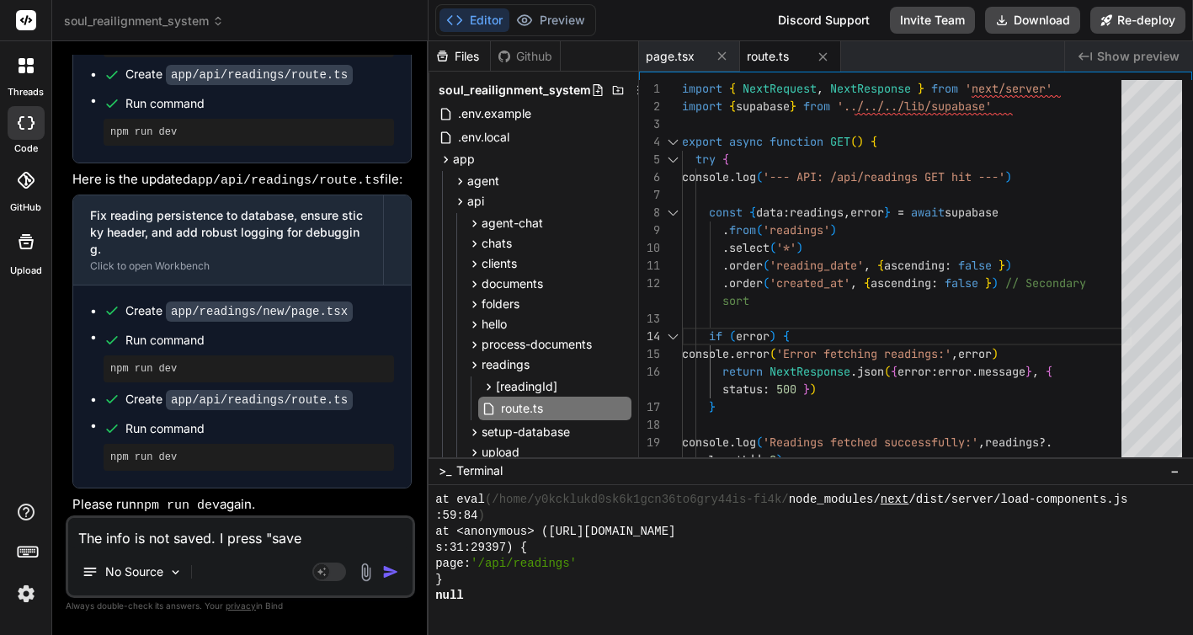
type textarea "The info is not saved. I press "save a"
type textarea "x"
type textarea "The info is not saved. I press "save al"
type textarea "x"
type textarea "The info is not saved. I press "save all"
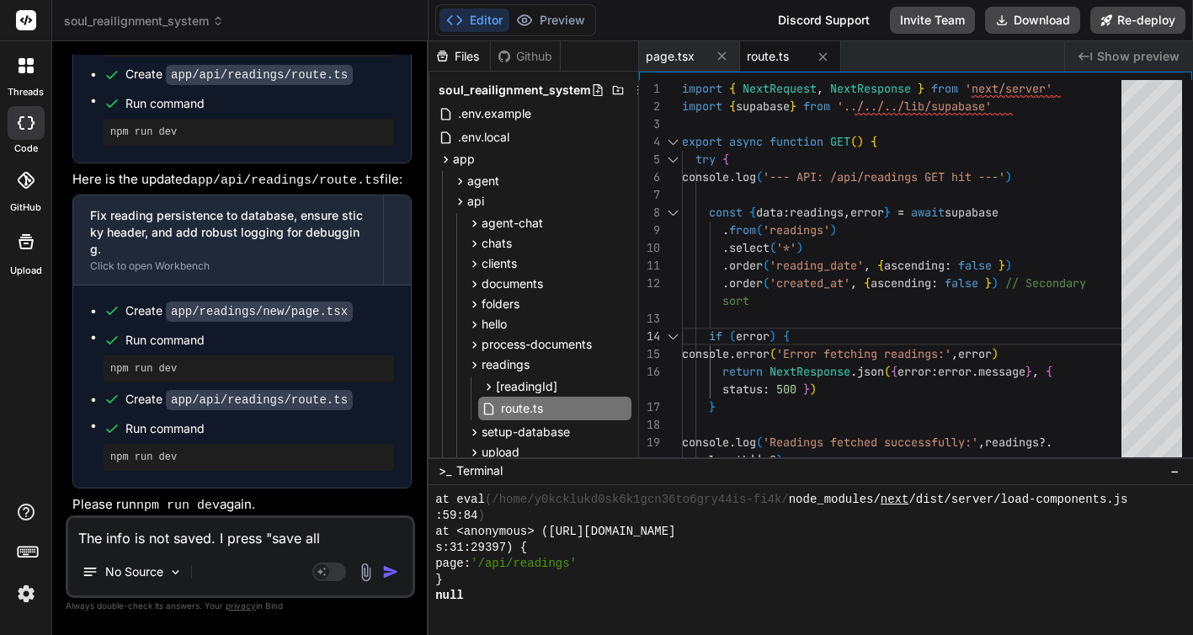
type textarea "x"
type textarea "The info is not saved. I press "save all""
type textarea "x"
type textarea "The info is not saved. I press "save all""
type textarea "x"
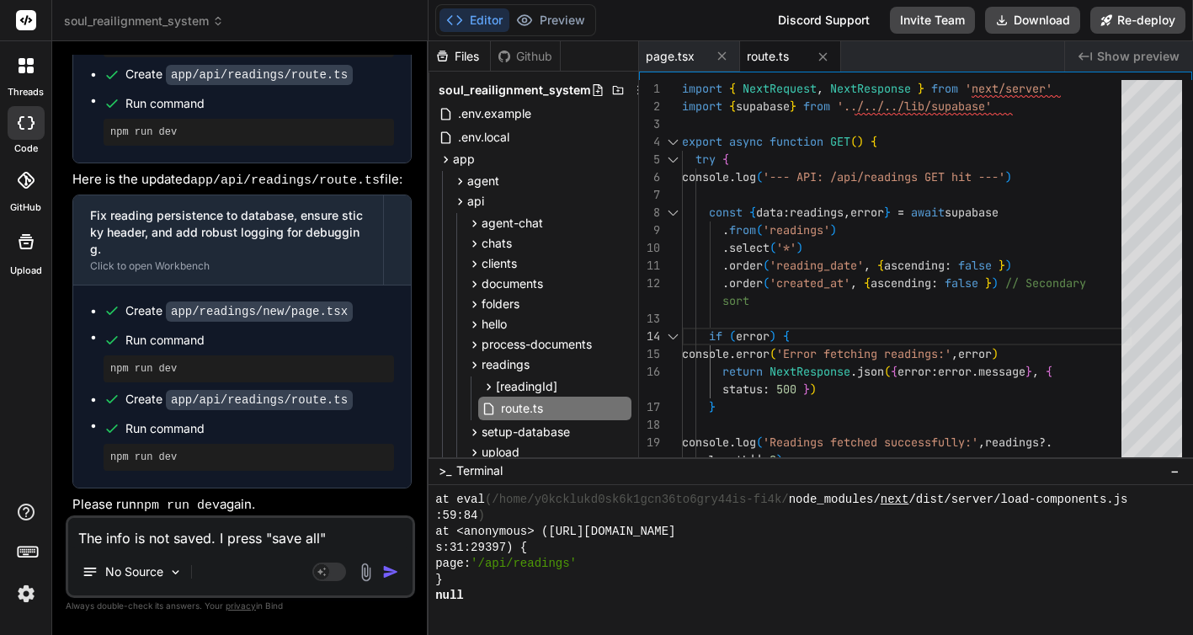
type textarea "The info is not saved. I press "save all" a"
type textarea "x"
type textarea "The info is not saved. I press "save all" an"
type textarea "x"
type textarea "The info is not saved. I press "save all" and"
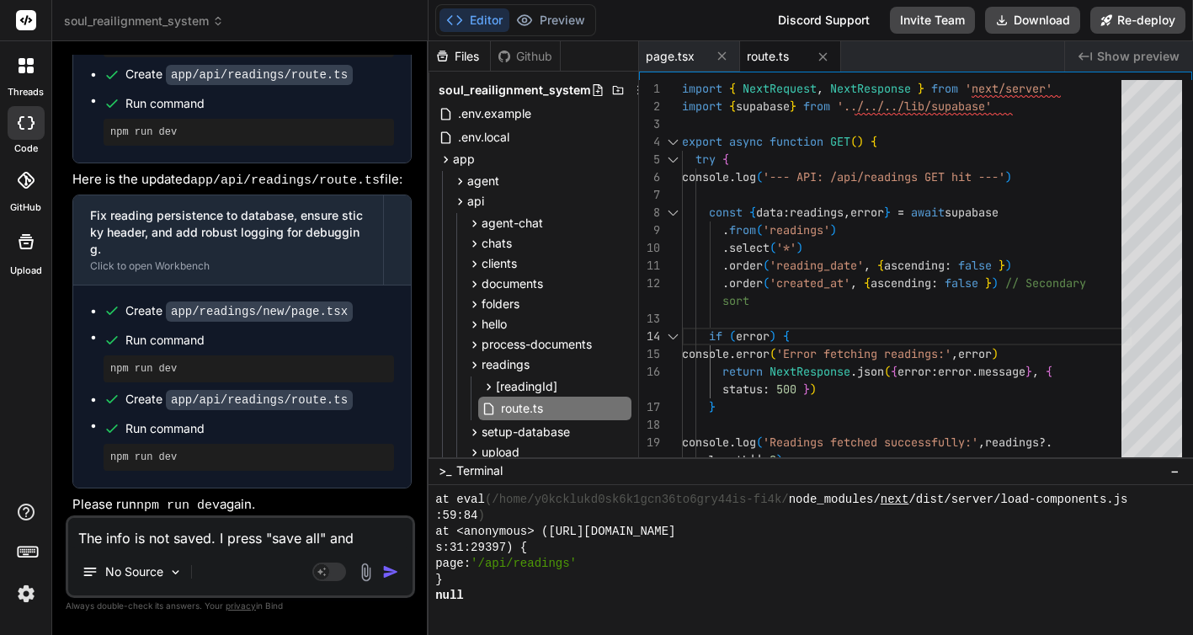
type textarea "x"
type textarea "The info is not saved. I press "save all" and"
type textarea "x"
type textarea "The info is not saved. I press "save all" and t"
type textarea "x"
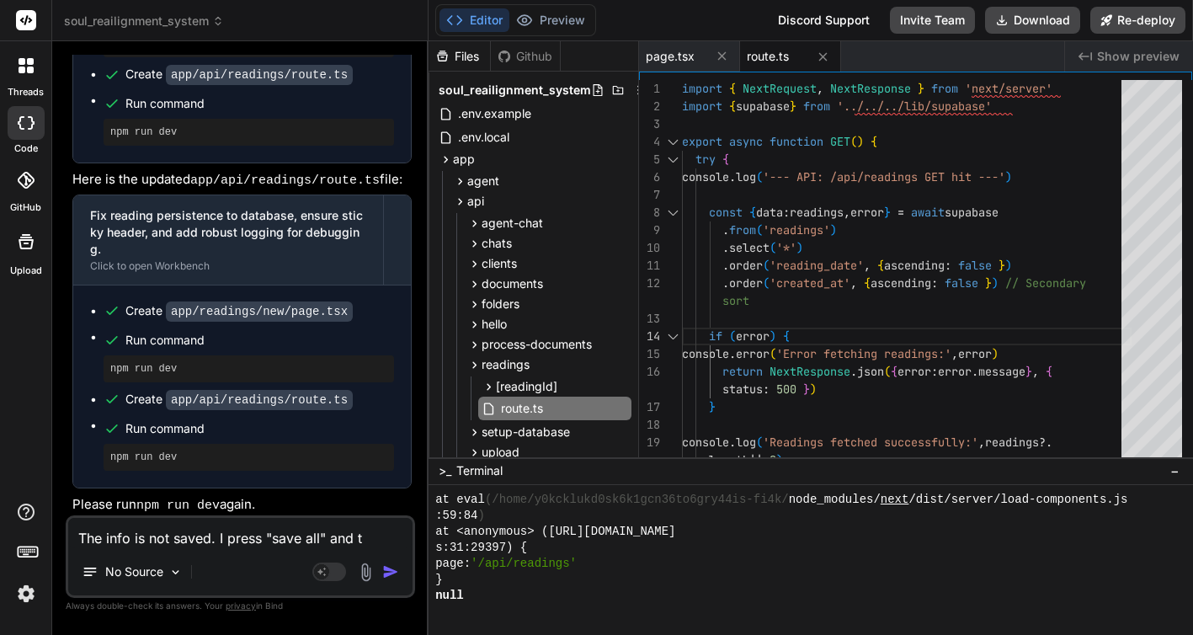
type textarea "The info is not saved. I press "save all" and th"
type textarea "x"
type textarea "The info is not saved. I press "save all" and the"
type textarea "x"
type textarea "The info is not saved. I press "save all" and the"
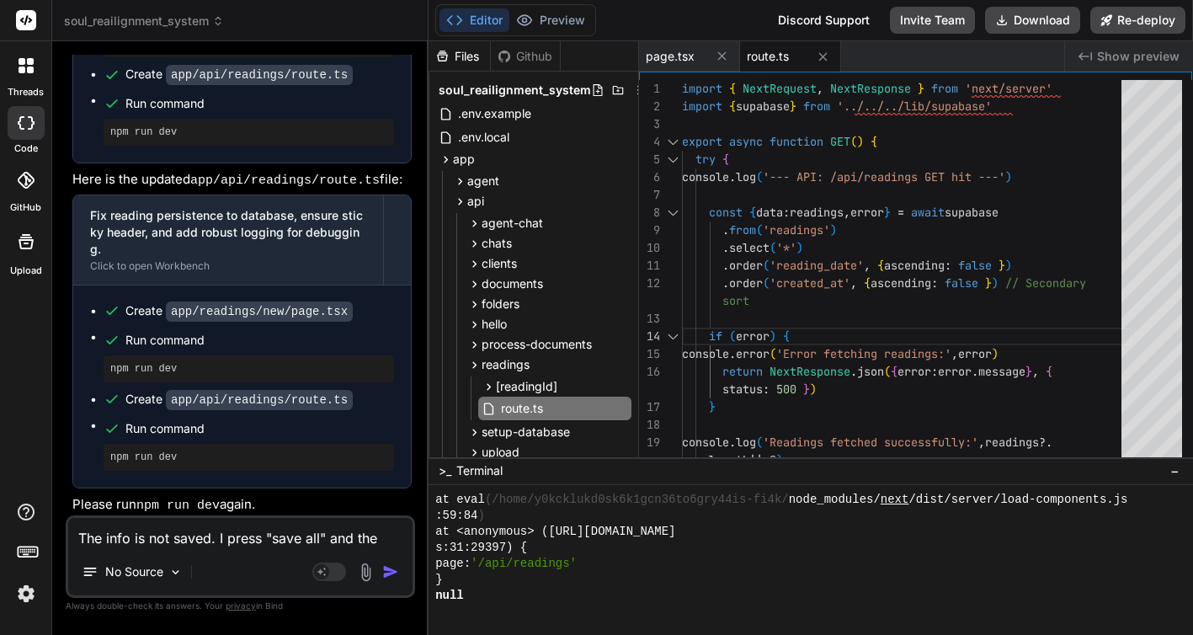
type textarea "x"
type textarea "The info is not saved. I press "save all" and the f"
type textarea "x"
type textarea "The info is not saved. I press "save all" and the fi"
type textarea "x"
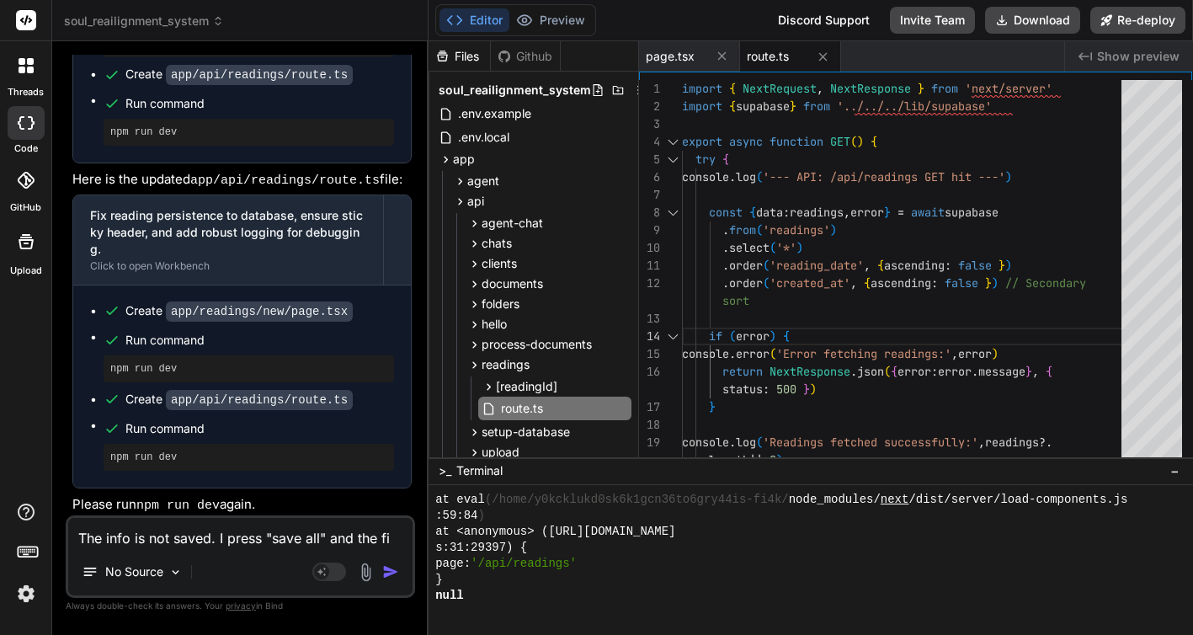
type textarea "The info is not saved. I press "save all" and the fie"
type textarea "x"
type textarea "The info is not saved. I press "save all" and the fiel"
type textarea "x"
type textarea "The info is not saved. I press "save all" and the field"
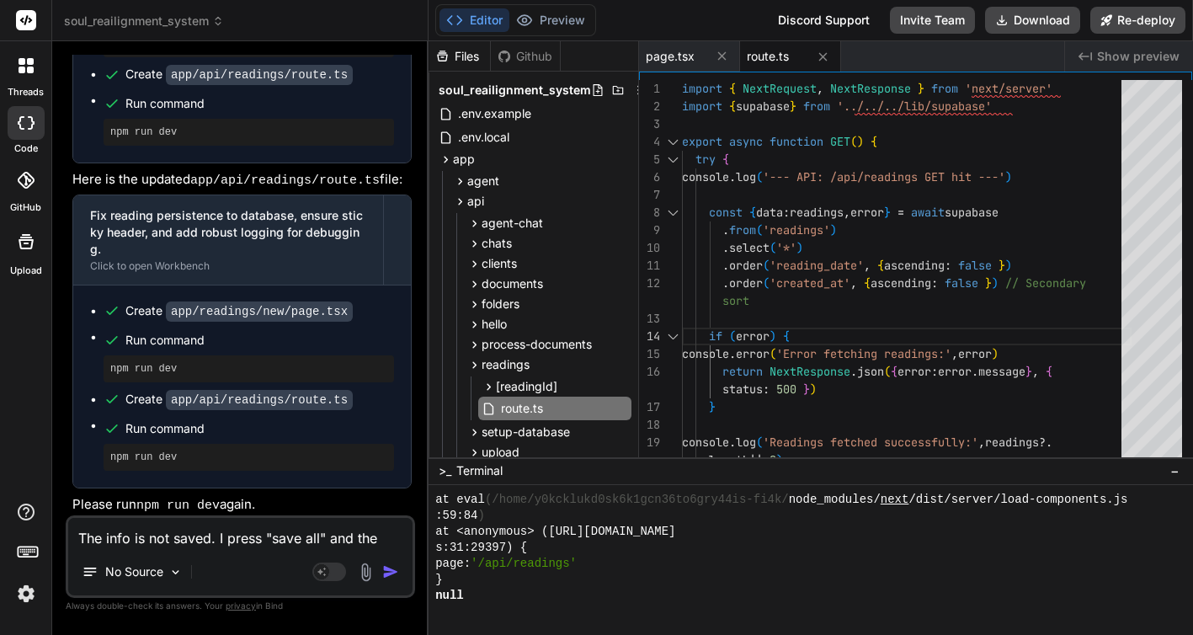
type textarea "x"
type textarea "The info is not saved. I press "save all" and the fields"
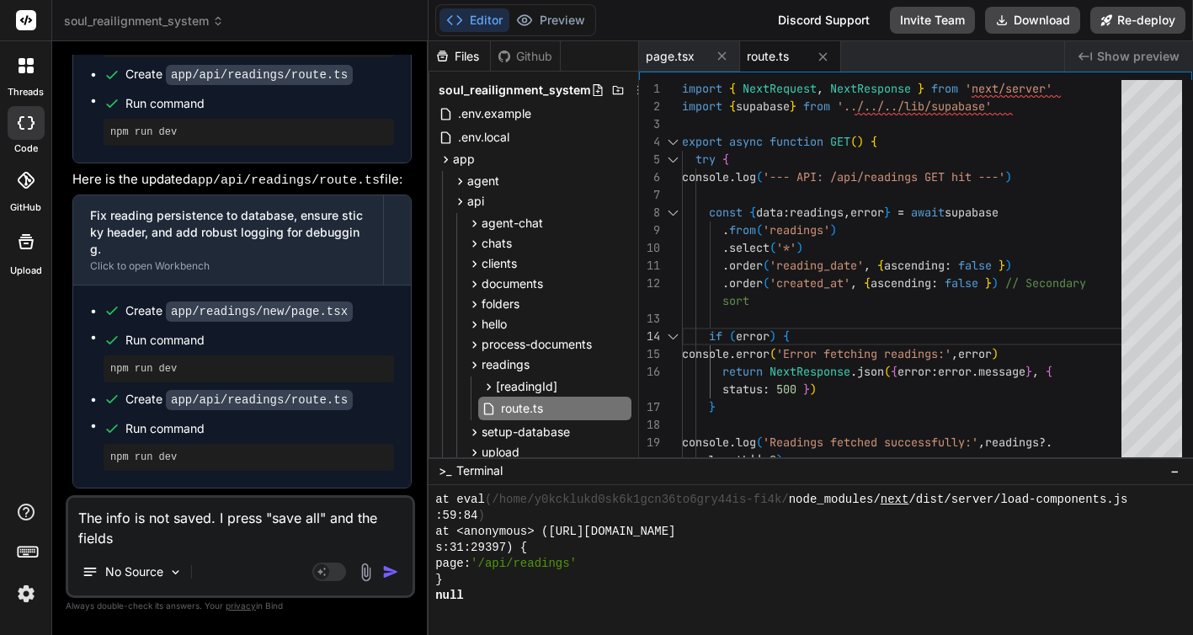
type textarea "x"
type textarea "The info is not saved. I press "save all" and the fields"
type textarea "x"
type textarea "The info is not saved. I press "save all" and the fields ("
type textarea "x"
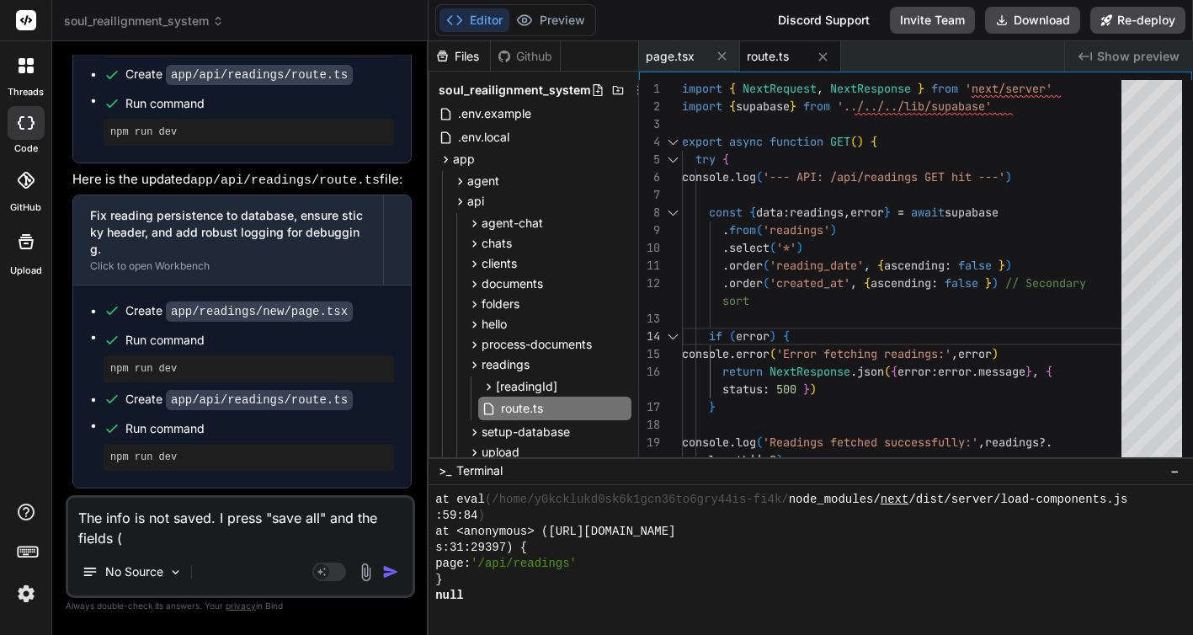
type textarea "The info is not saved. I press "save all" and the fields (a"
type textarea "x"
type textarea "The info is not saved. I press "save all" and the fields (ap"
type textarea "x"
type textarea "The info is not saved. I press "save all" and the fields (apa"
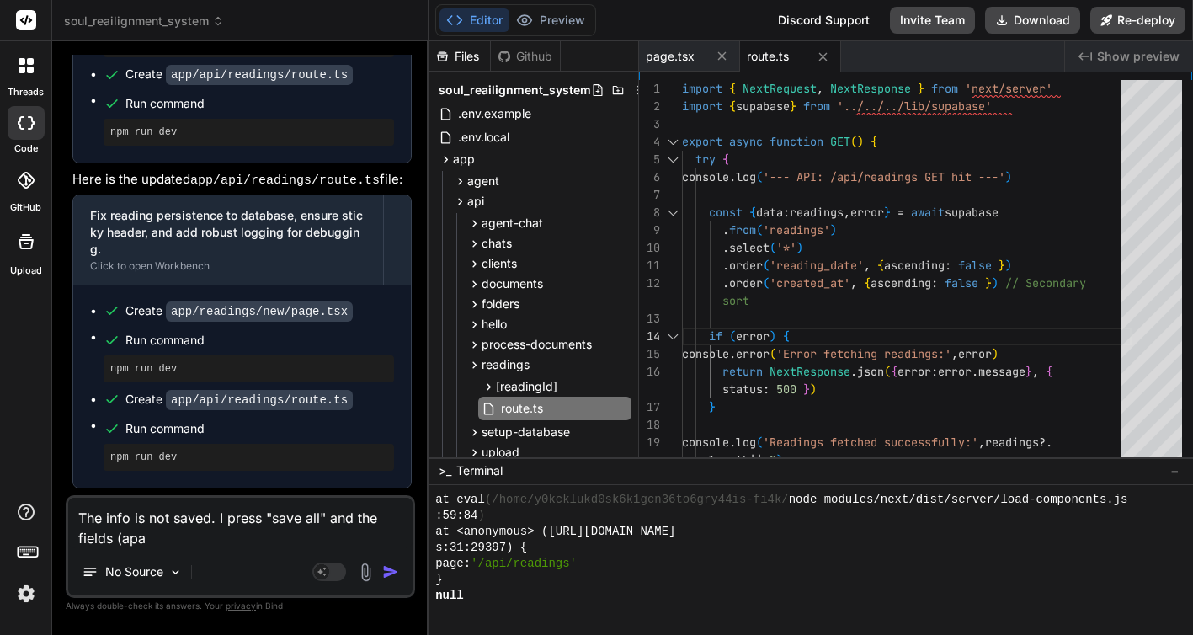
type textarea "x"
type textarea "The info is not saved. I press "save all" and the fields (apar"
type textarea "x"
type textarea "The info is not saved. I press "save all" and the fields (apart"
type textarea "x"
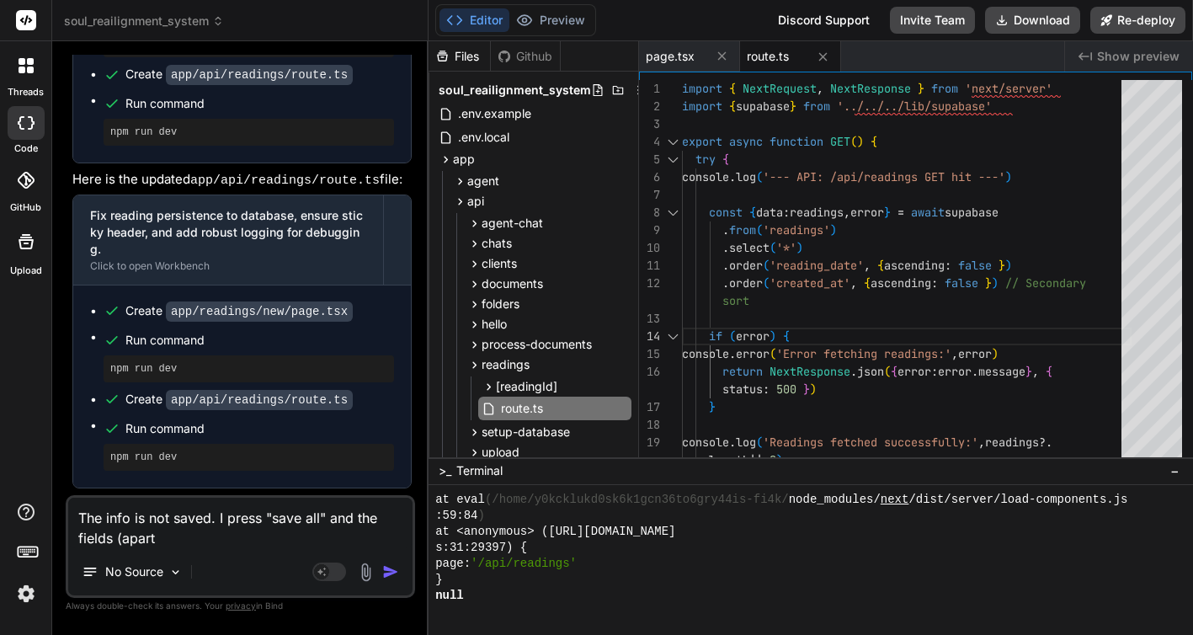
type textarea "The info is not saved. I press "save all" and the fields (apart"
type textarea "x"
type textarea "The info is not saved. I press "save all" and the fields (apart f"
type textarea "x"
type textarea "The info is not saved. I press "save all" and the fields (apart fr"
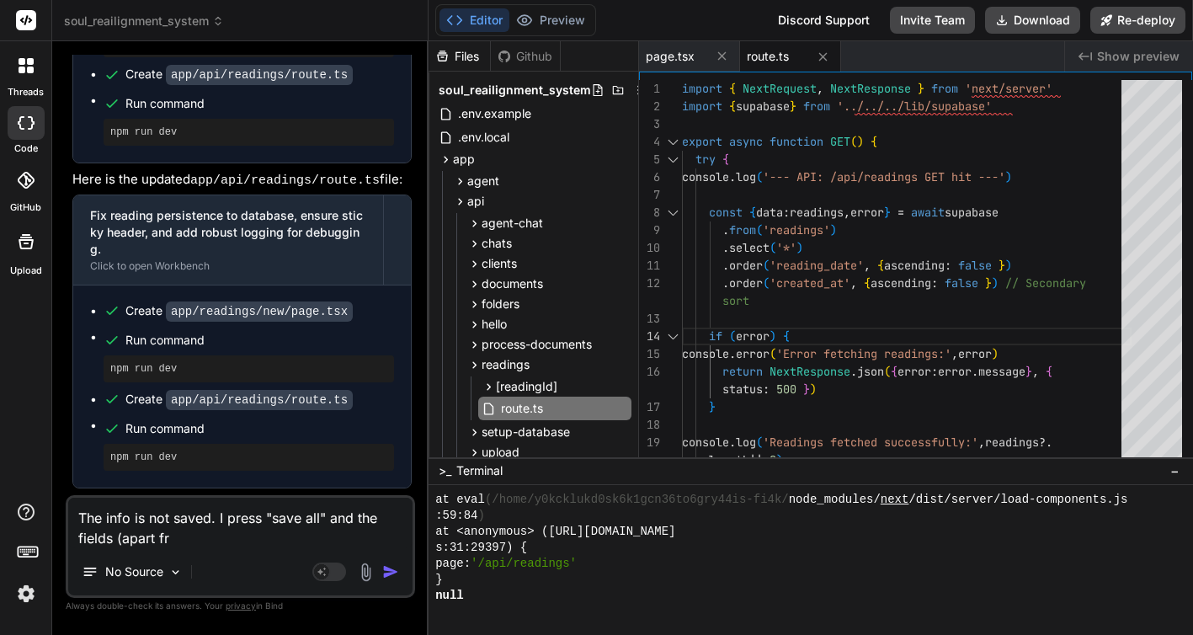
type textarea "x"
type textarea "The info is not saved. I press "save all" and the fields (apart fro"
type textarea "x"
type textarea "The info is not saved. I press "save all" and the fields (apart from"
type textarea "x"
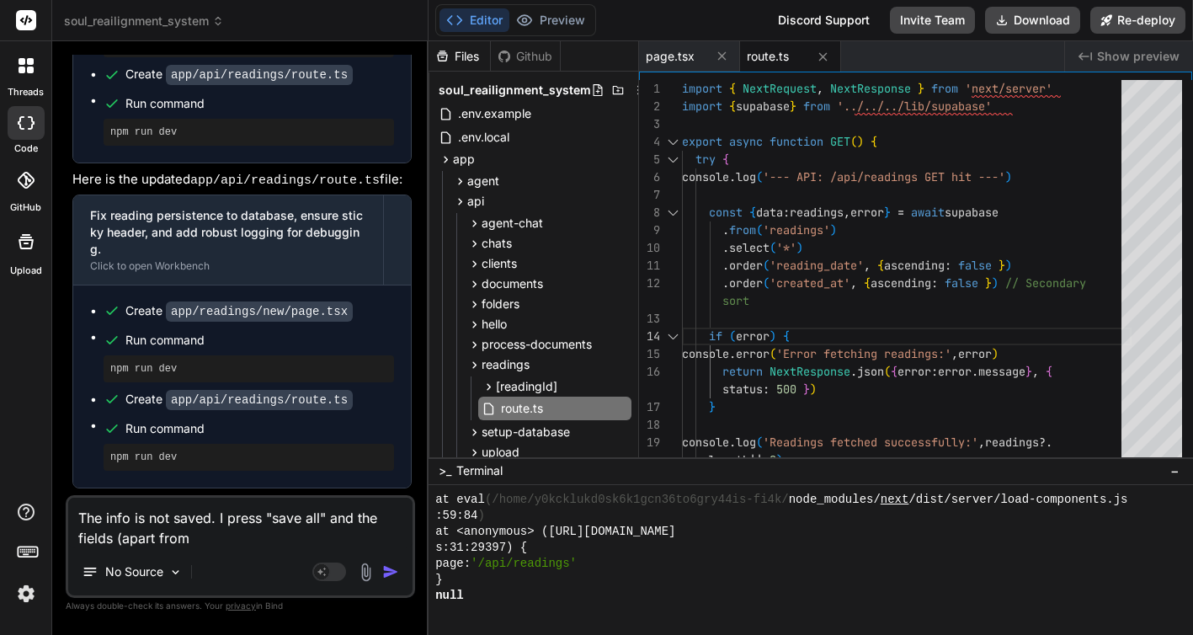
type textarea "The info is not saved. I press "save all" and the fields (apart from"
type textarea "x"
type textarea "The info is not saved. I press "save all" and the fields (apart from t"
type textarea "x"
type textarea "The info is not saved. I press "save all" and the fields (apart from the"
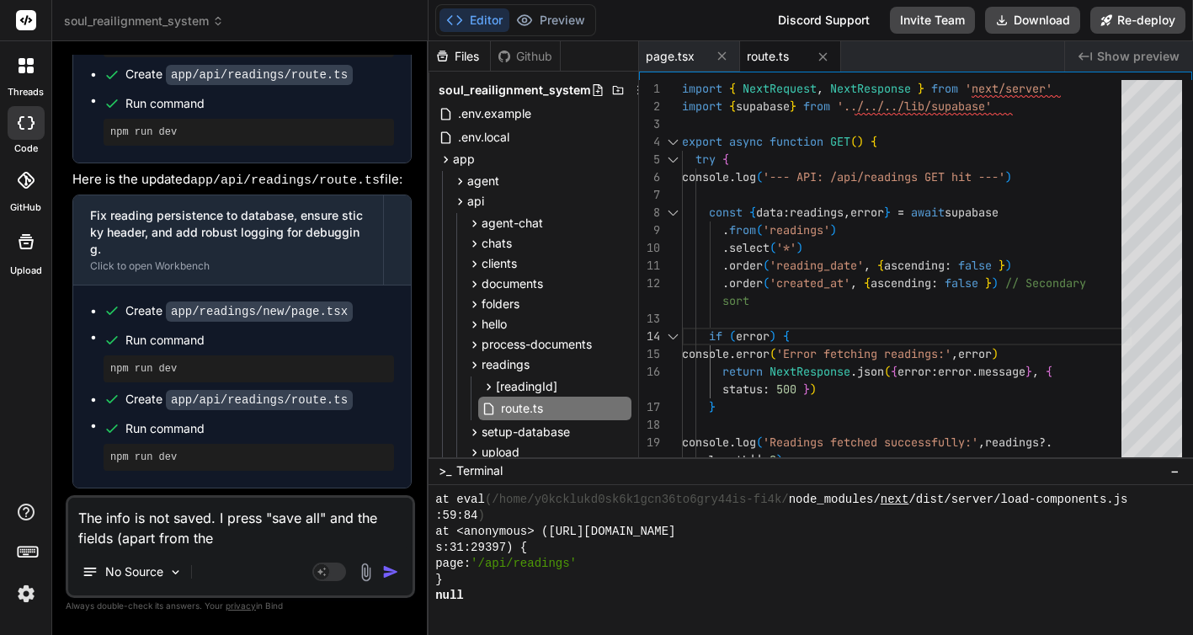
type textarea "x"
type textarea "The info is not saved. I press "save all" and the fields (apart from the"
type textarea "x"
type textarea "The info is not saved. I press "save all" and the fields (apart from the n"
type textarea "x"
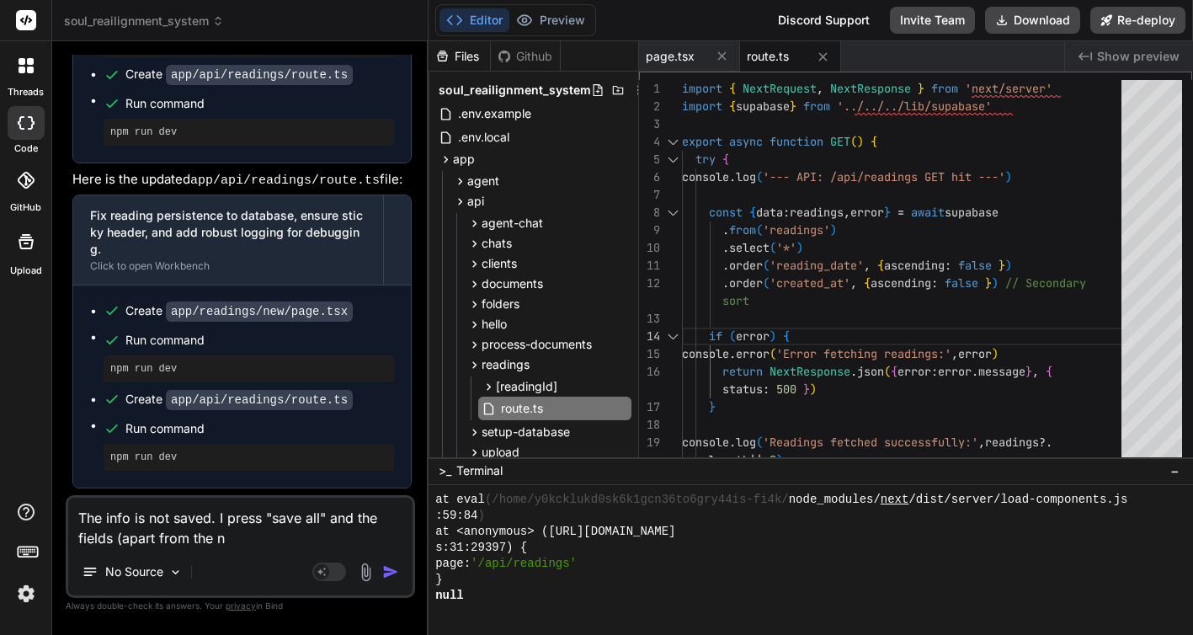
type textarea "The info is not saved. I press "save all" and the fields (apart from the na"
type textarea "x"
type textarea "The info is not saved. I press "save all" and the fields (apart from the nam"
type textarea "x"
type textarea "The info is not saved. I press "save all" and the fields (apart from the name"
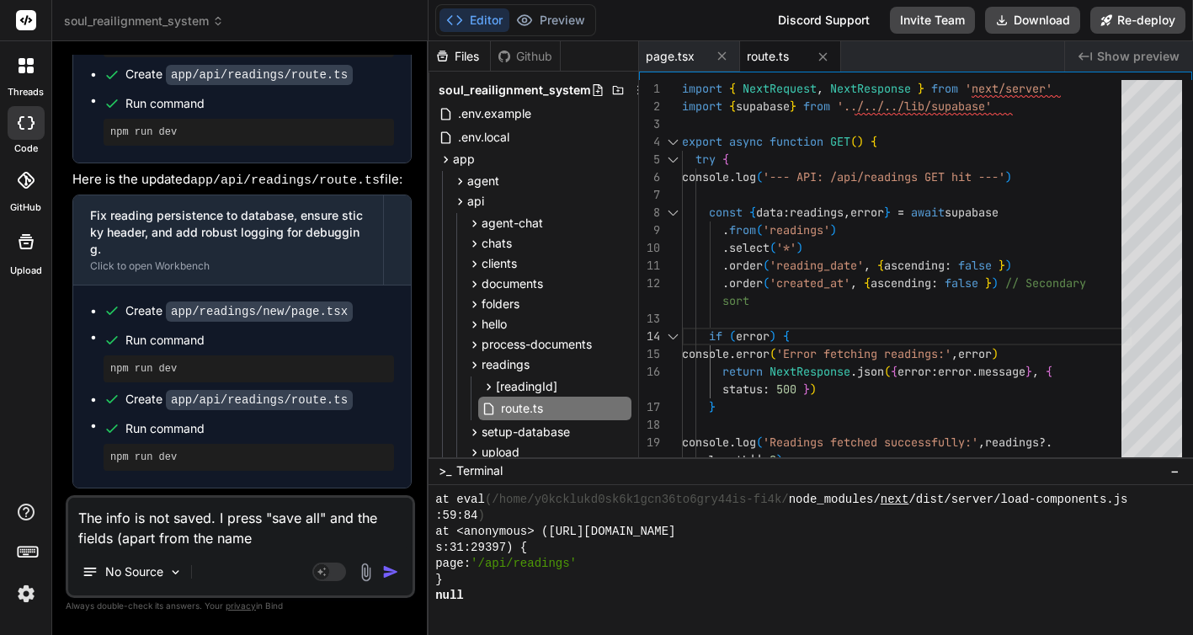
type textarea "x"
type textarea "The info is not saved. I press "save all" and the fields (apart from the name)"
type textarea "x"
type textarea "The info is not saved. I press "save all" and the fields (apart from the name)"
type textarea "x"
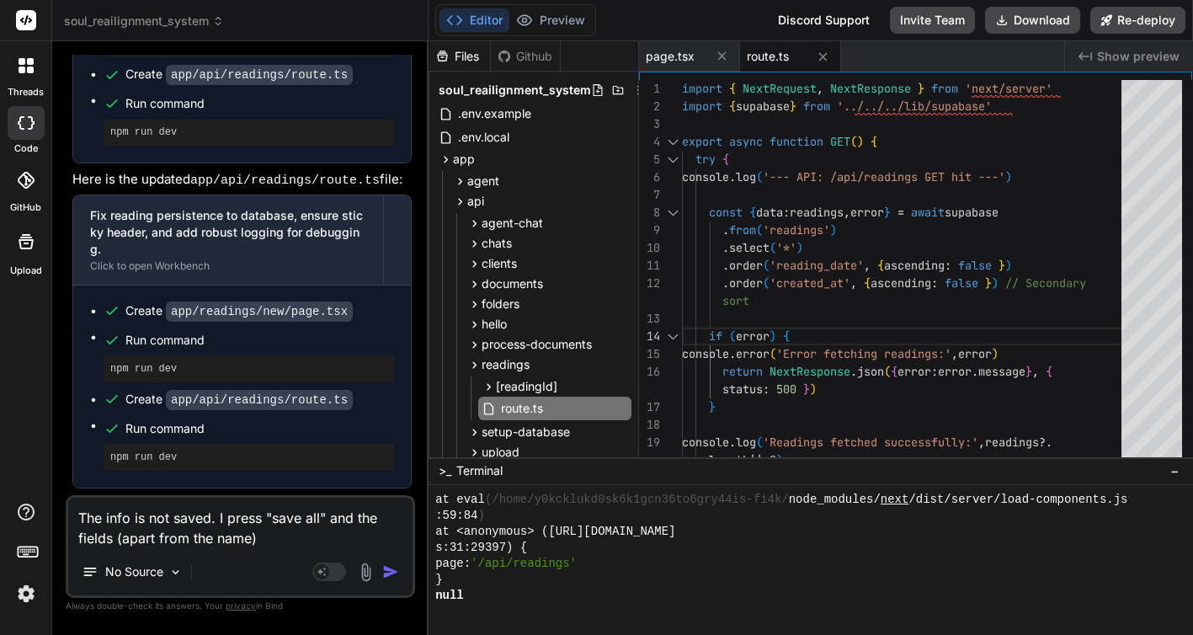
type textarea "The info is not saved. I press "save all" and the fields (apart from the name) g"
type textarea "x"
type textarea "The info is not saved. I press "save all" and the fields (apart from the name) …"
type textarea "x"
type textarea "The info is not saved. I press "save all" and the fields (apart from the name) …"
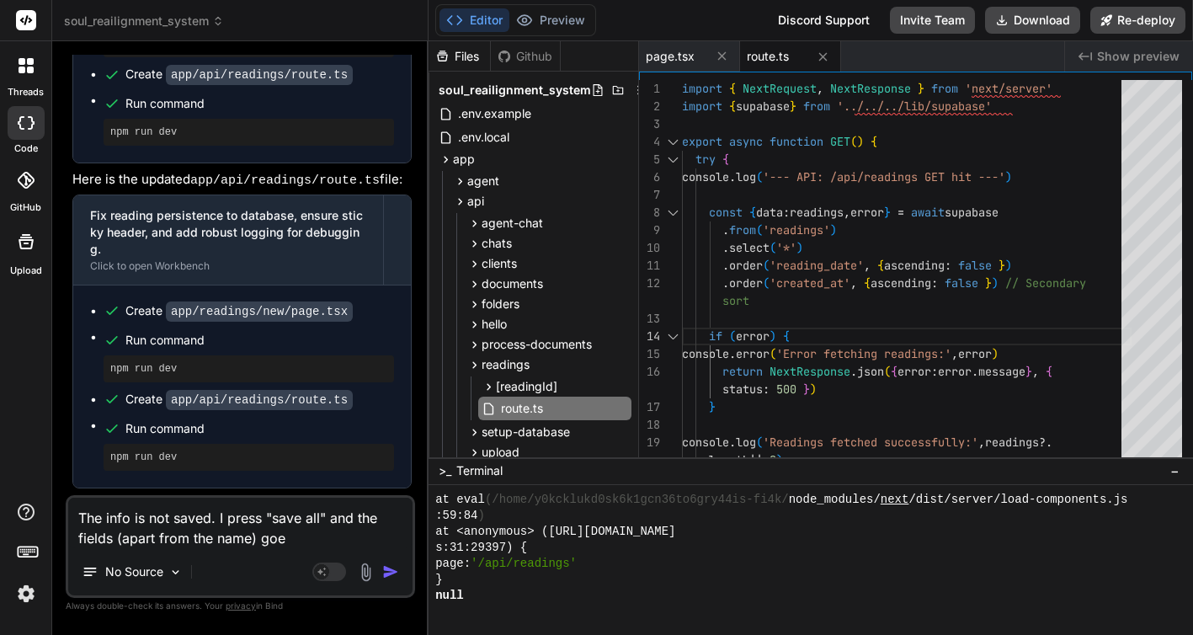
type textarea "x"
type textarea "The info is not saved. I press "save all" and the fields (apart from the name) …"
type textarea "x"
type textarea "The info is not saved. I press "save all" and the fields (apart from the name) …"
type textarea "x"
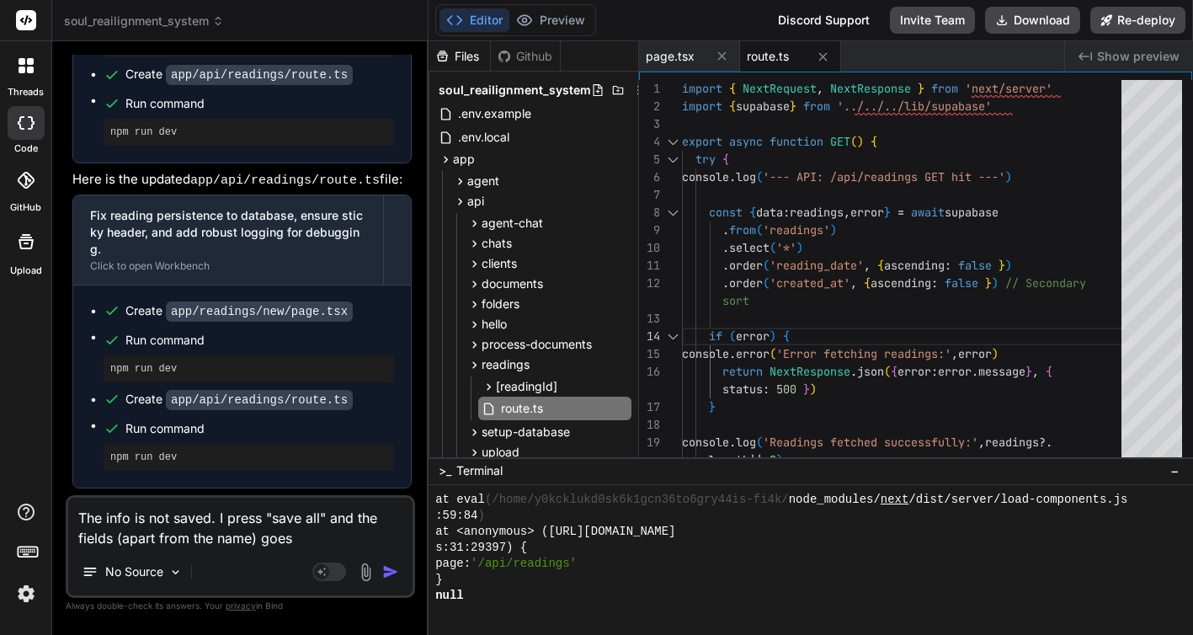
type textarea "The info is not saved. I press "save all" and the fields (apart from the name) …"
type textarea "x"
type textarea "The info is not saved. I press "save all" and the fields (apart from the name) …"
type textarea "x"
type textarea "The info is not saved. I press "save all" and the fields (apart from the name) …"
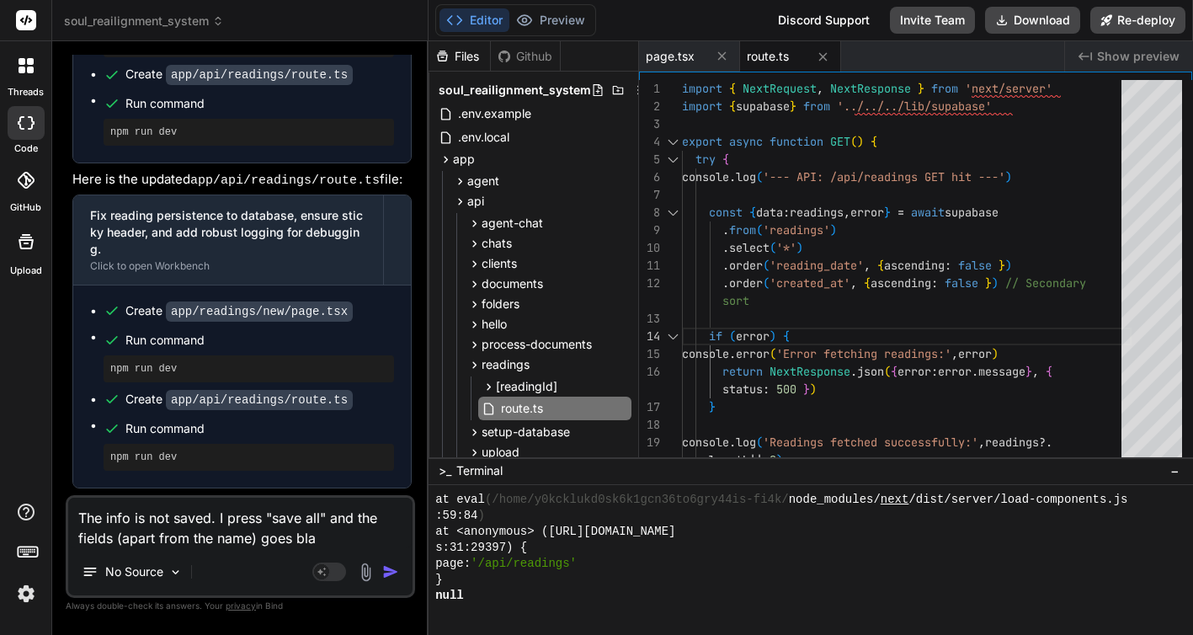
type textarea "x"
type textarea "The info is not saved. I press "save all" and the fields (apart from the name) …"
type textarea "x"
type textarea "The info is not saved. I press "save all" and the fields (apart from the name) …"
type textarea "x"
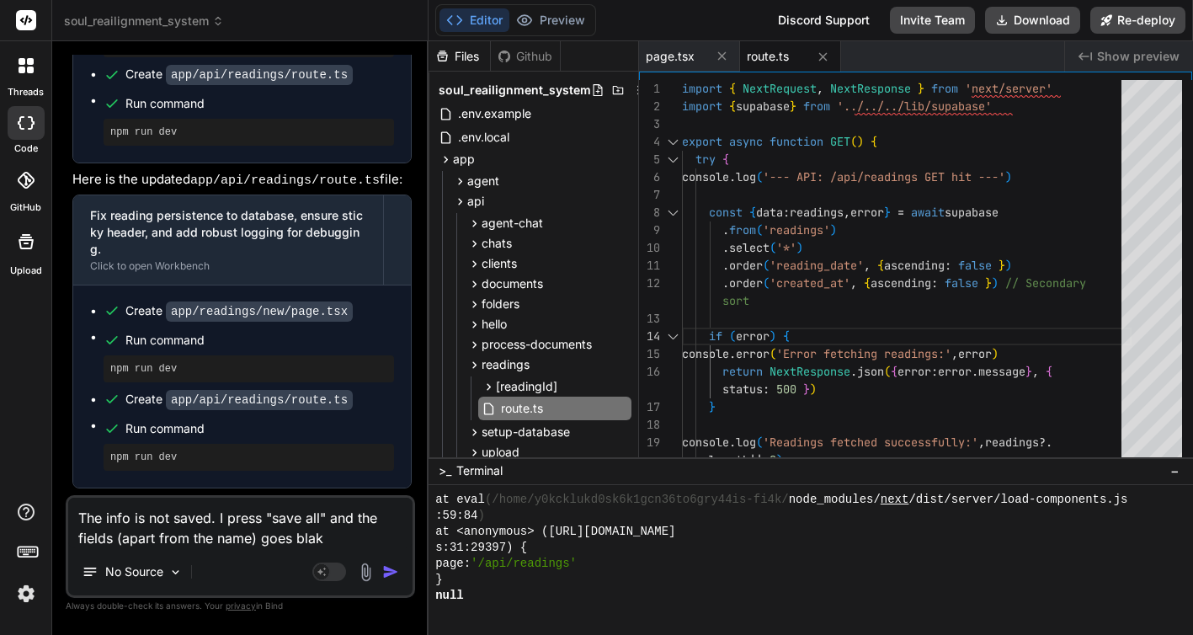
type textarea "The info is not saved. I press "save all" and the fields (apart from the name) …"
type textarea "x"
type textarea "The info is not saved. I press "save all" and the fields (apart from the name) …"
type textarea "x"
type textarea "The info is not saved. I press "save all" and the fields (apart from the name) …"
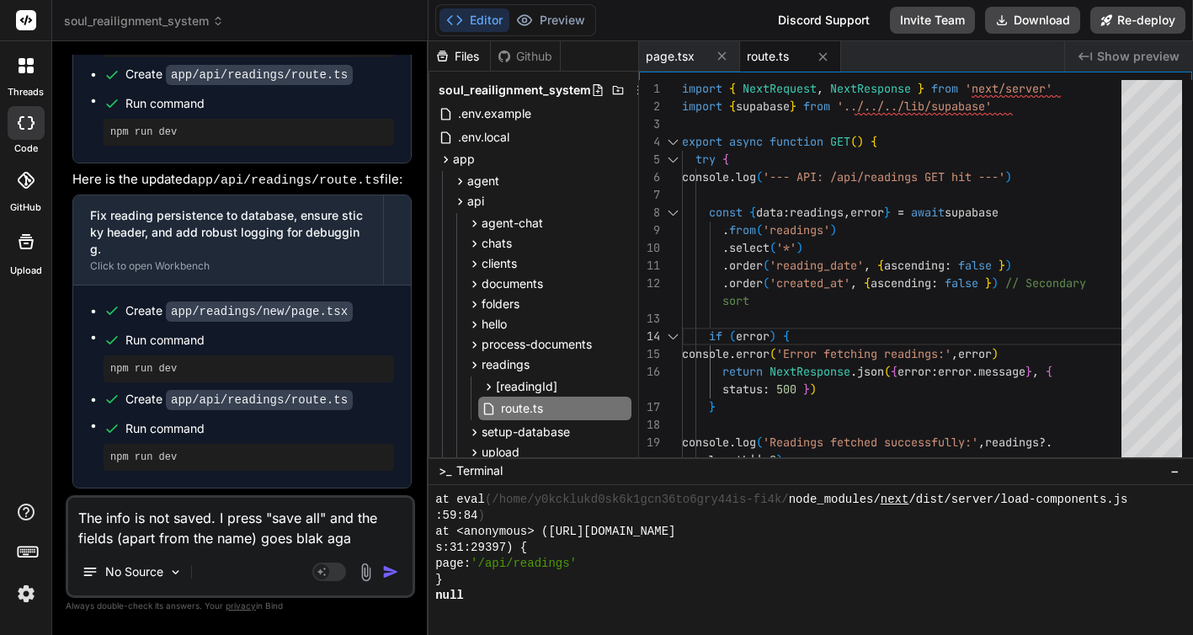
type textarea "x"
type textarea "The info is not saved. I press "save all" and the fields (apart from the name) …"
type textarea "x"
type textarea "The info is not saved. I press "save all" and the fields (apart from the name) …"
type textarea "x"
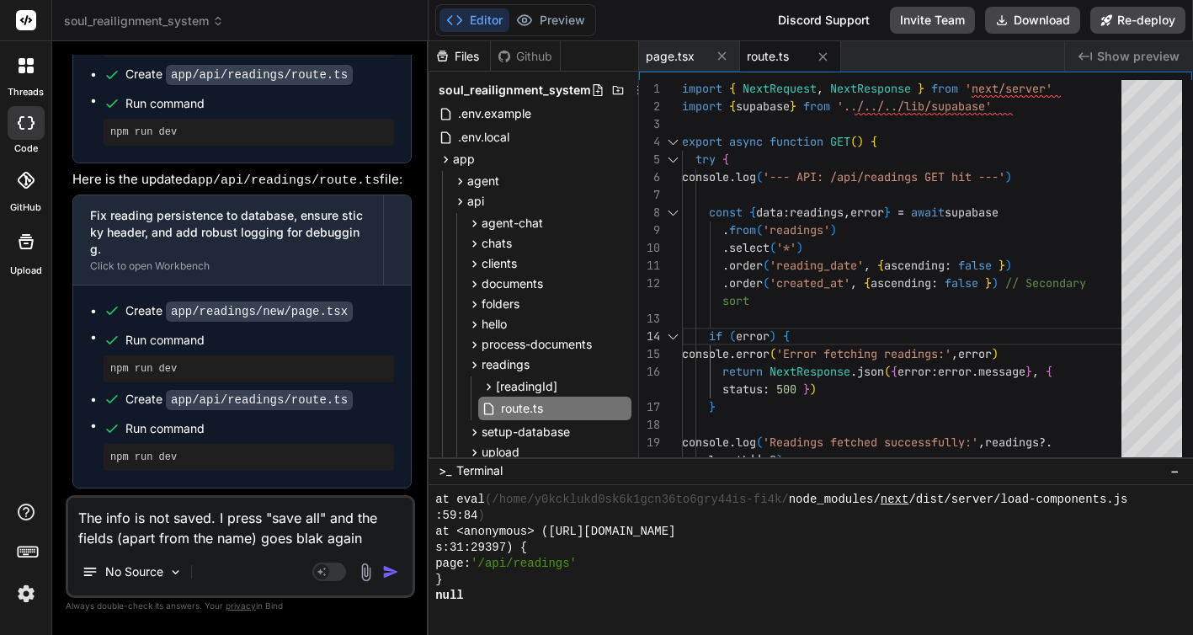
type textarea "The info is not saved. I press "save all" and the fields (apart from the name) …"
type textarea "x"
type textarea "The info is not saved. I press "save all" and the fields (apart from the name) …"
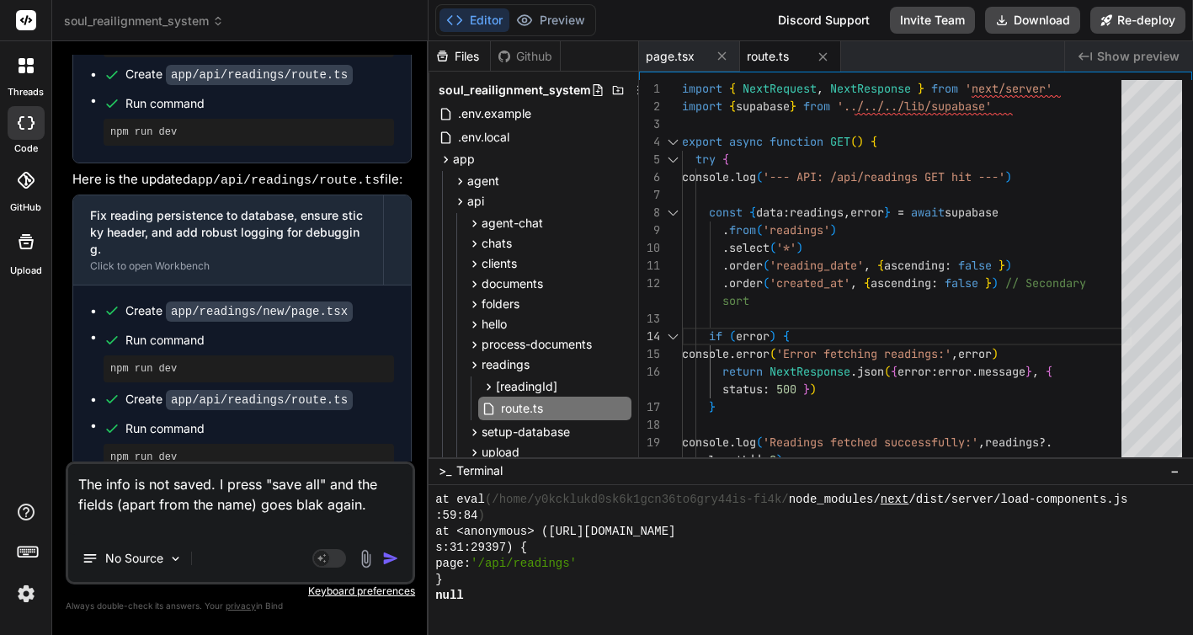
type textarea "x"
type textarea "The info is not saved. I press "save all" and the fields (apart from the name) …"
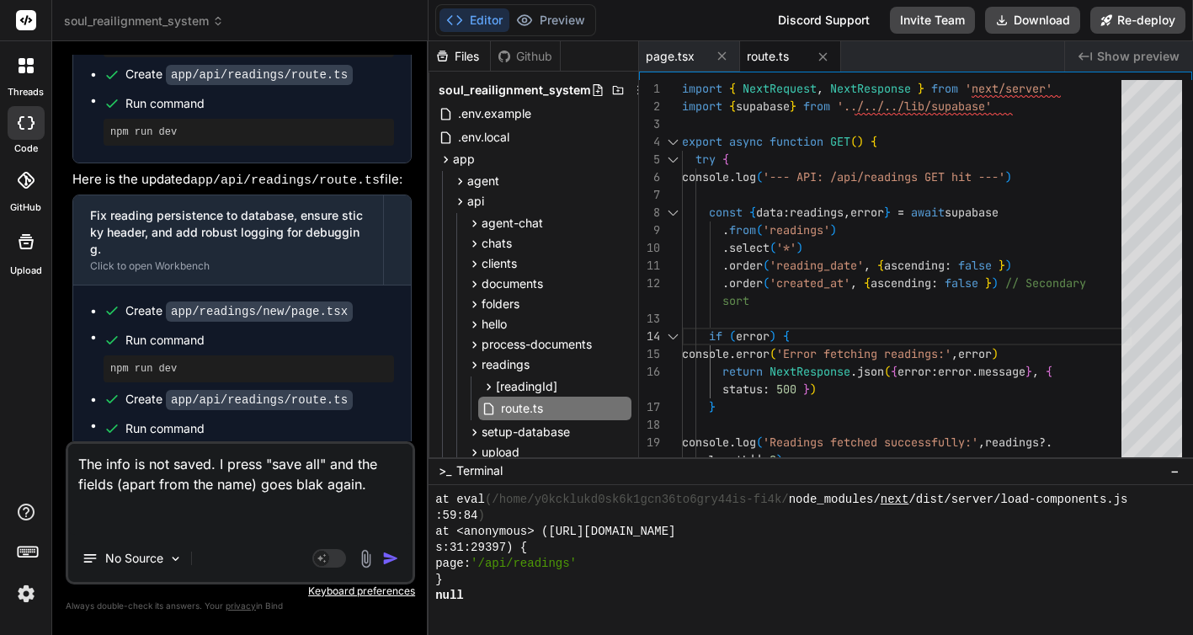
paste textarea "Reading Sections Client Information Reading Details AI Analysis & Report Client…"
type textarea "x"
type textarea "The info is not saved. I press "save all" and the fields (apart from the name) …"
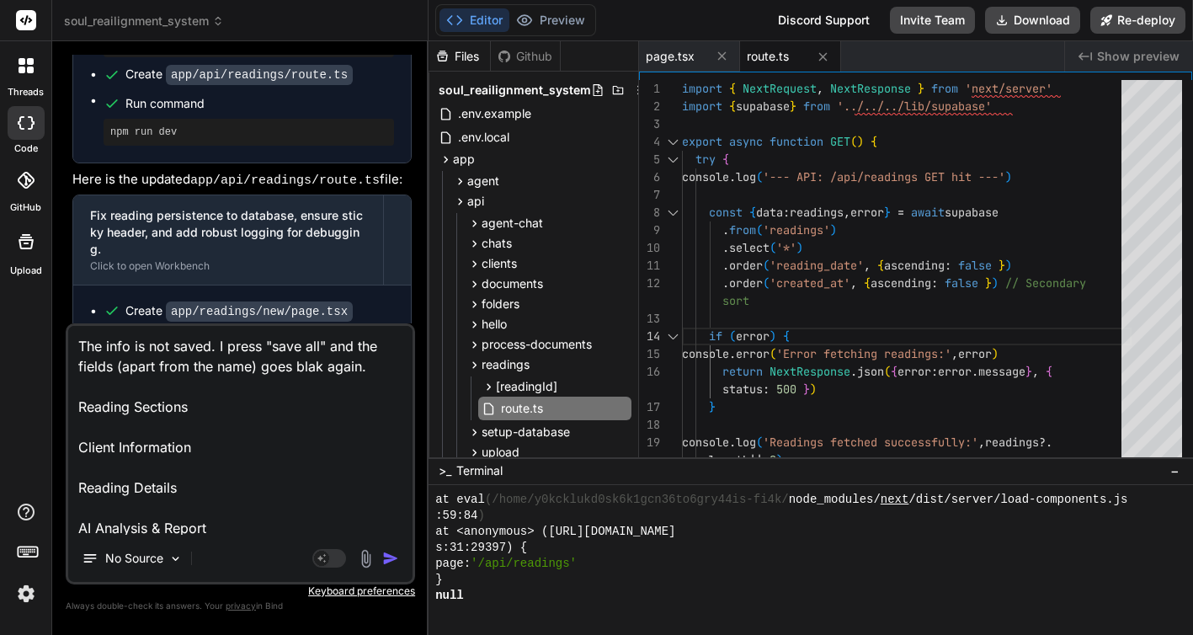
scroll to position [364, 0]
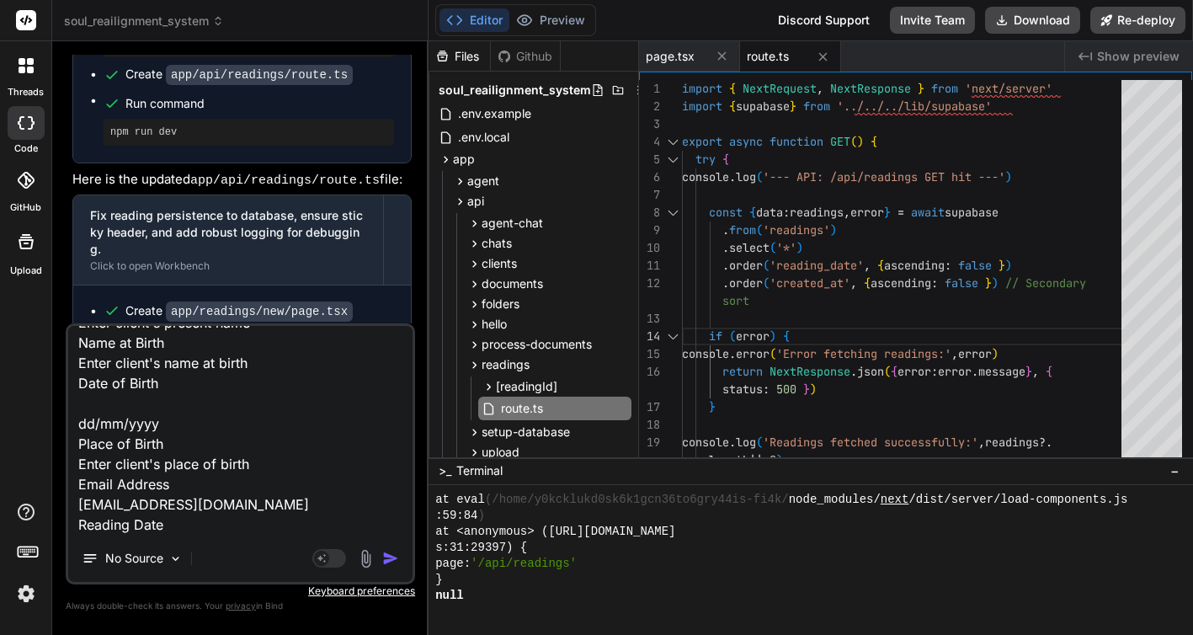
type textarea "x"
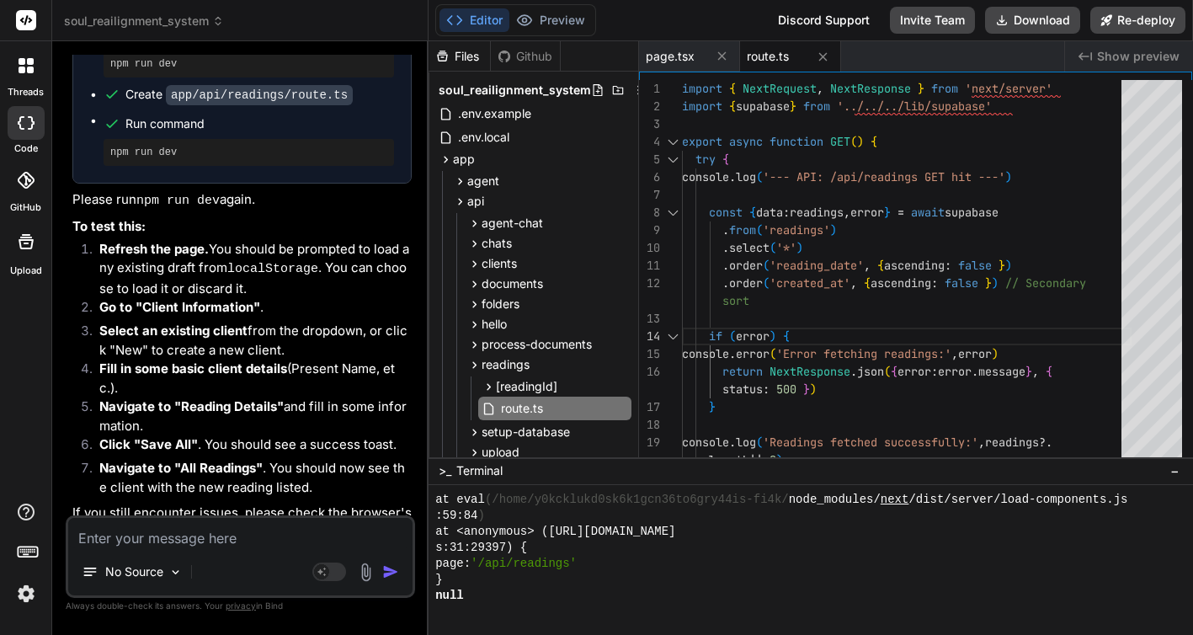
scroll to position [14671, 0]
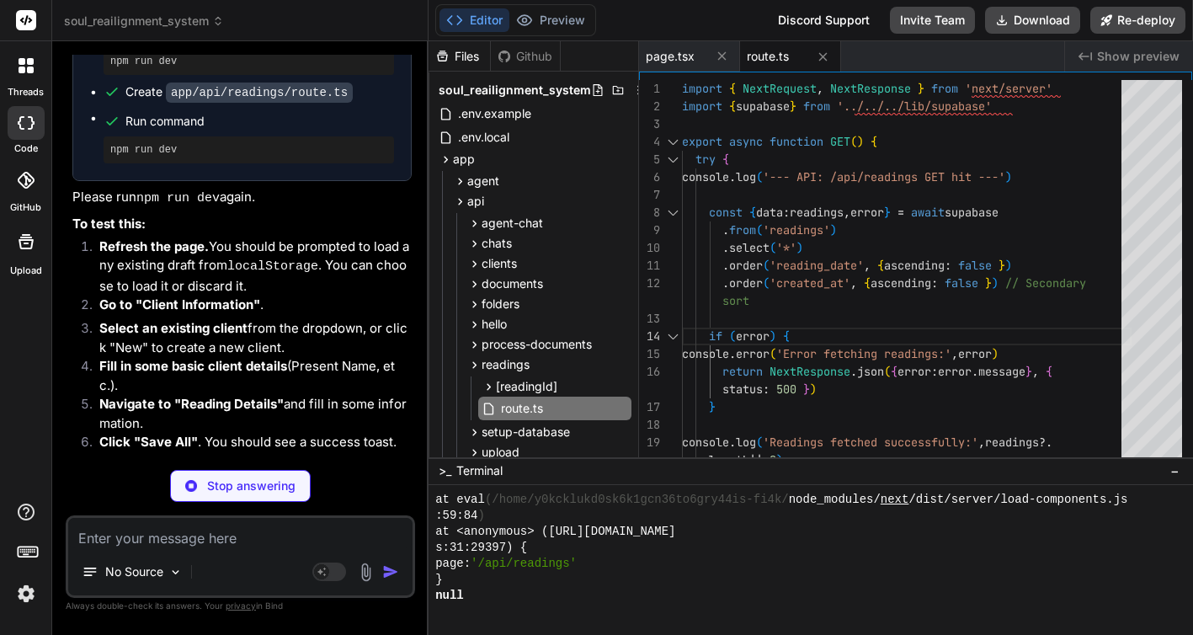
type textarea "x"
